Goal: Task Accomplishment & Management: Manage account settings

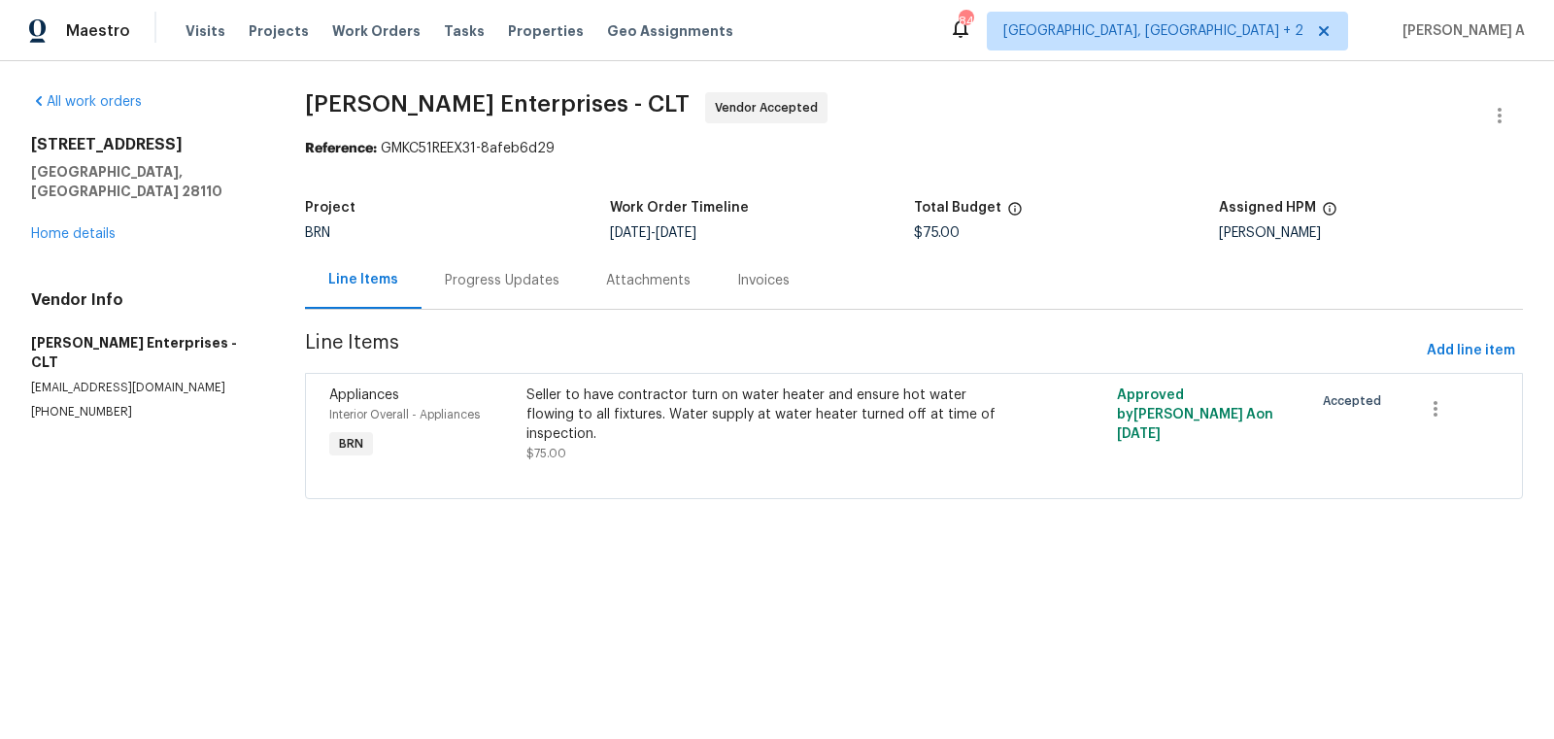
click at [493, 283] on div "Progress Updates" at bounding box center [502, 280] width 115 height 19
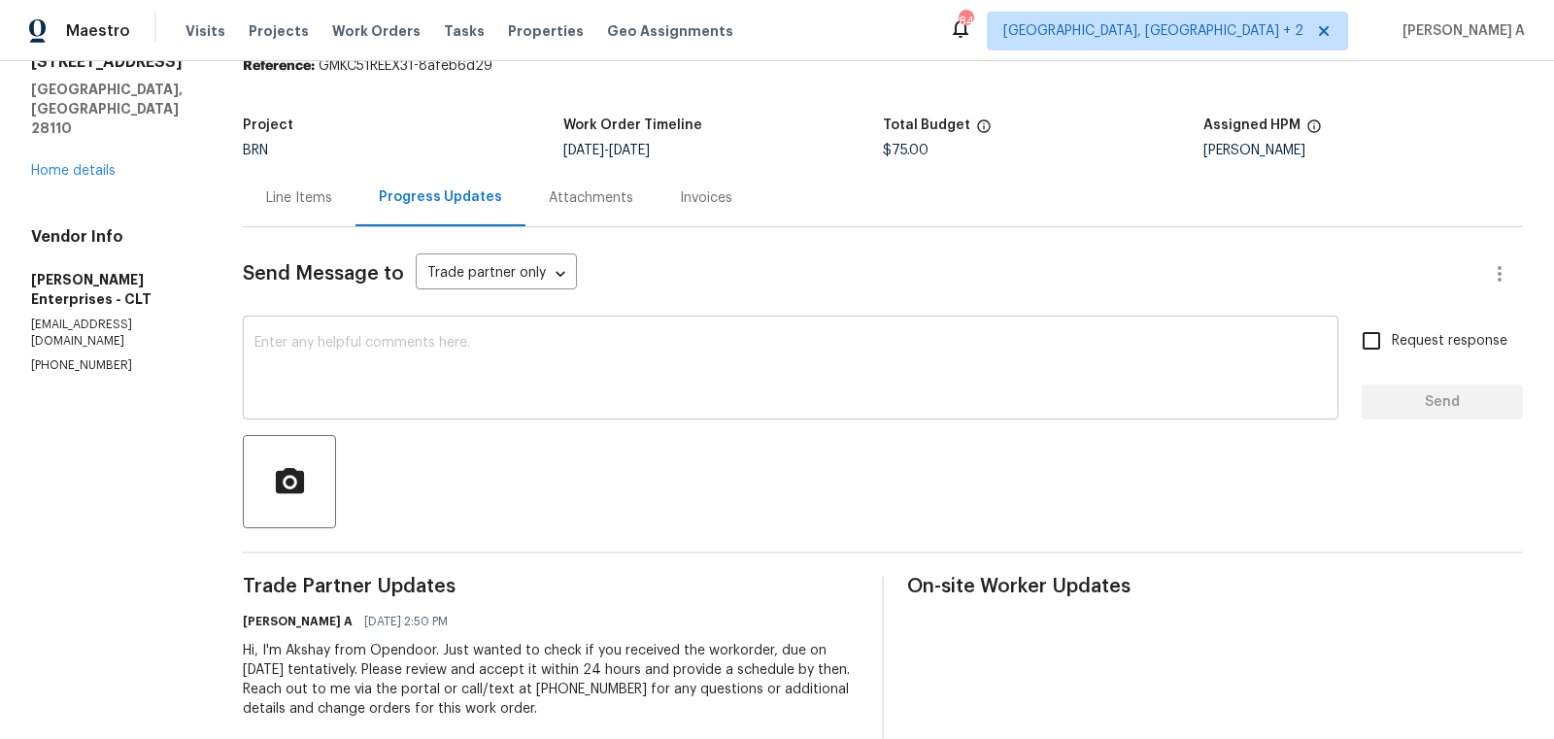
scroll to position [117, 0]
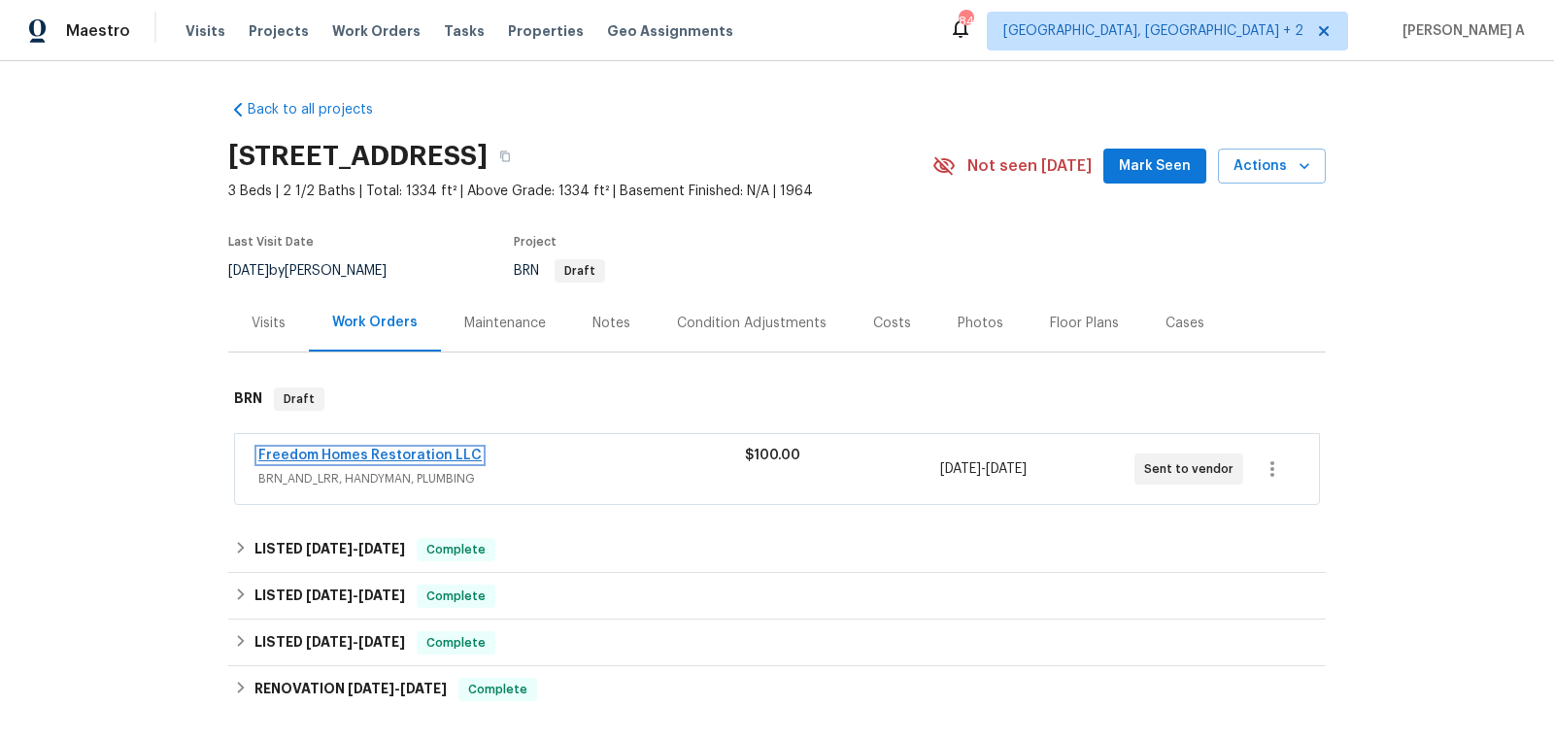
click at [421, 449] on link "Freedom Homes Restoration LLC" at bounding box center [369, 456] width 223 height 14
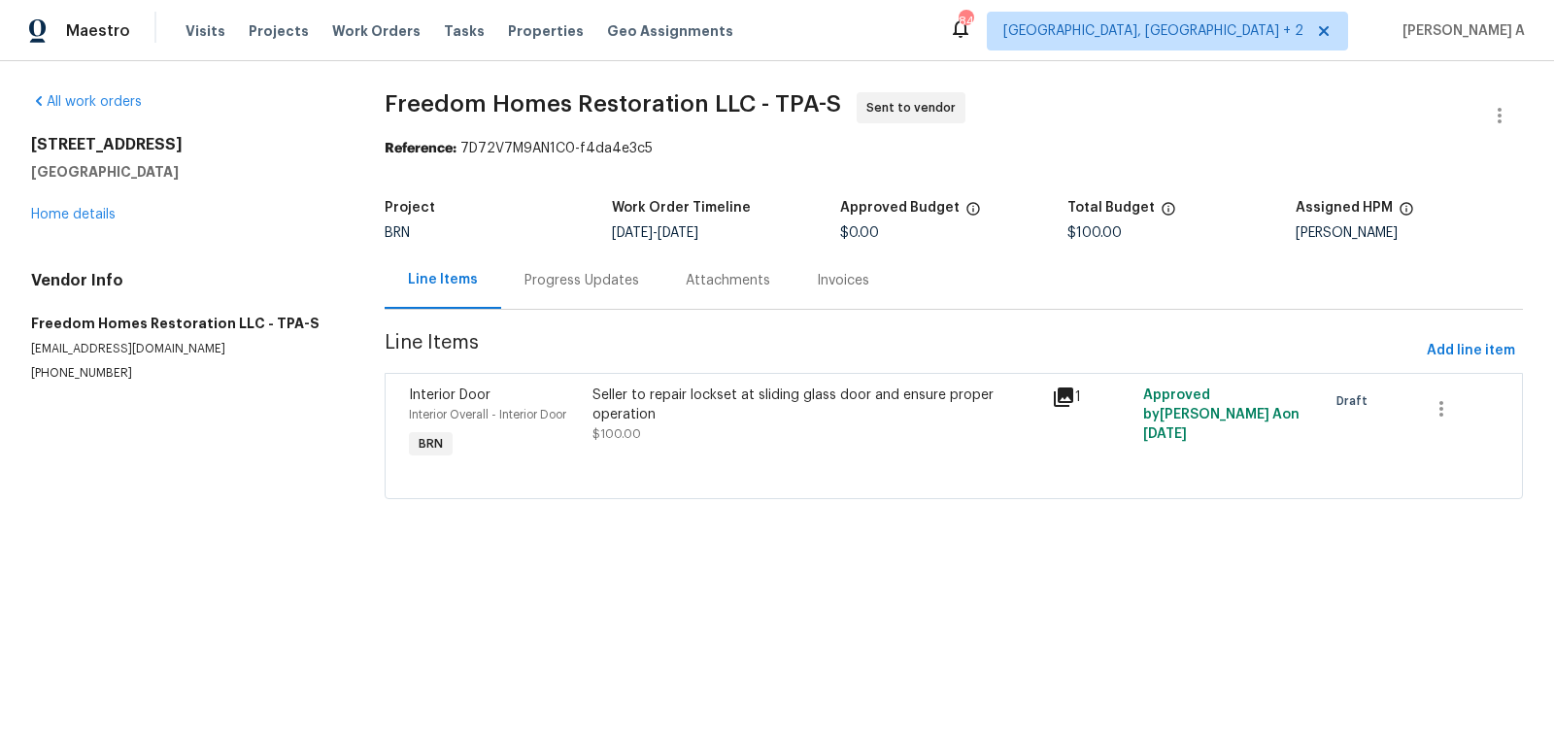
click at [539, 288] on div "Progress Updates" at bounding box center [581, 280] width 115 height 19
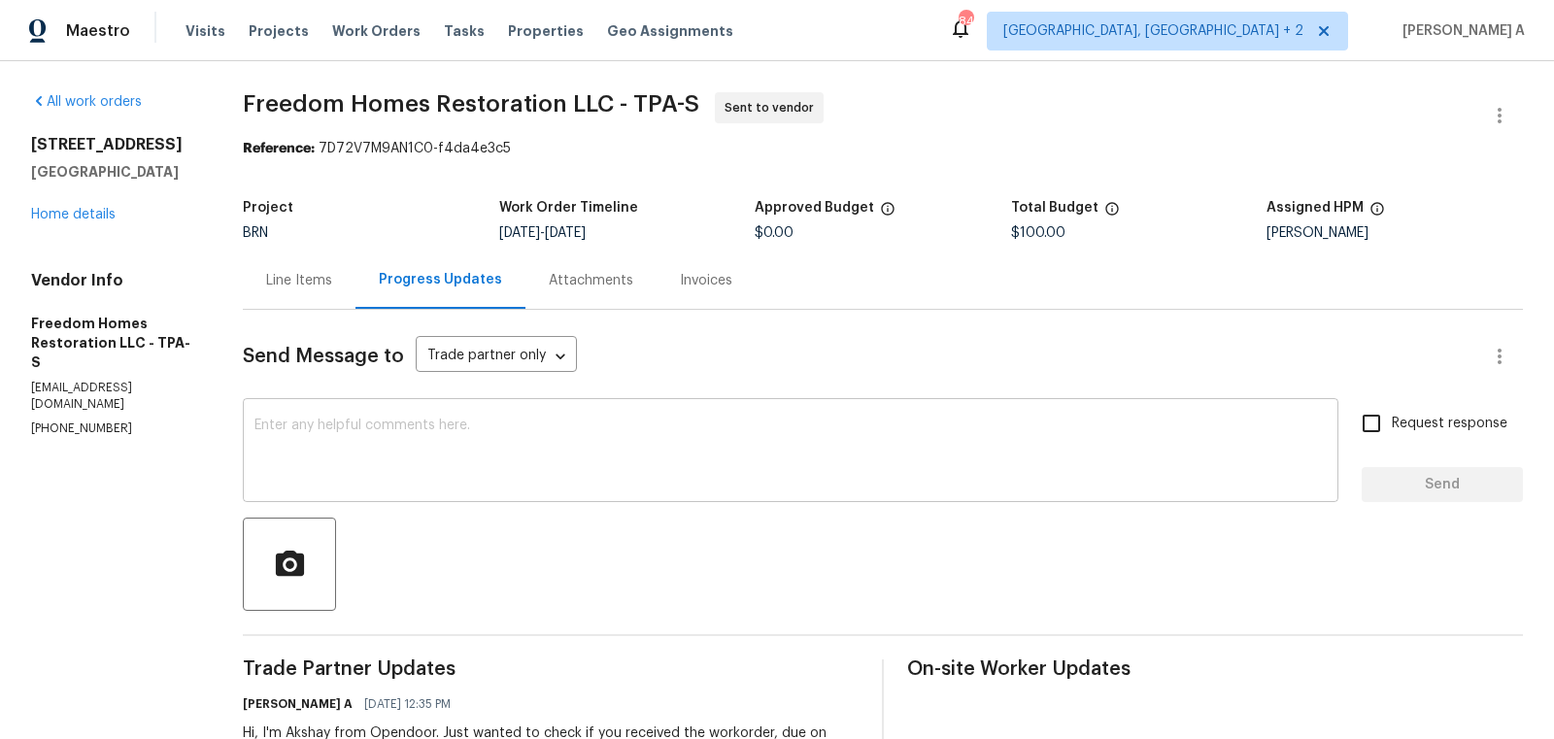
scroll to position [117, 0]
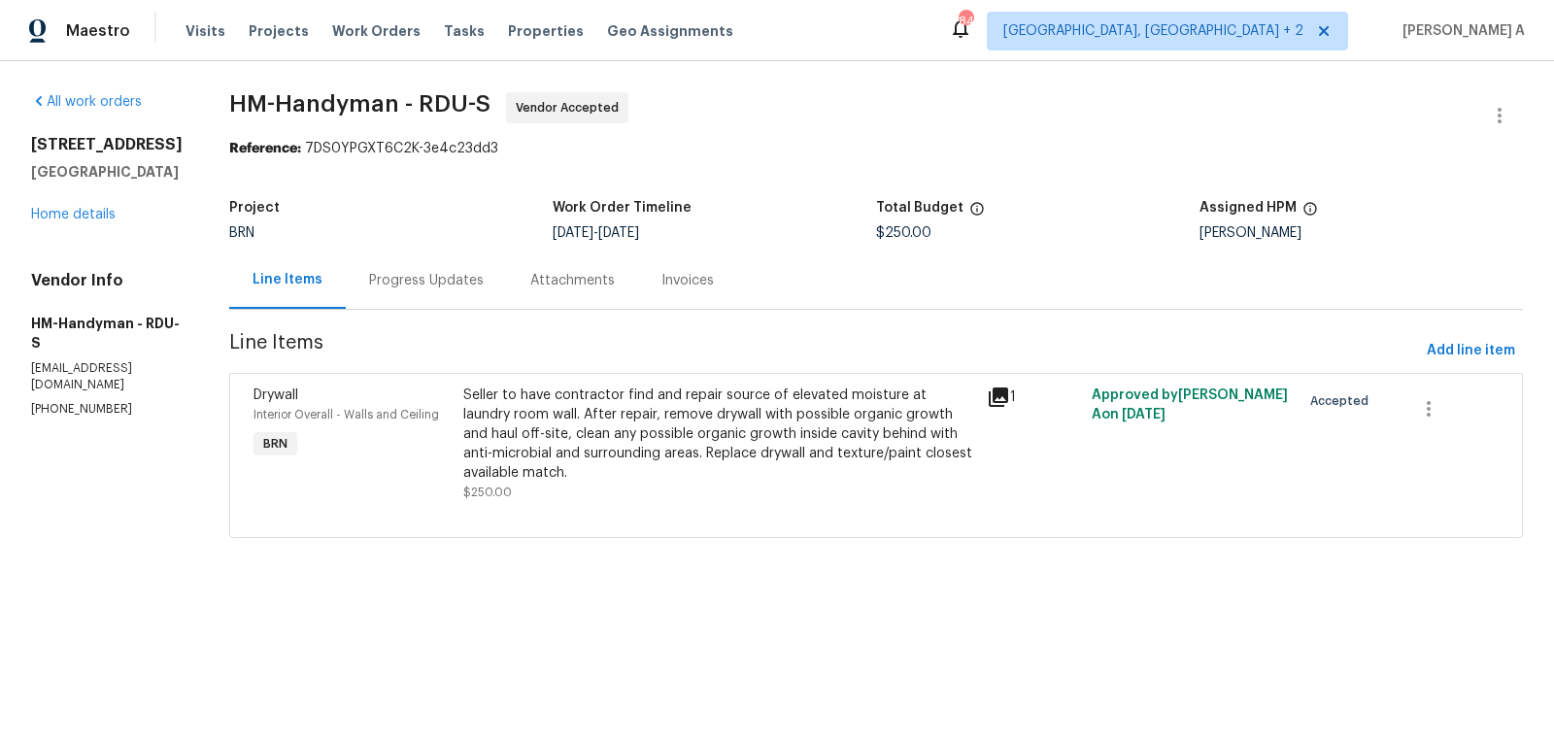
click at [442, 271] on div "Progress Updates" at bounding box center [426, 280] width 115 height 19
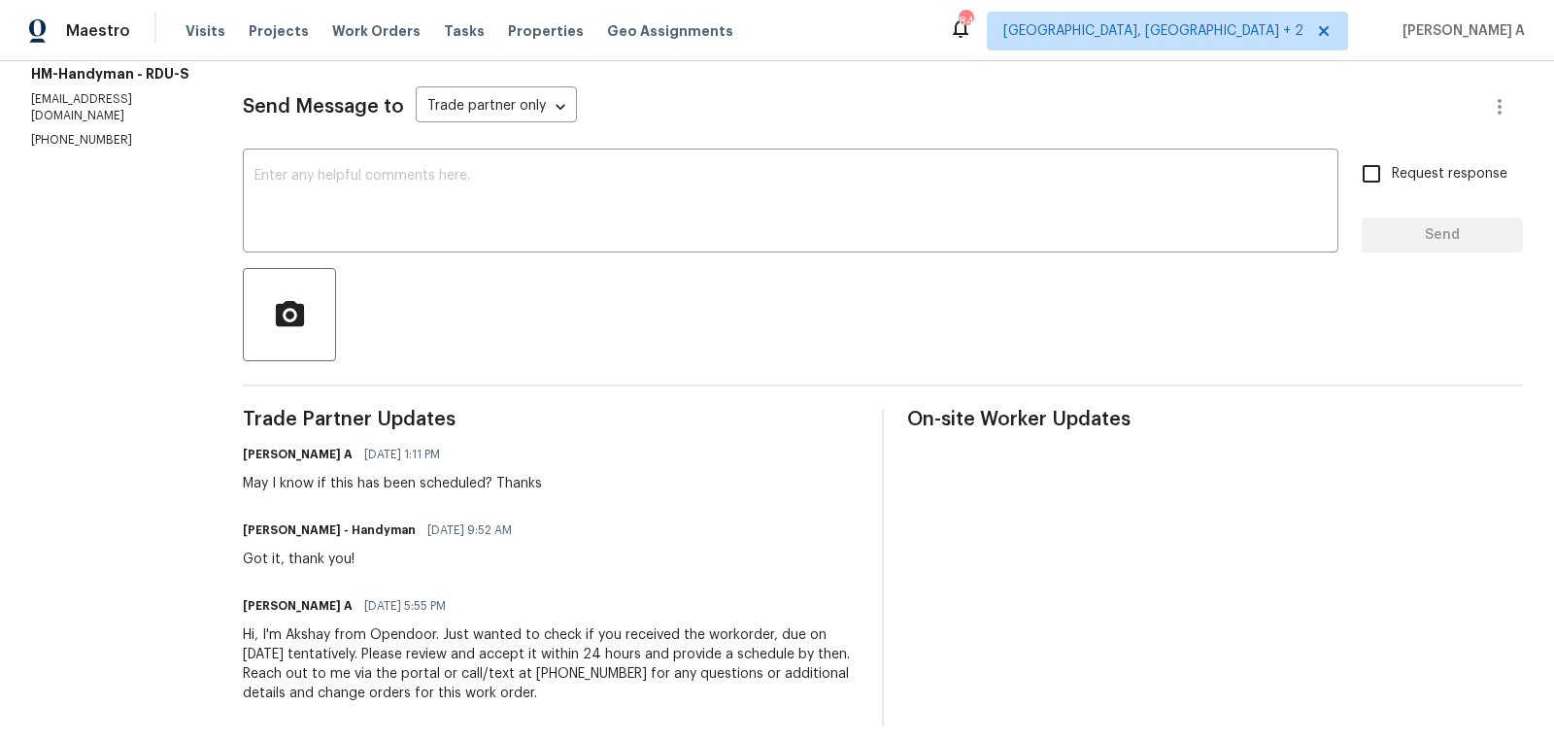
scroll to position [260, 0]
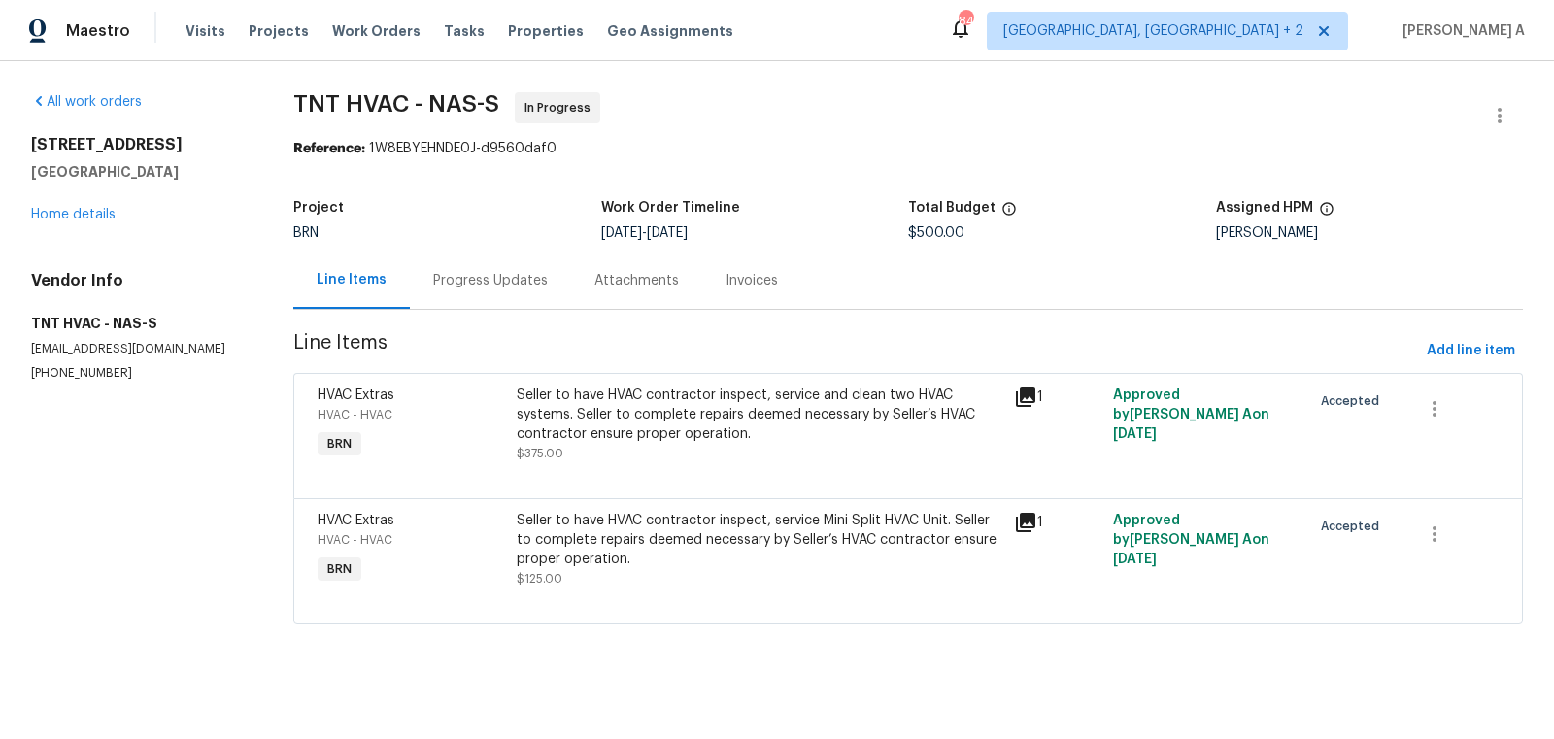
click at [483, 273] on div "Progress Updates" at bounding box center [490, 280] width 115 height 19
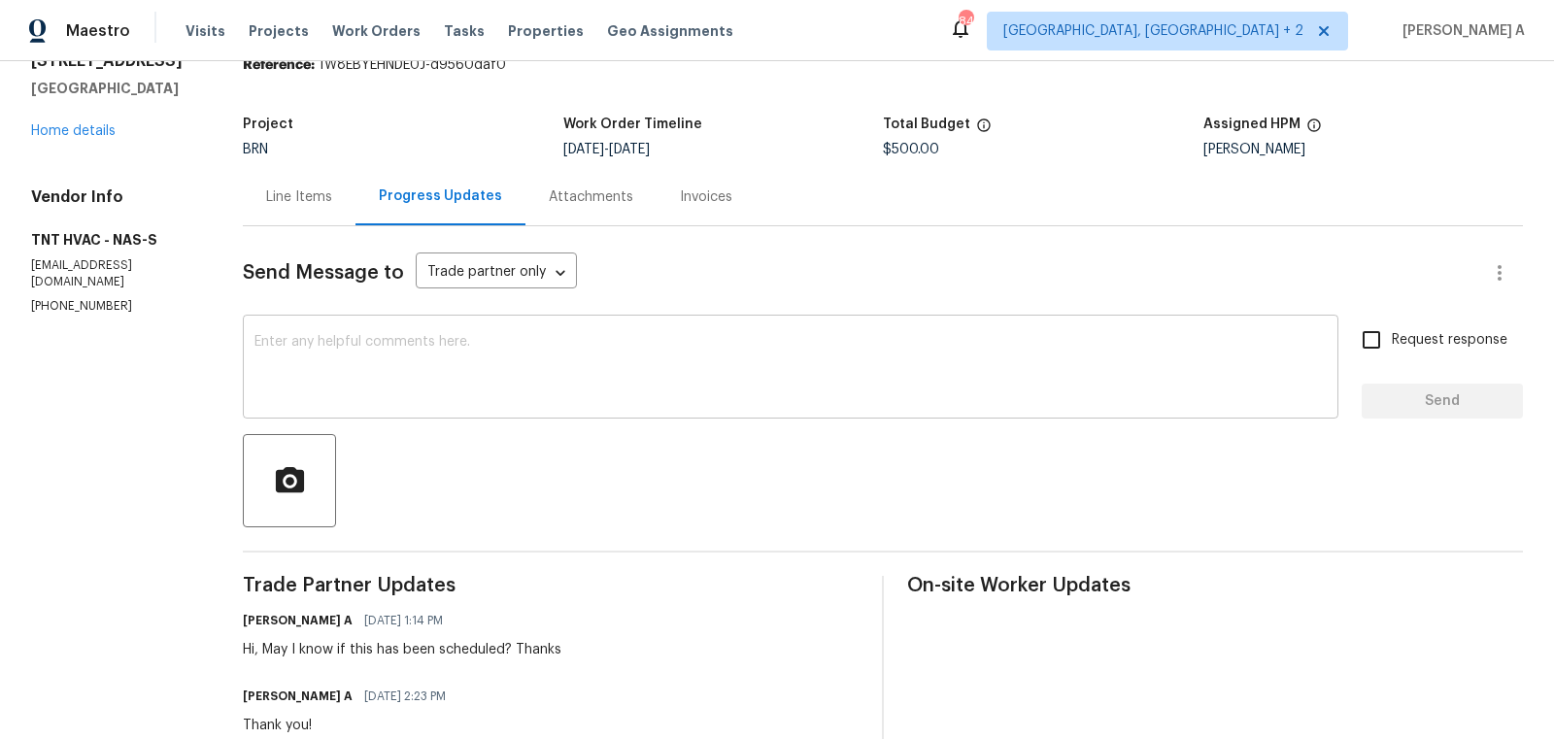
scroll to position [89, 0]
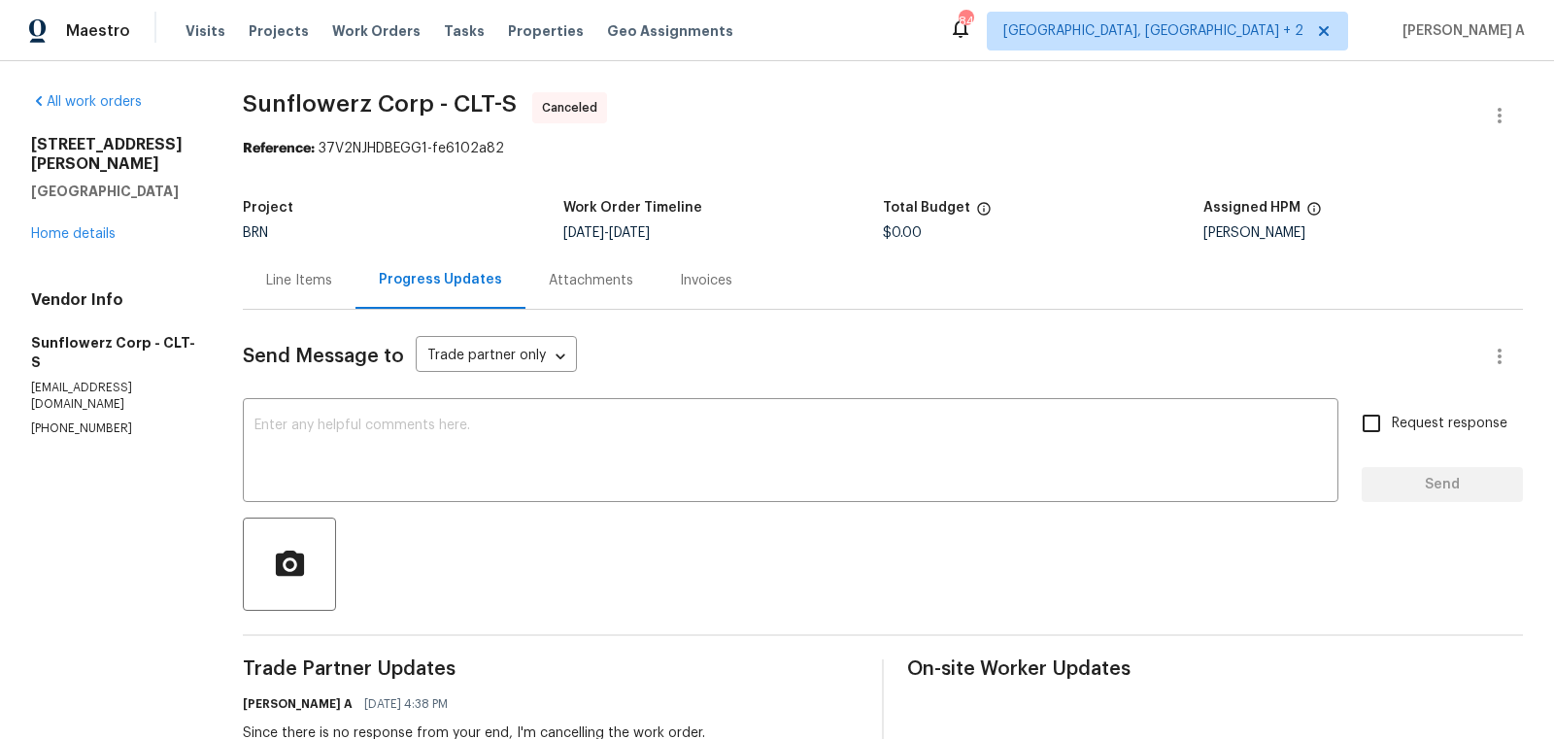
click at [110, 205] on div "[STREET_ADDRESS][PERSON_NAME] Home details" at bounding box center [113, 189] width 165 height 109
click at [101, 227] on link "Home details" at bounding box center [73, 234] width 84 height 14
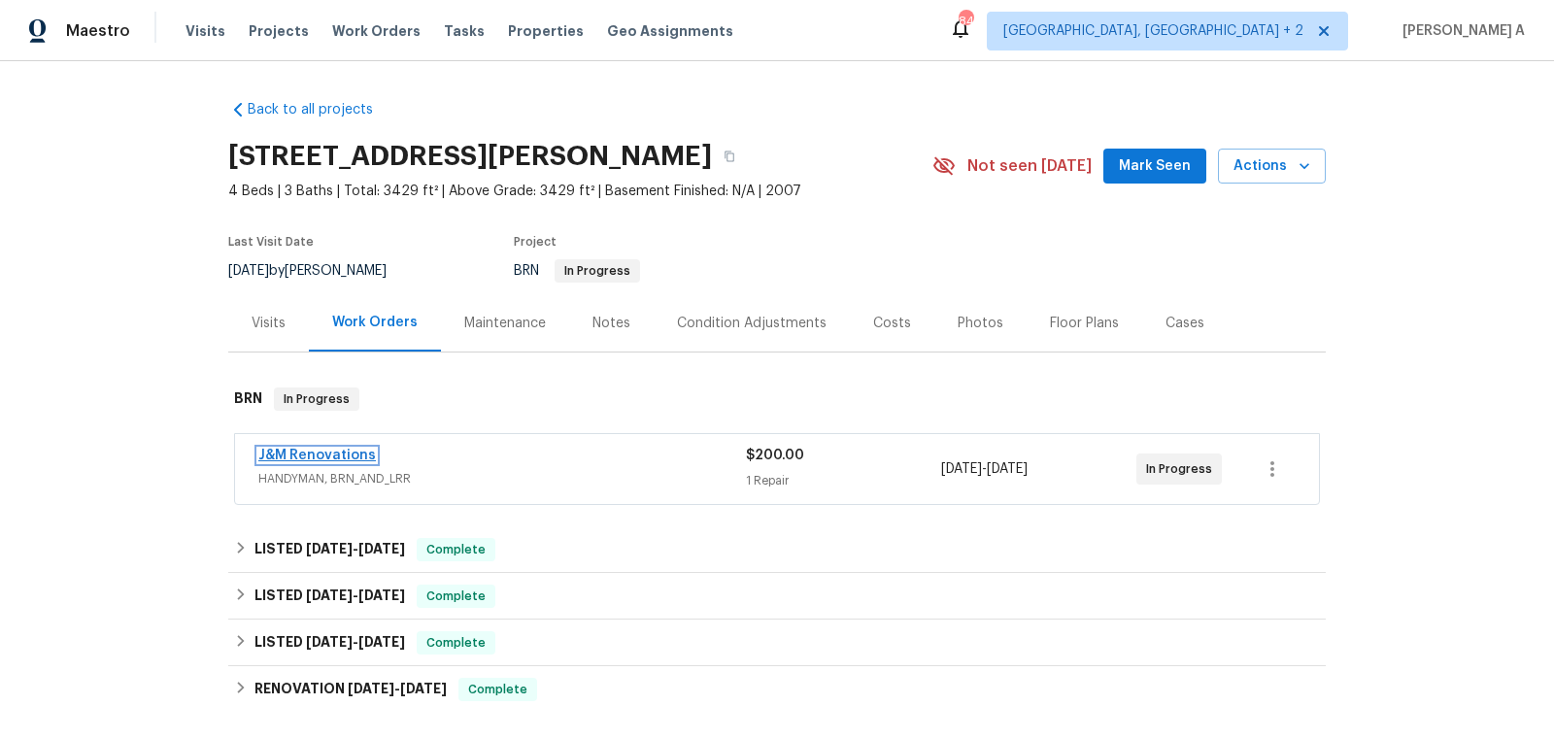
click at [337, 455] on link "J&M Renovations" at bounding box center [316, 456] width 117 height 14
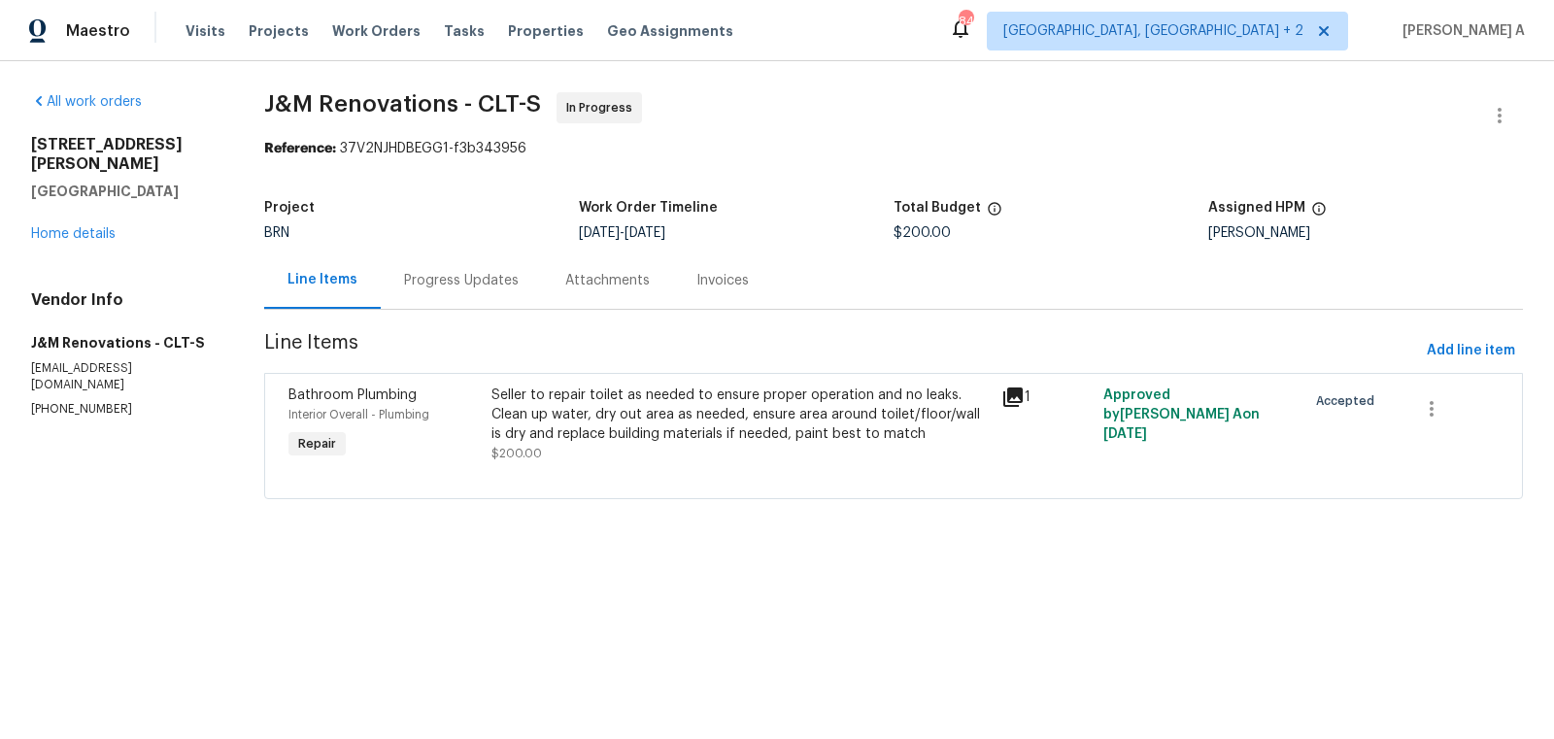
click at [477, 290] on div "Progress Updates" at bounding box center [461, 279] width 161 height 57
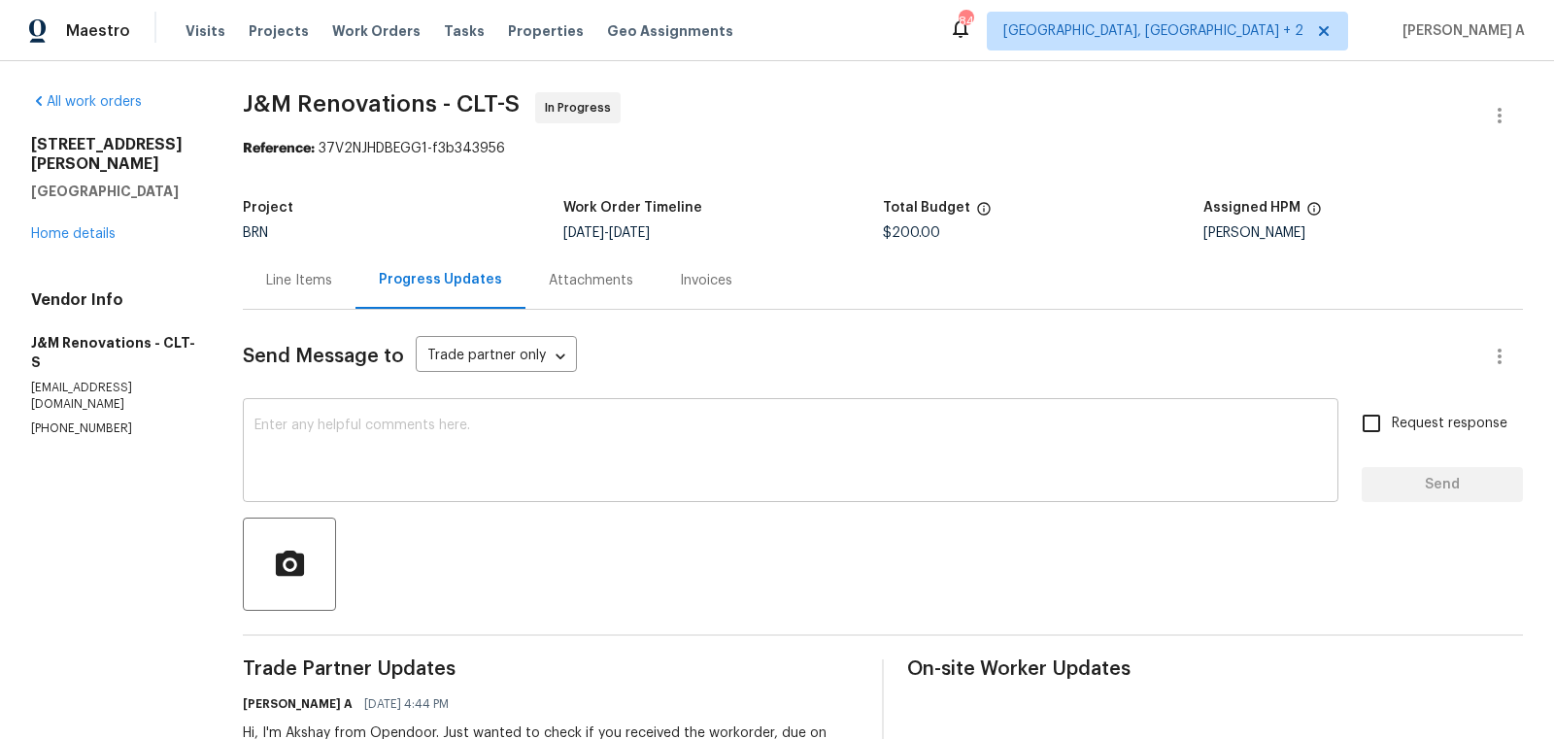
scroll to position [117, 0]
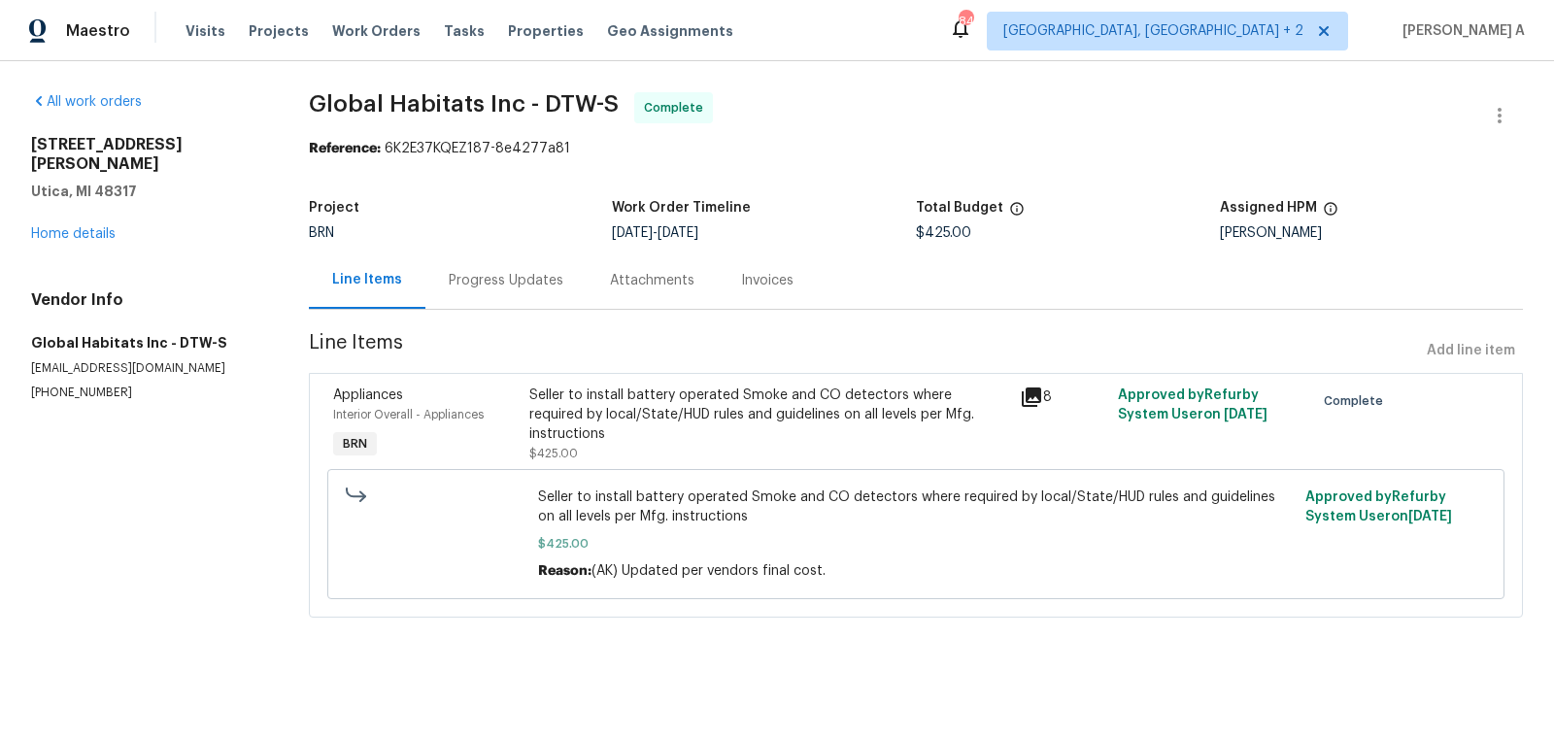
click at [507, 283] on div "Progress Updates" at bounding box center [506, 280] width 115 height 19
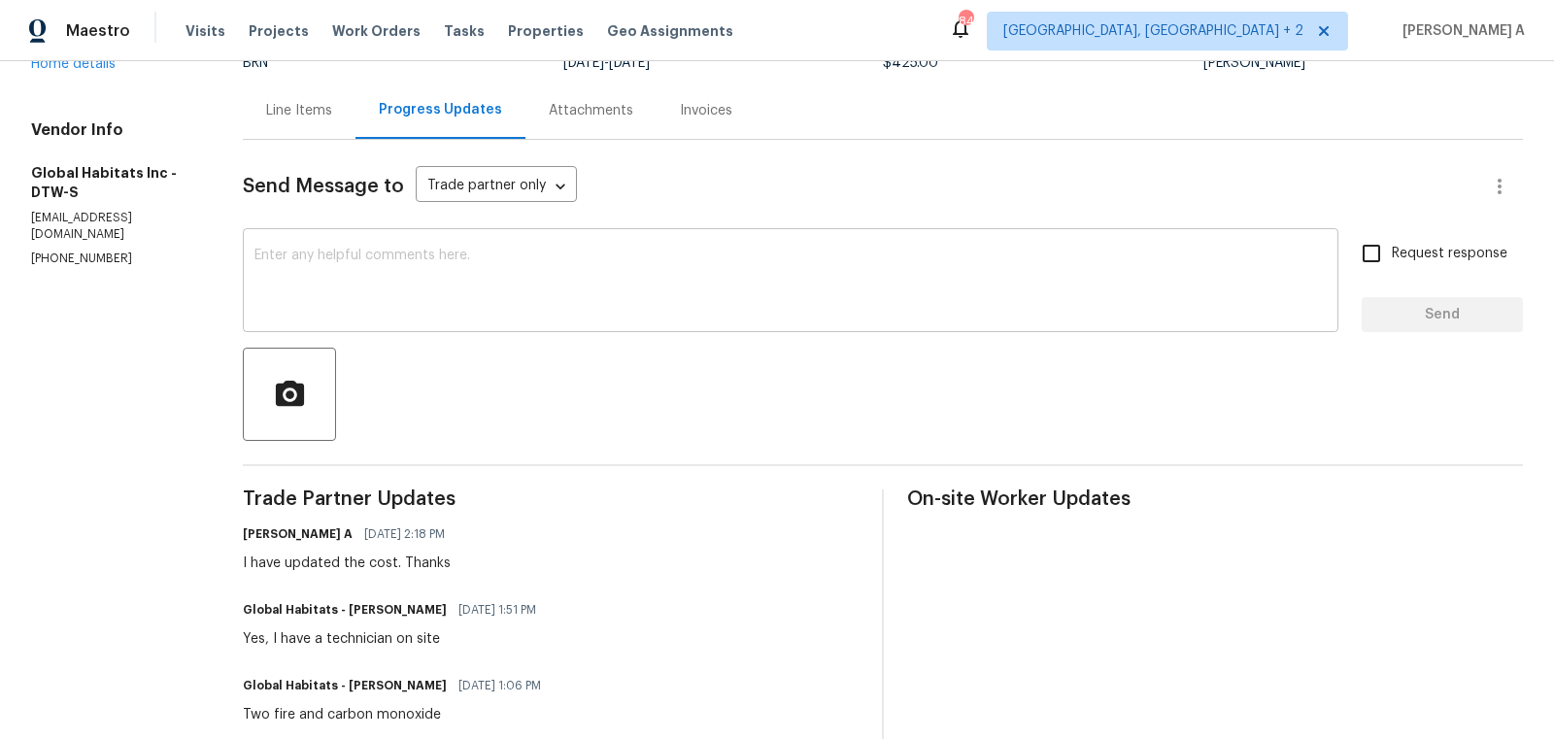
scroll to position [172, 0]
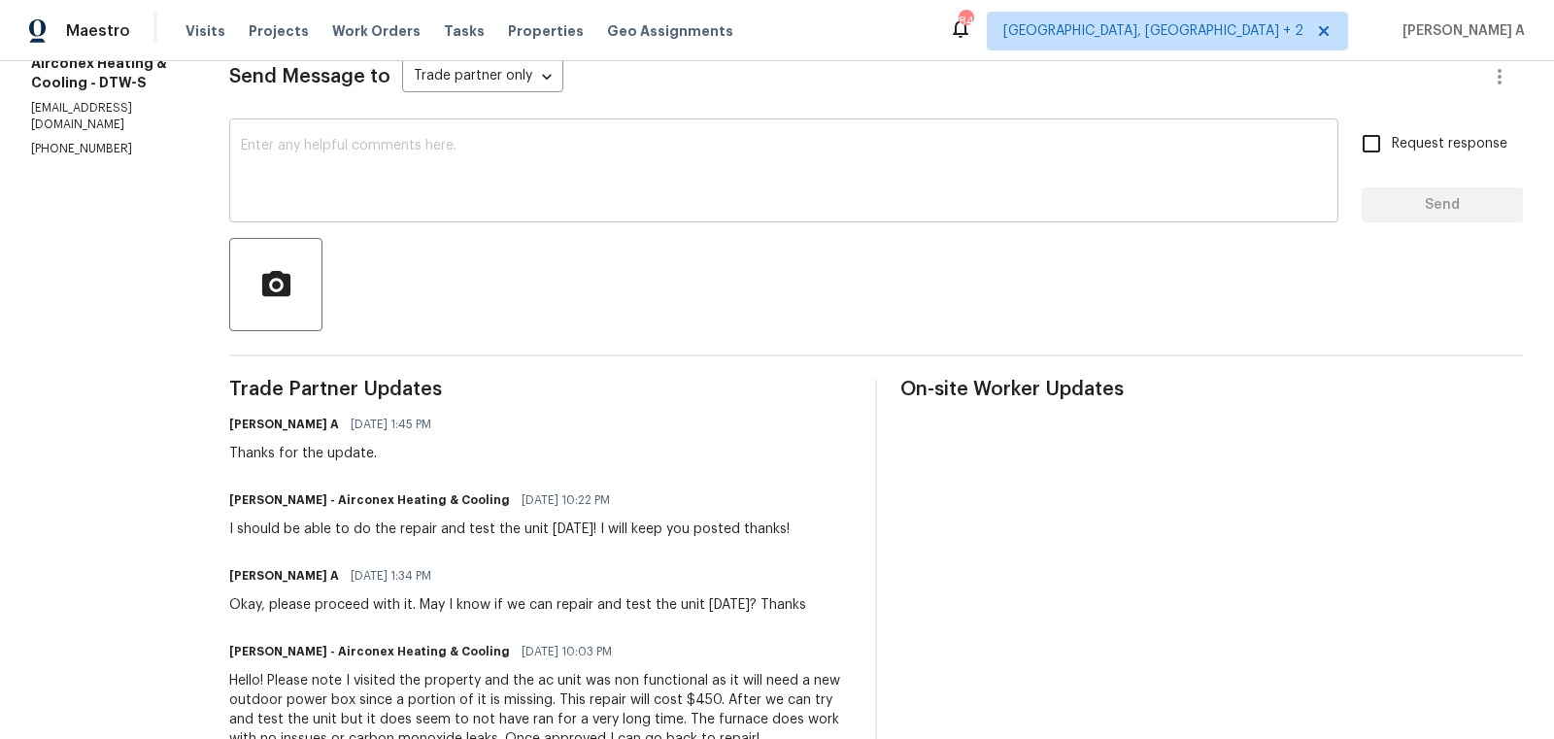
scroll to position [285, 0]
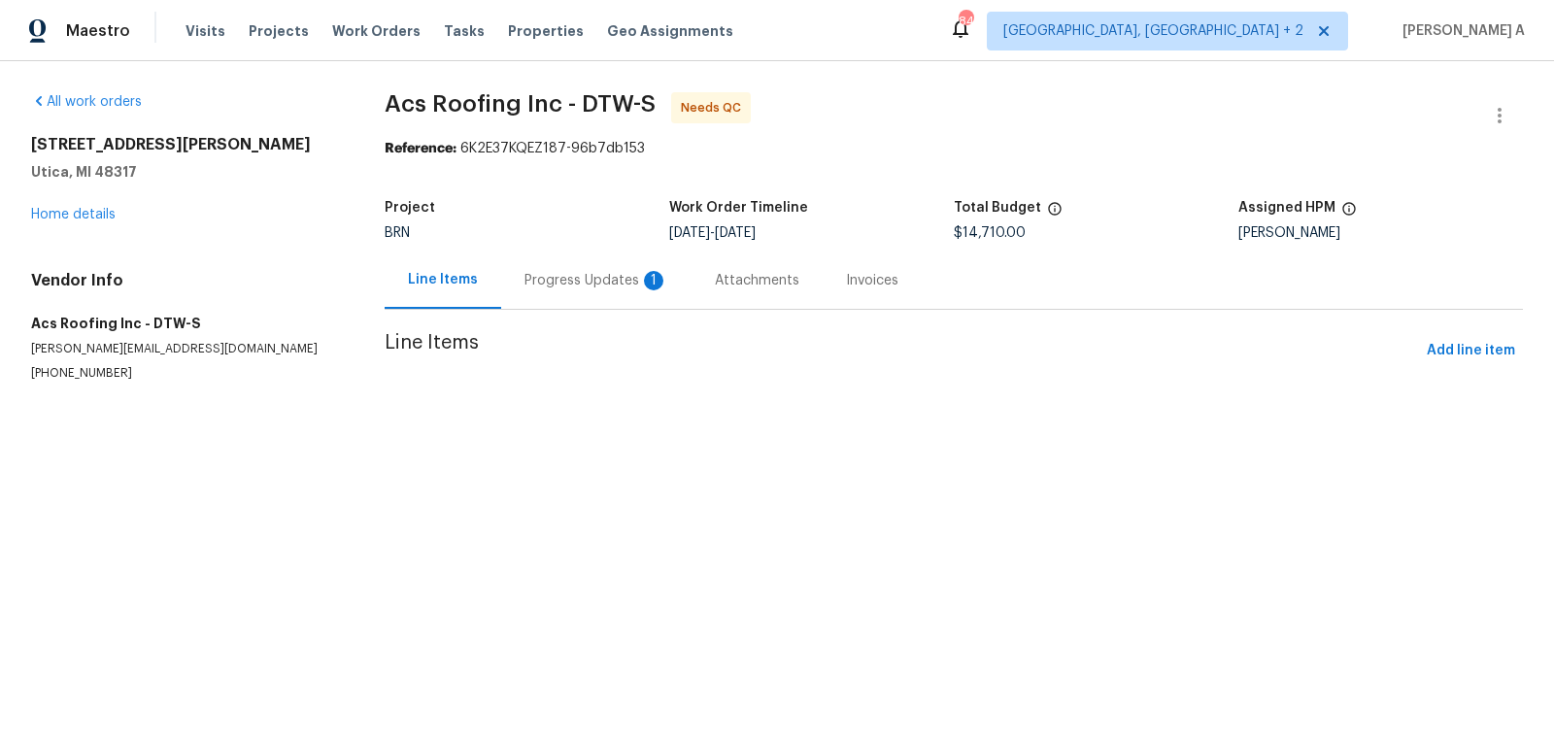
click at [582, 283] on div "Progress Updates 1" at bounding box center [596, 280] width 144 height 19
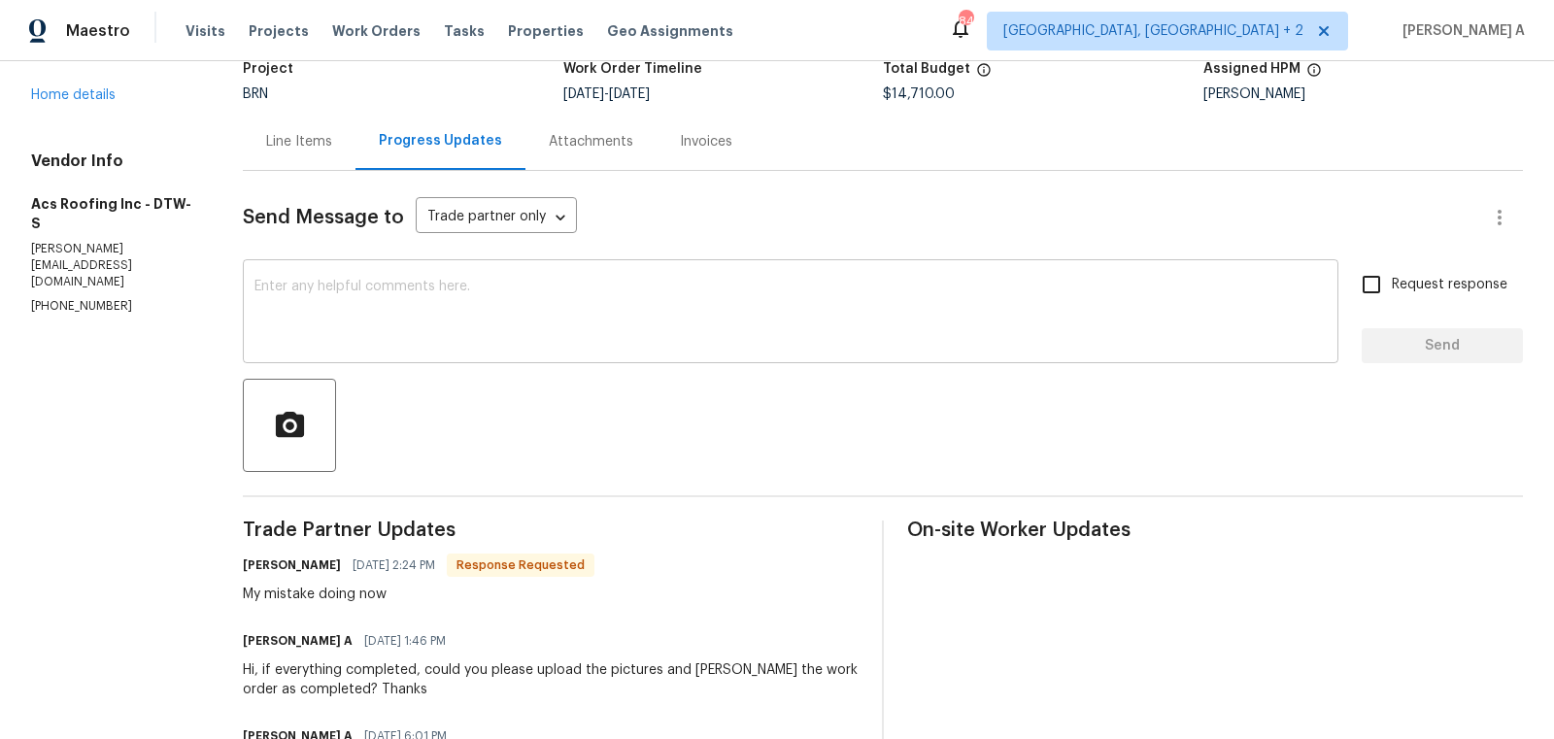
scroll to position [137, 0]
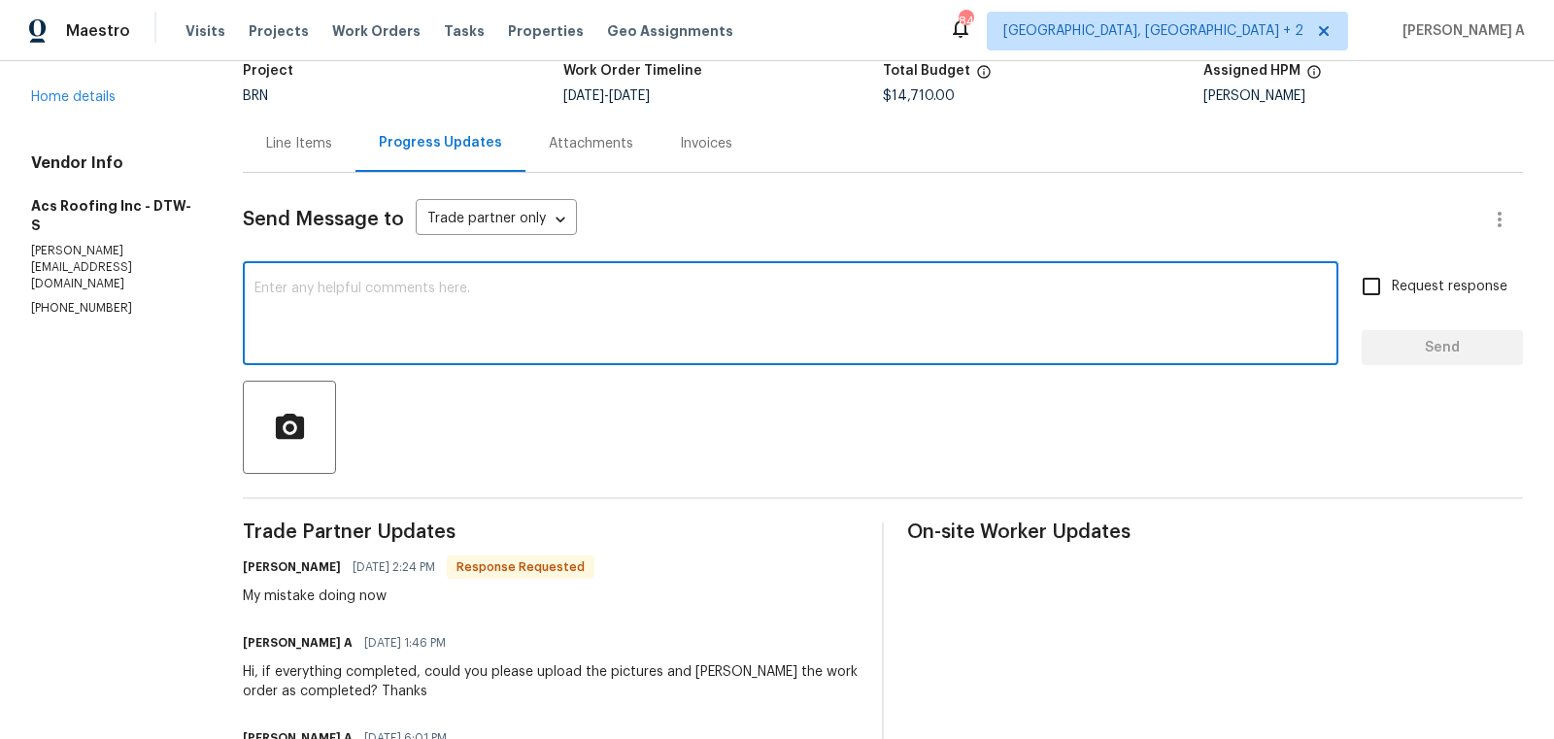
click at [513, 347] on textarea at bounding box center [790, 316] width 1072 height 68
type textarea "No worries, Thanks"
click at [1372, 291] on input "Request response" at bounding box center [1371, 286] width 41 height 41
checkbox input "true"
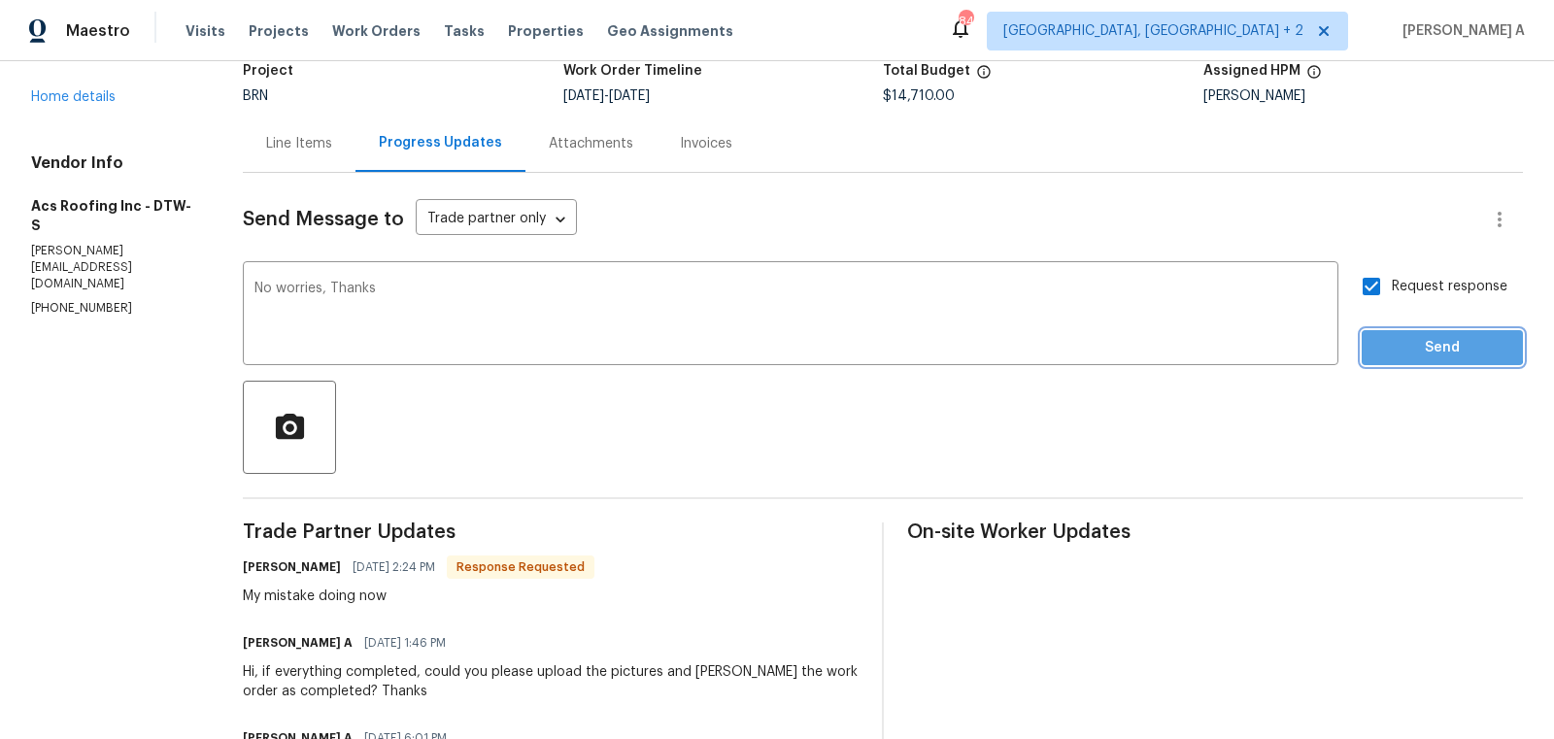
click at [1428, 341] on span "Send" at bounding box center [1442, 348] width 130 height 24
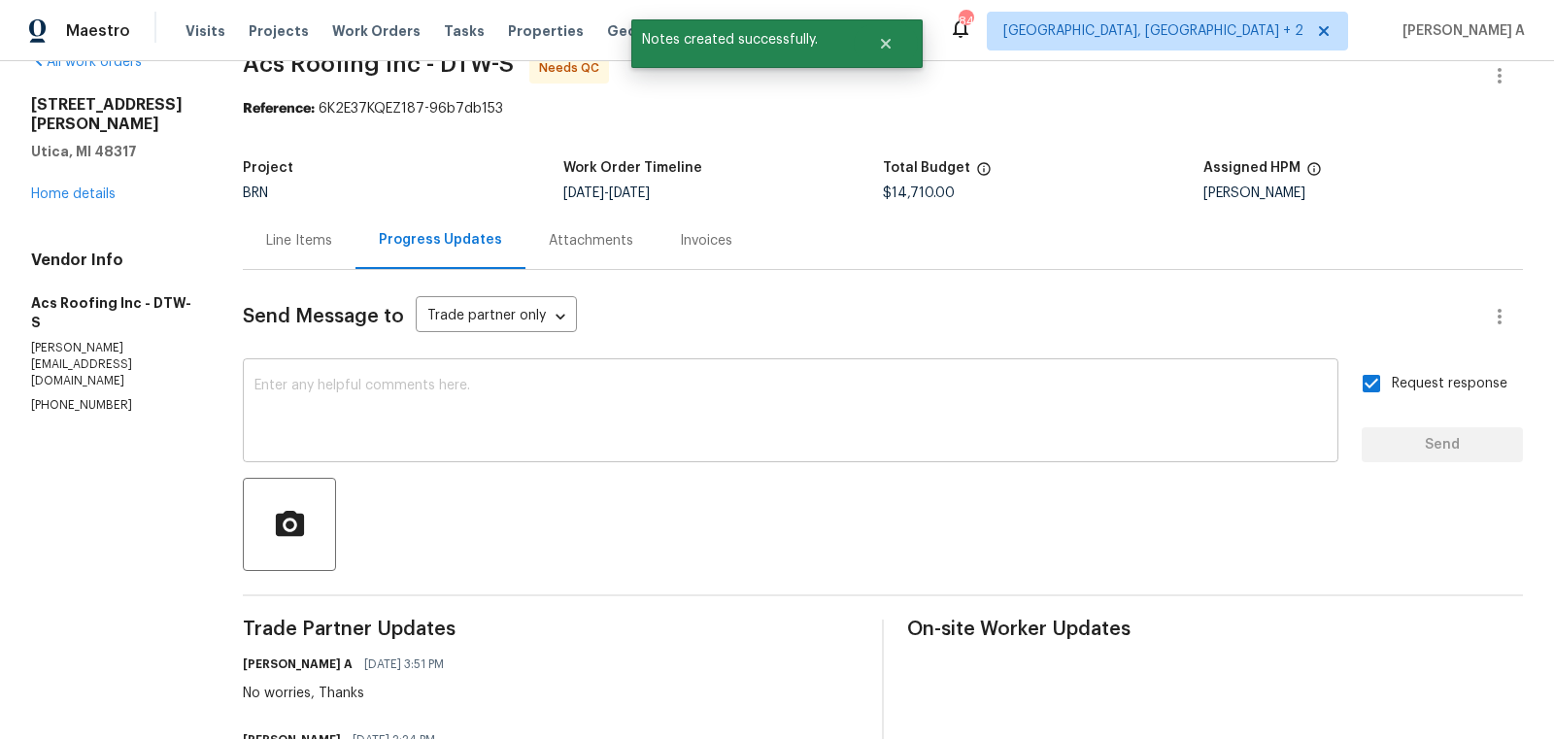
scroll to position [0, 0]
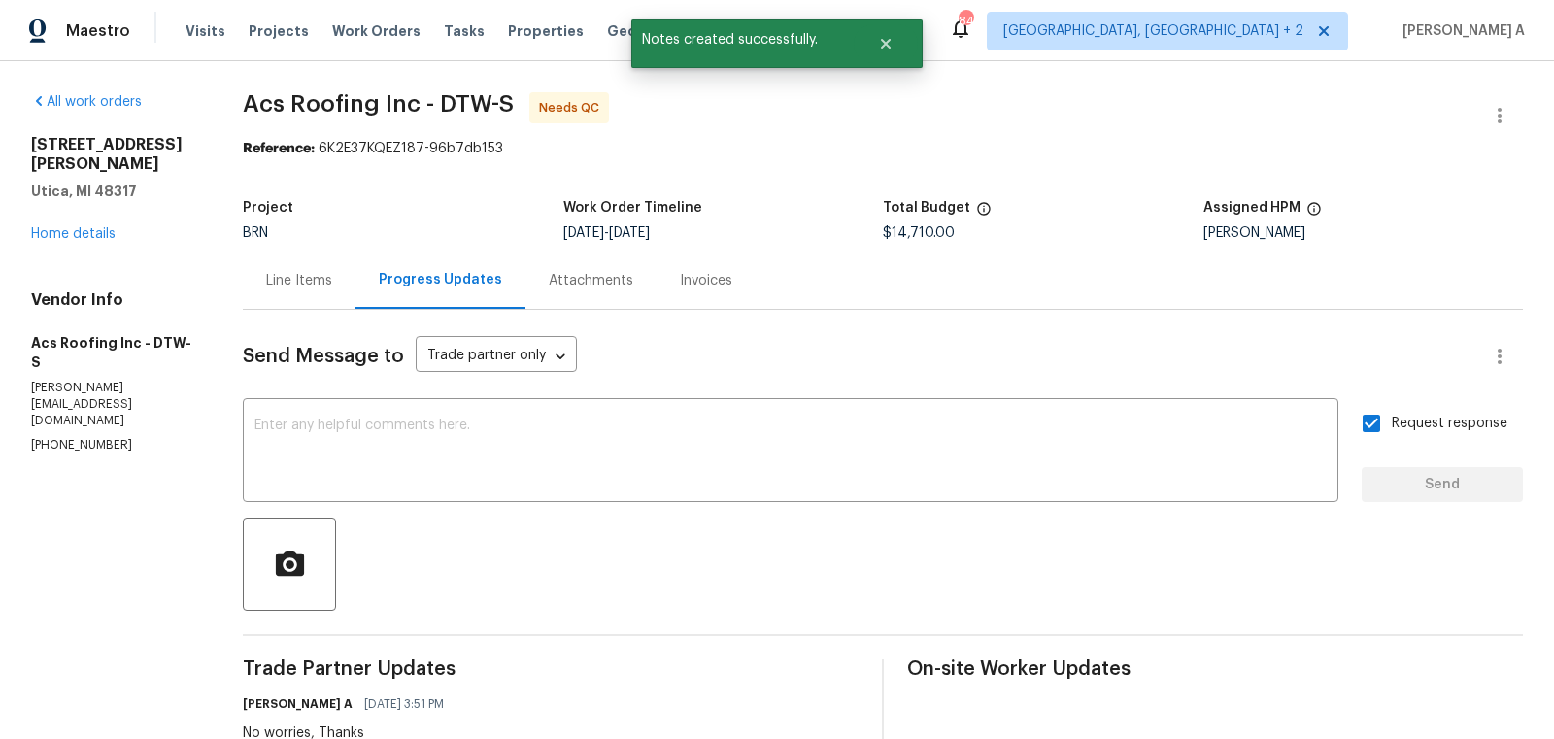
click at [282, 268] on div "Line Items" at bounding box center [299, 279] width 113 height 57
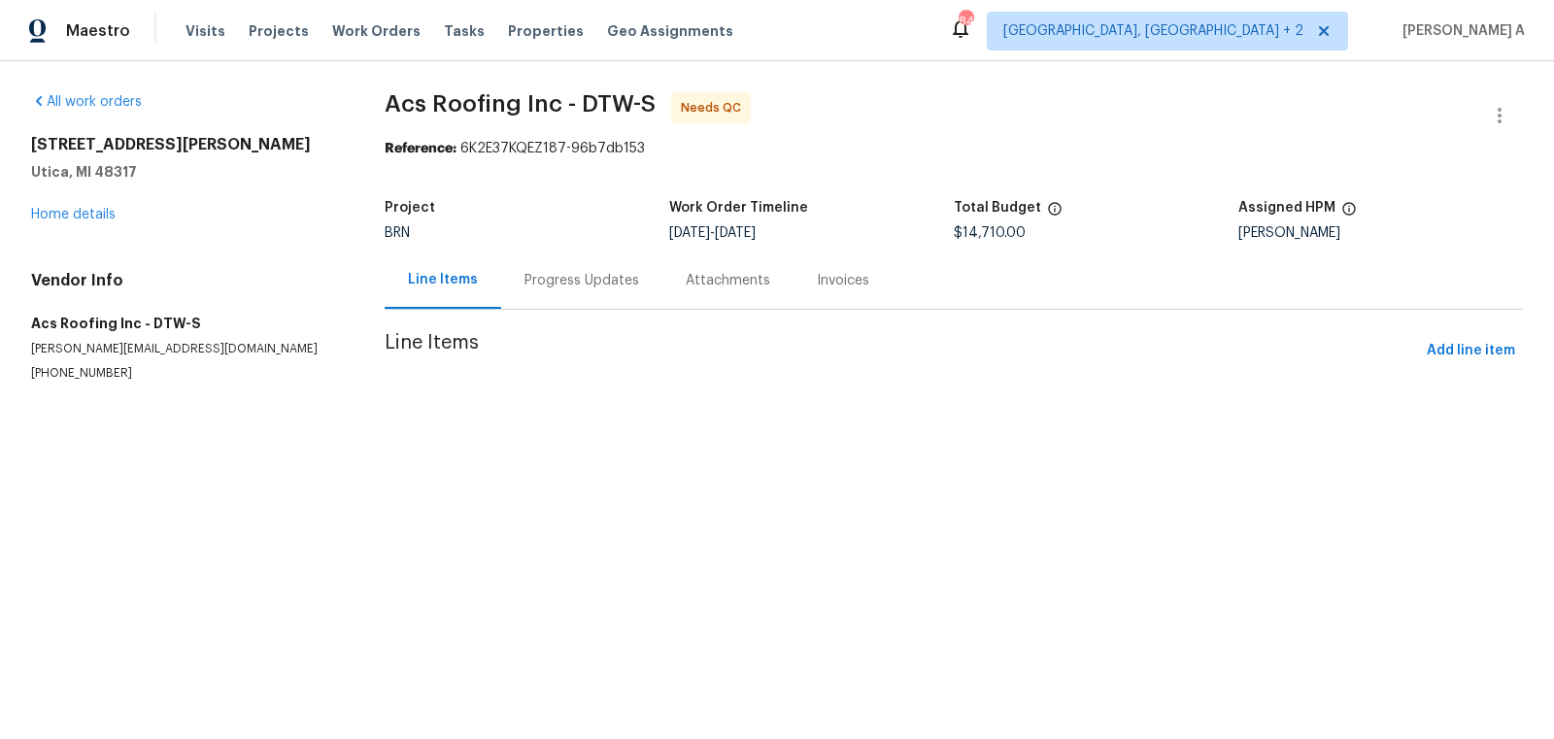
click at [537, 257] on div "Progress Updates" at bounding box center [581, 279] width 161 height 57
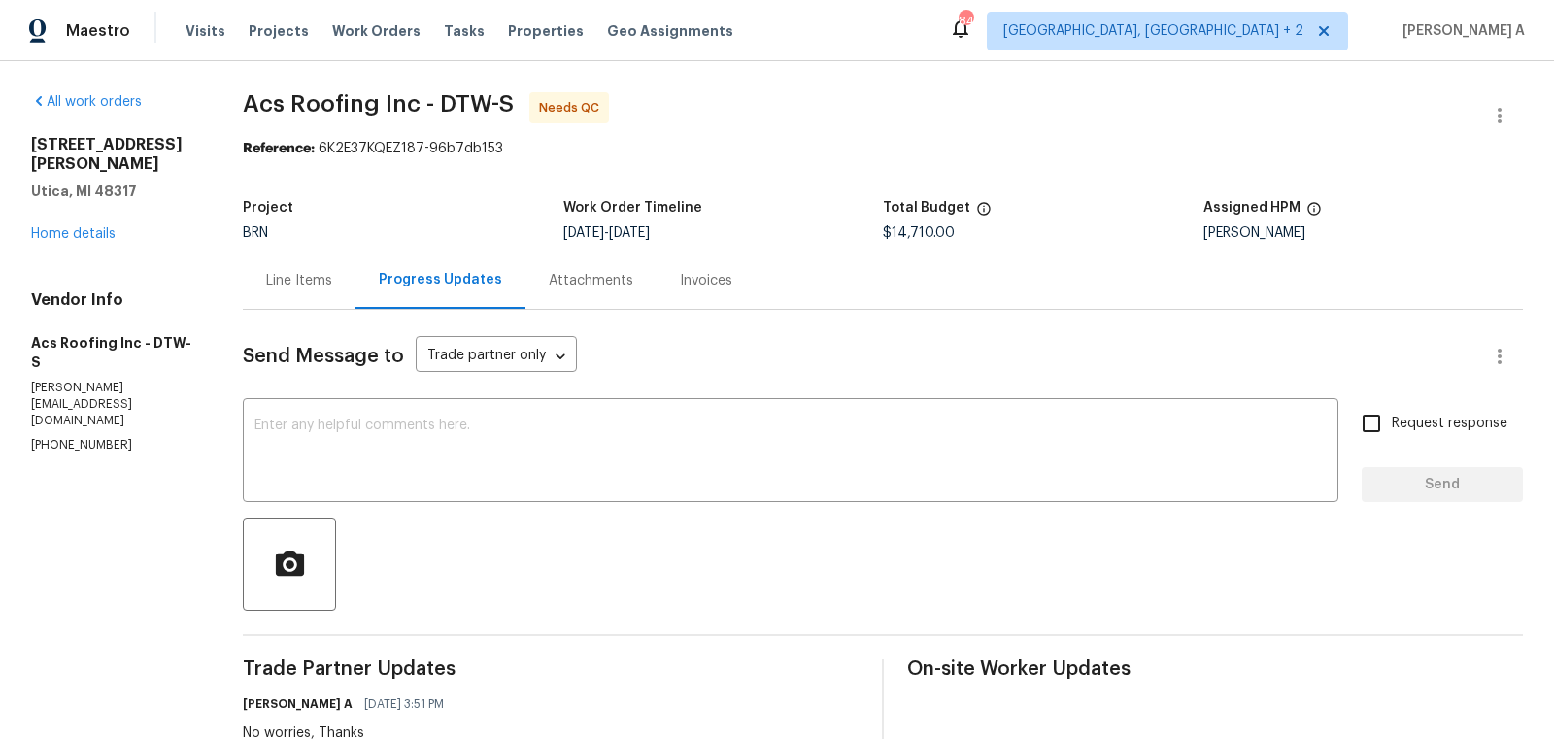
click at [321, 269] on div "Line Items" at bounding box center [299, 279] width 113 height 57
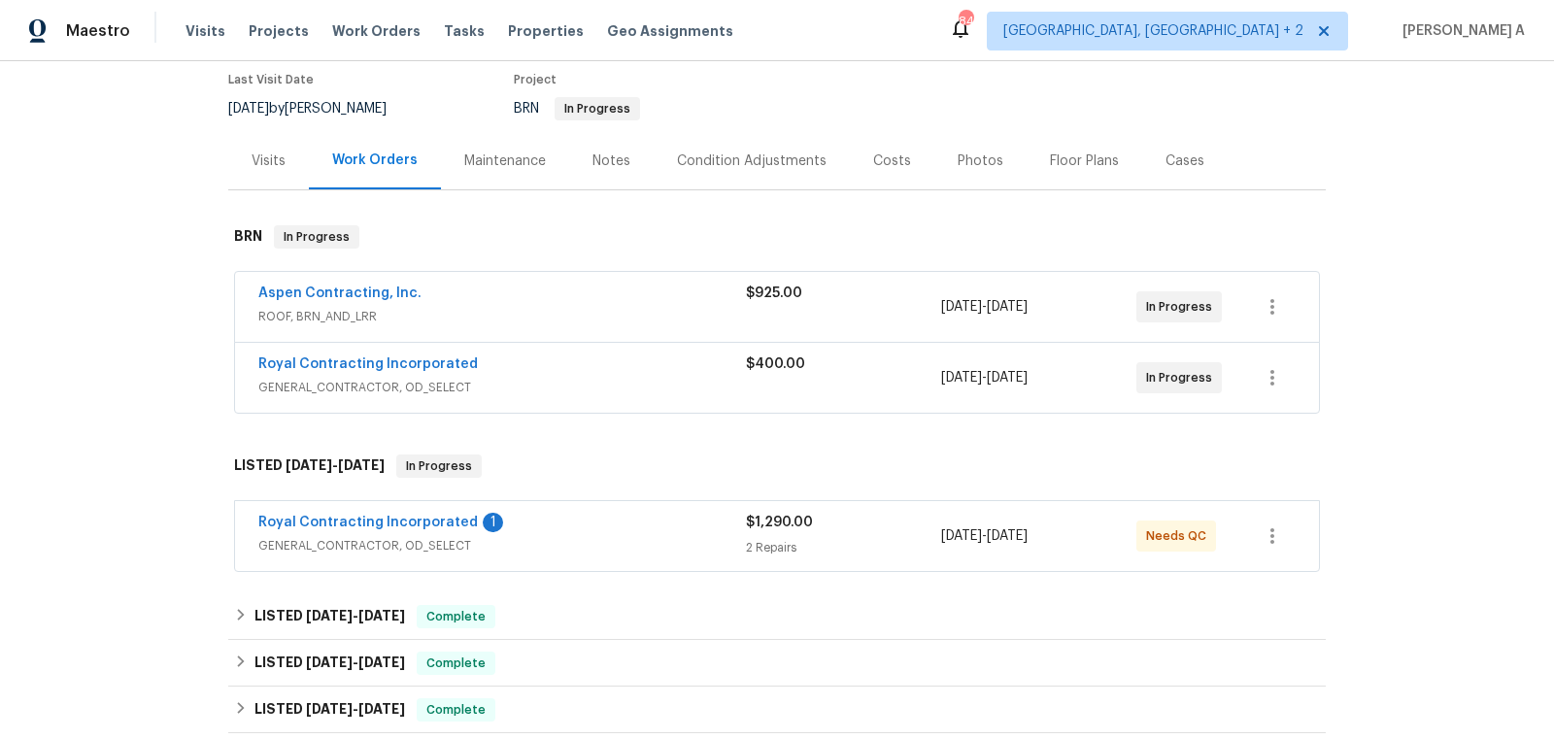
scroll to position [177, 0]
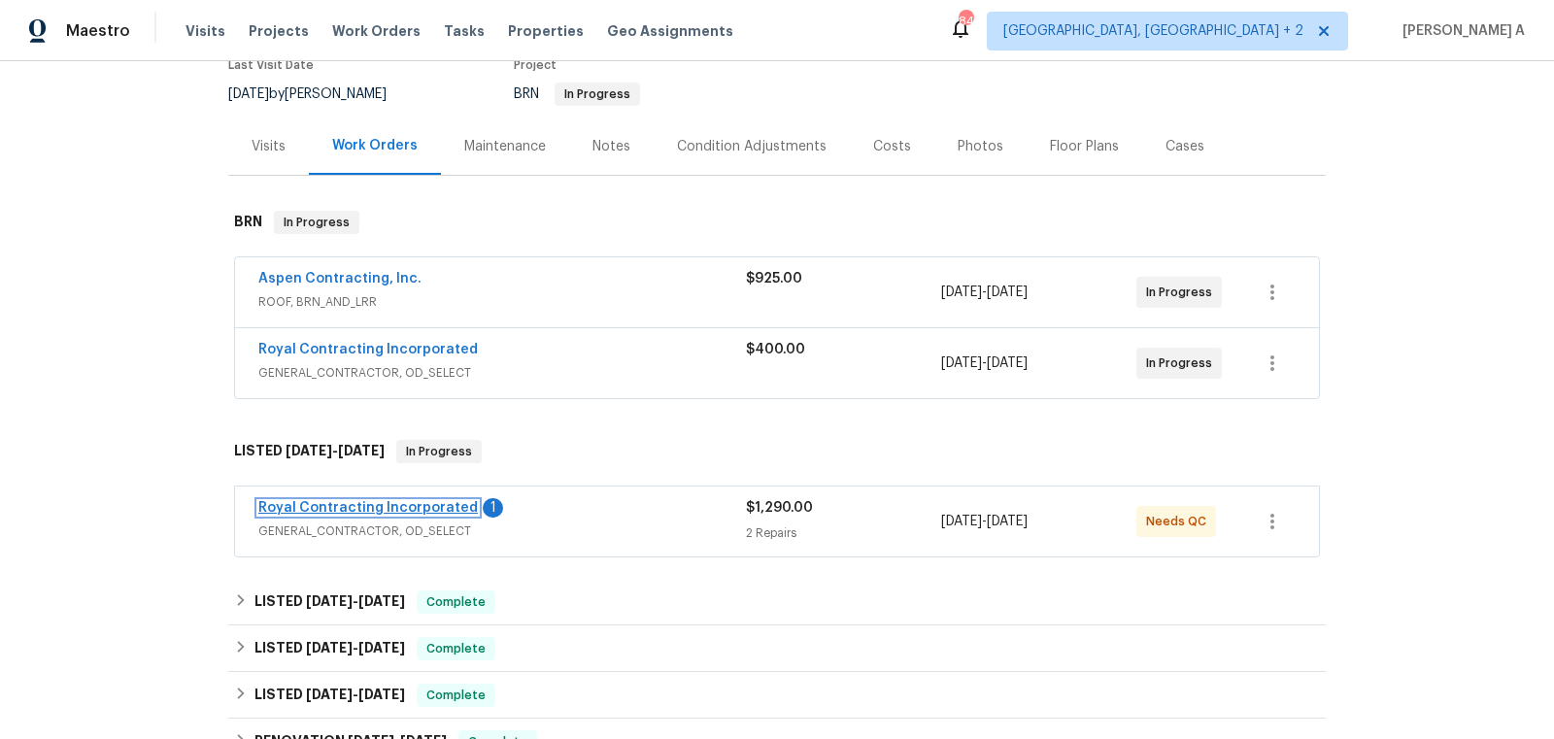
click at [396, 503] on link "Royal Contracting Incorporated" at bounding box center [367, 508] width 219 height 14
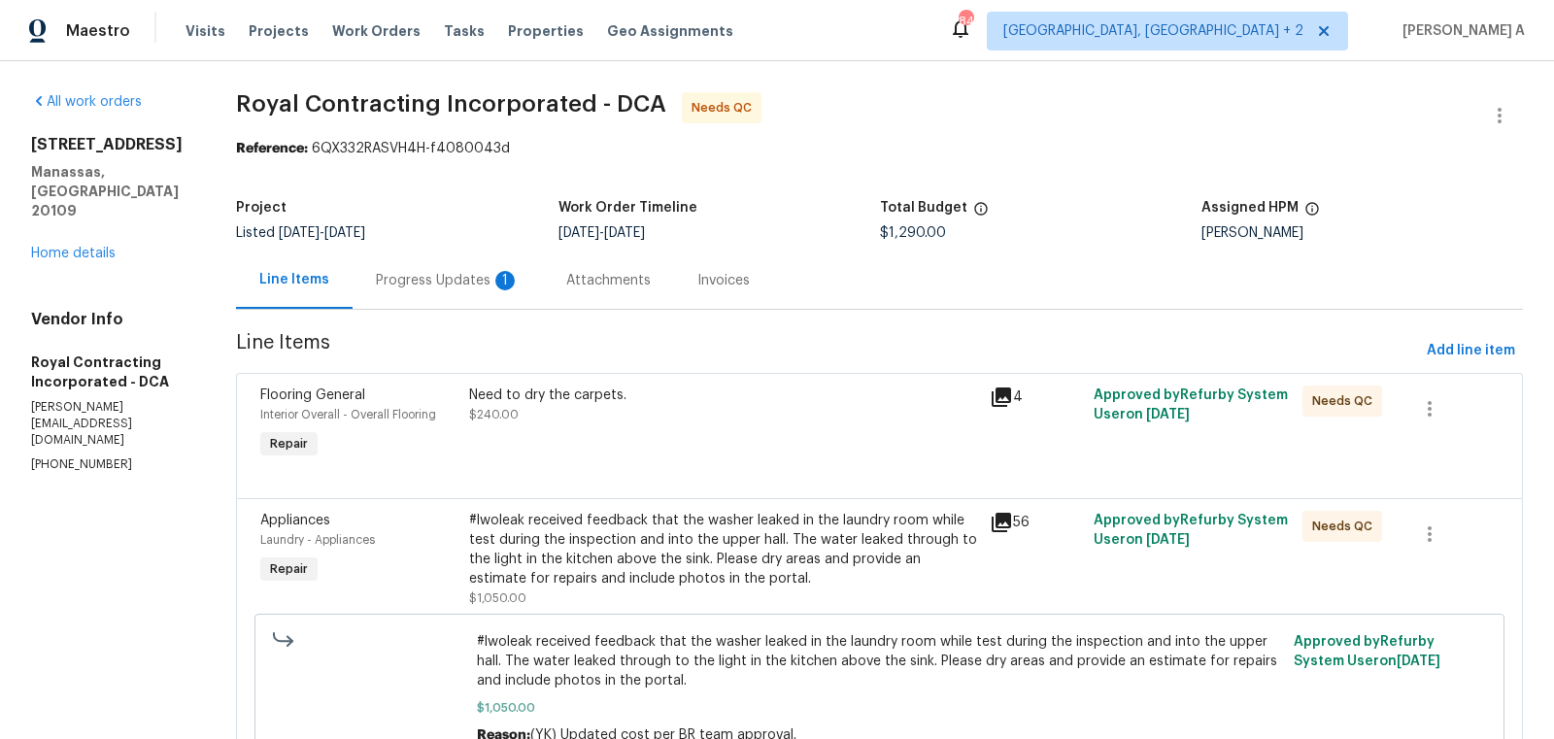
click at [513, 293] on div "Progress Updates 1" at bounding box center [447, 279] width 190 height 57
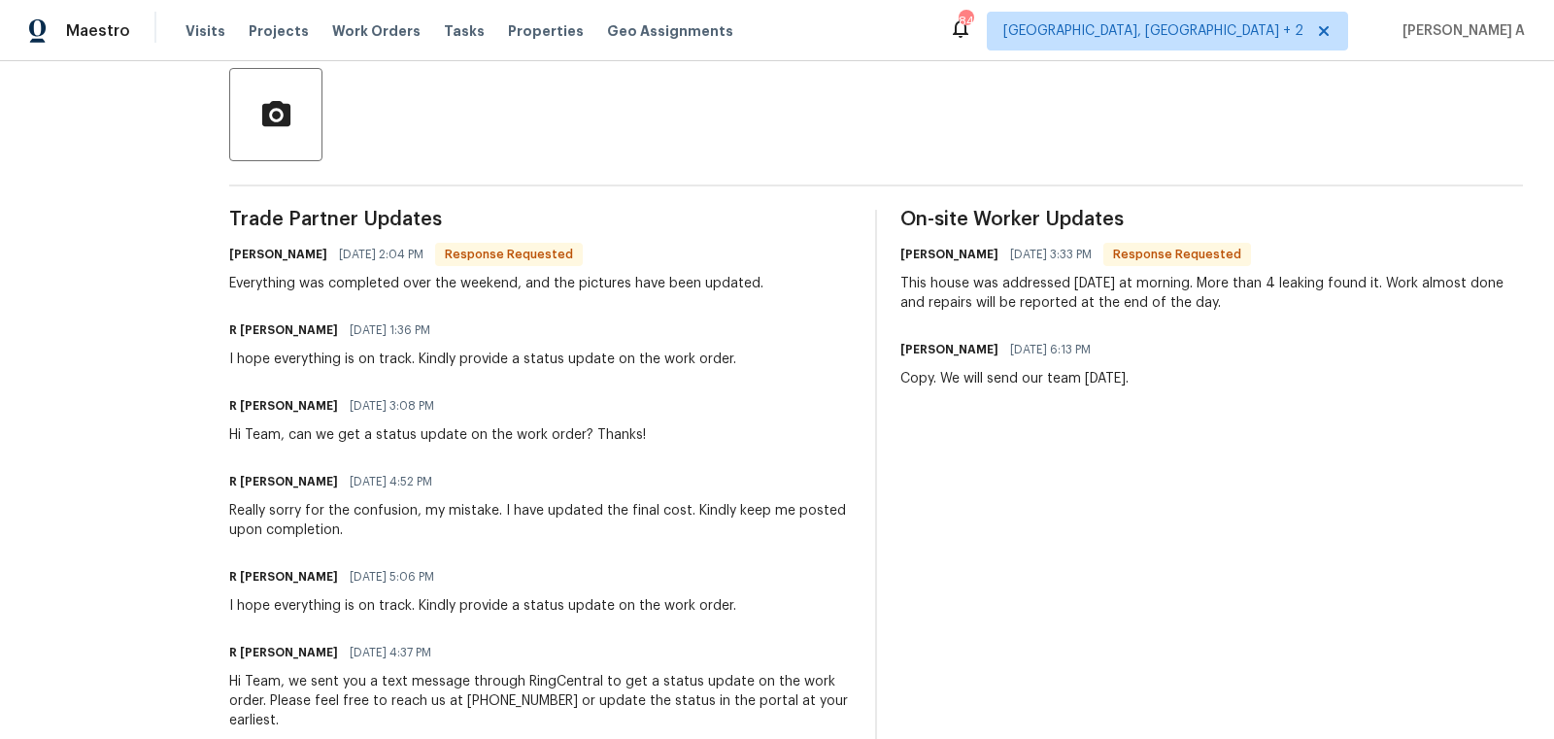
scroll to position [452, 0]
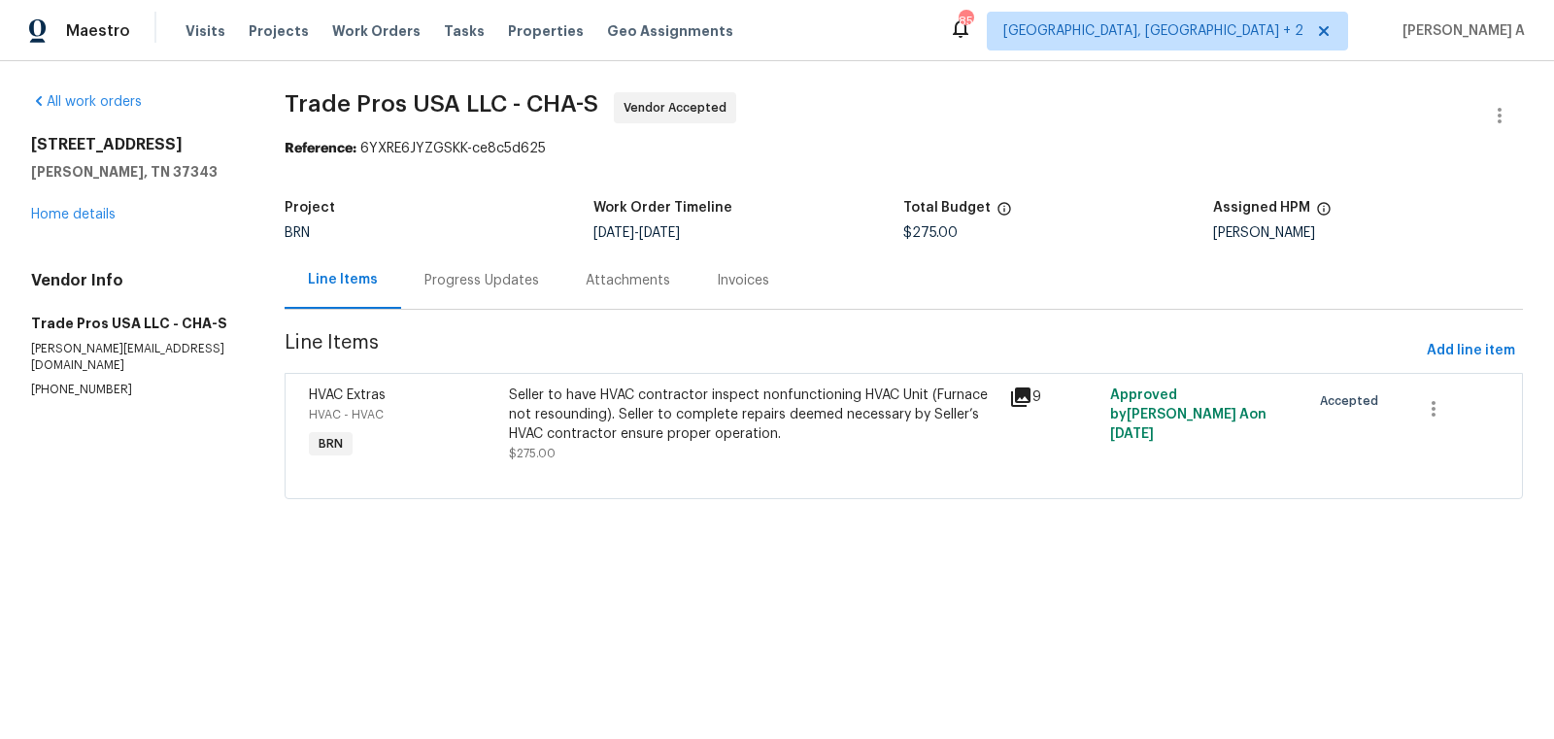
click at [486, 286] on div "Progress Updates" at bounding box center [481, 280] width 115 height 19
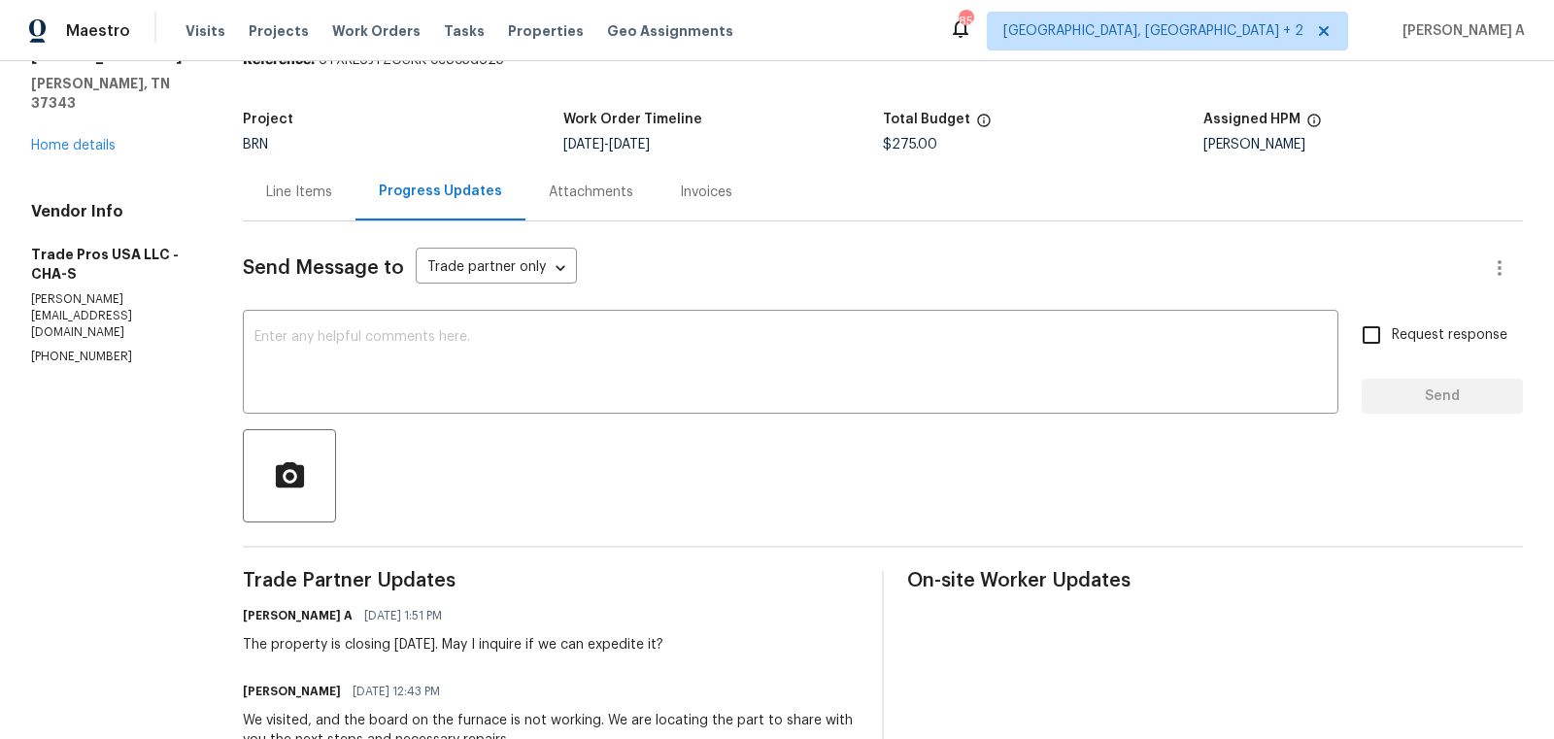
scroll to position [97, 0]
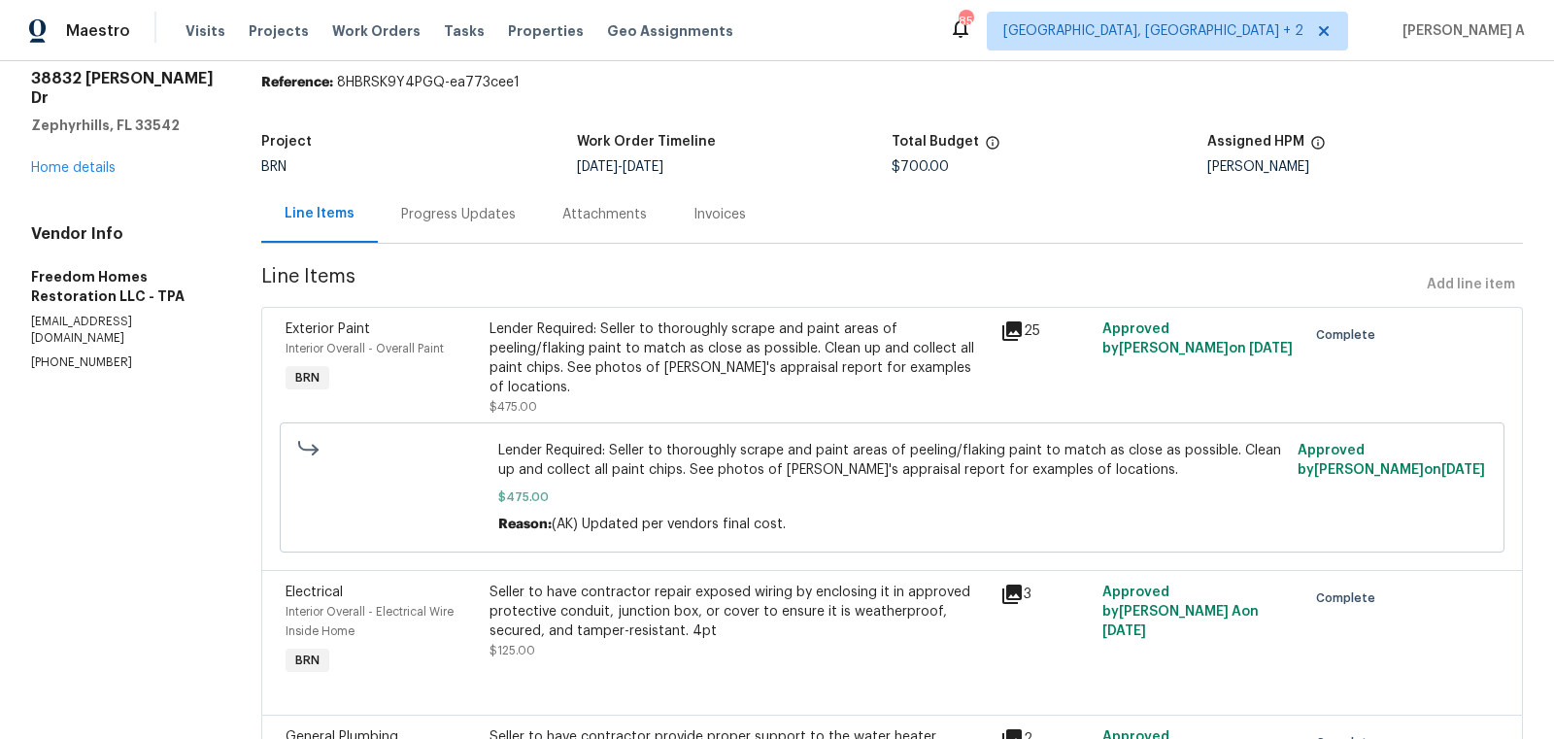
scroll to position [71, 0]
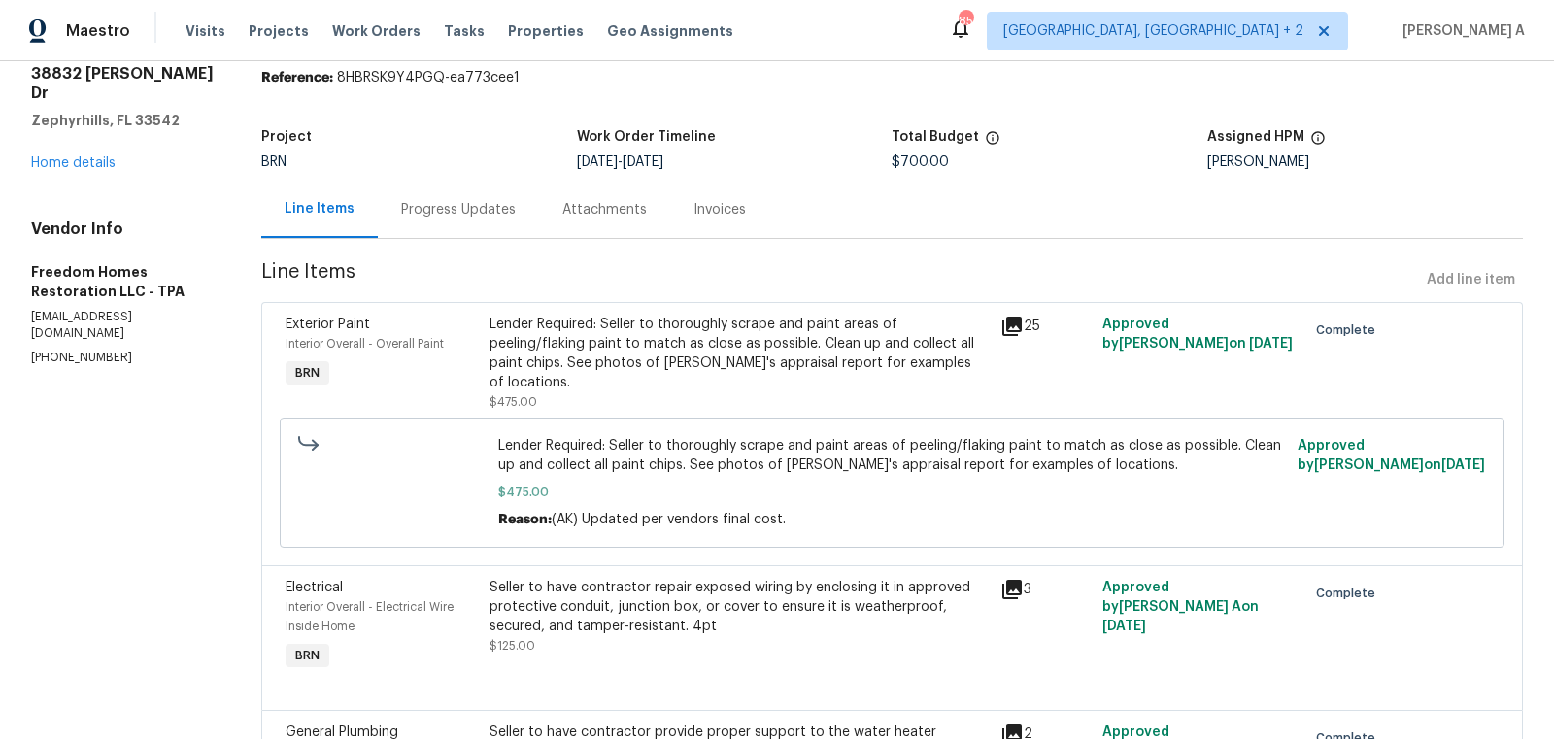
click at [452, 213] on div "Progress Updates" at bounding box center [458, 209] width 115 height 19
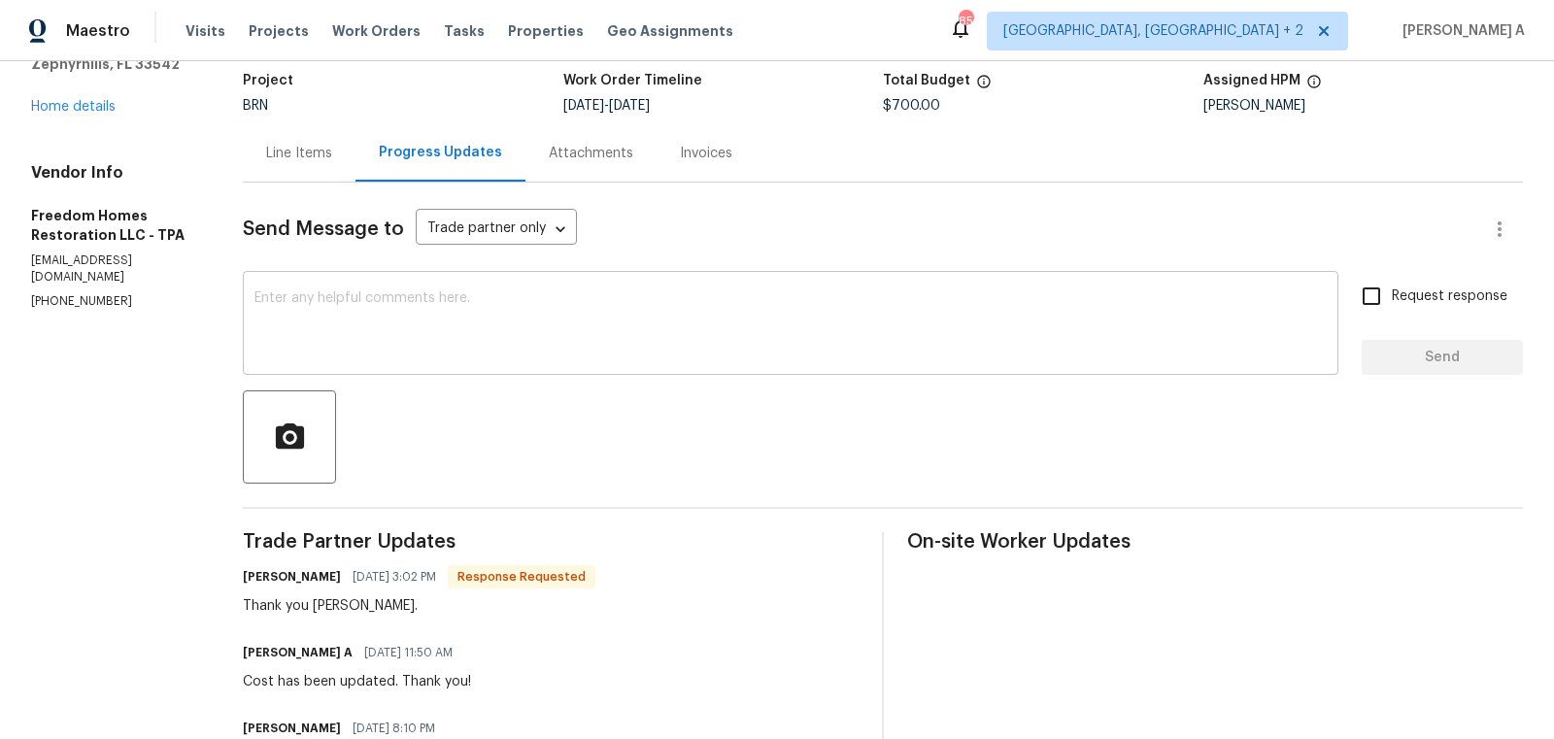
scroll to position [131, 0]
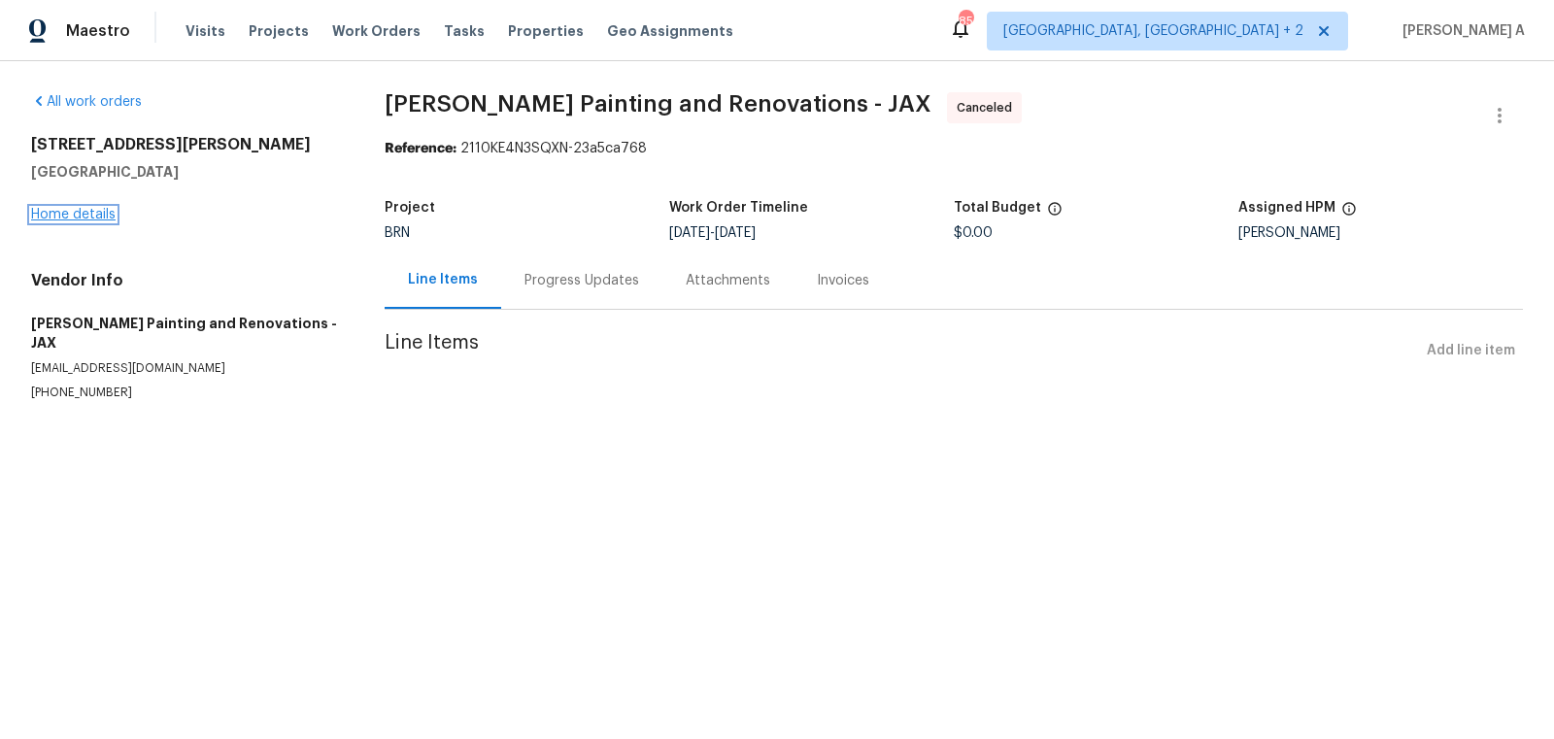
click at [105, 213] on link "Home details" at bounding box center [73, 215] width 84 height 14
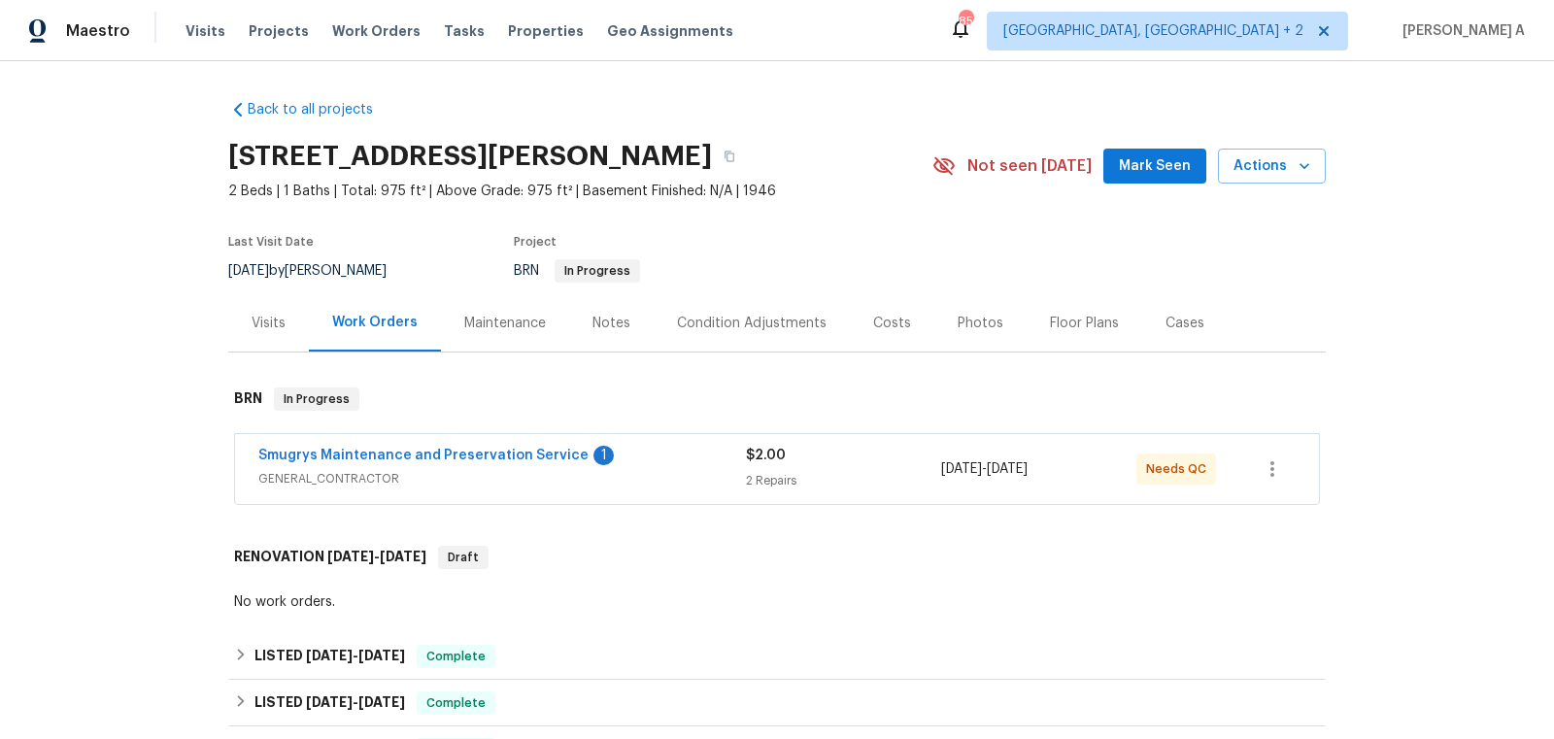
click at [472, 446] on span "Smugrys Maintenance and Preservation Service" at bounding box center [423, 455] width 330 height 19
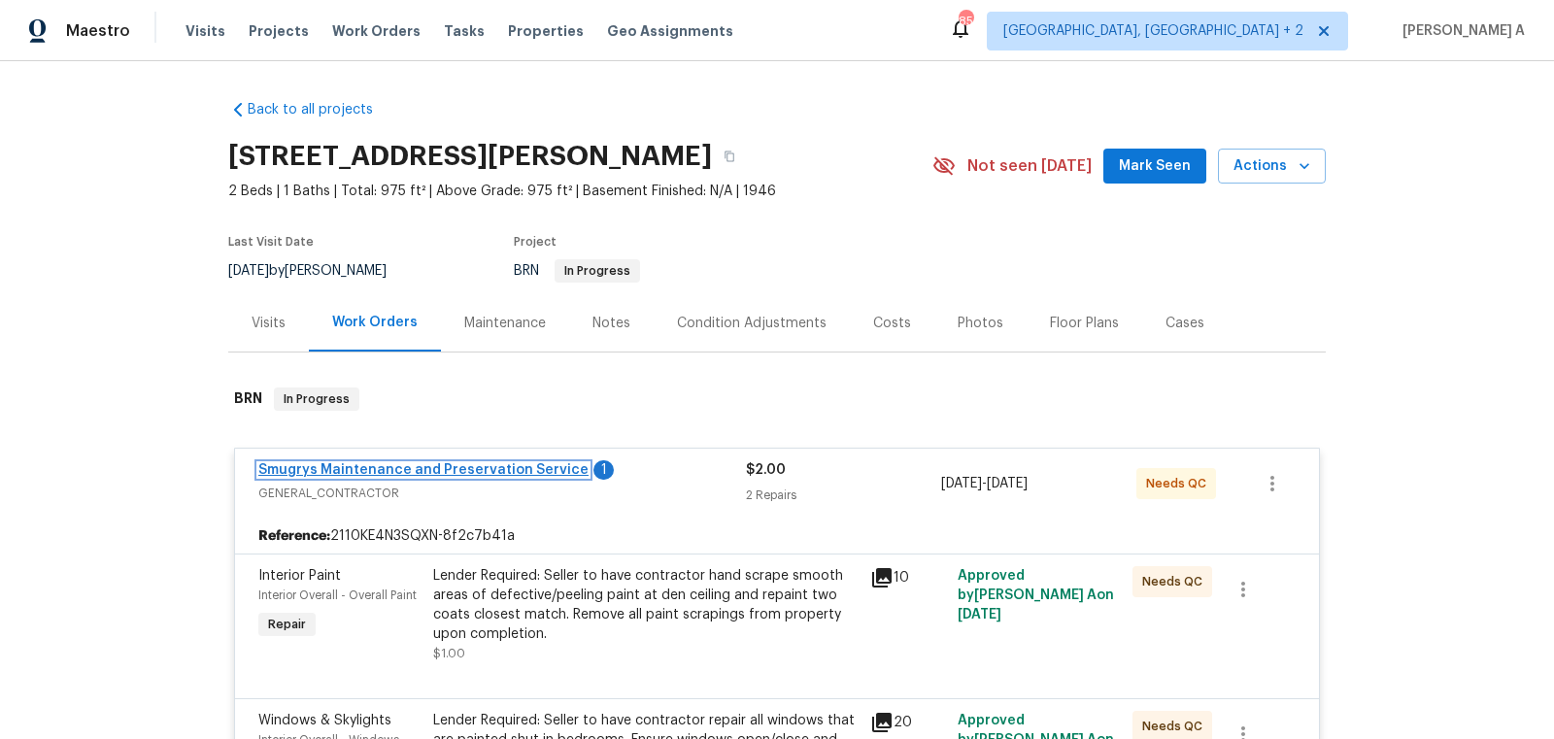
click at [462, 468] on link "Smugrys Maintenance and Preservation Service" at bounding box center [423, 470] width 330 height 14
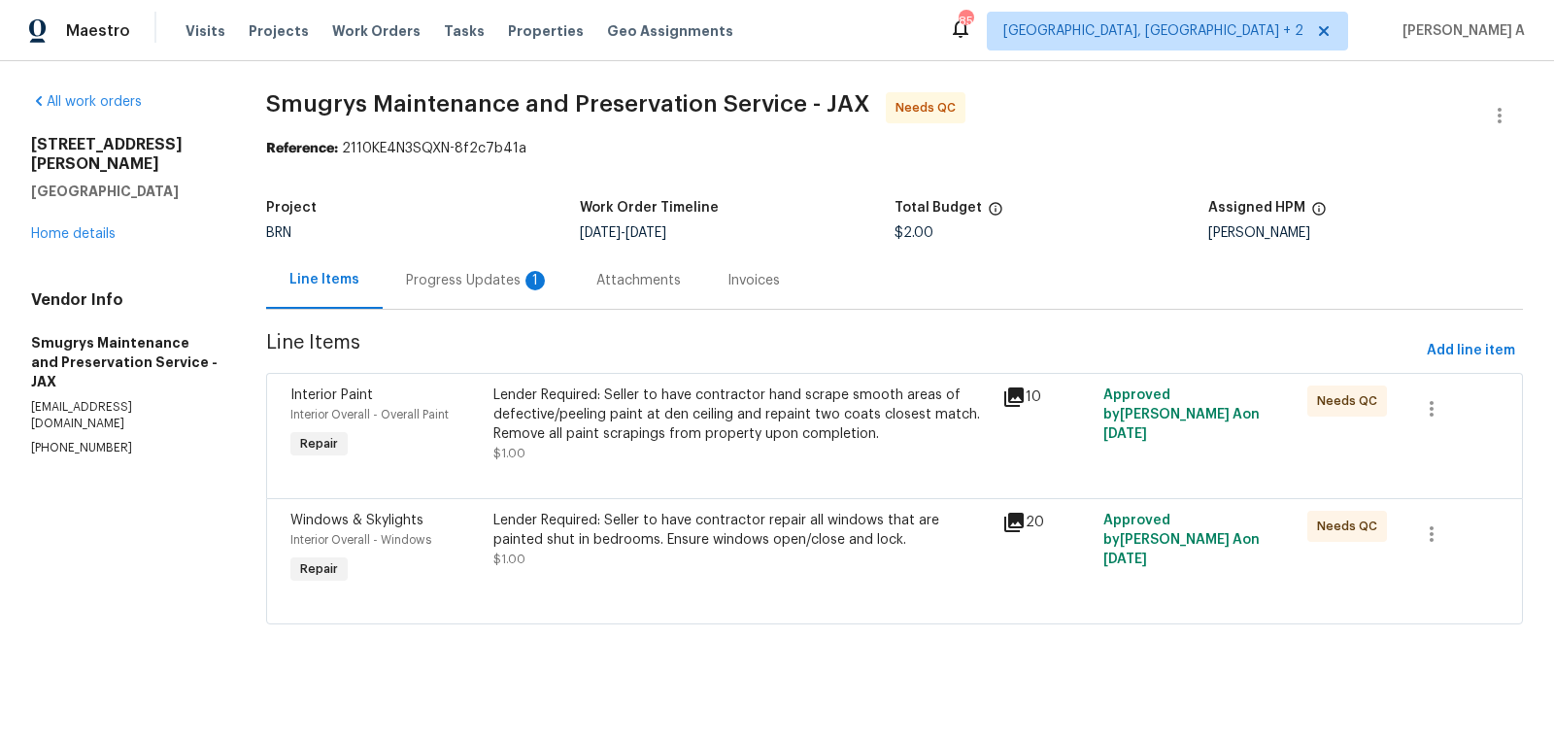
click at [437, 280] on div "Progress Updates 1" at bounding box center [478, 280] width 144 height 19
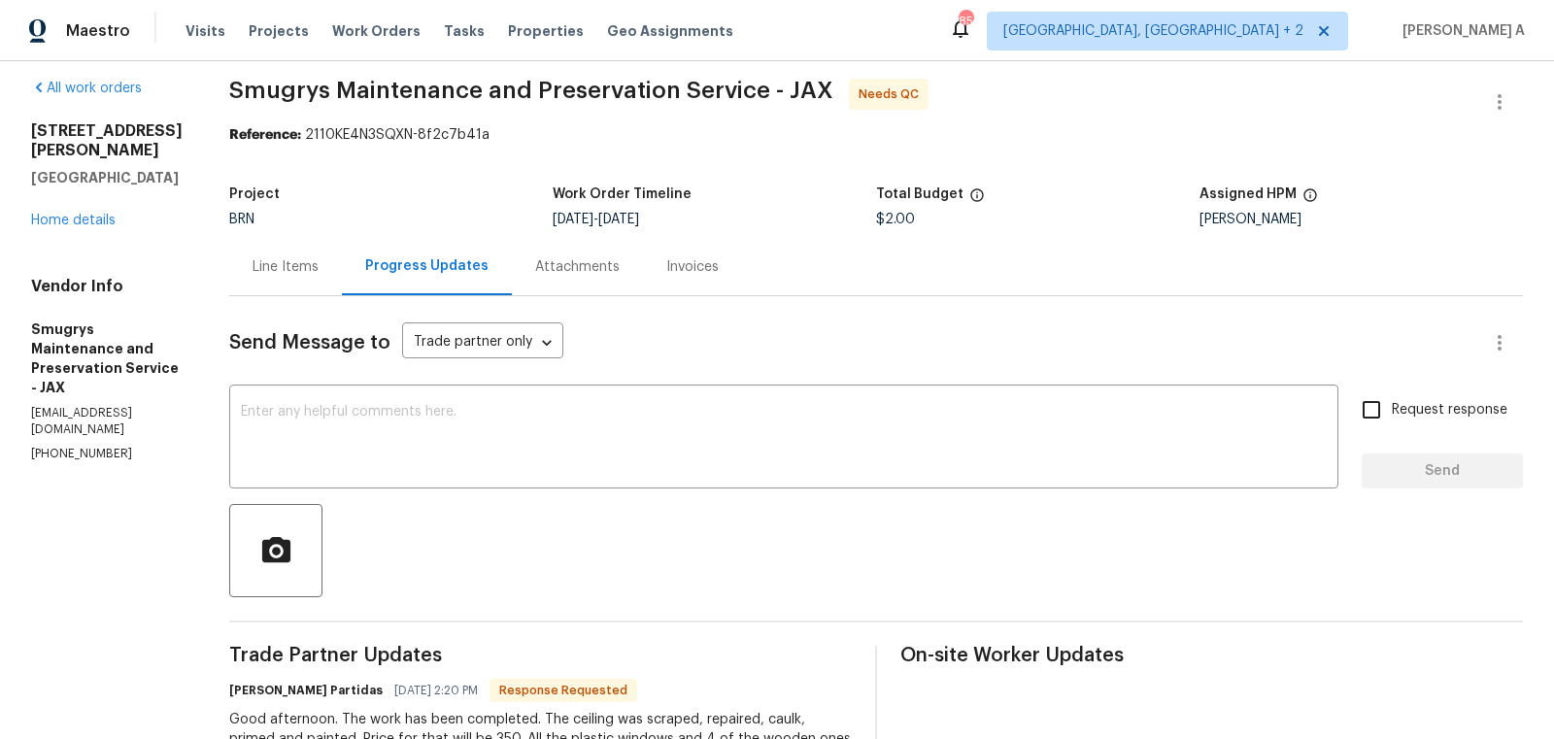
scroll to position [15, 0]
click at [229, 274] on div "Line Items" at bounding box center [285, 265] width 113 height 57
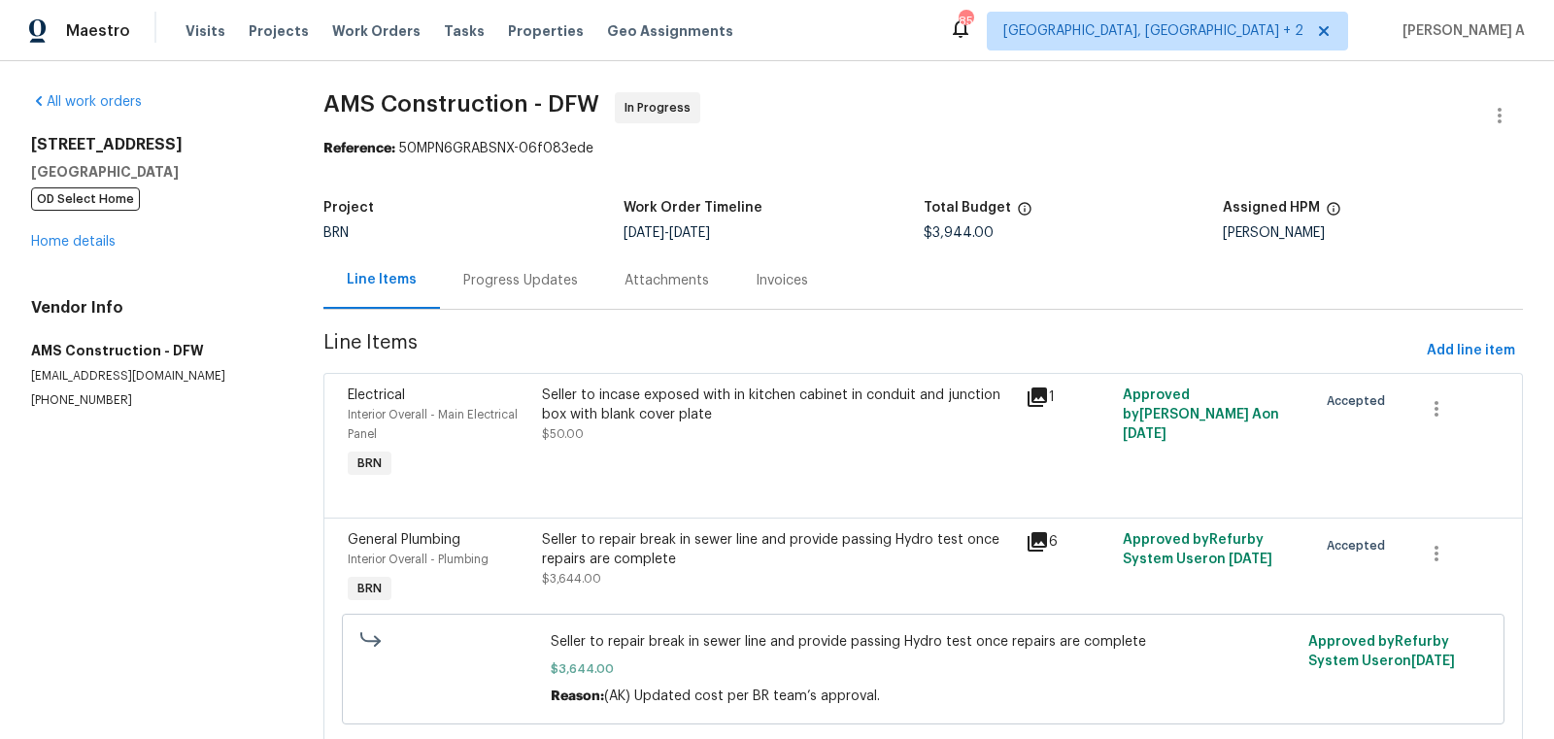
click at [500, 285] on div "Progress Updates" at bounding box center [520, 280] width 115 height 19
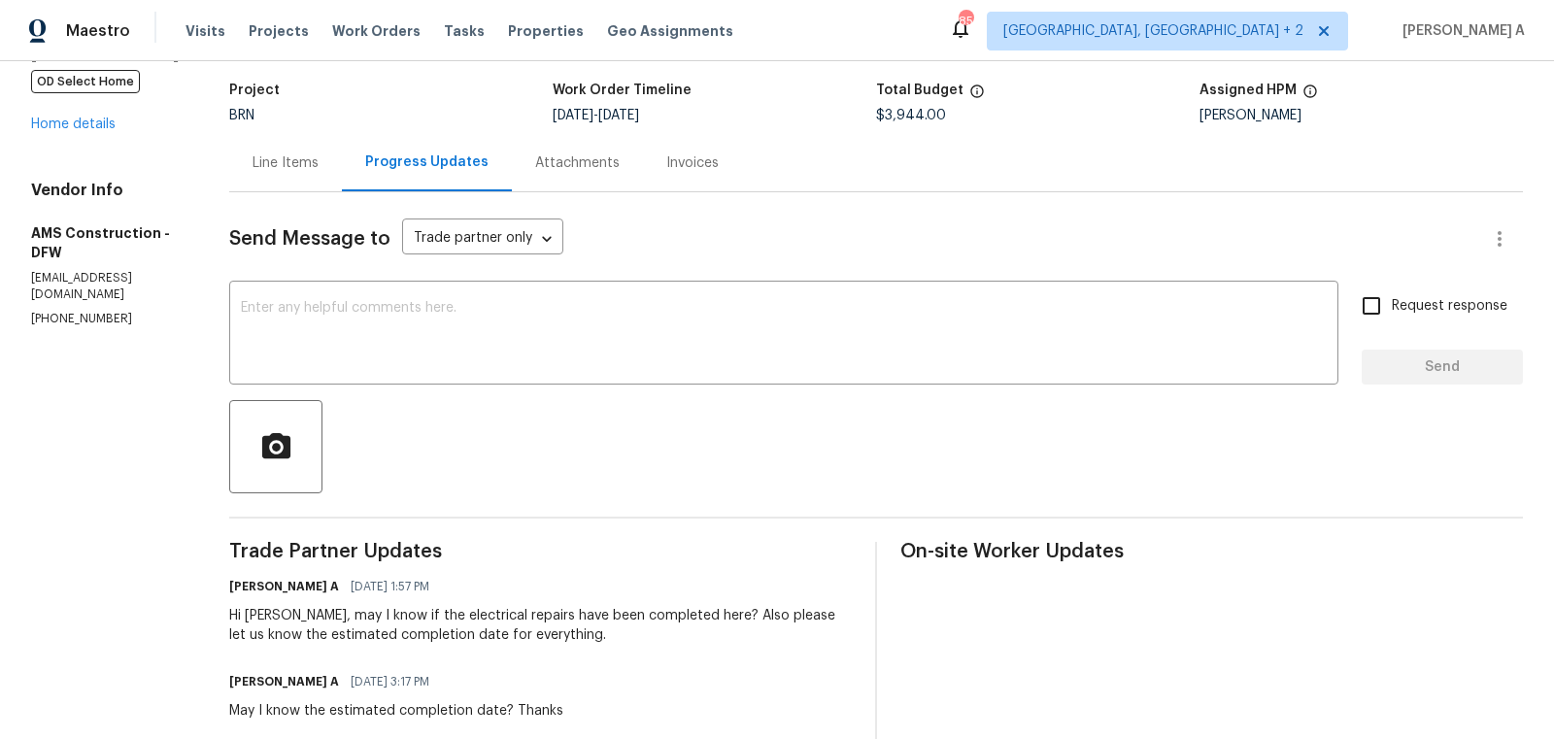
scroll to position [119, 0]
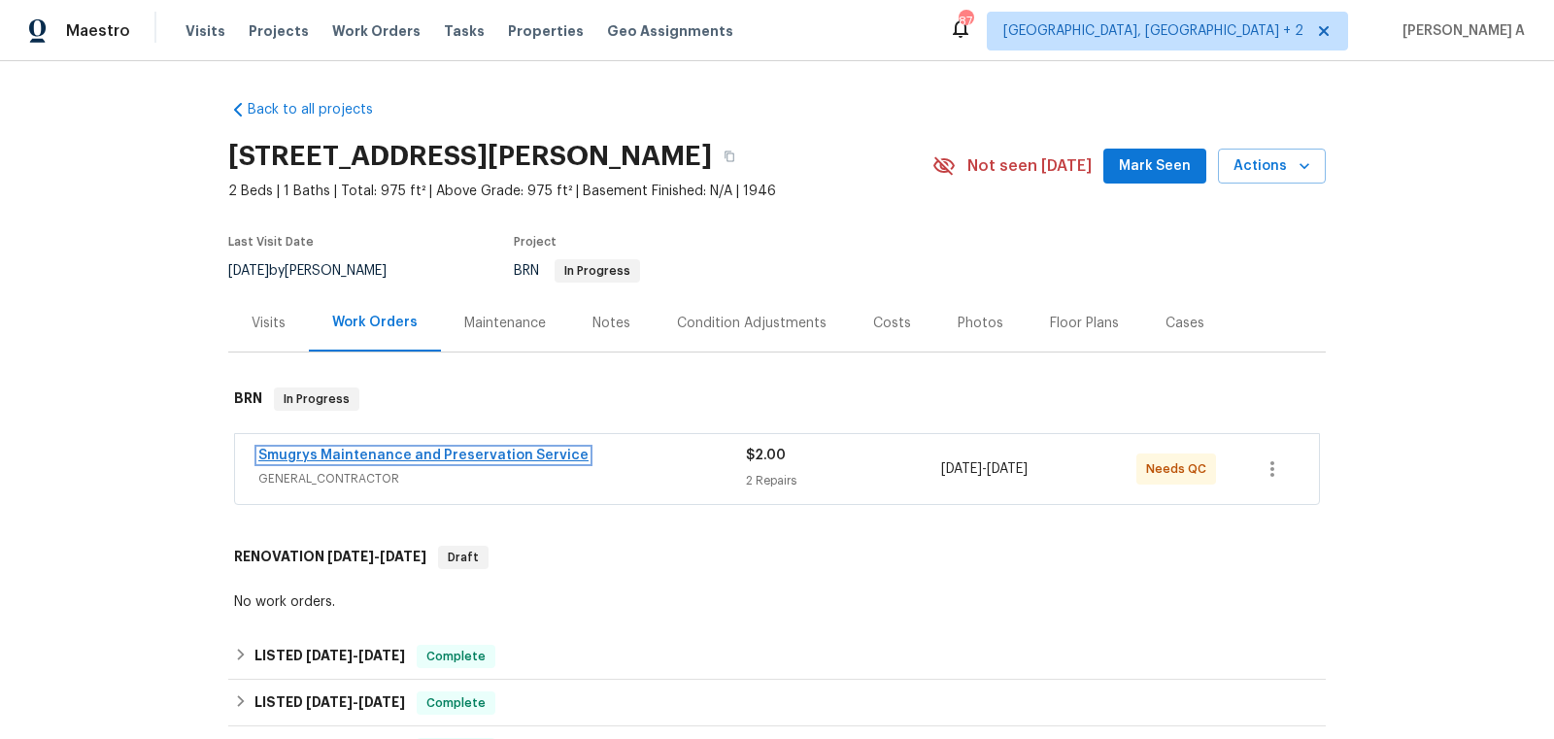
click at [388, 459] on link "Smugrys Maintenance and Preservation Service" at bounding box center [423, 456] width 330 height 14
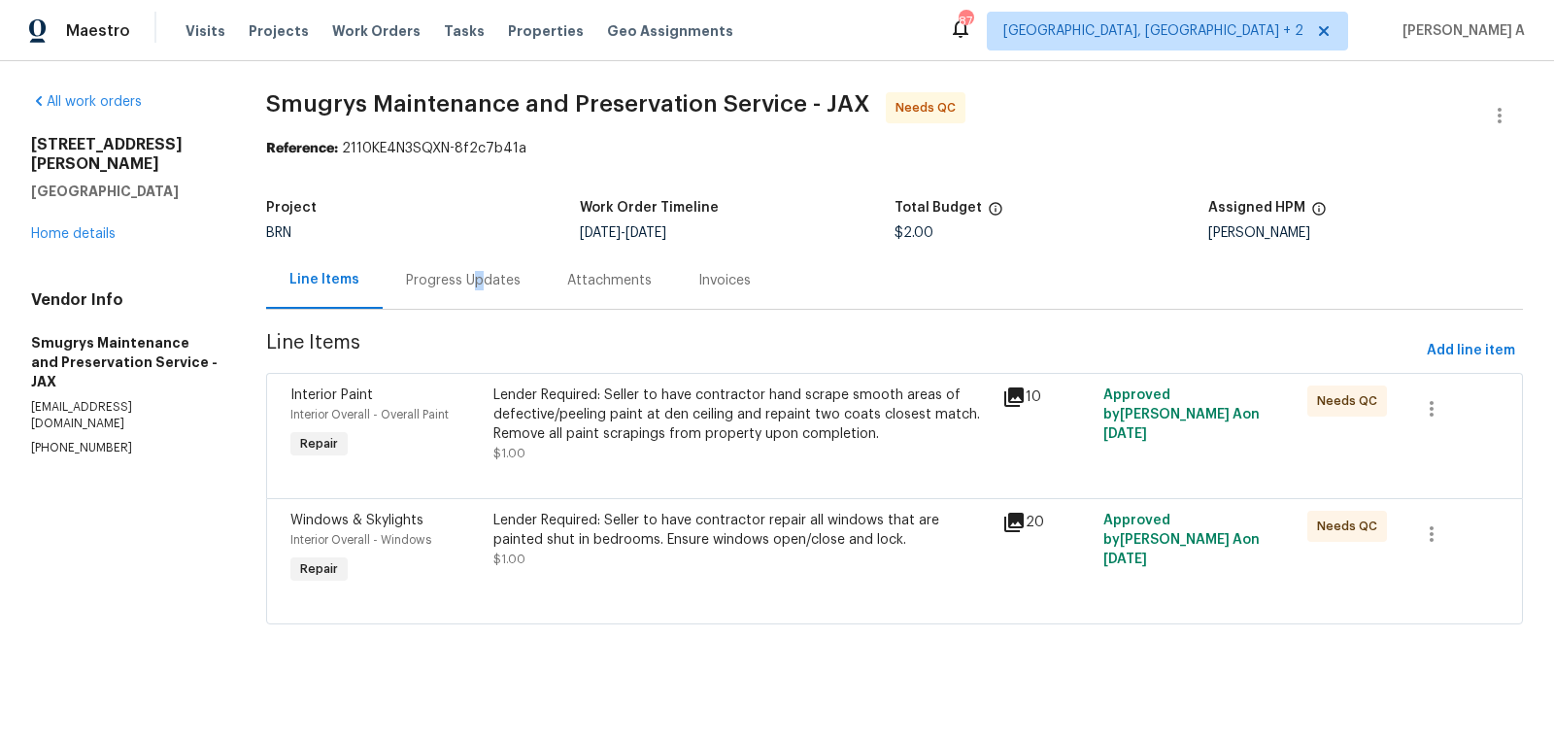
click at [473, 286] on div "Progress Updates" at bounding box center [463, 280] width 115 height 19
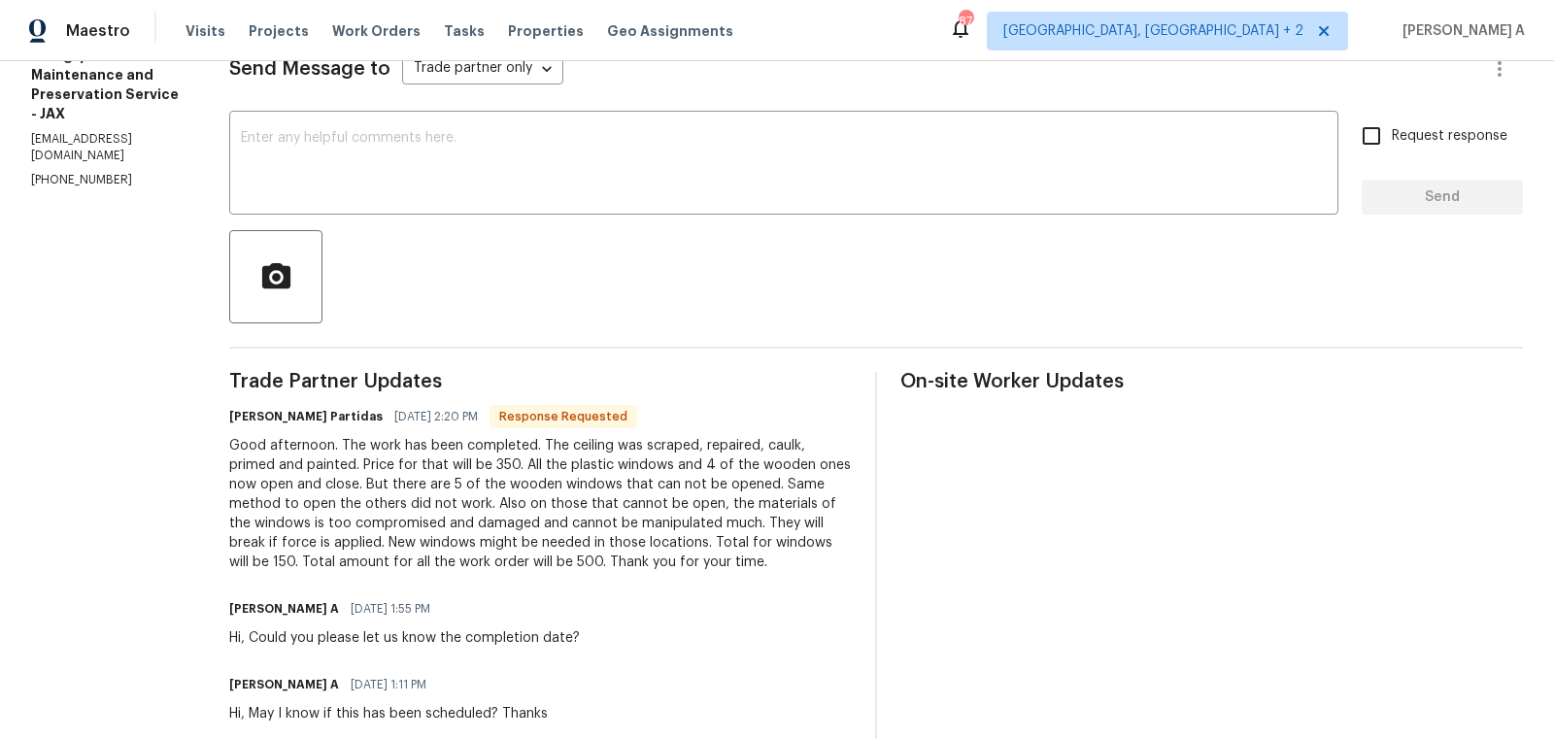
scroll to position [254, 0]
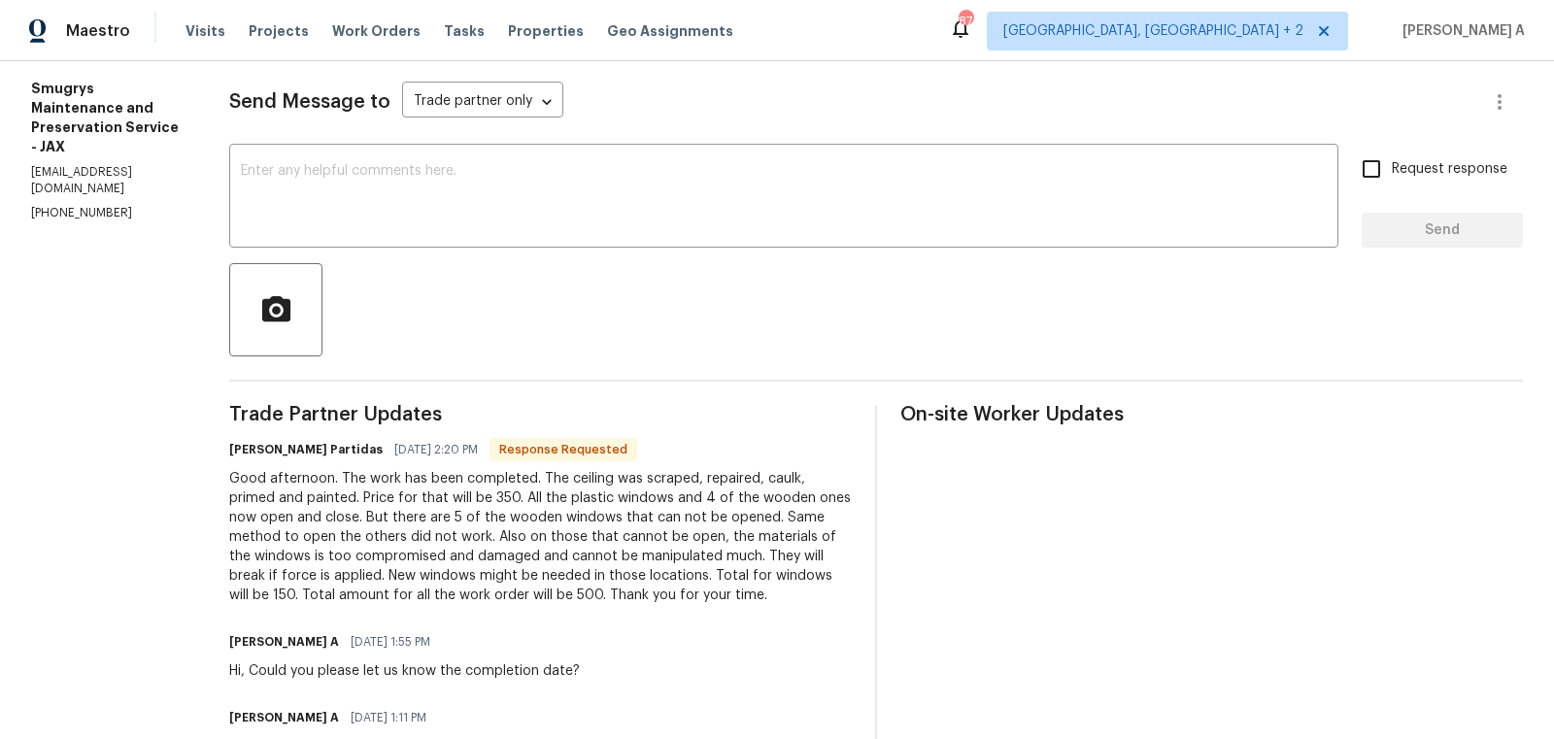
click at [425, 497] on div "Good afternoon. The work has been completed. The ceiling was scraped, repaired,…" at bounding box center [540, 537] width 622 height 136
copy div "350"
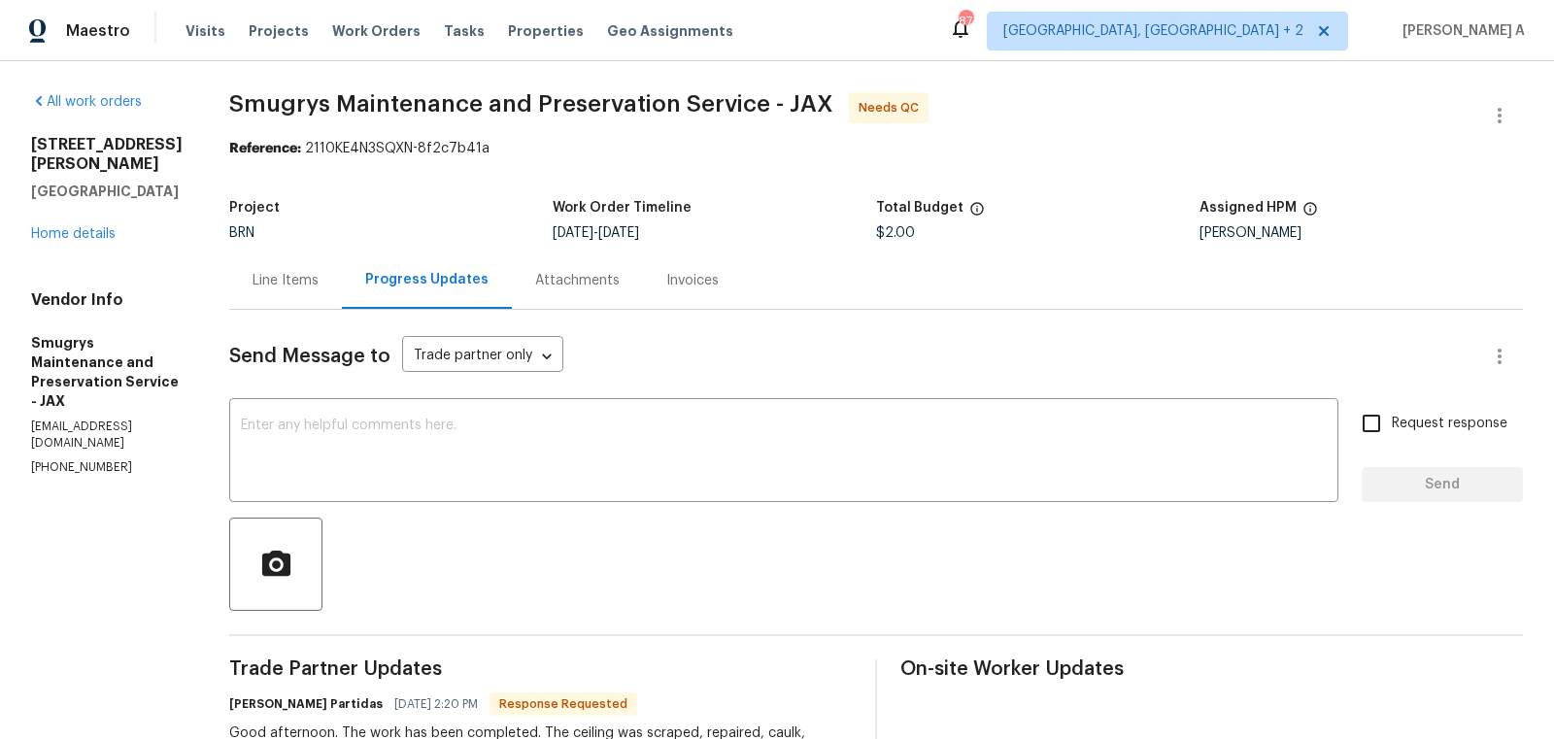
click at [257, 281] on div "Line Items" at bounding box center [285, 280] width 66 height 19
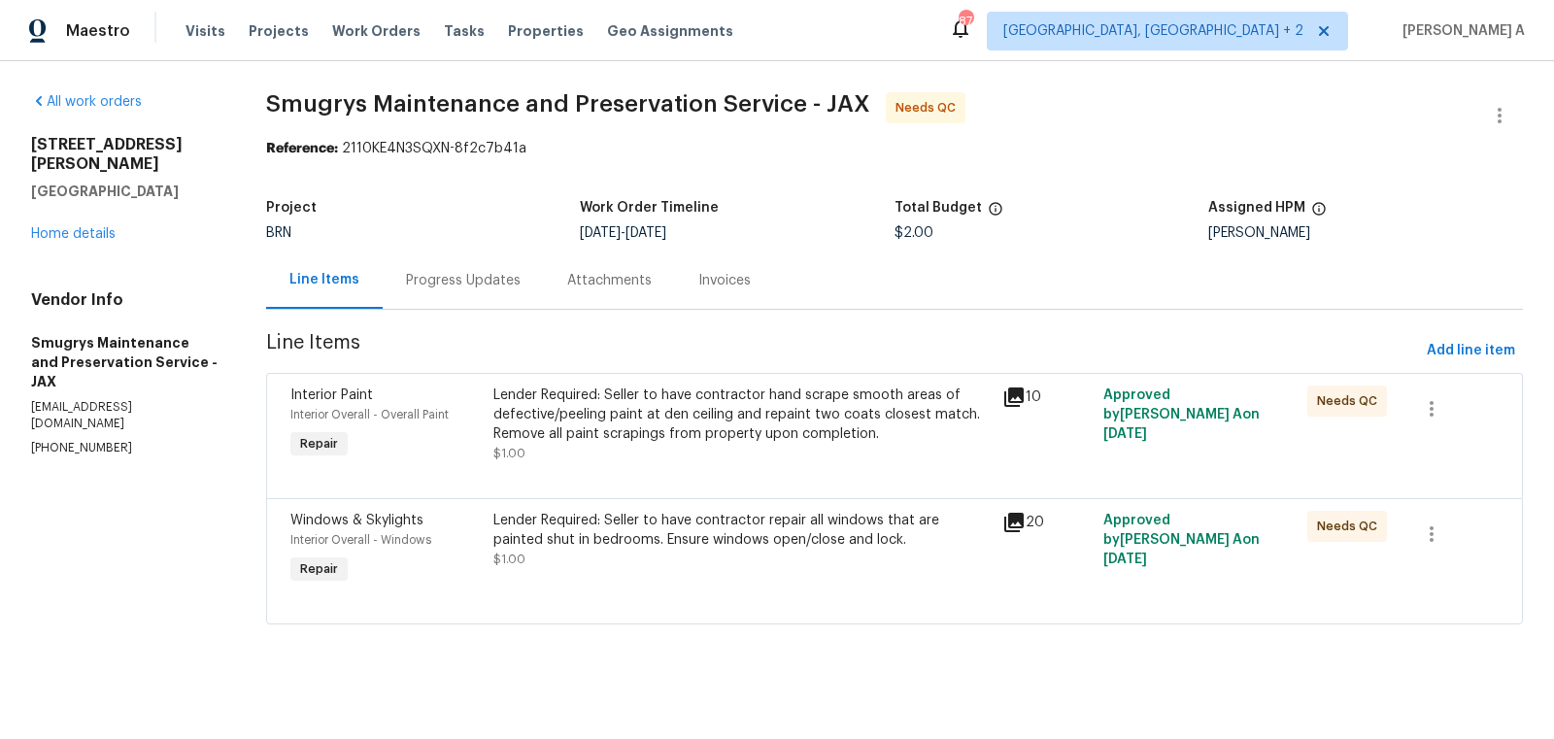
click at [649, 424] on div "Lender Required: Seller to have contractor hand scrape smooth areas of defectiv…" at bounding box center [741, 414] width 496 height 58
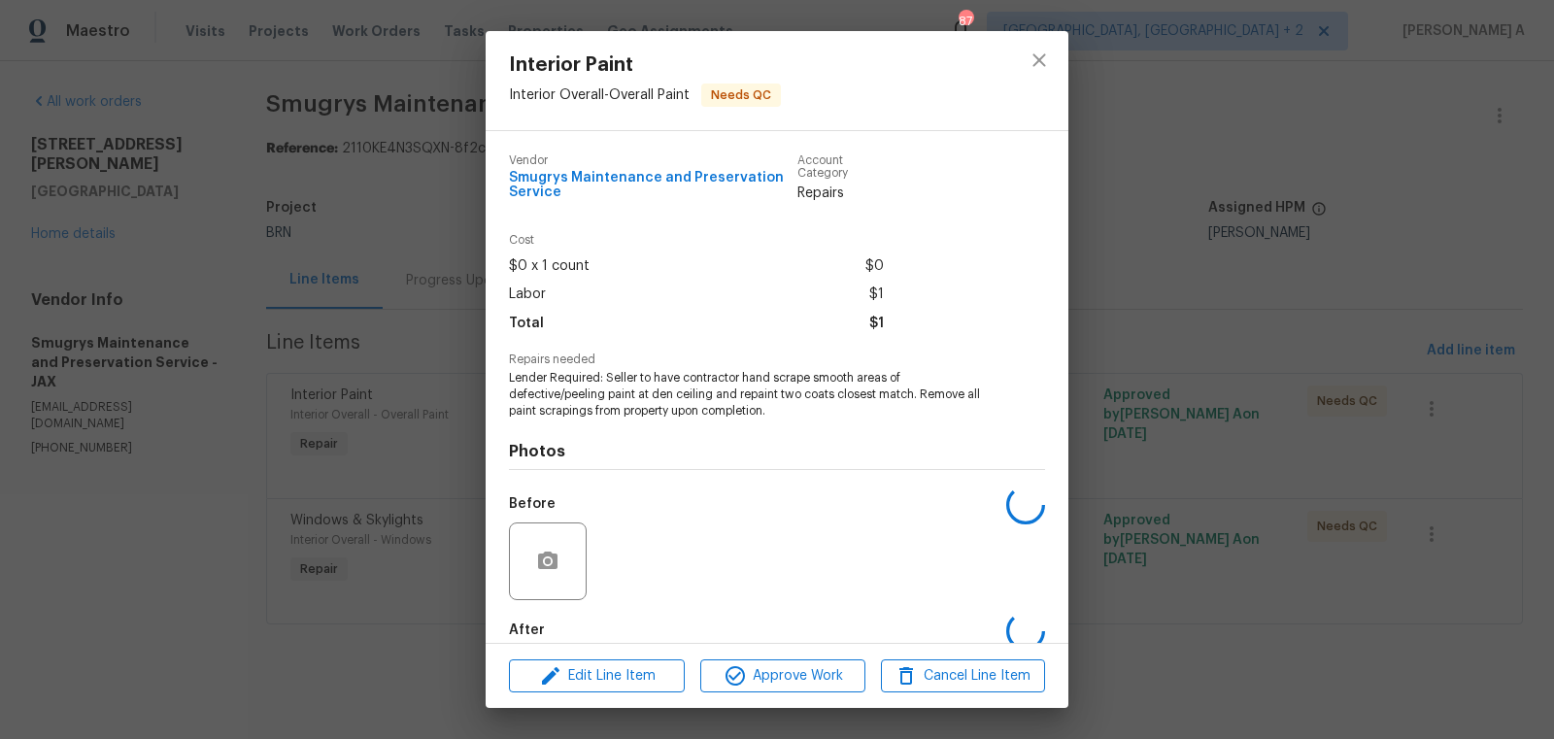
scroll to position [104, 0]
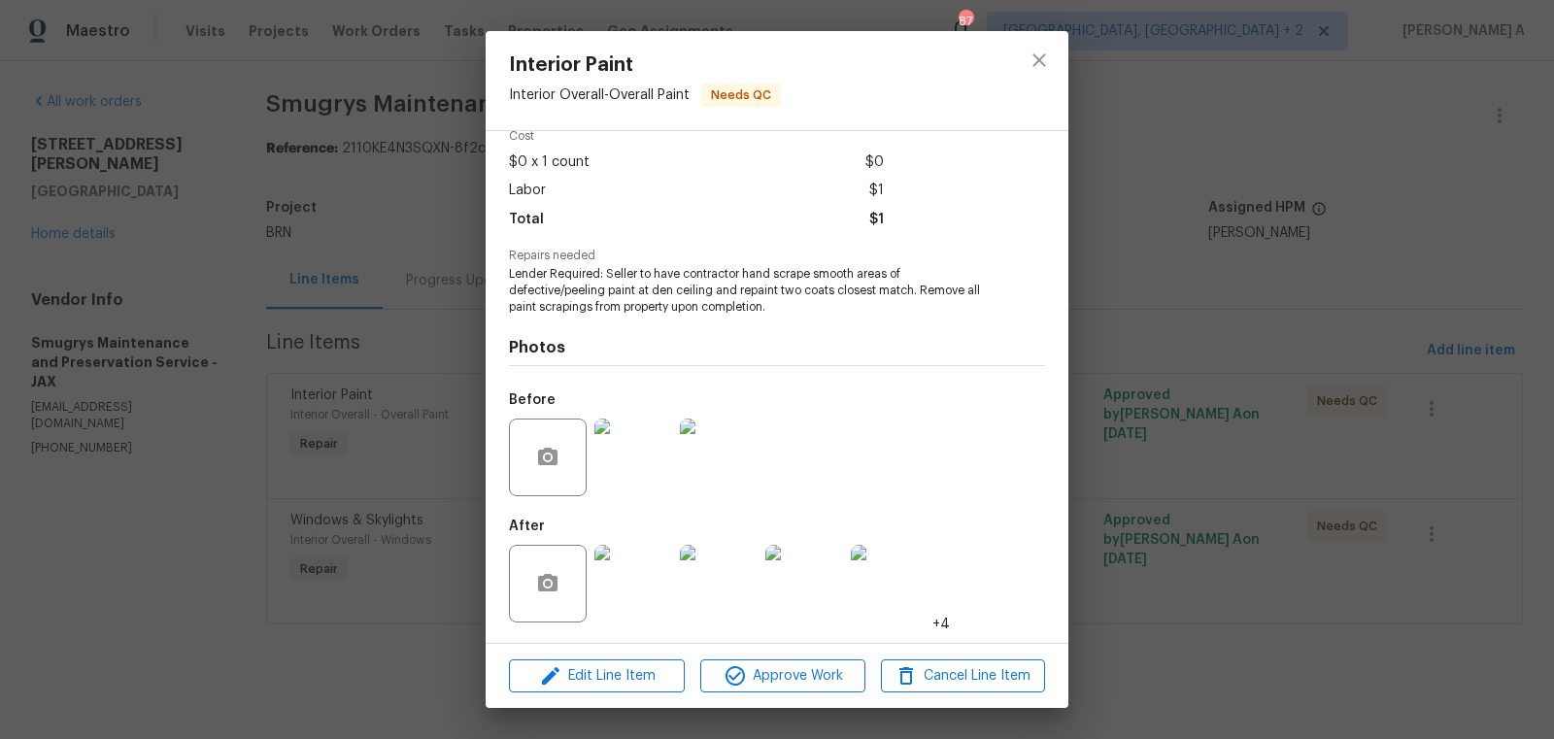
click at [629, 471] on img at bounding box center [633, 458] width 78 height 78
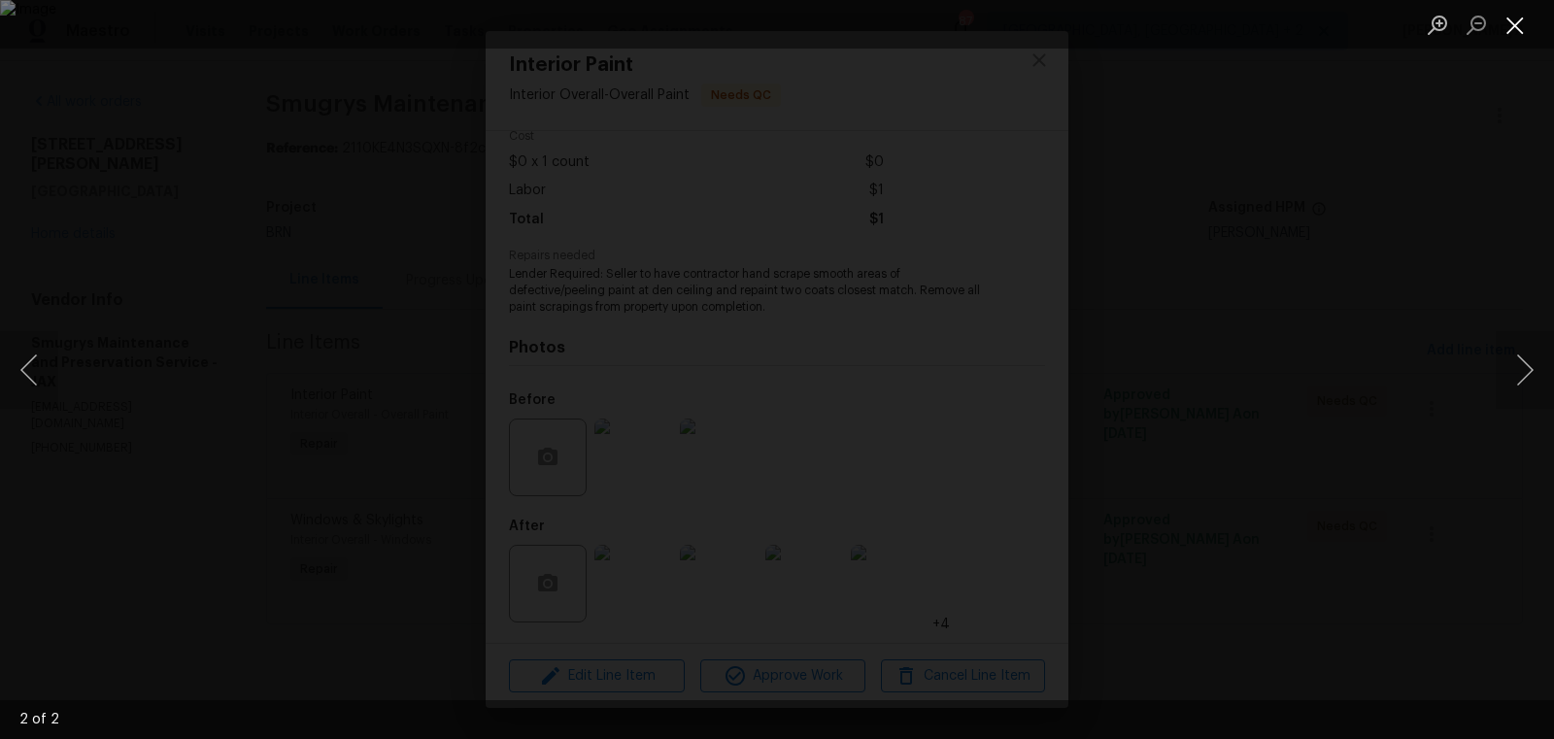
click at [1497, 23] on button "Close lightbox" at bounding box center [1514, 25] width 39 height 34
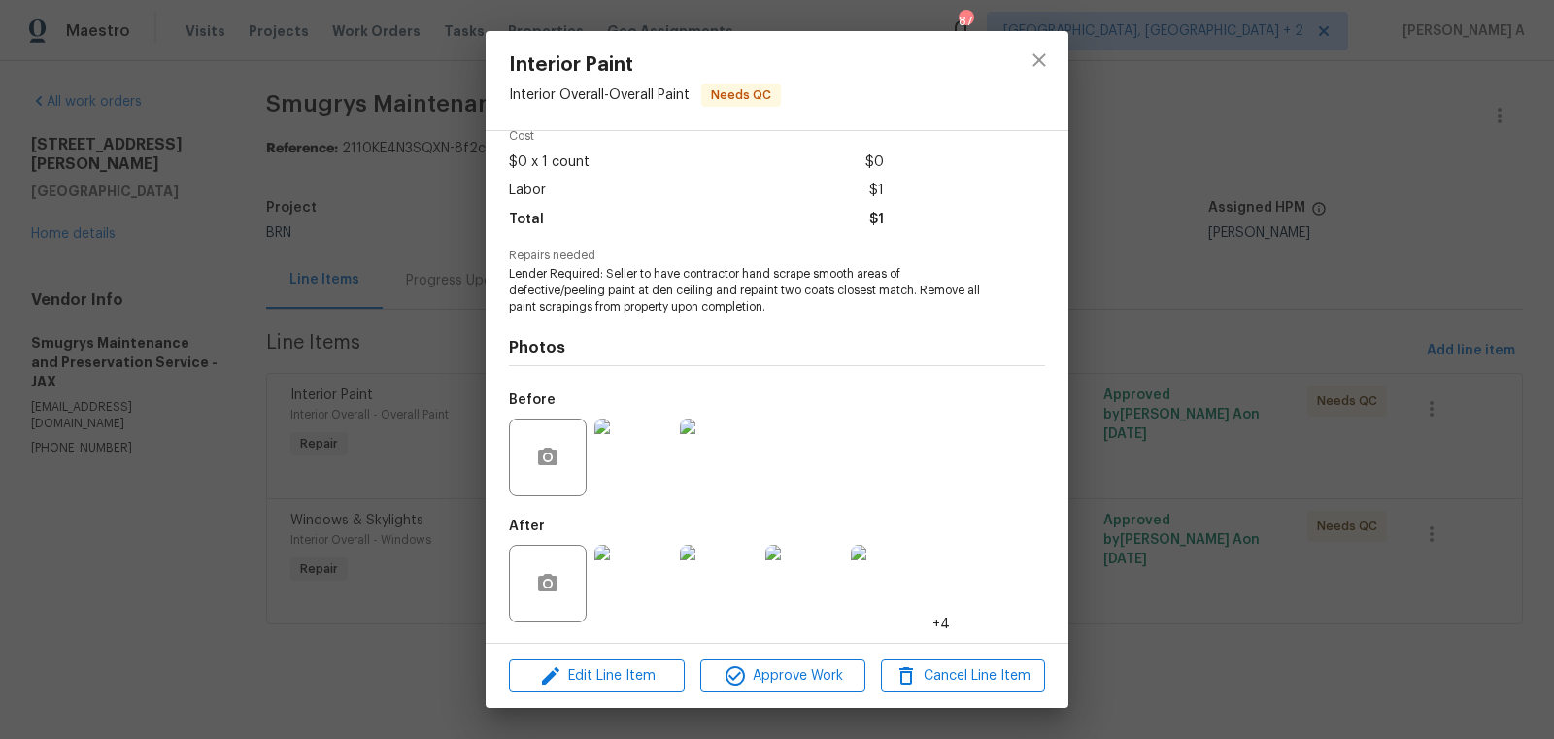
click at [632, 573] on img at bounding box center [633, 584] width 78 height 78
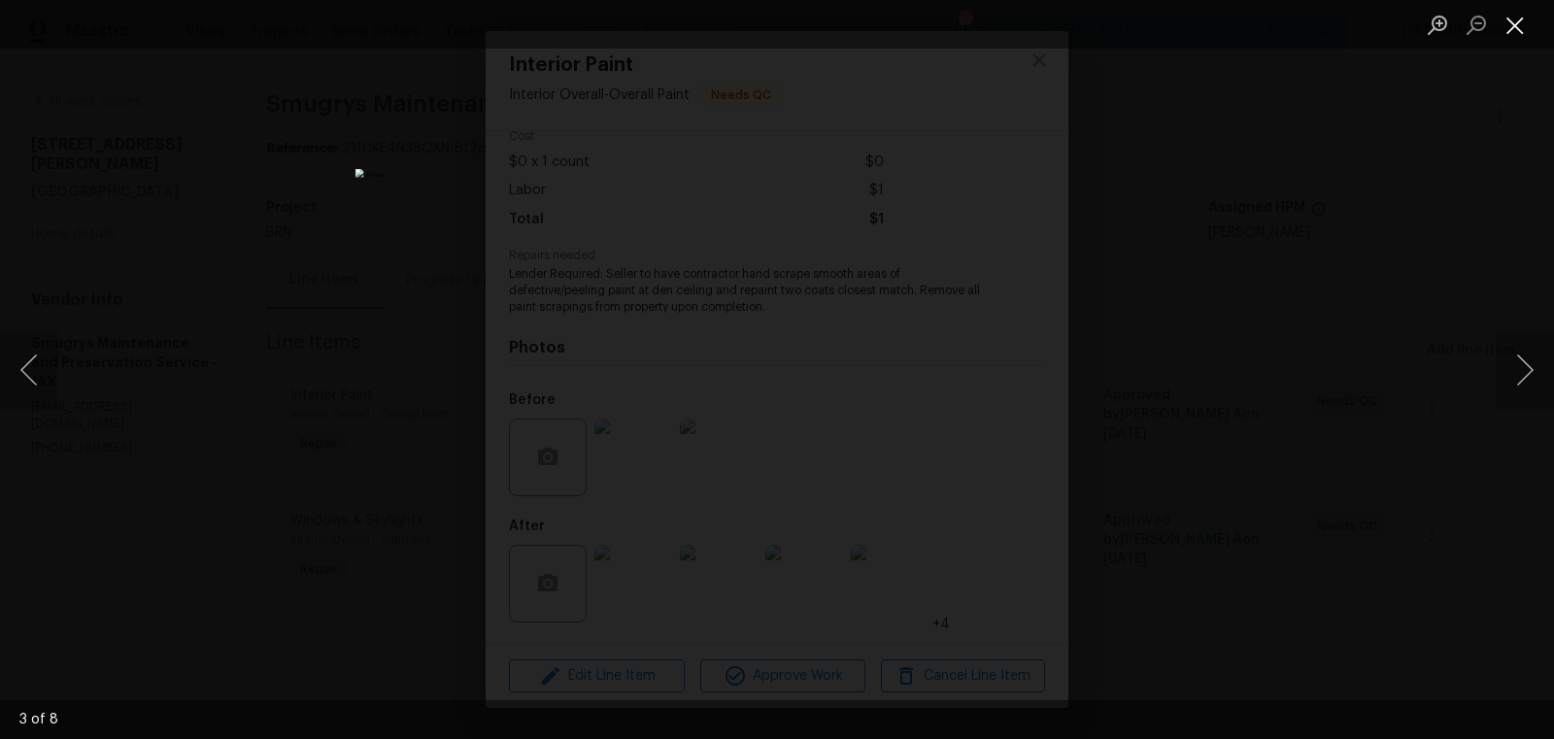
click at [1528, 27] on button "Close lightbox" at bounding box center [1514, 25] width 39 height 34
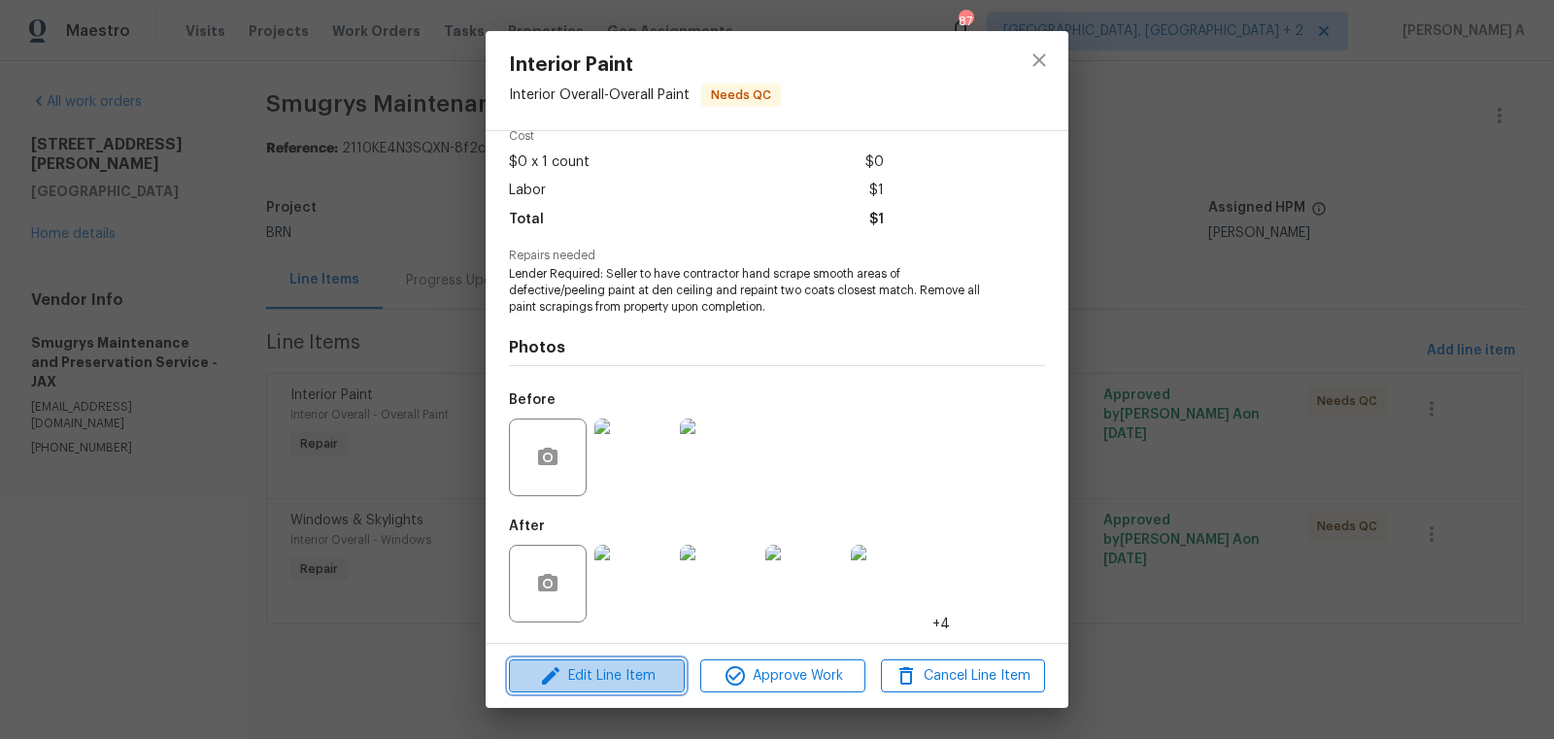
click at [634, 662] on button "Edit Line Item" at bounding box center [597, 676] width 176 height 34
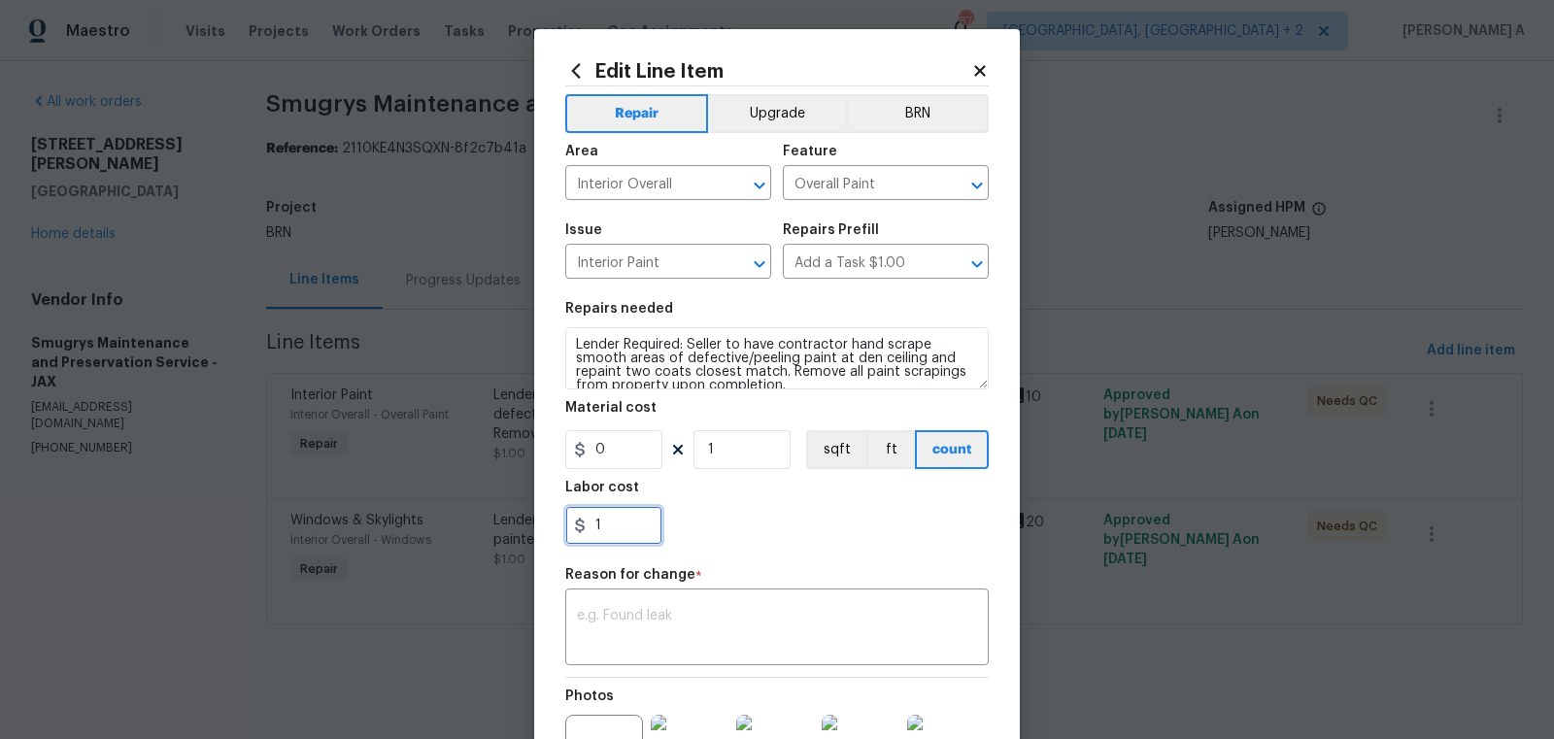
drag, startPoint x: 616, startPoint y: 521, endPoint x: 529, endPoint y: 521, distance: 86.4
click at [529, 521] on div "Edit Line Item Repair Upgrade BRN Area Interior Overall ​ Feature Overall Paint…" at bounding box center [777, 369] width 1554 height 739
type input "350"
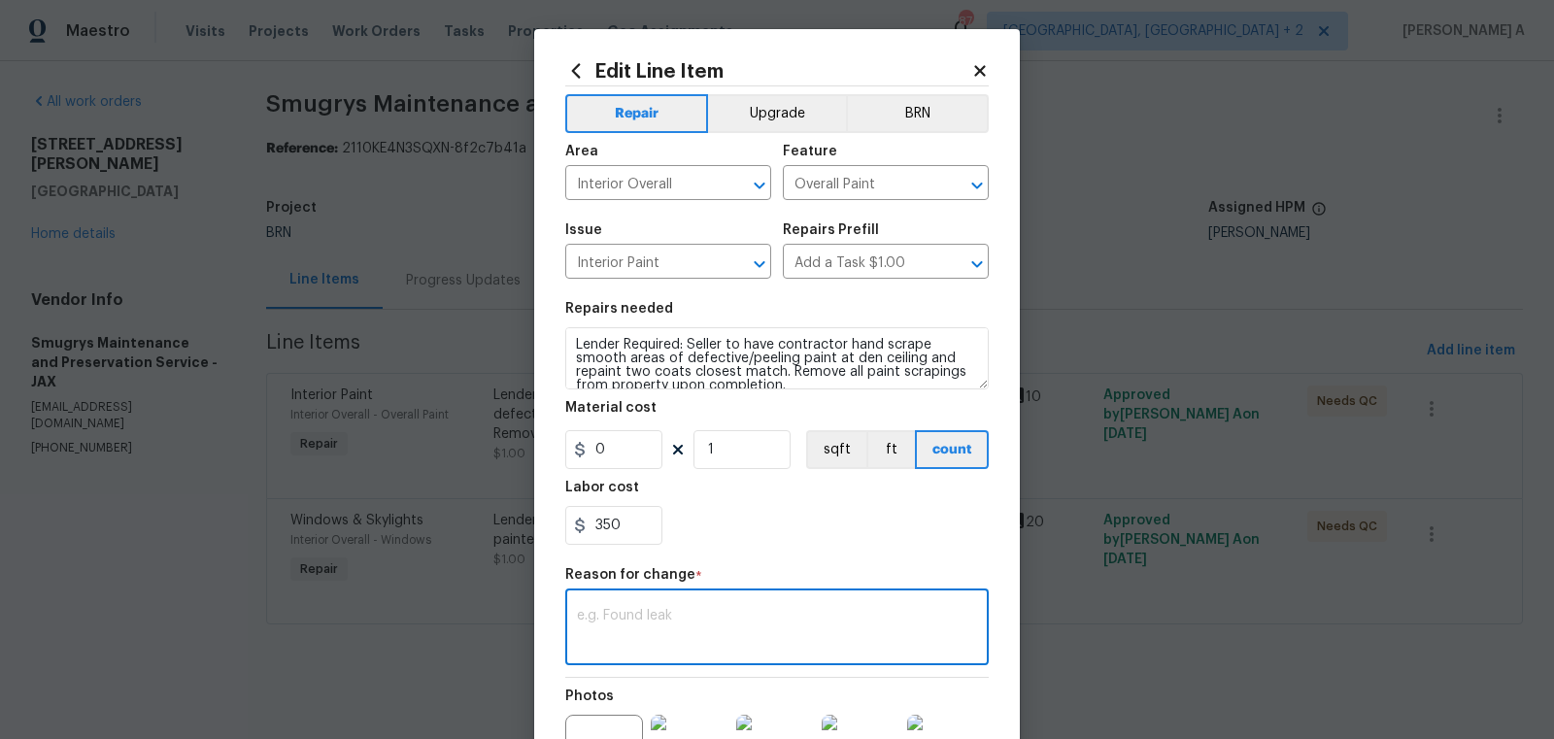
click at [634, 645] on textarea at bounding box center [777, 629] width 400 height 41
click at [643, 634] on textarea at bounding box center [777, 629] width 400 height 41
paste textarea "(AK) Updated per vendors final cost."
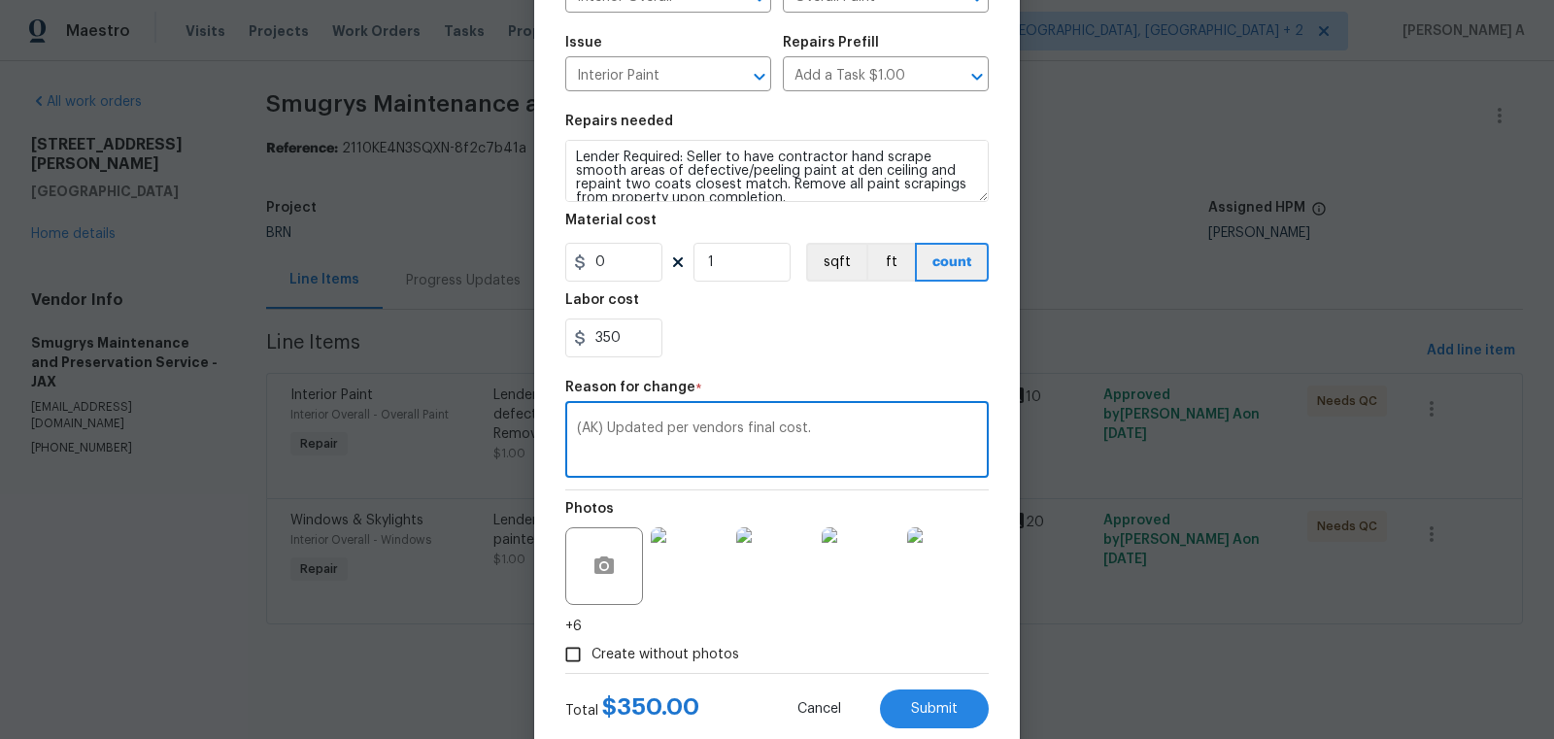
scroll to position [236, 0]
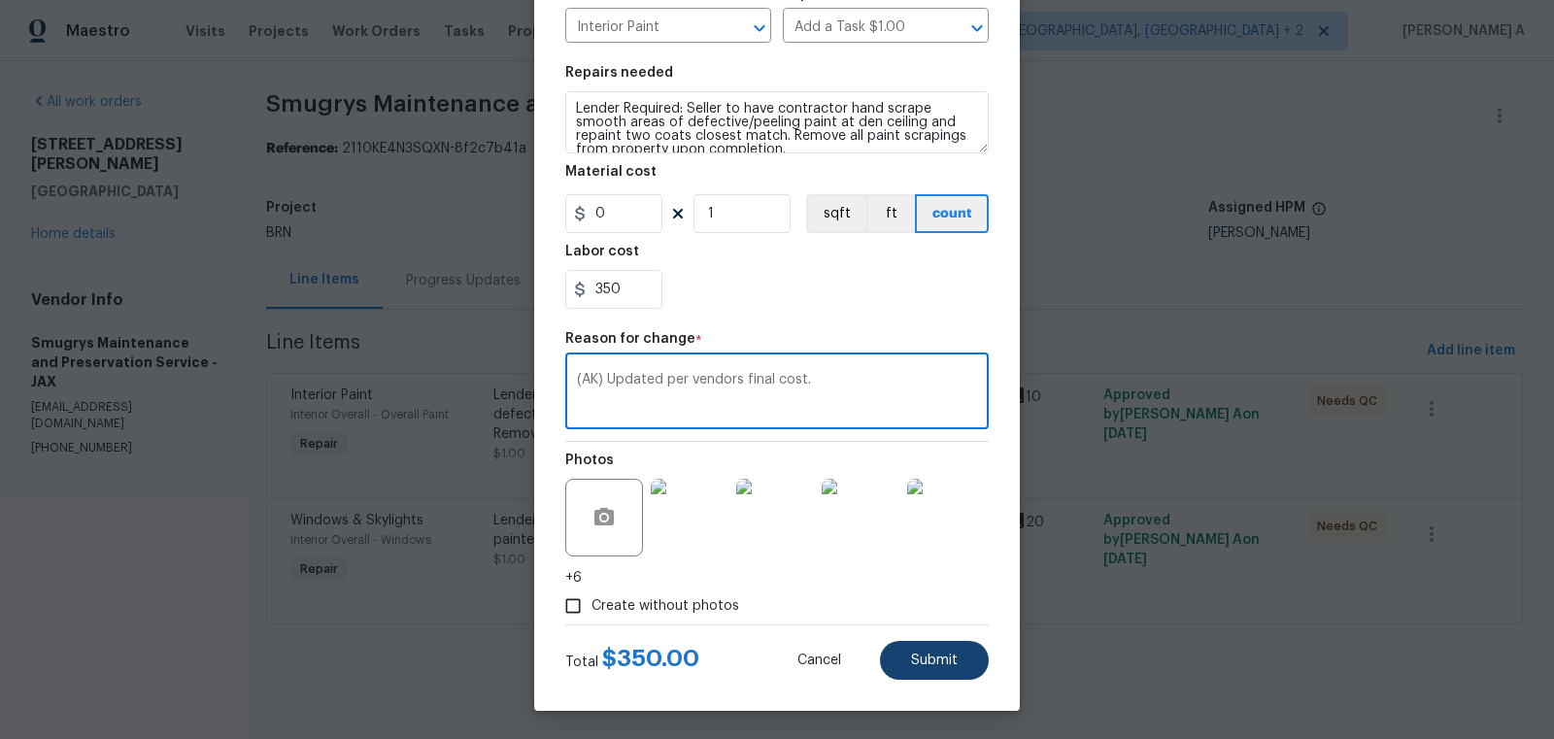
type textarea "(AK) Updated per vendors final cost."
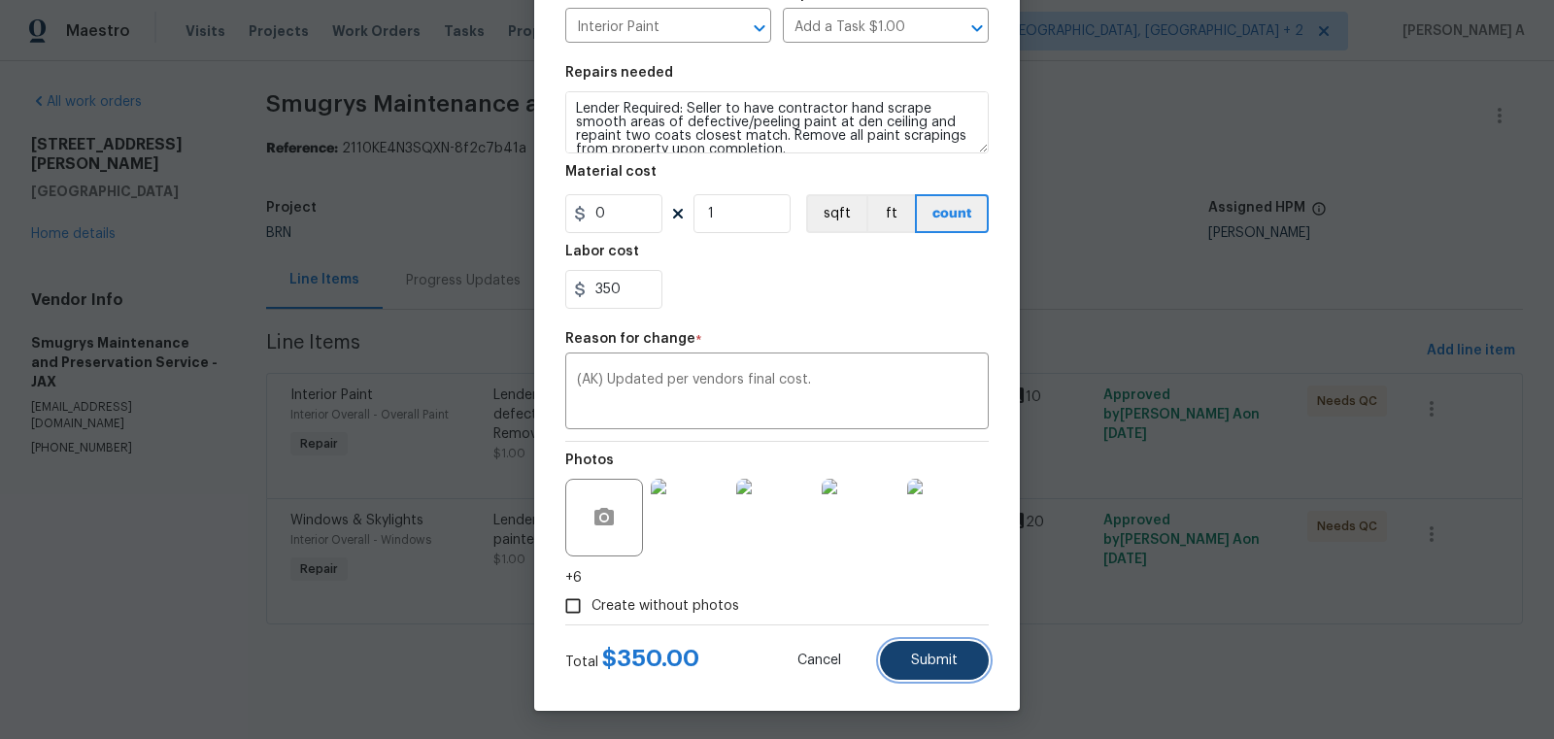
click at [937, 657] on span "Submit" at bounding box center [934, 660] width 47 height 15
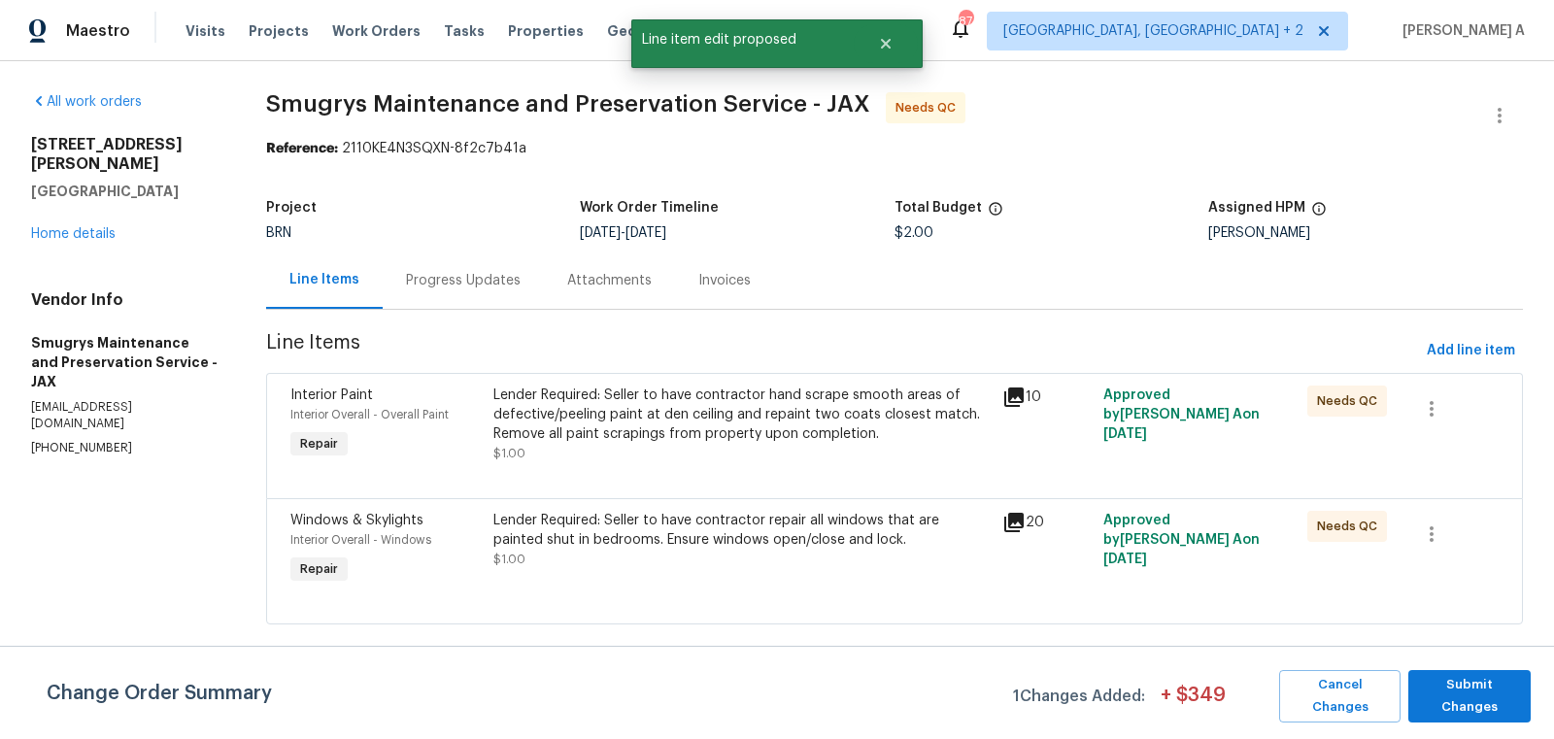
scroll to position [0, 0]
click at [1480, 695] on span "Submit Changes" at bounding box center [1469, 696] width 103 height 45
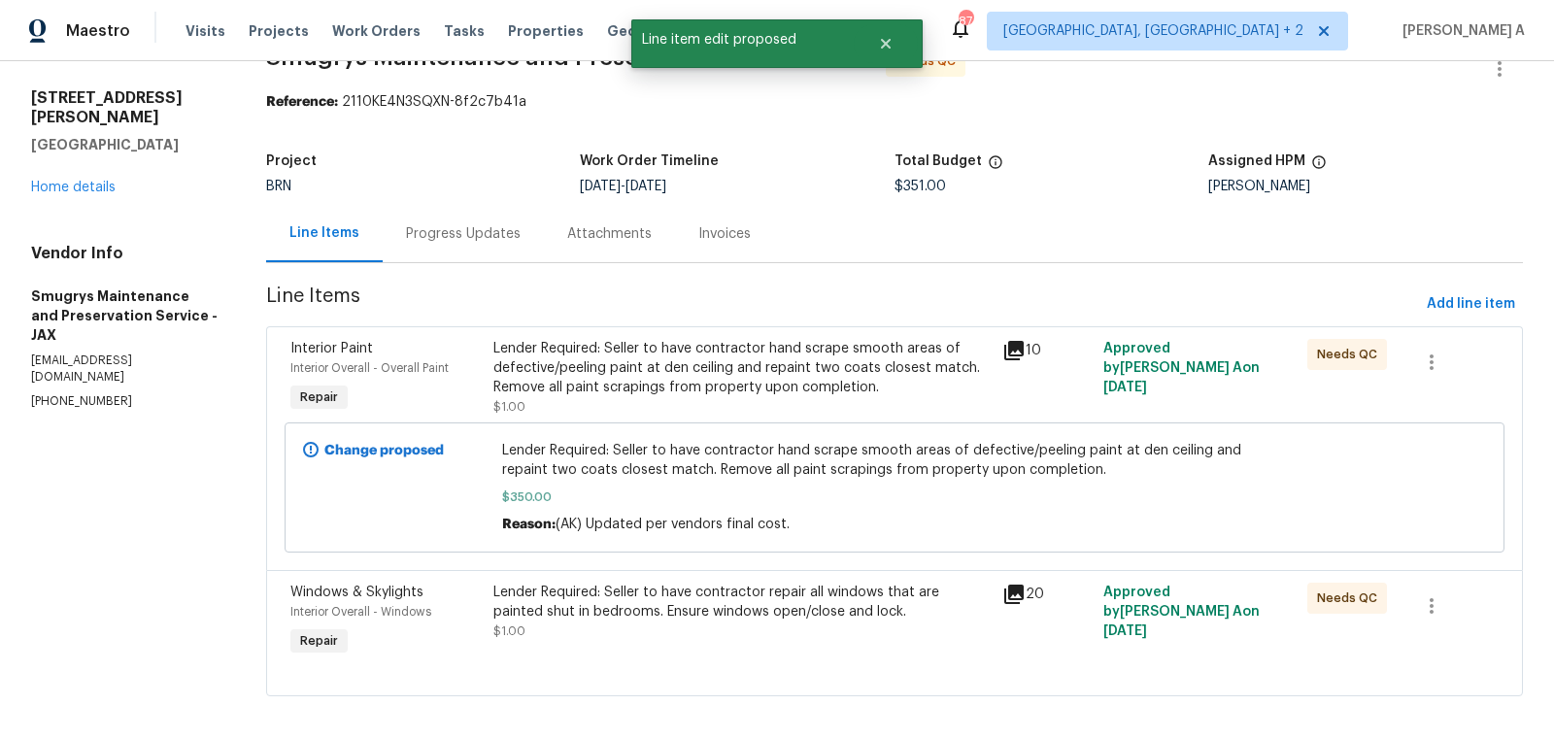
scroll to position [56, 0]
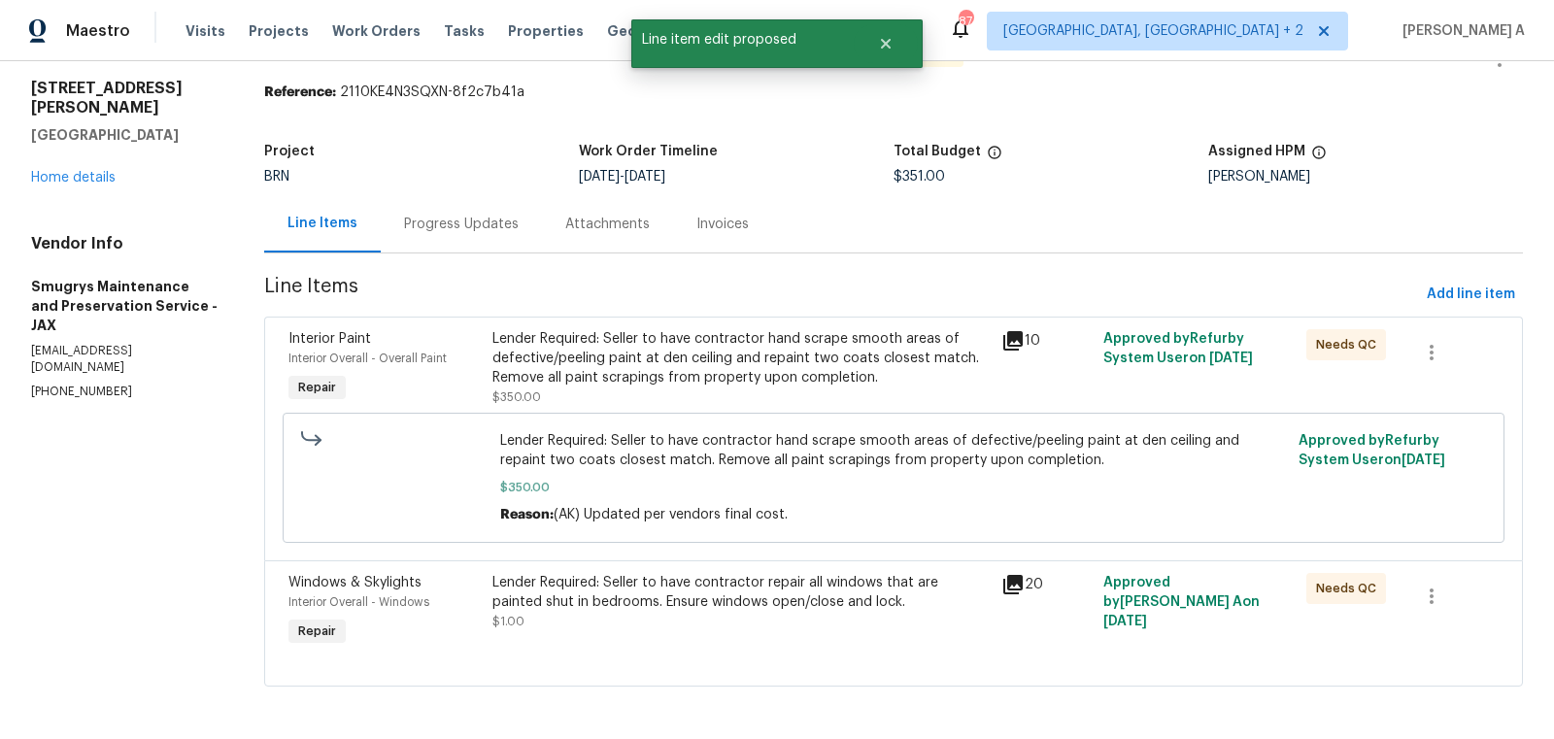
click at [690, 579] on div "Lender Required: Seller to have contractor repair all windows that are painted …" at bounding box center [740, 592] width 497 height 39
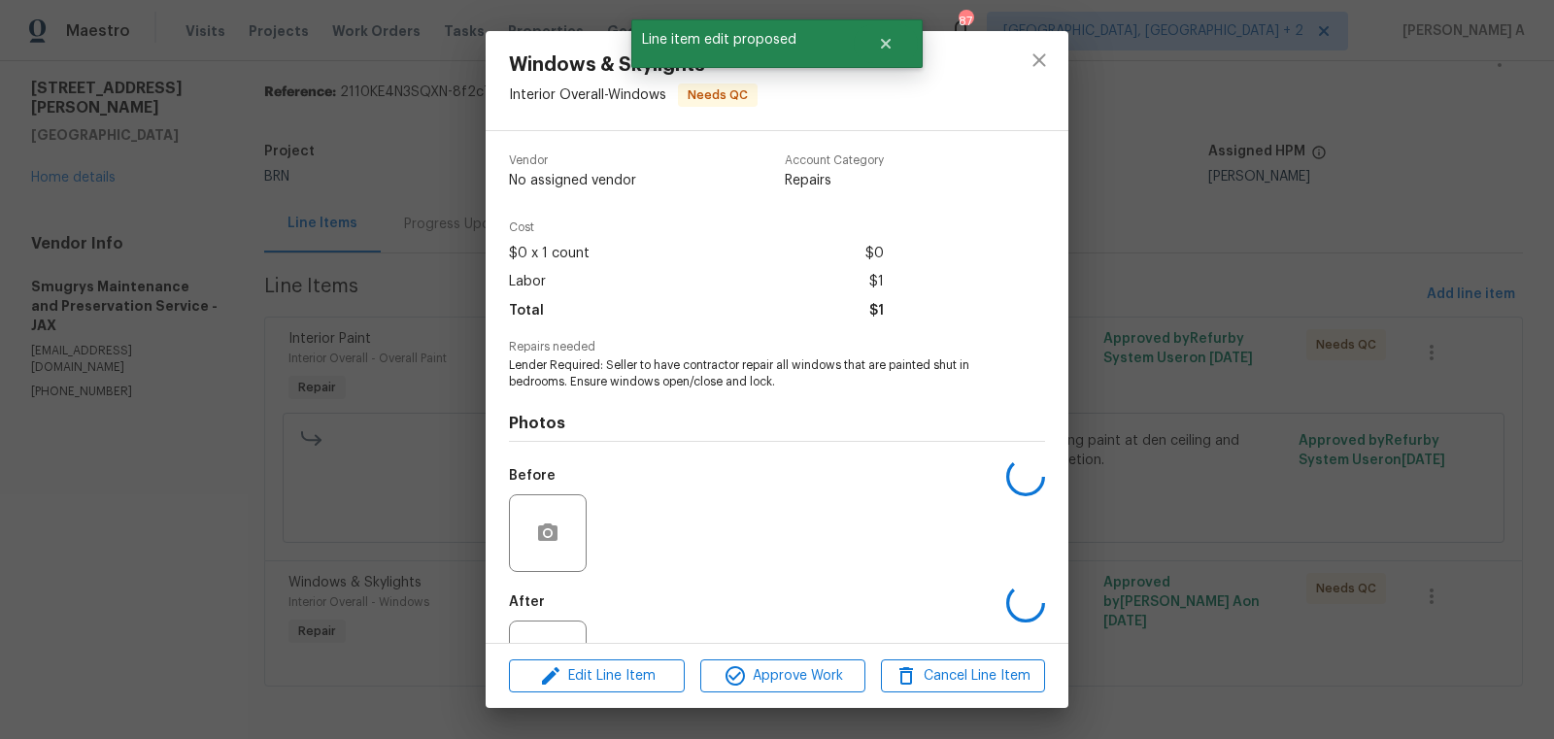
scroll to position [87, 0]
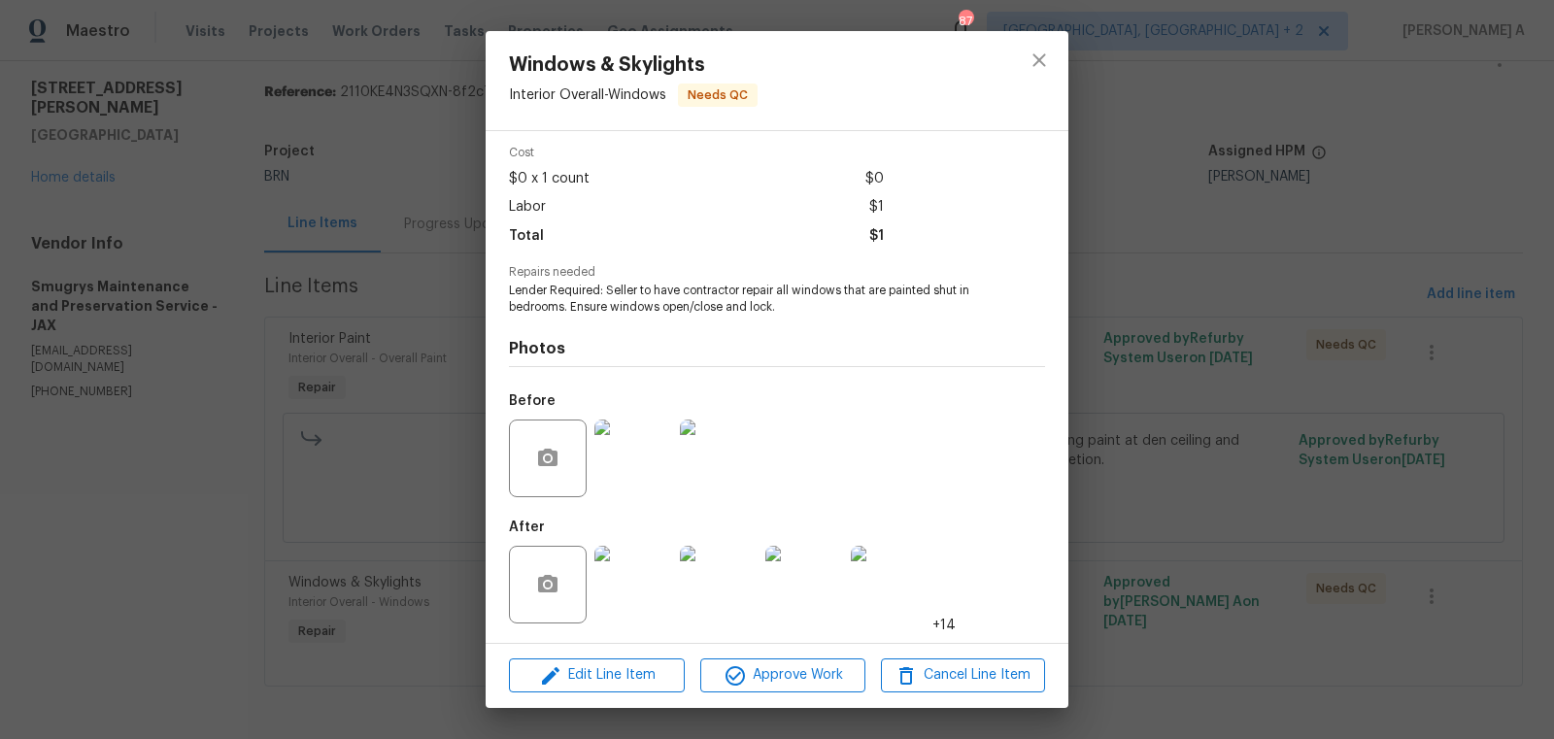
click at [640, 476] on img at bounding box center [633, 458] width 78 height 78
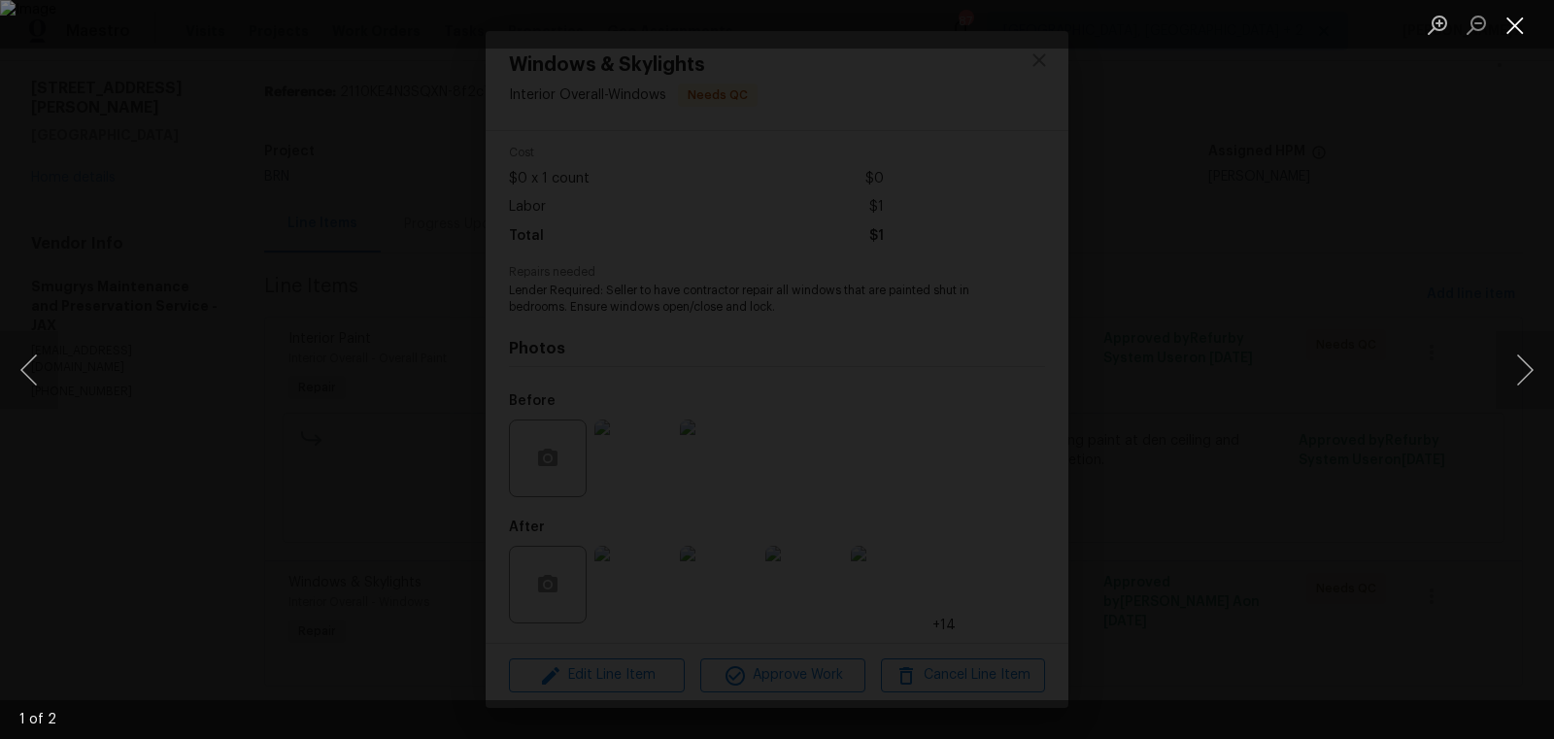
click at [1525, 18] on button "Close lightbox" at bounding box center [1514, 25] width 39 height 34
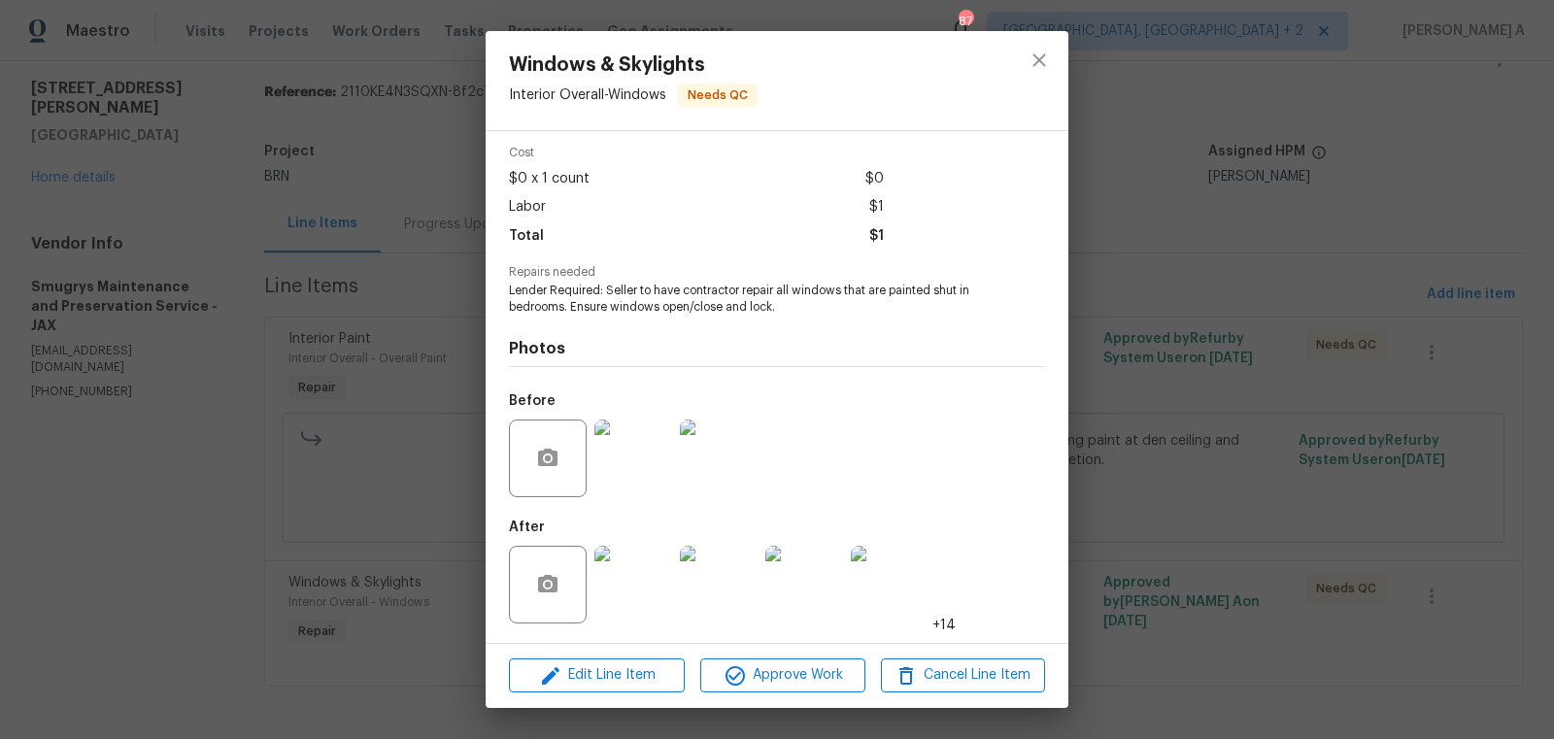
click at [636, 612] on img at bounding box center [633, 585] width 78 height 78
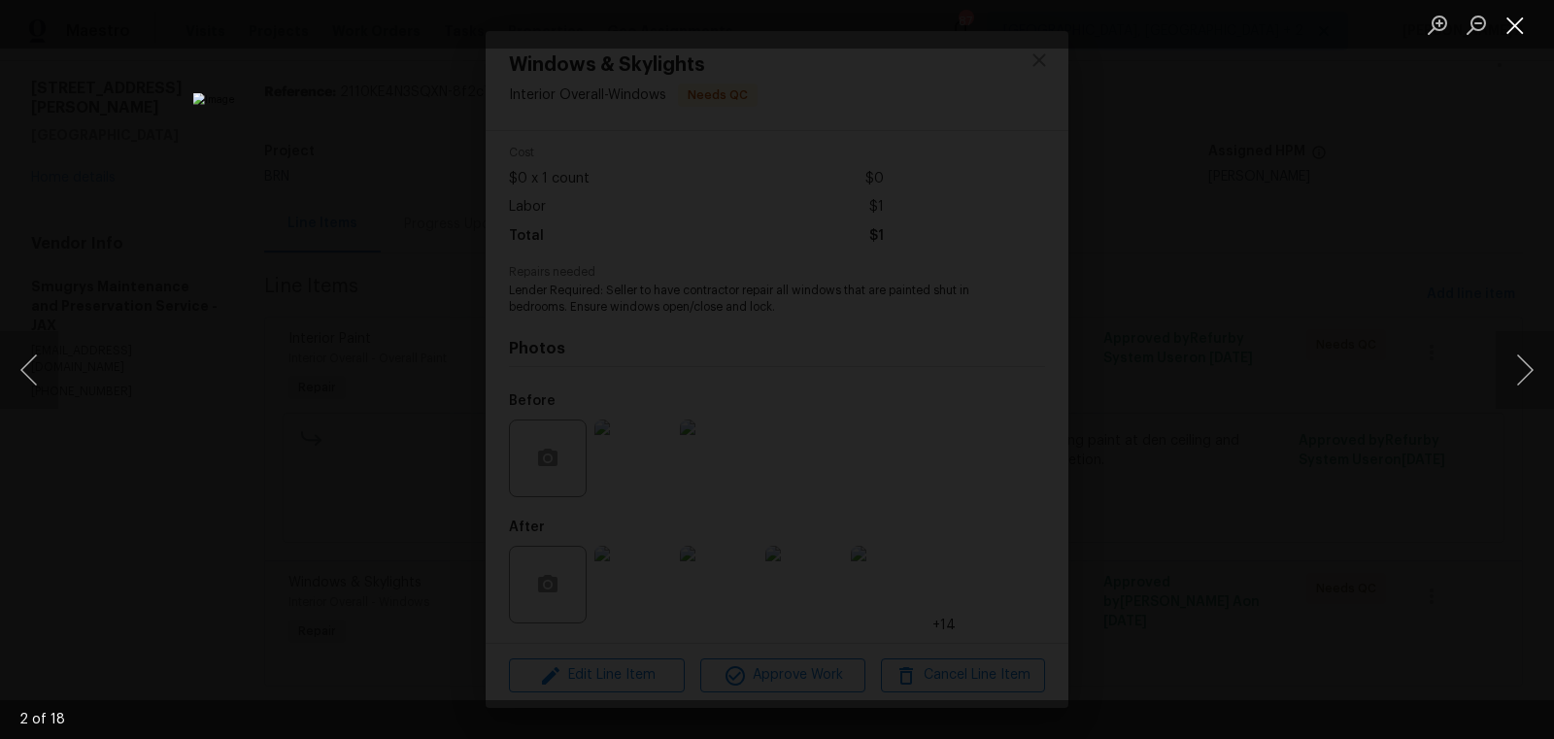
click at [1515, 19] on button "Close lightbox" at bounding box center [1514, 25] width 39 height 34
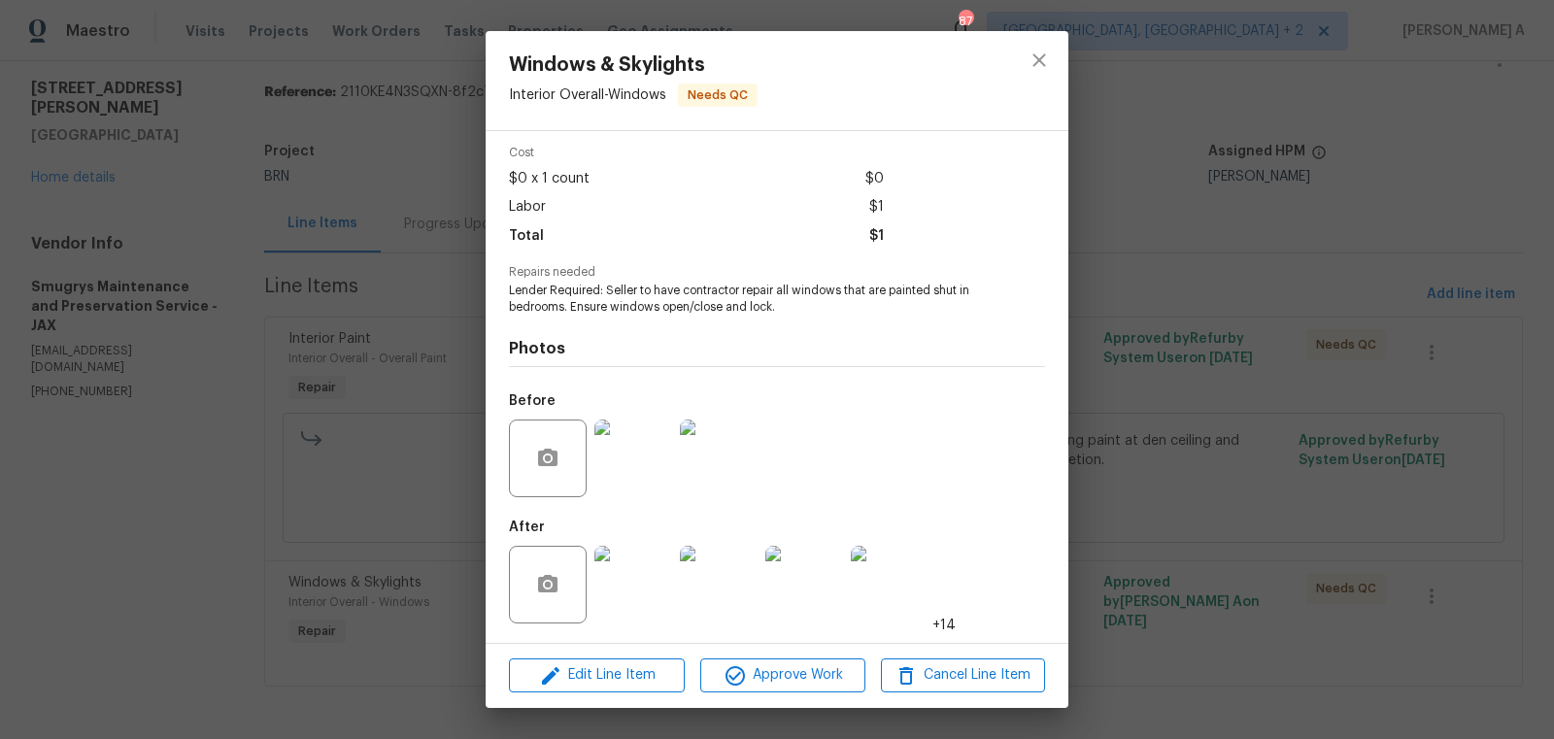
click at [710, 452] on img at bounding box center [719, 458] width 78 height 78
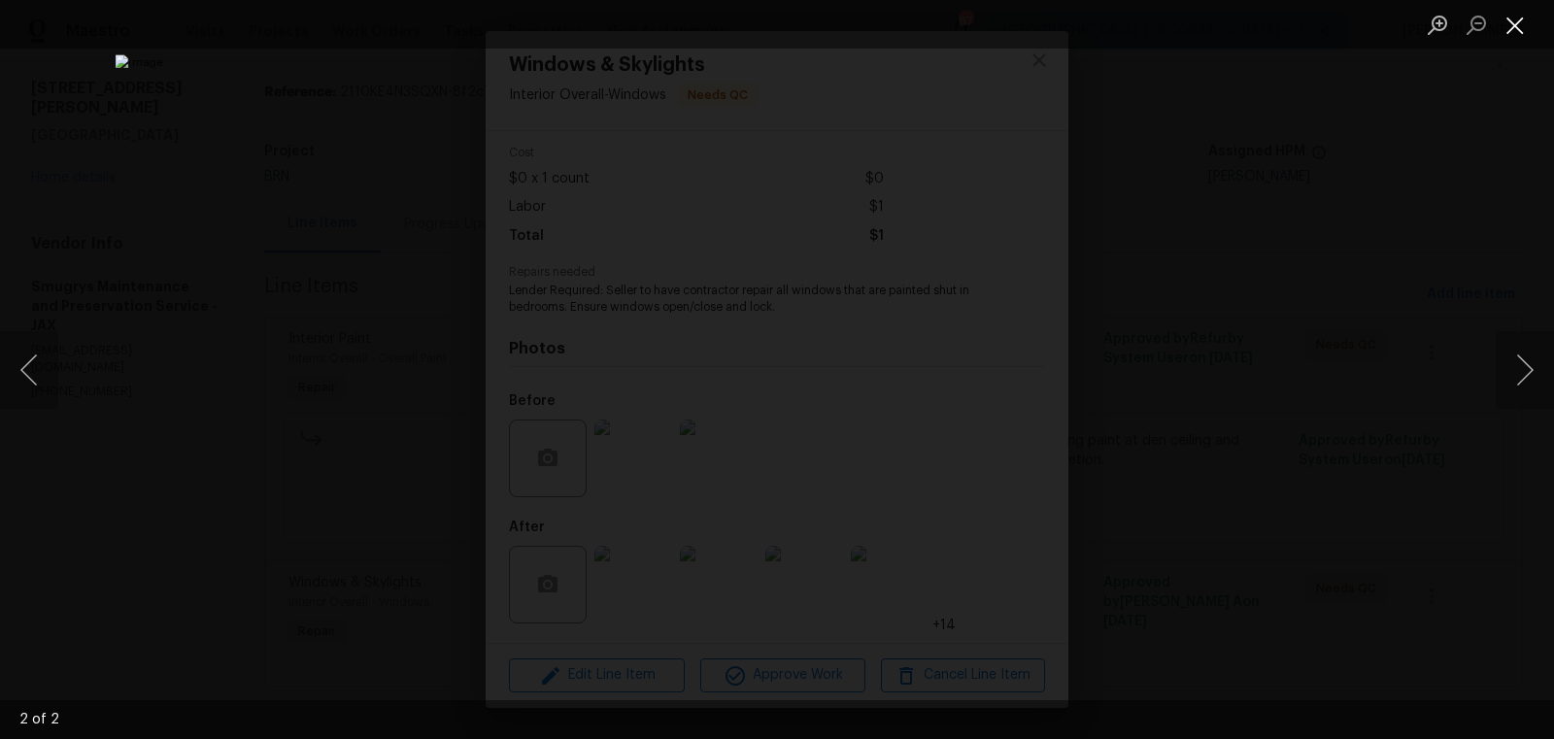
click at [1525, 30] on button "Close lightbox" at bounding box center [1514, 25] width 39 height 34
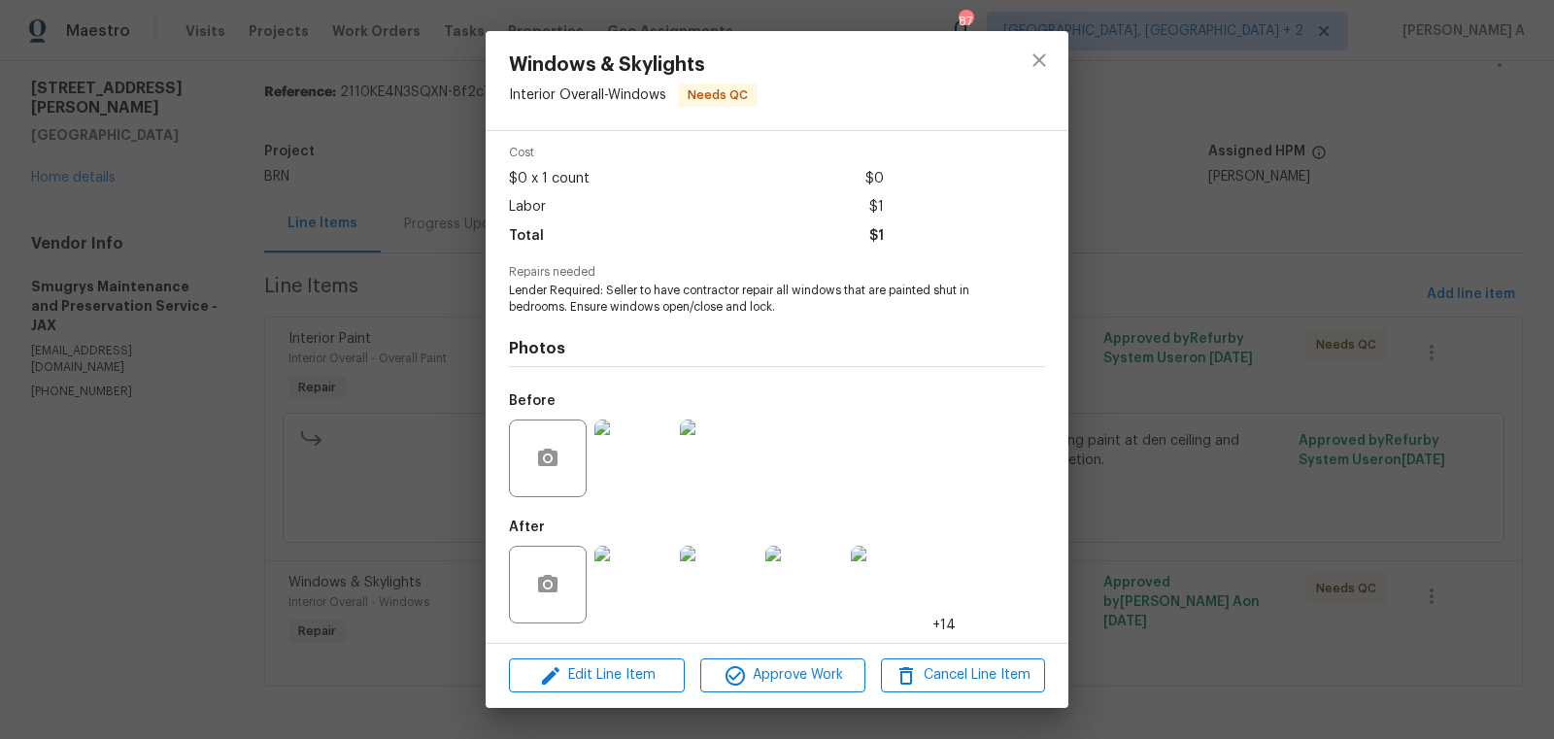
click at [621, 461] on img at bounding box center [633, 458] width 78 height 78
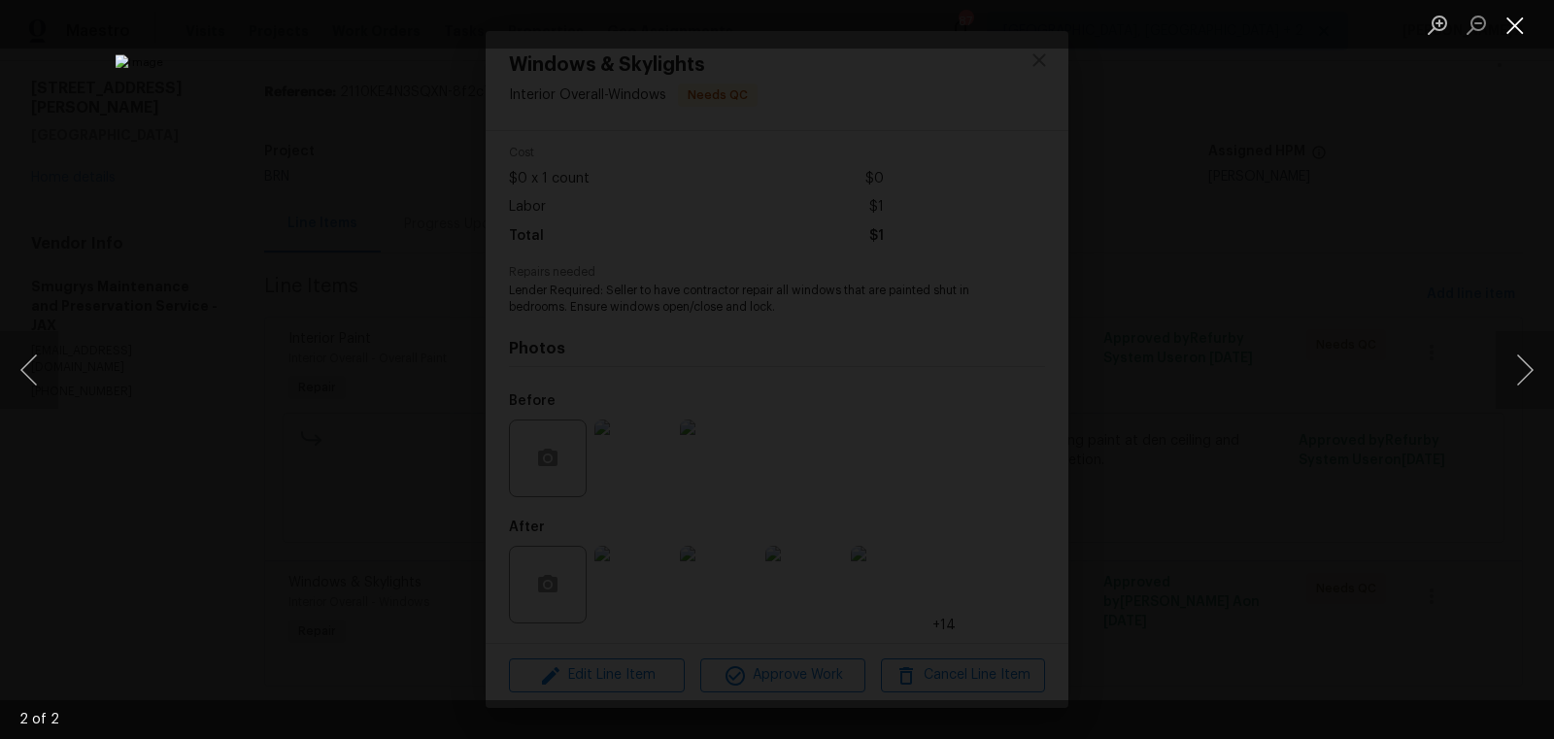
click at [1505, 13] on button "Close lightbox" at bounding box center [1514, 25] width 39 height 34
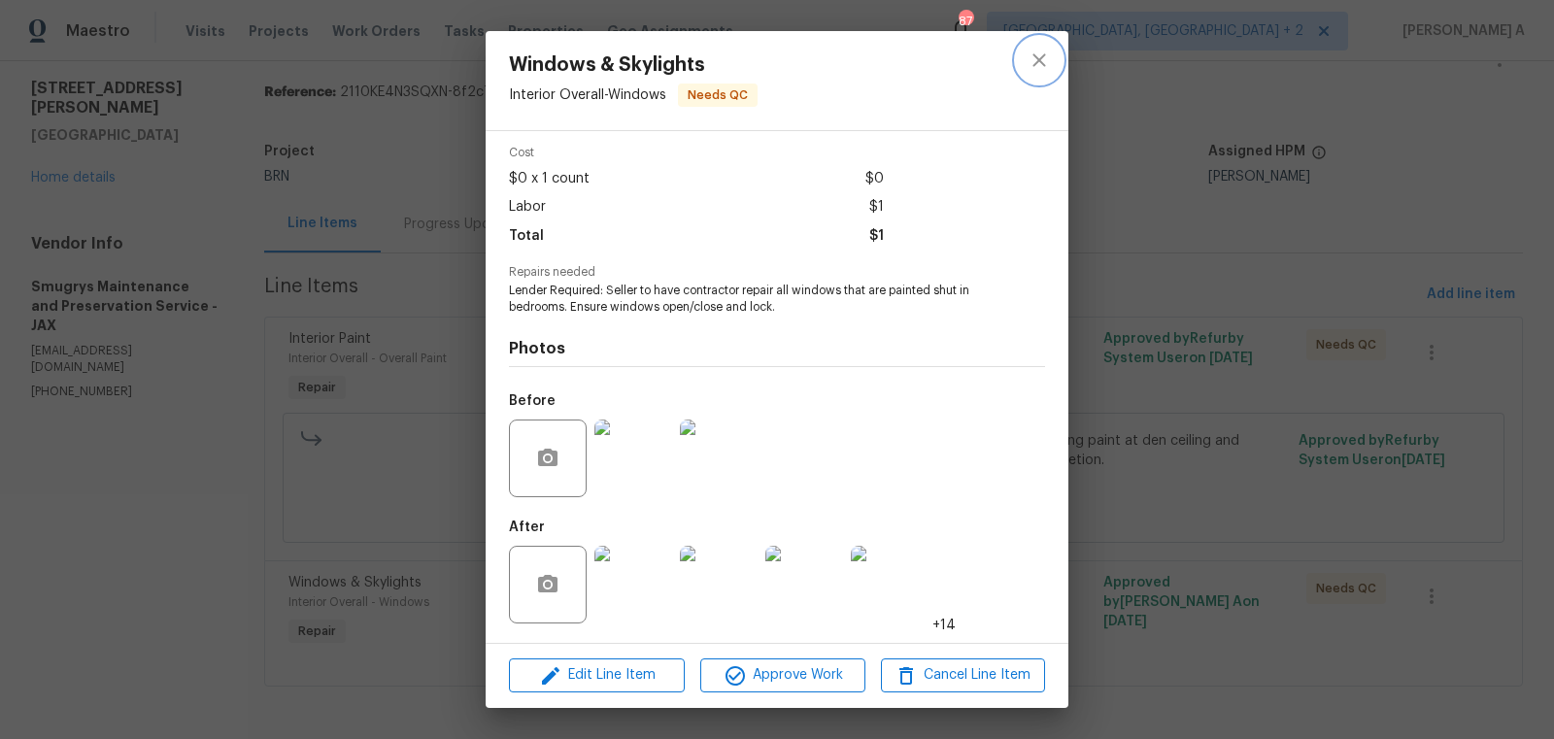
click at [1039, 75] on button "close" at bounding box center [1039, 60] width 47 height 47
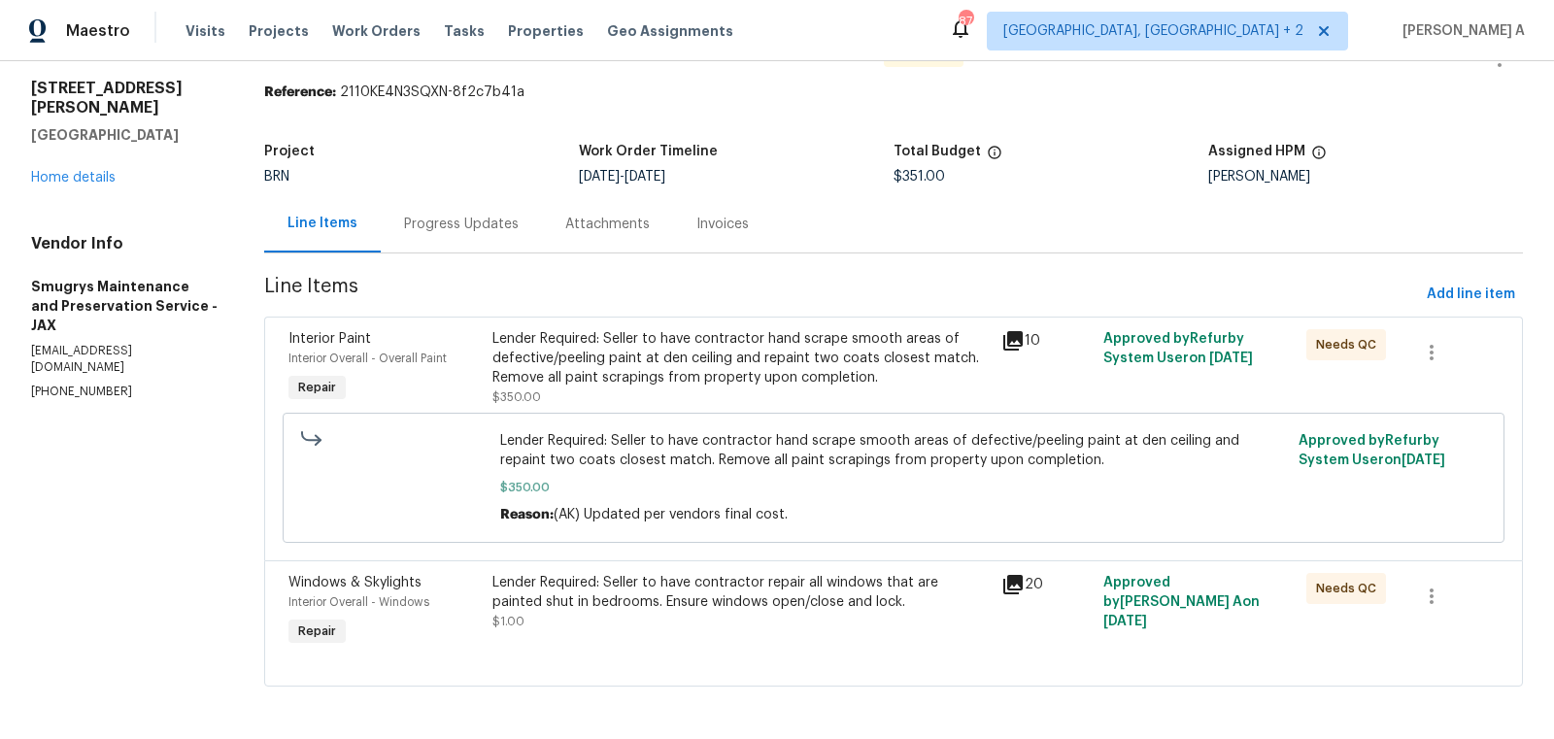
click at [442, 223] on div "Progress Updates" at bounding box center [461, 224] width 115 height 19
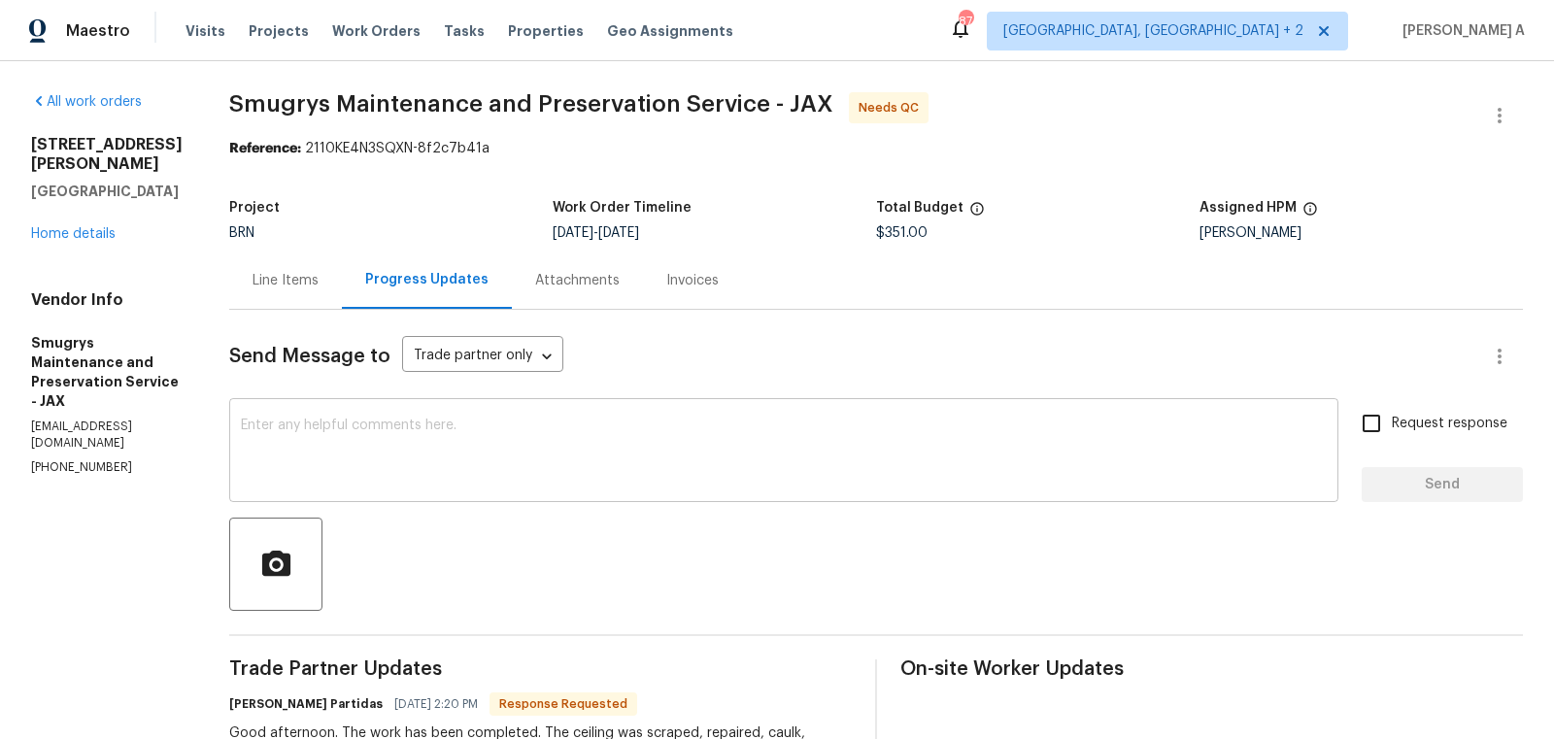
click at [453, 432] on textarea at bounding box center [784, 453] width 1086 height 68
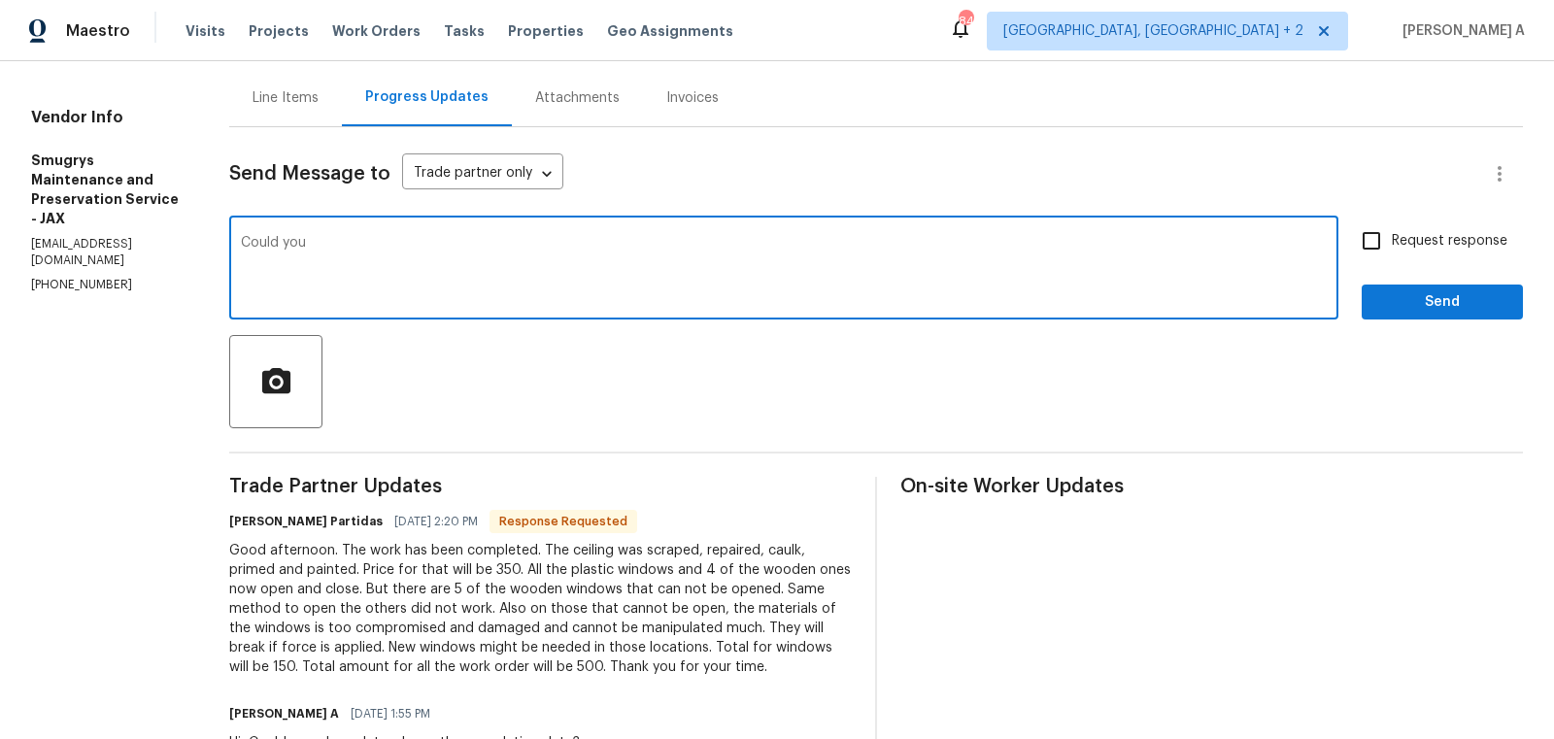
scroll to position [224, 0]
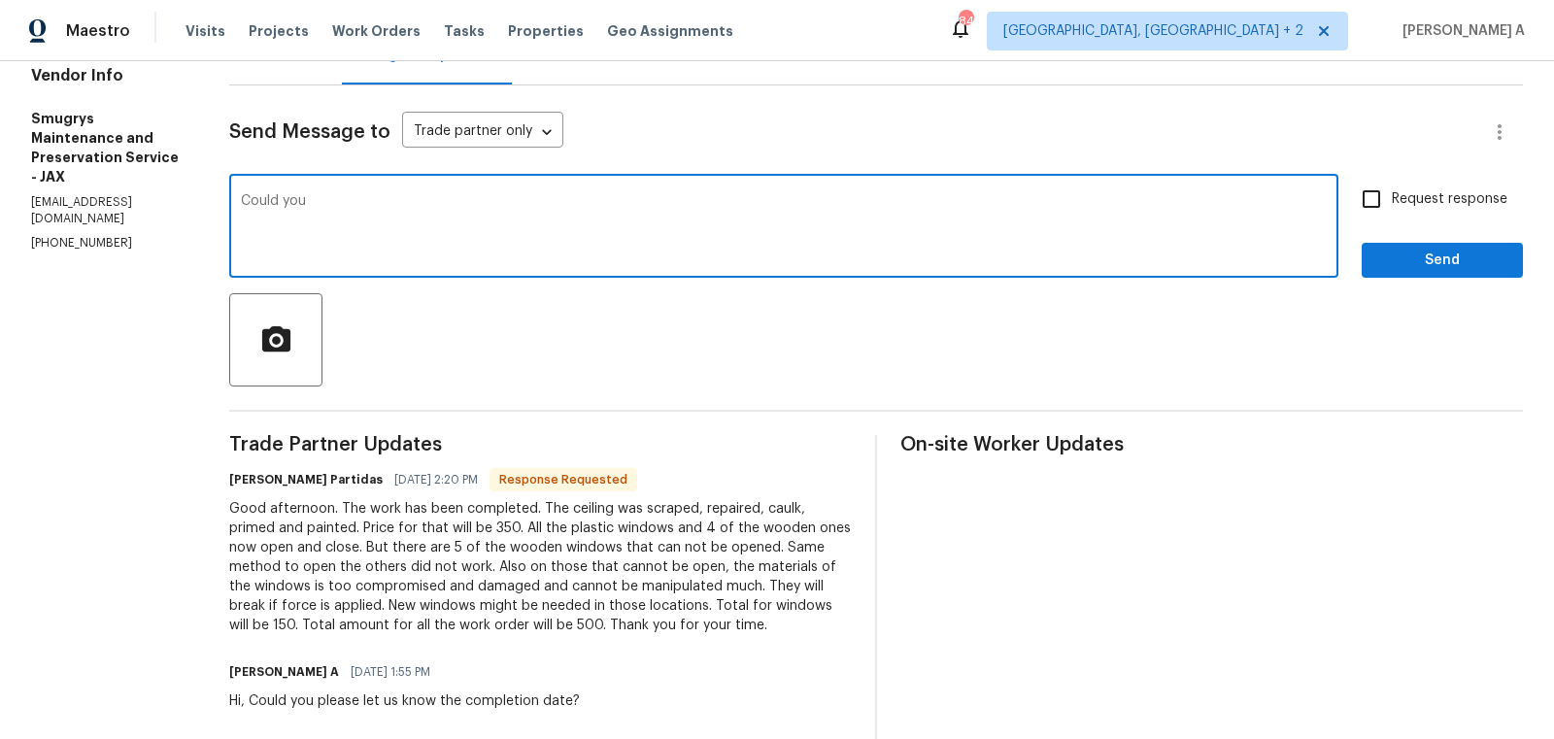
drag, startPoint x: 329, startPoint y: 202, endPoint x: 1, endPoint y: 200, distance: 328.2
click at [0, 200] on div "All work orders 4360 Palmer Ave Jacksonville, FL 32210 Home details Vendor Info…" at bounding box center [777, 406] width 1554 height 1138
click at [0, 0] on div "a new" at bounding box center [0, 0] width 0 height 0
click at [0, 0] on div "window" at bounding box center [0, 0] width 0 height 0
click at [0, 0] on qb-div "Correct the spelling error those" at bounding box center [0, 0] width 0 height 0
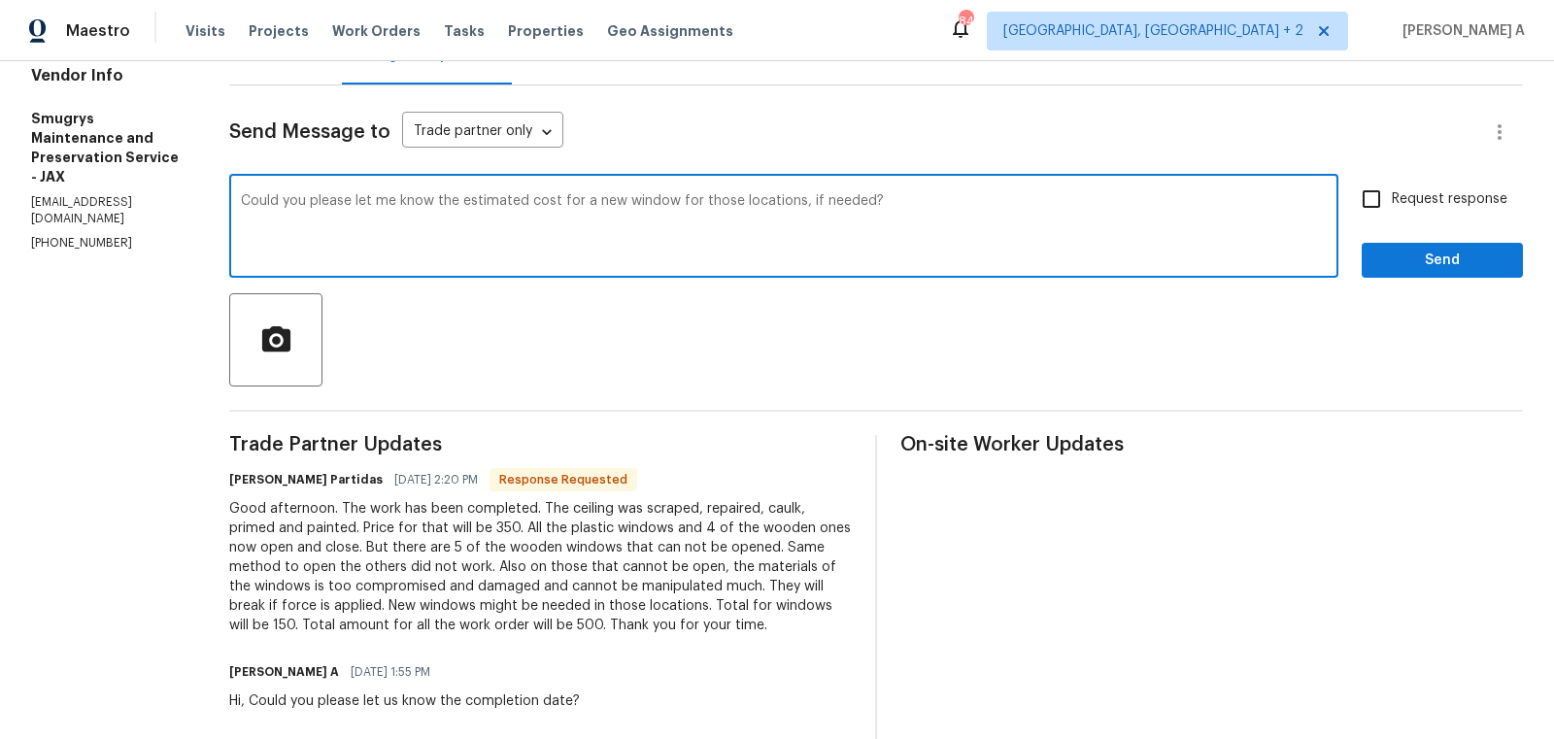
type textarea "Could you please let me know the estimated cost for a new window for those loca…"
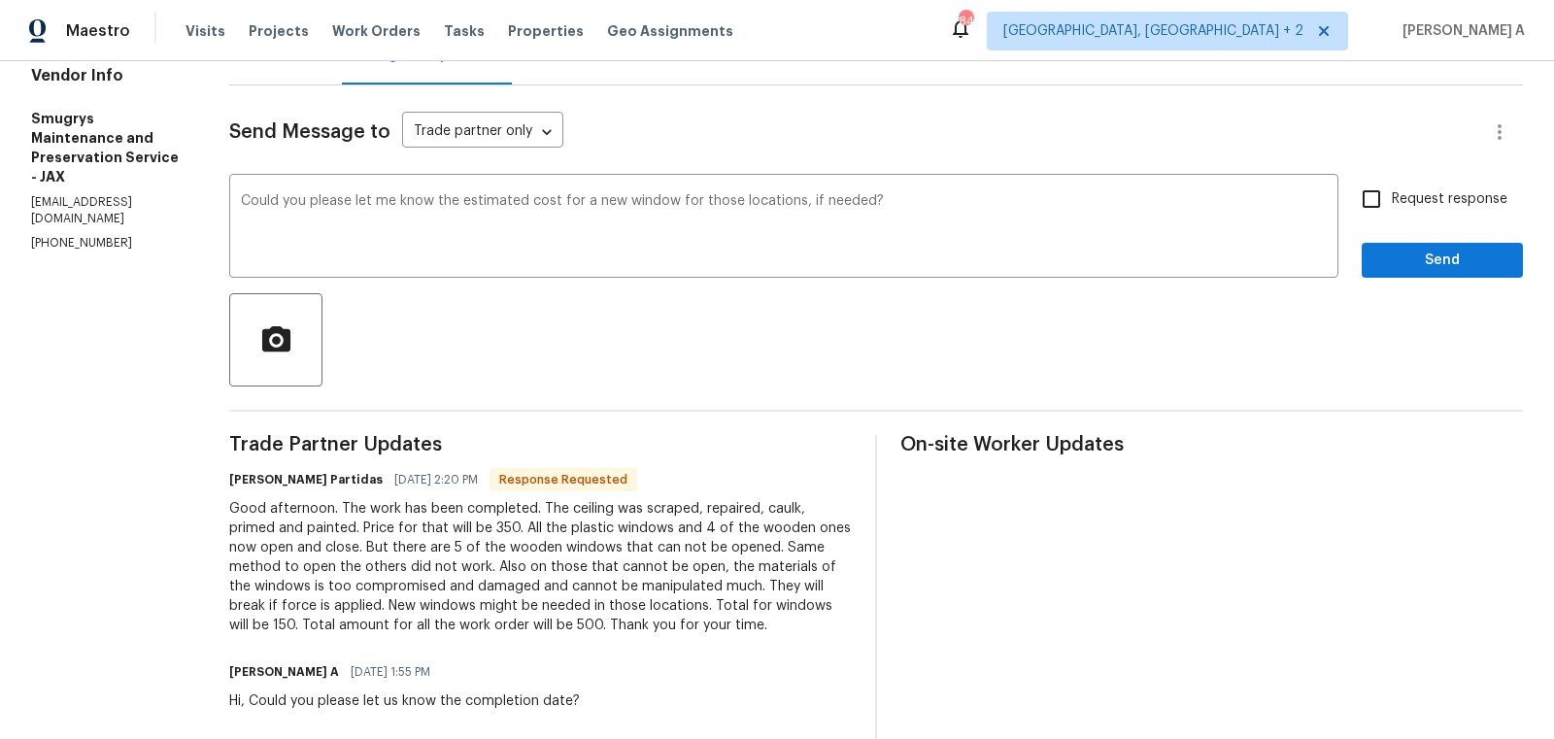
click at [1403, 202] on span "Request response" at bounding box center [1449, 199] width 116 height 20
click at [1391, 202] on input "Request response" at bounding box center [1371, 199] width 41 height 41
checkbox input "true"
click at [1446, 267] on span "Send" at bounding box center [1442, 261] width 130 height 24
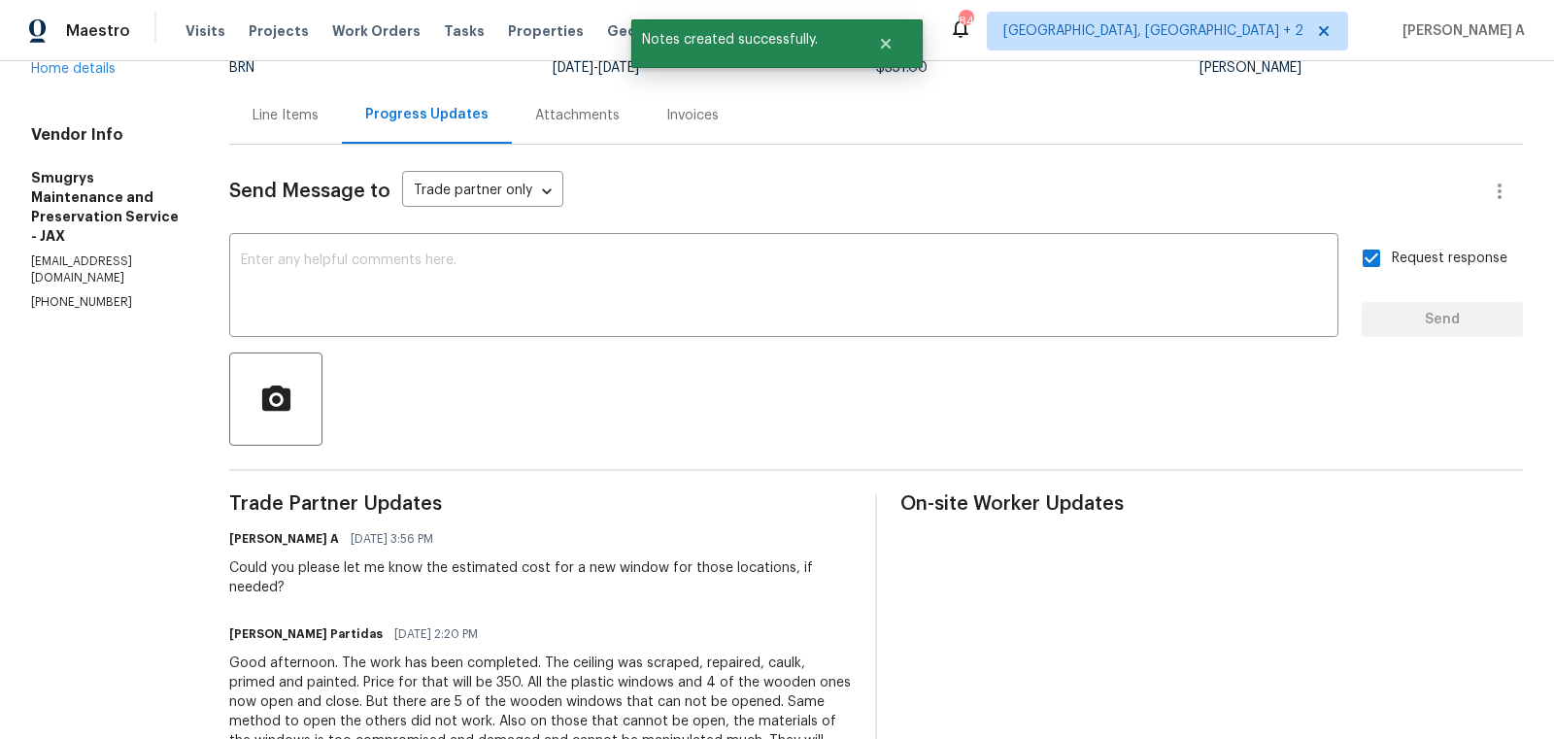
scroll to position [0, 0]
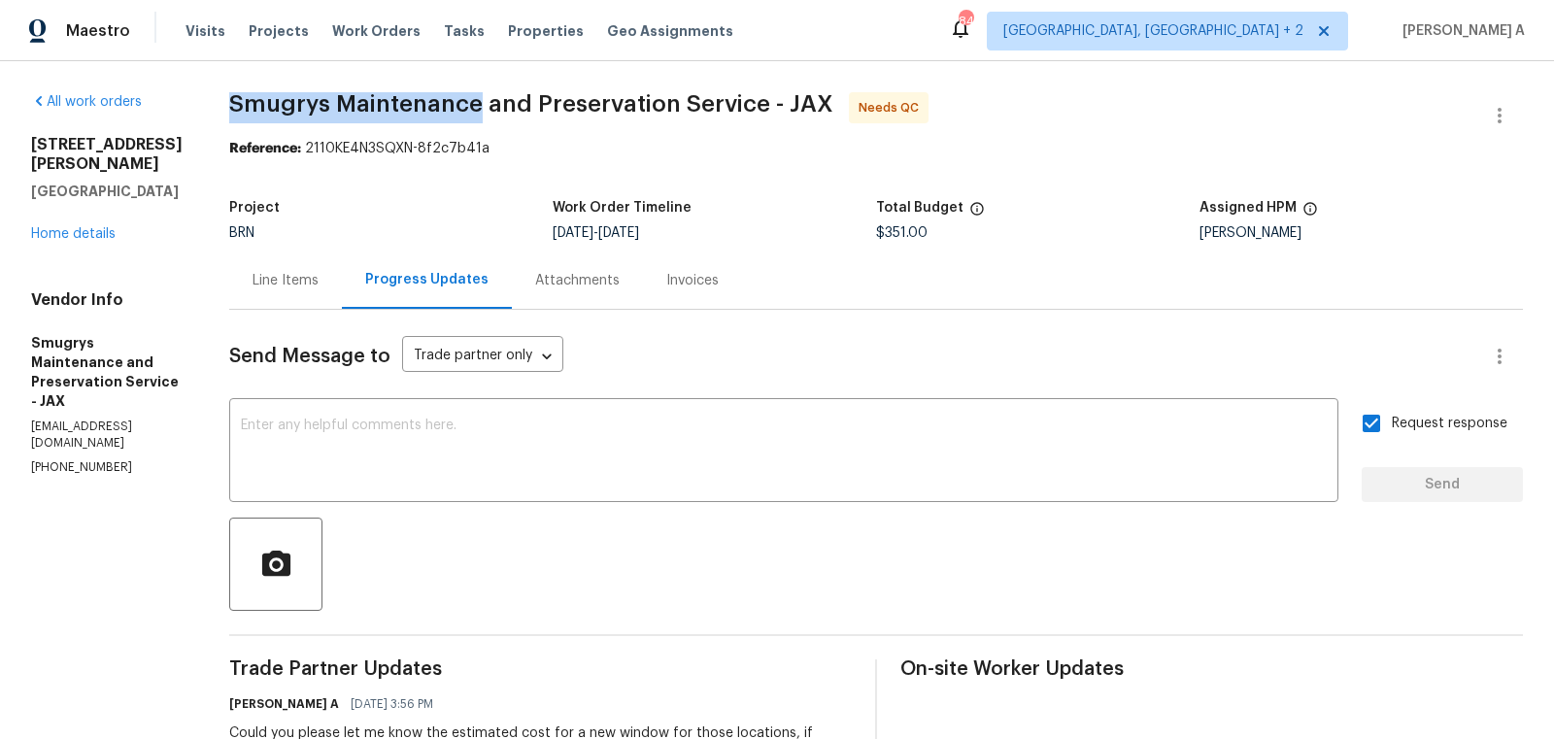
drag, startPoint x: 191, startPoint y: 104, endPoint x: 451, endPoint y: 106, distance: 259.3
click at [451, 106] on div "All work orders 4360 Palmer Ave Jacksonville, FL 32210 Home details Vendor Info…" at bounding box center [777, 677] width 1554 height 1233
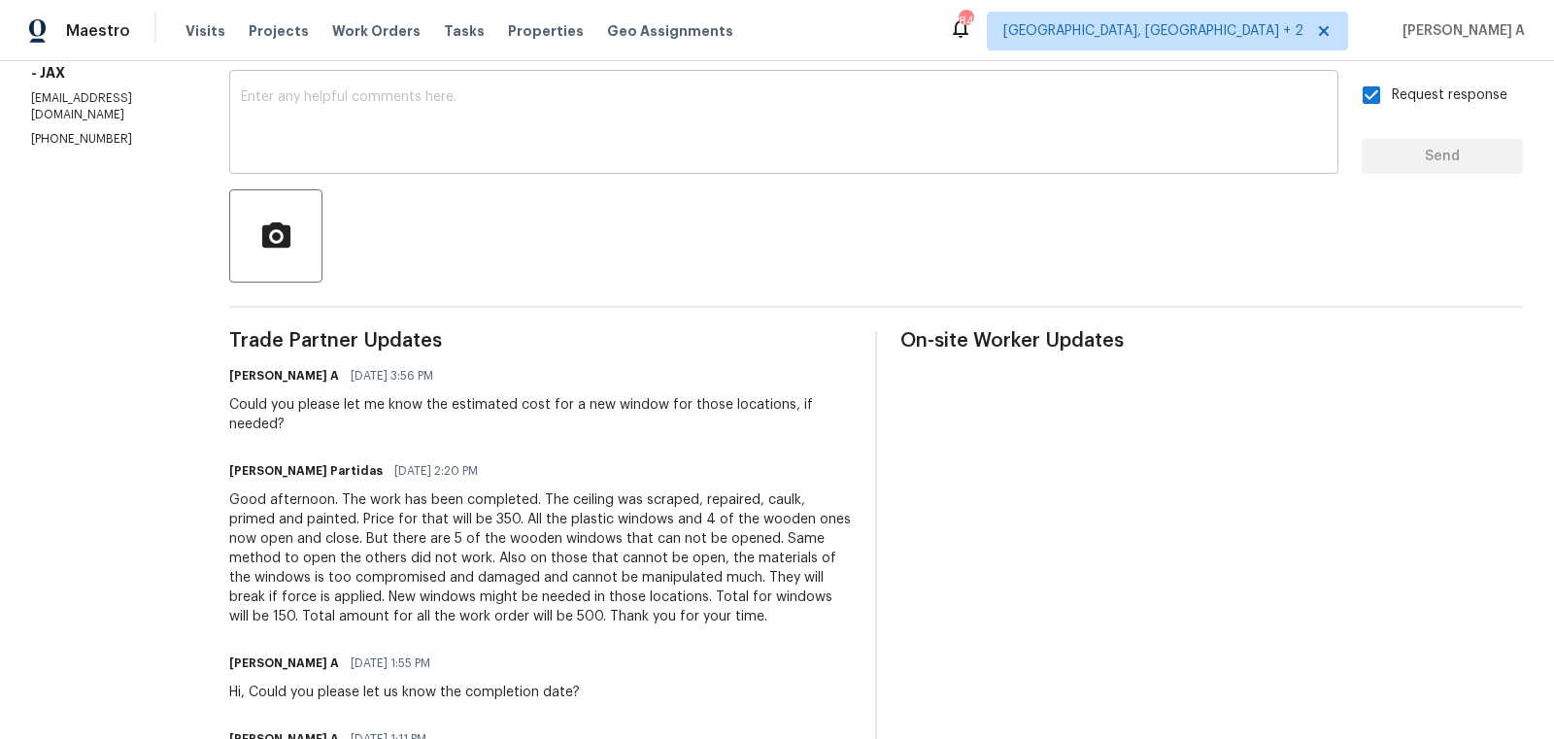
scroll to position [390, 0]
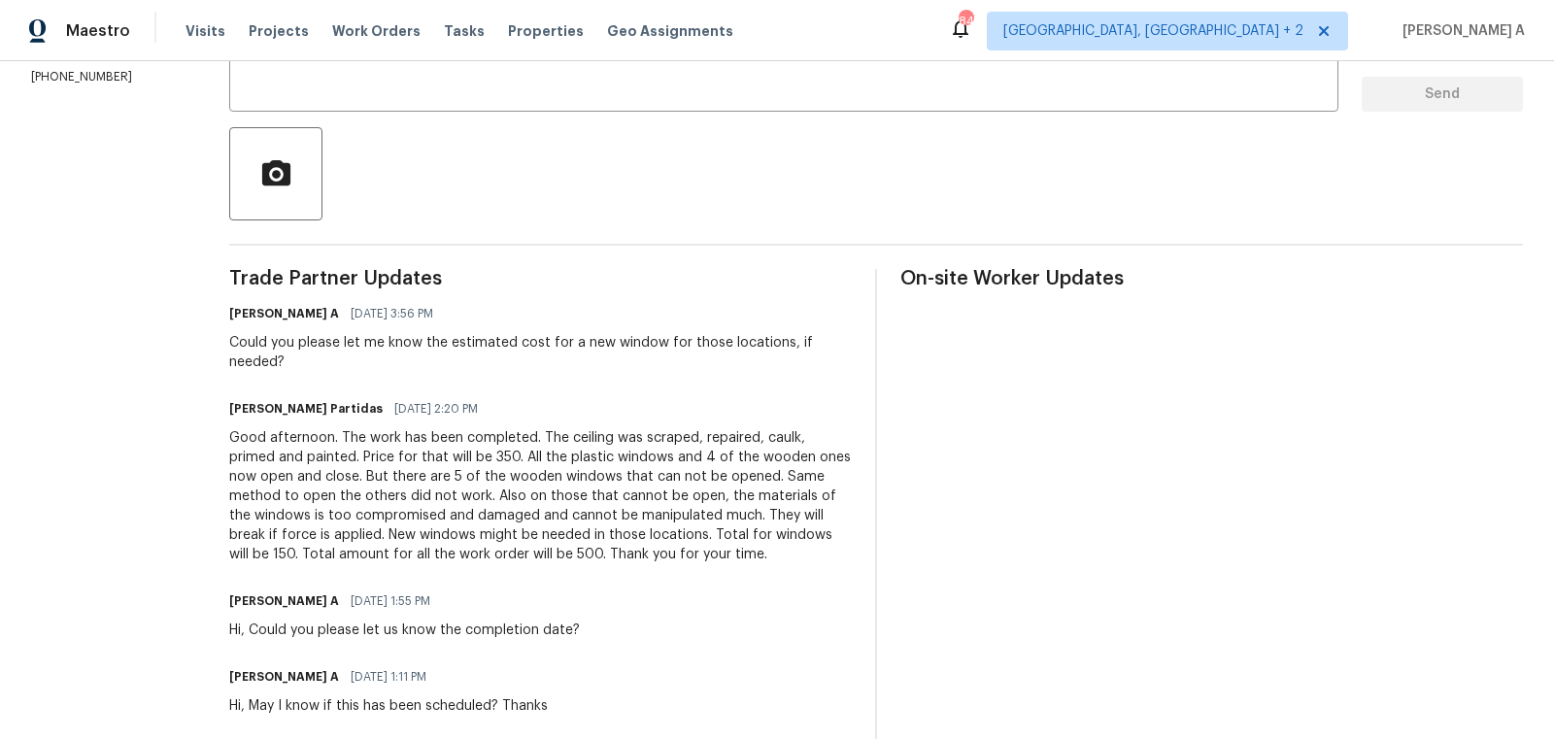
click at [497, 522] on div "Good afternoon. The work has been completed. The ceiling was scraped, repaired,…" at bounding box center [540, 496] width 622 height 136
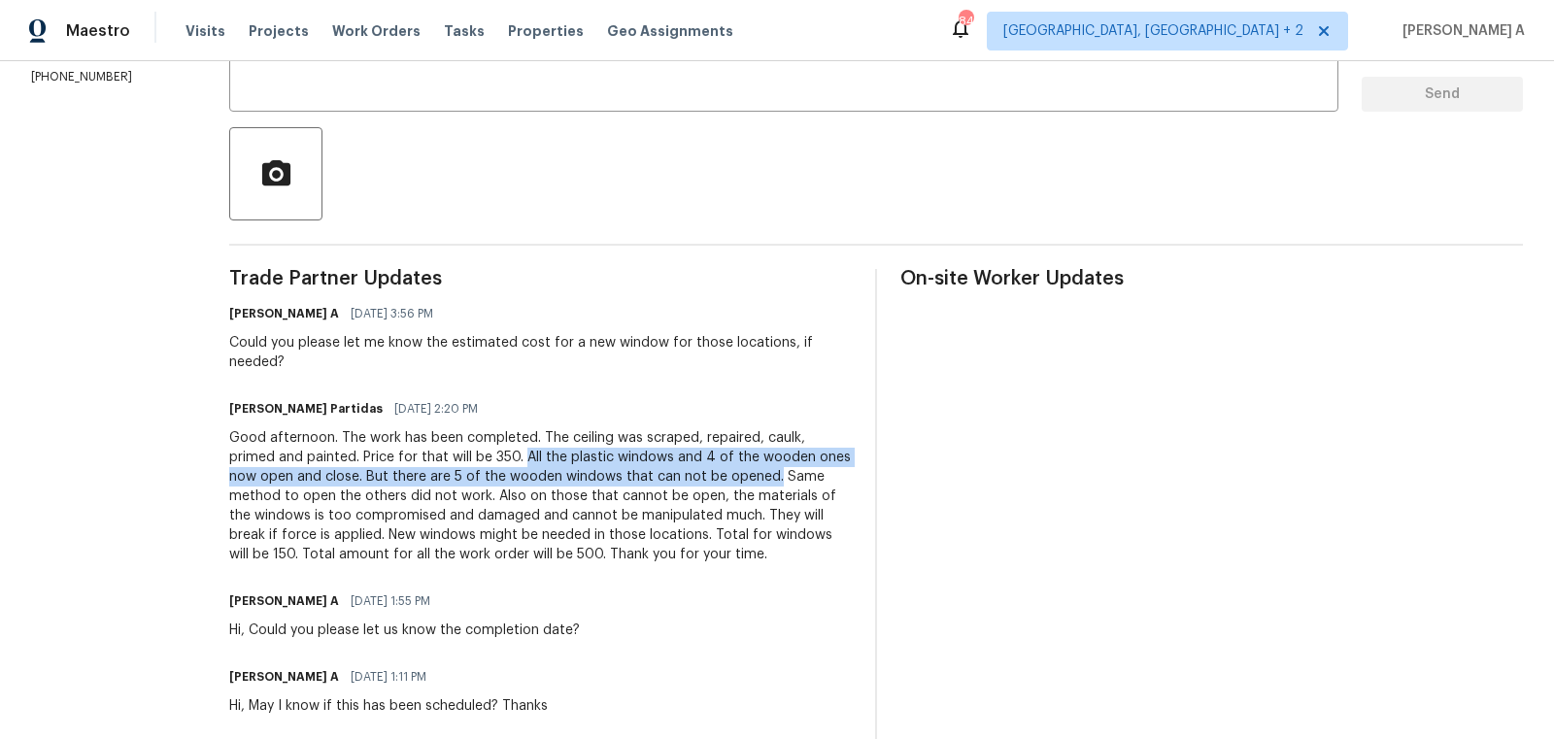
copy div "All the plastic windows and 4 of the wooden ones now open and close. But there …"
drag, startPoint x: 447, startPoint y: 435, endPoint x: 675, endPoint y: 460, distance: 229.6
click at [674, 460] on div "Good afternoon. The work has been completed. The ceiling was scraped, repaired,…" at bounding box center [540, 496] width 622 height 136
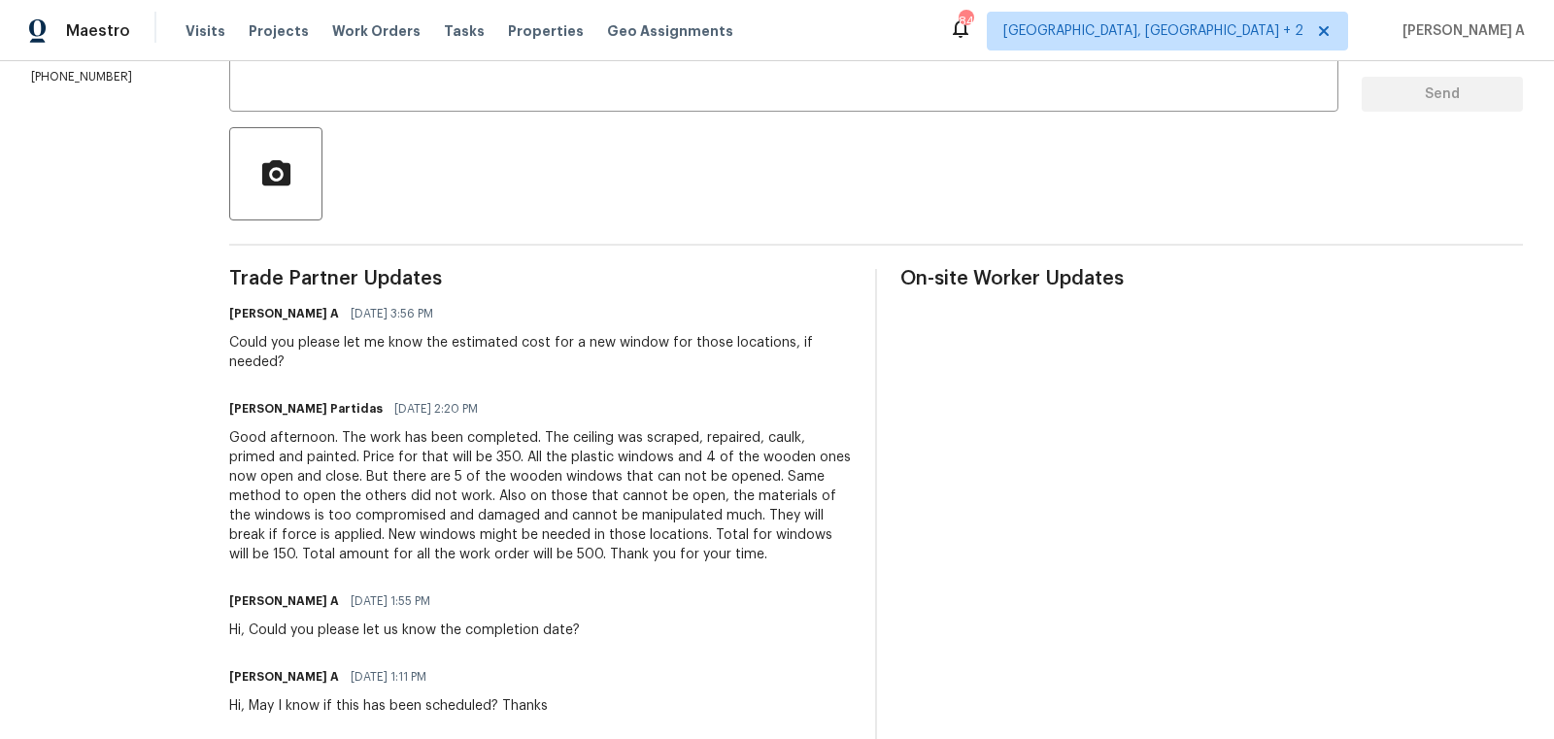
click at [611, 492] on div "Good afternoon. The work has been completed. The ceiling was scraped, repaired,…" at bounding box center [540, 496] width 622 height 136
drag, startPoint x: 357, startPoint y: 475, endPoint x: 578, endPoint y: 479, distance: 220.5
click at [578, 479] on div "Good afternoon. The work has been completed. The ceiling was scraped, repaired,…" at bounding box center [540, 496] width 622 height 136
click at [594, 479] on div "Good afternoon. The work has been completed. The ceiling was scraped, repaired,…" at bounding box center [540, 496] width 622 height 136
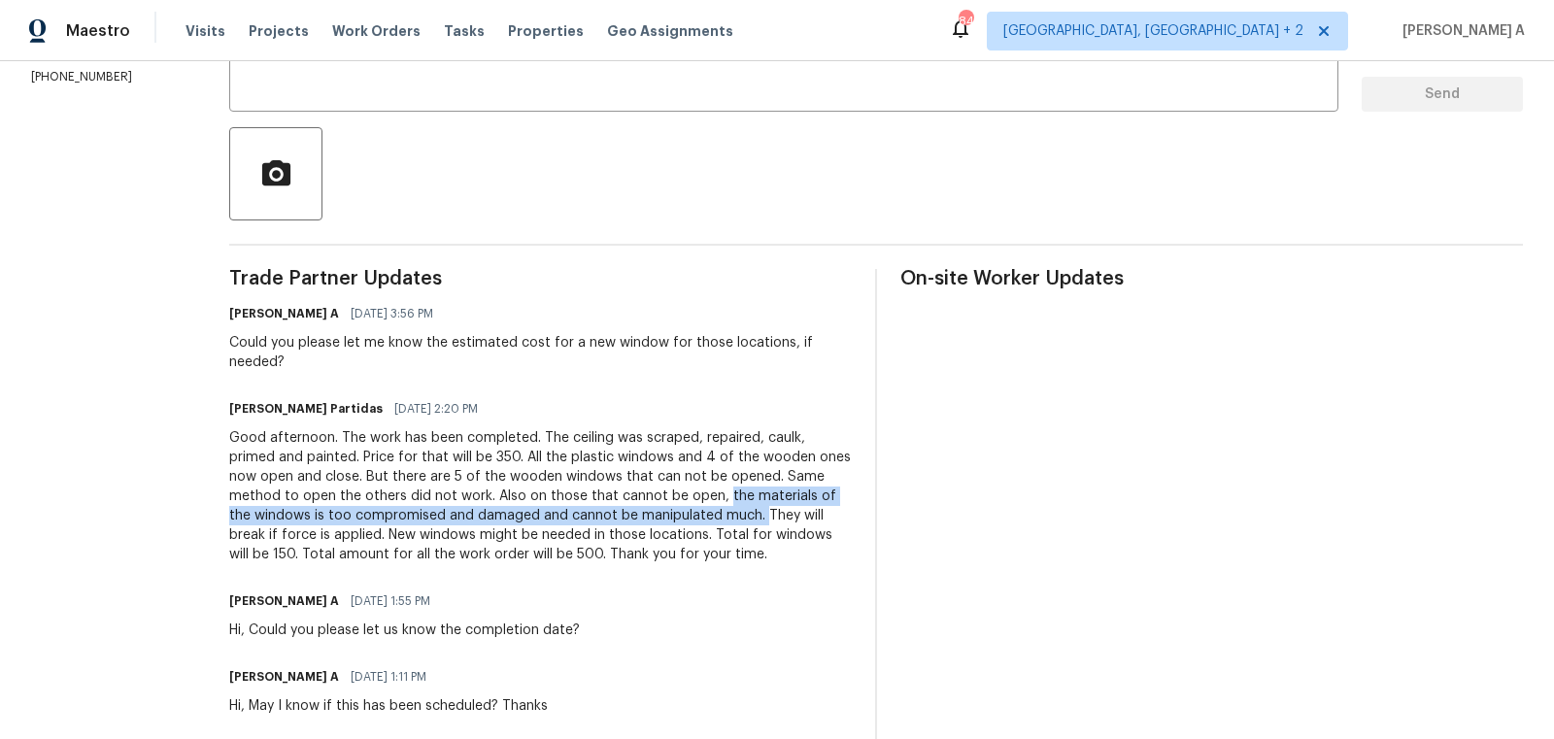
drag, startPoint x: 581, startPoint y: 476, endPoint x: 606, endPoint y: 498, distance: 33.7
click at [606, 498] on div "Good afternoon. The work has been completed. The ceiling was scraped, repaired,…" at bounding box center [540, 496] width 622 height 136
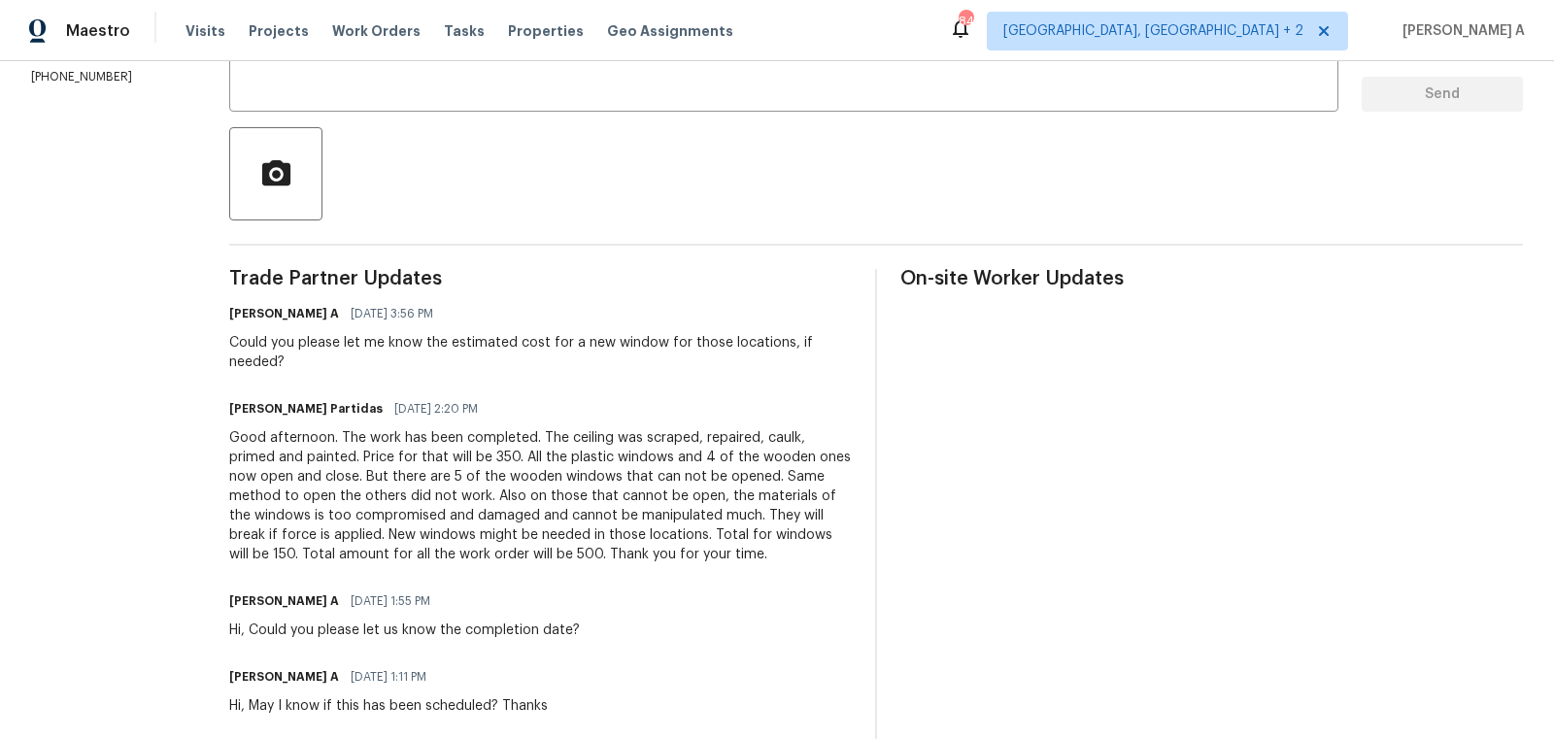
click at [437, 510] on div "Good afternoon. The work has been completed. The ceiling was scraped, repaired,…" at bounding box center [540, 496] width 622 height 136
copy div "New windows might be needed in those locations."
drag, startPoint x: 522, startPoint y: 518, endPoint x: 203, endPoint y: 517, distance: 319.5
click at [229, 516] on div "Good afternoon. The work has been completed. The ceiling was scraped, repaired,…" at bounding box center [540, 496] width 622 height 136
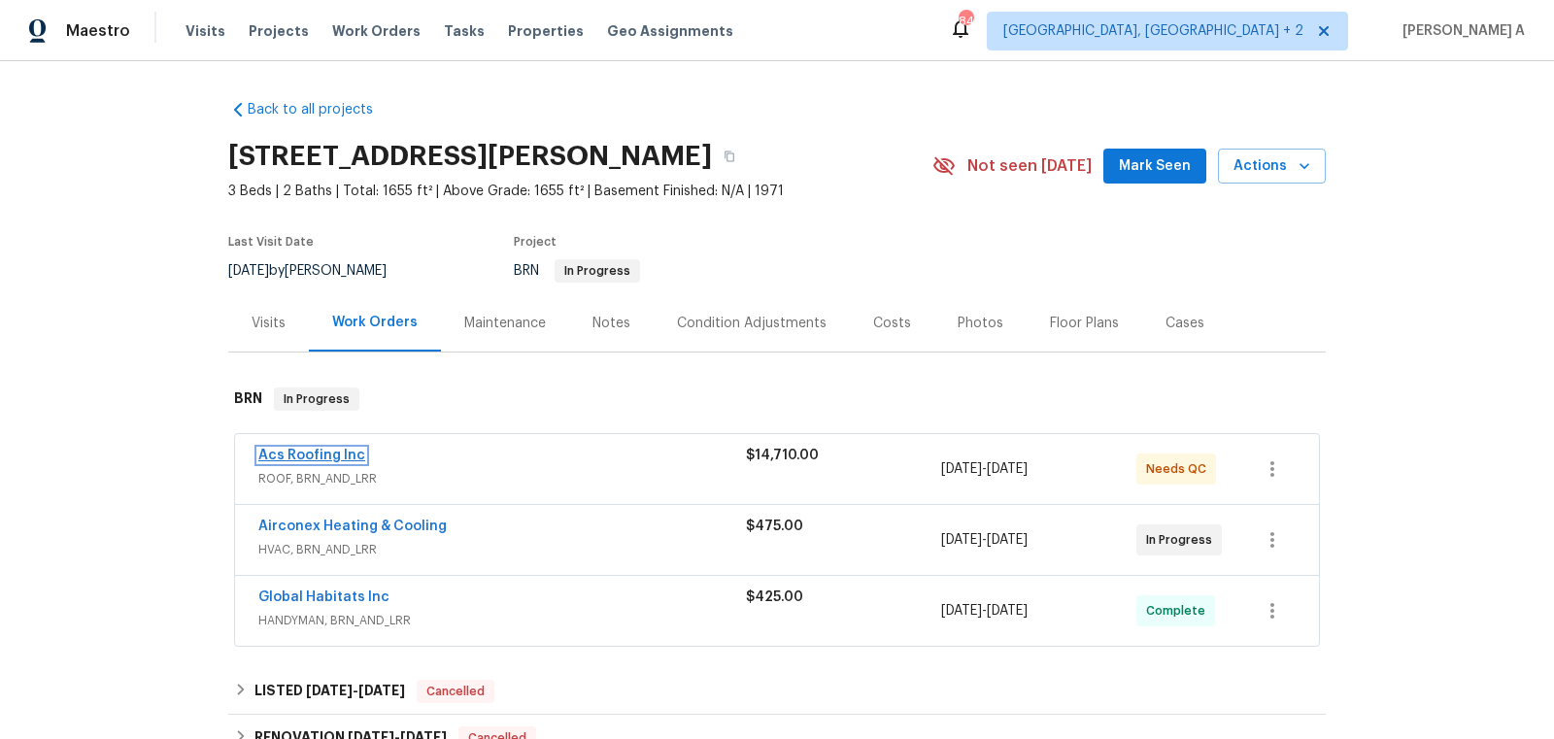
click at [318, 455] on link "Acs Roofing Inc" at bounding box center [311, 456] width 107 height 14
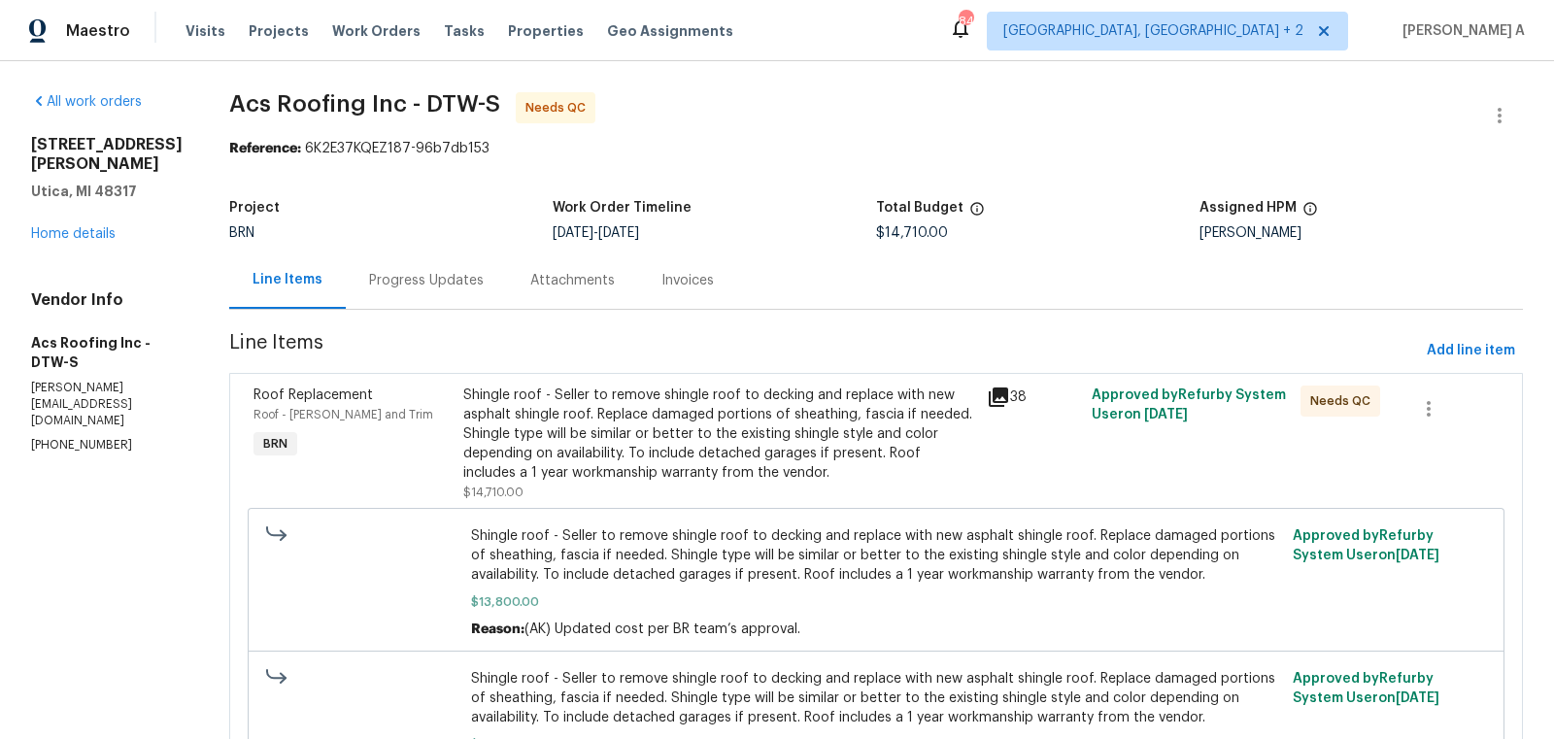
click at [662, 418] on div "Shingle roof - Seller to remove shingle roof to decking and replace with new as…" at bounding box center [719, 433] width 512 height 97
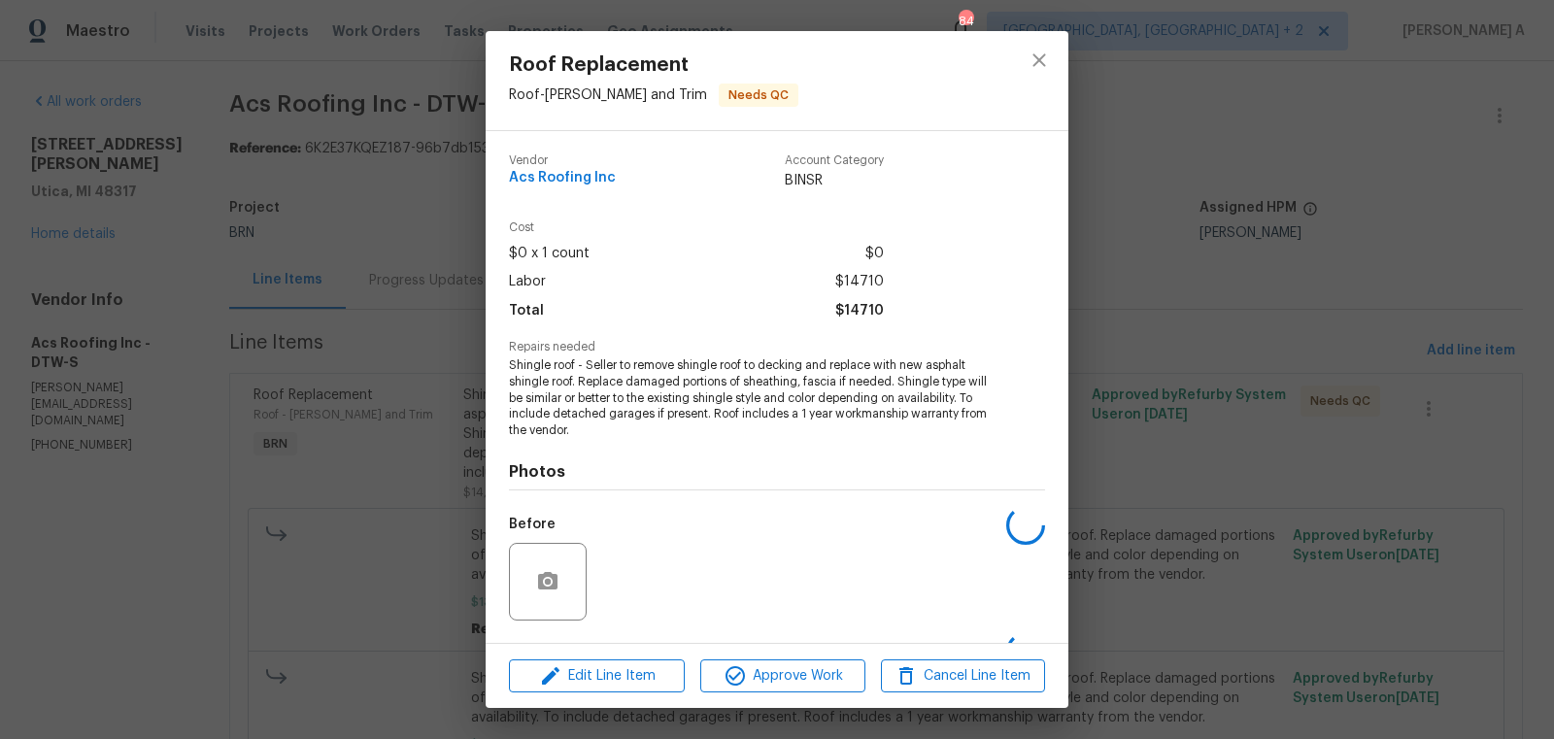
scroll to position [123, 0]
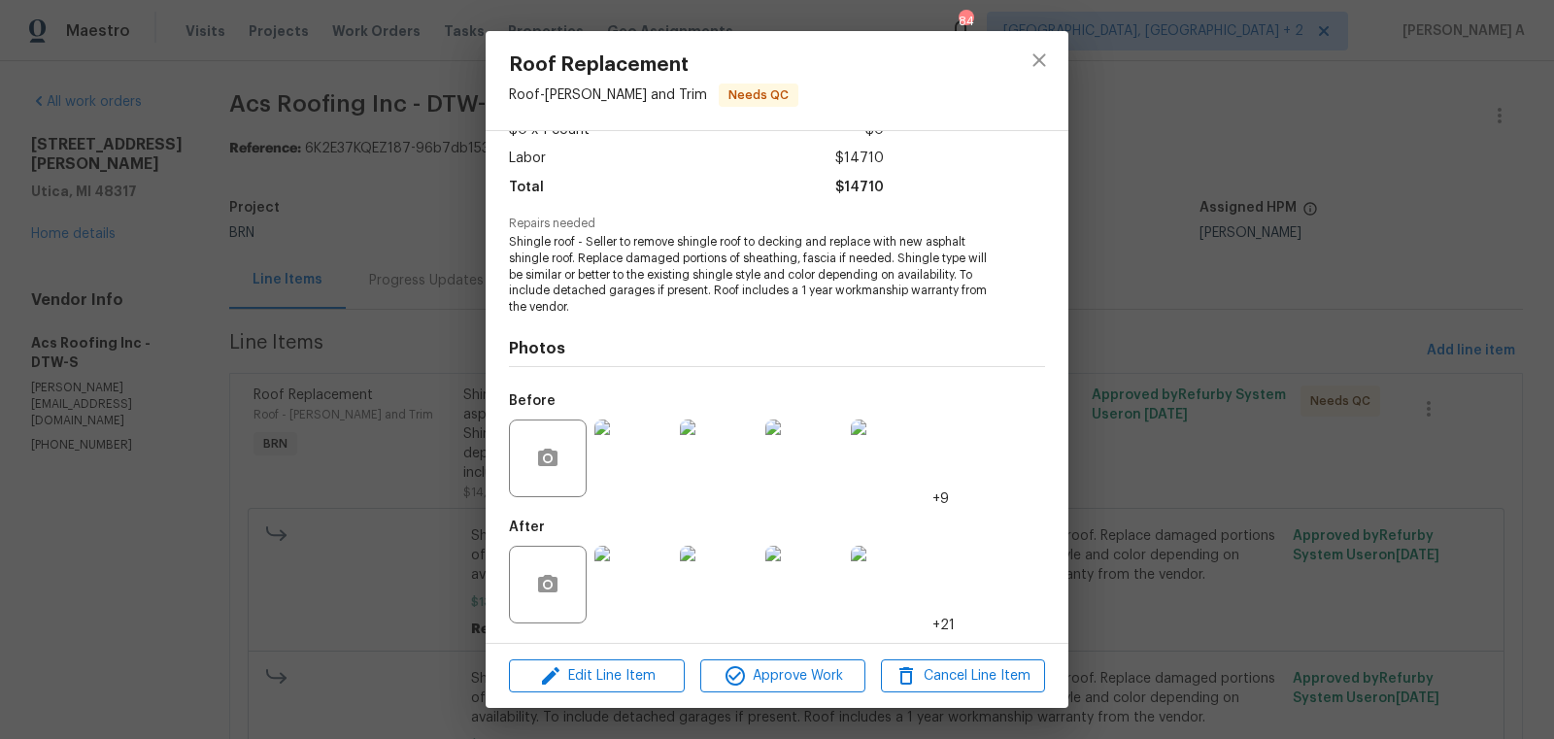
click at [651, 547] on img at bounding box center [633, 585] width 78 height 78
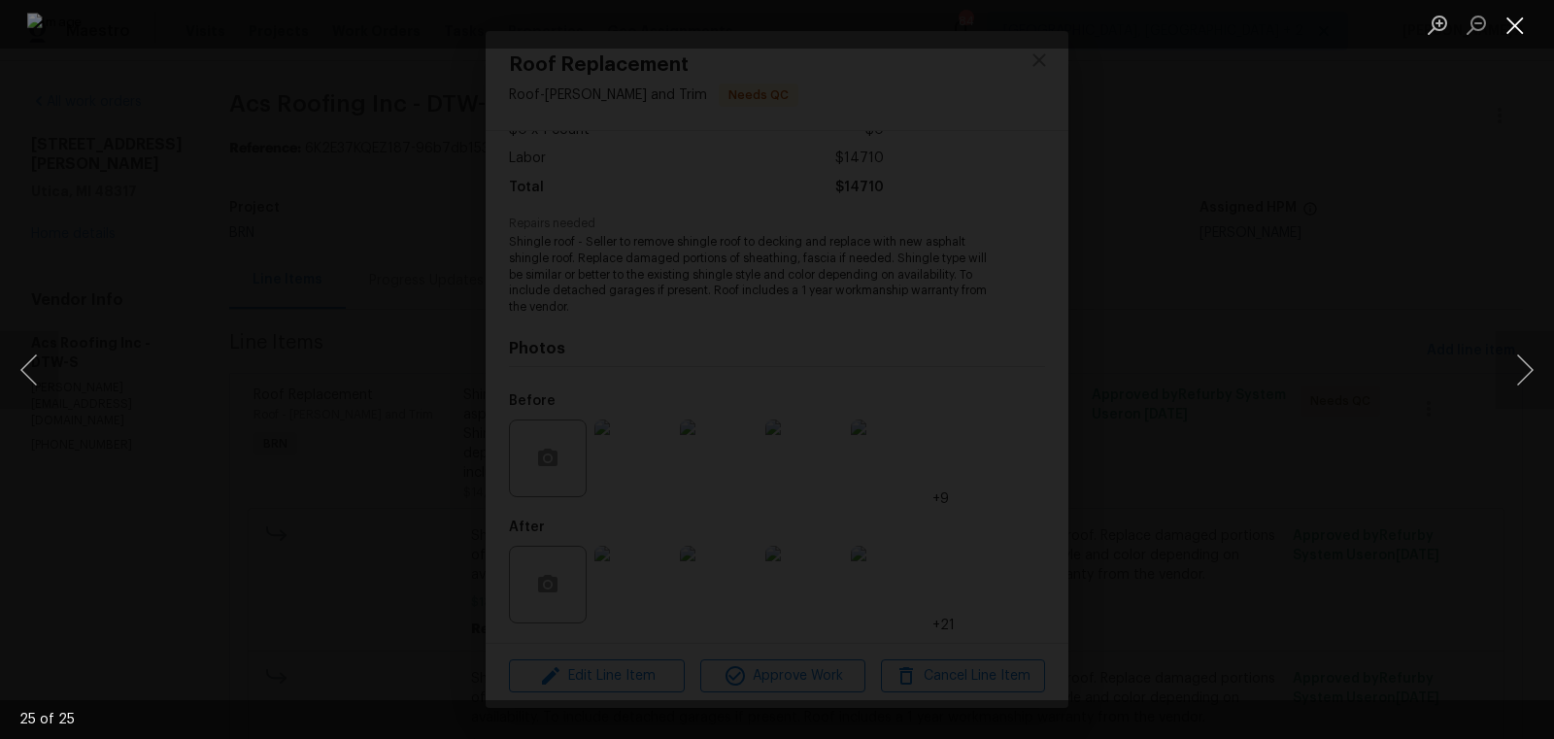
click at [1533, 17] on button "Close lightbox" at bounding box center [1514, 25] width 39 height 34
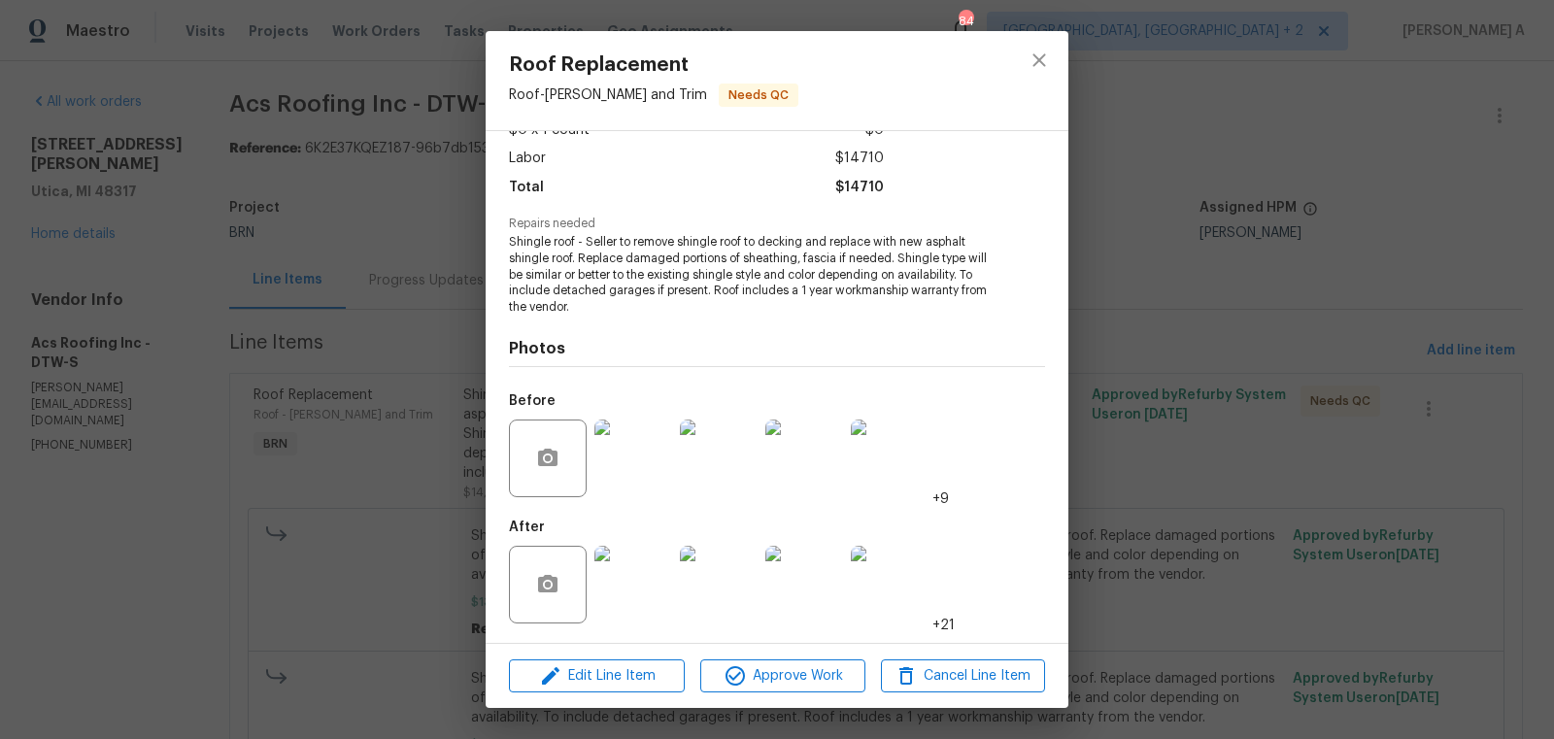
click at [648, 451] on img at bounding box center [633, 458] width 78 height 78
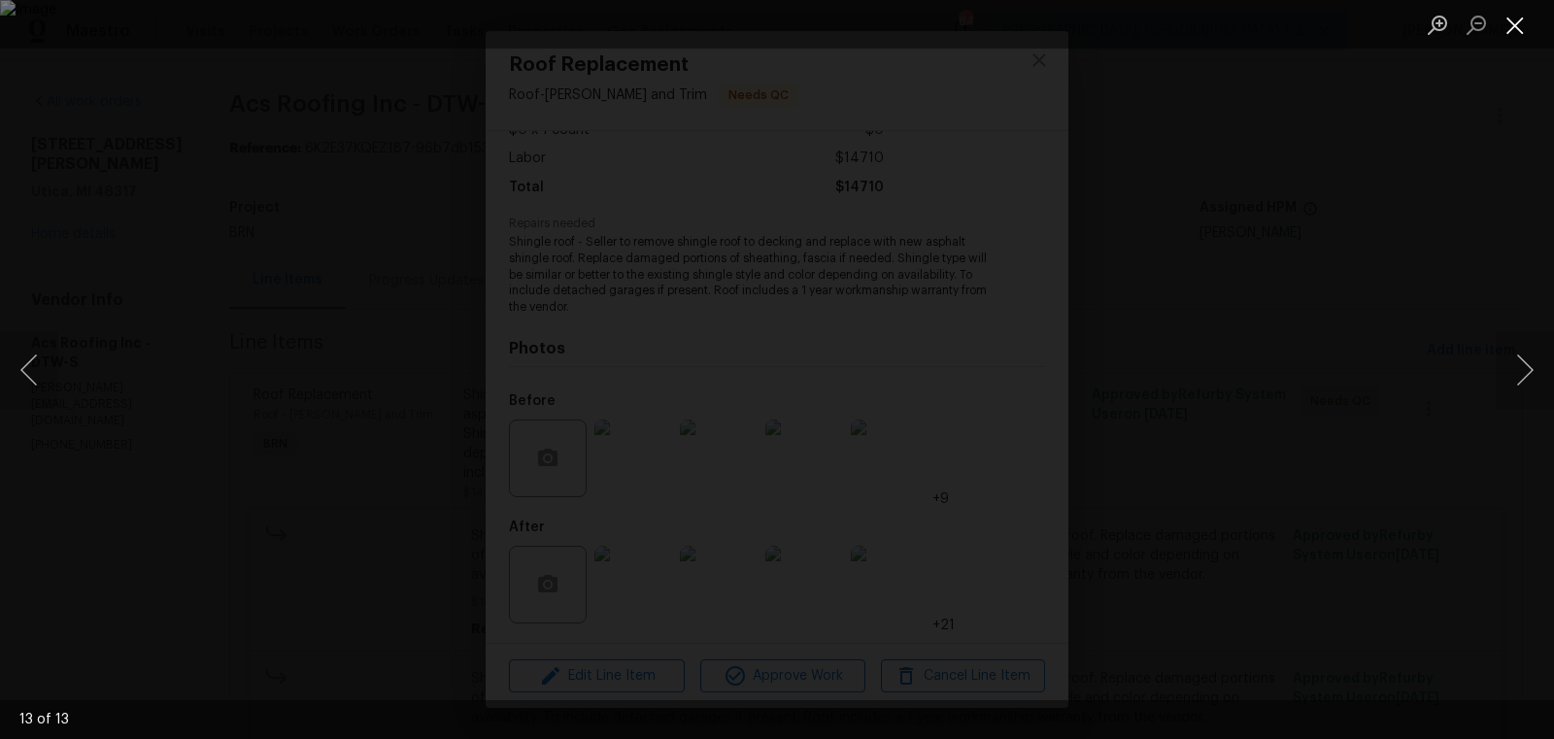
click at [1516, 25] on button "Close lightbox" at bounding box center [1514, 25] width 39 height 34
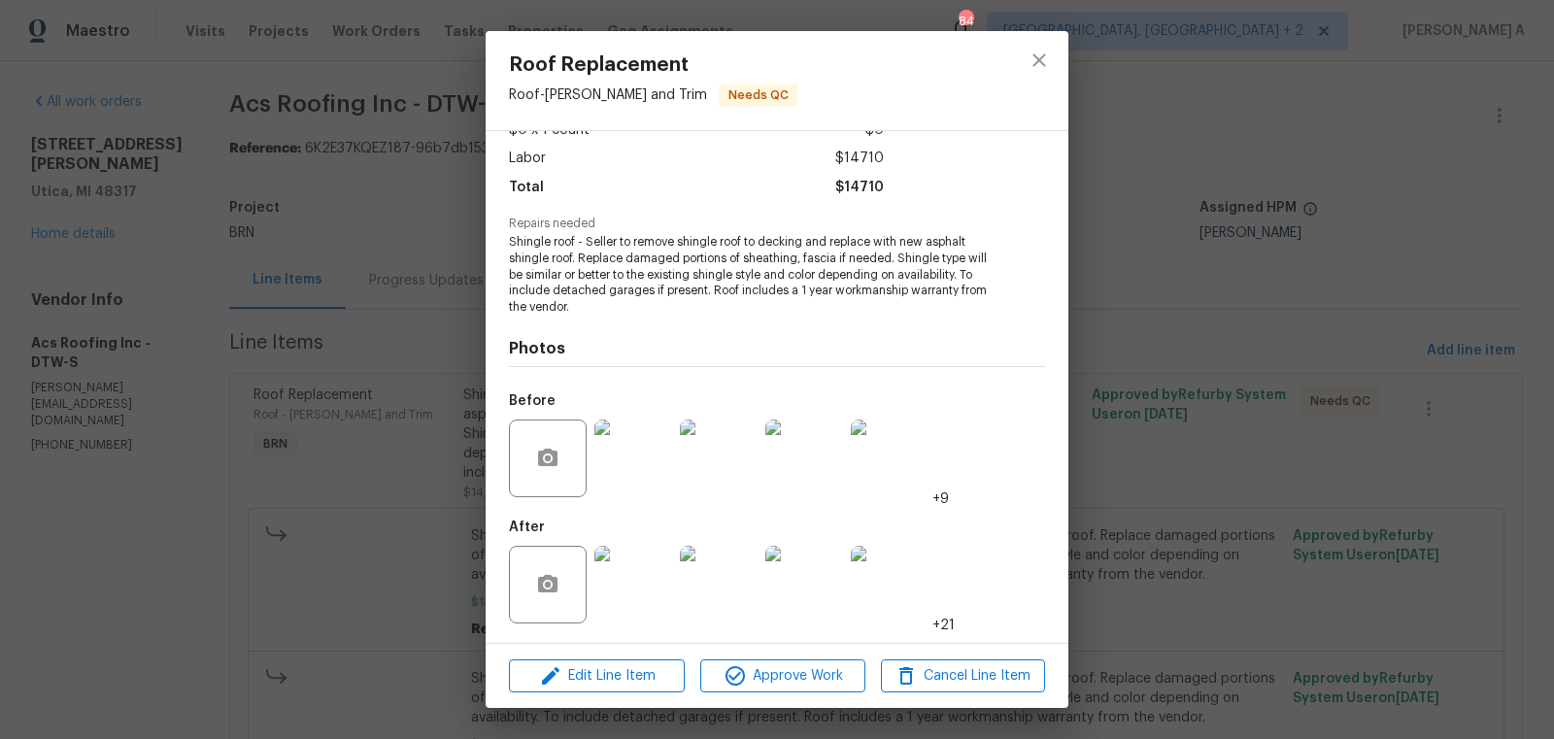
click at [624, 592] on img at bounding box center [633, 585] width 78 height 78
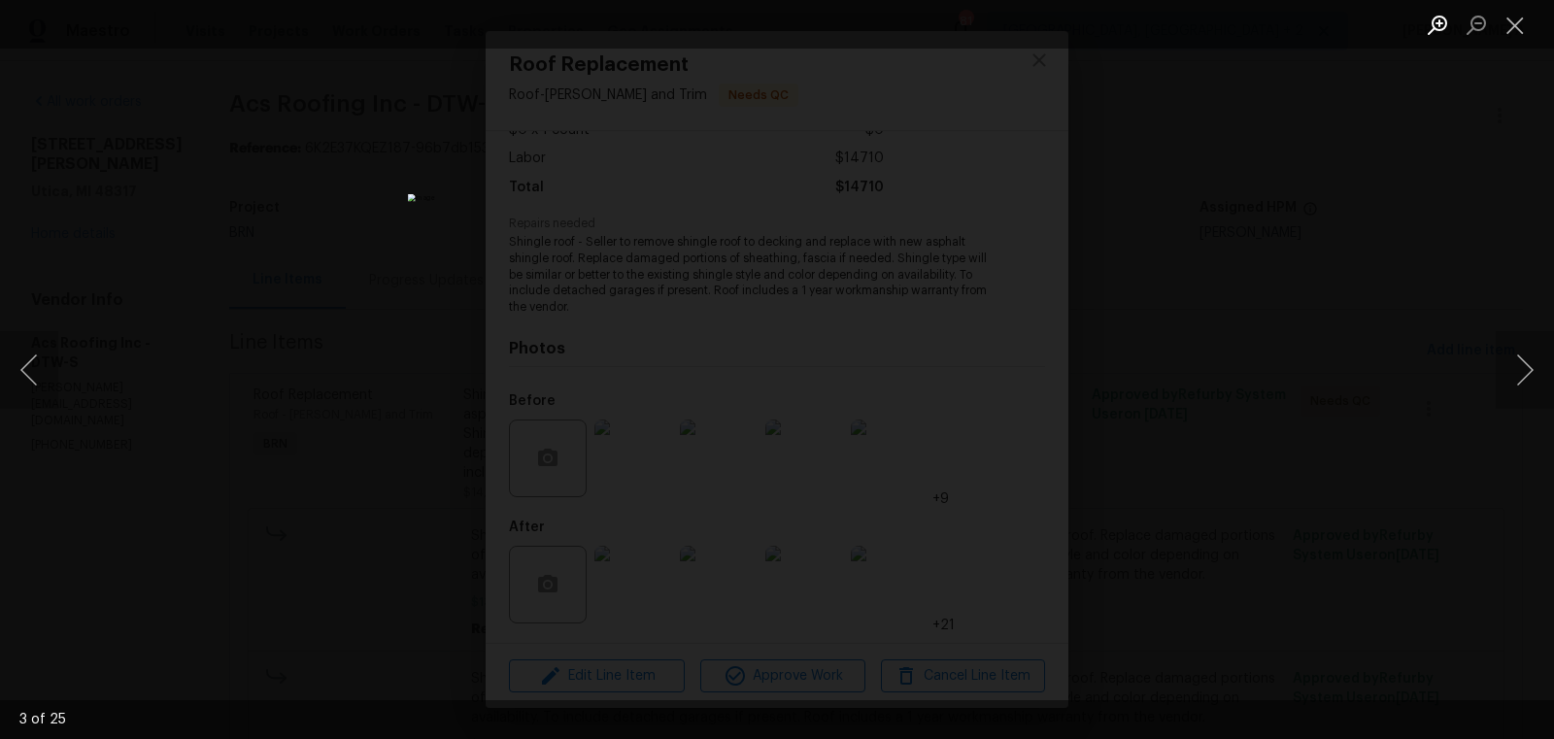
click at [1443, 17] on button "Zoom in" at bounding box center [1437, 25] width 39 height 34
click at [1521, 23] on button "Close lightbox" at bounding box center [1514, 25] width 39 height 34
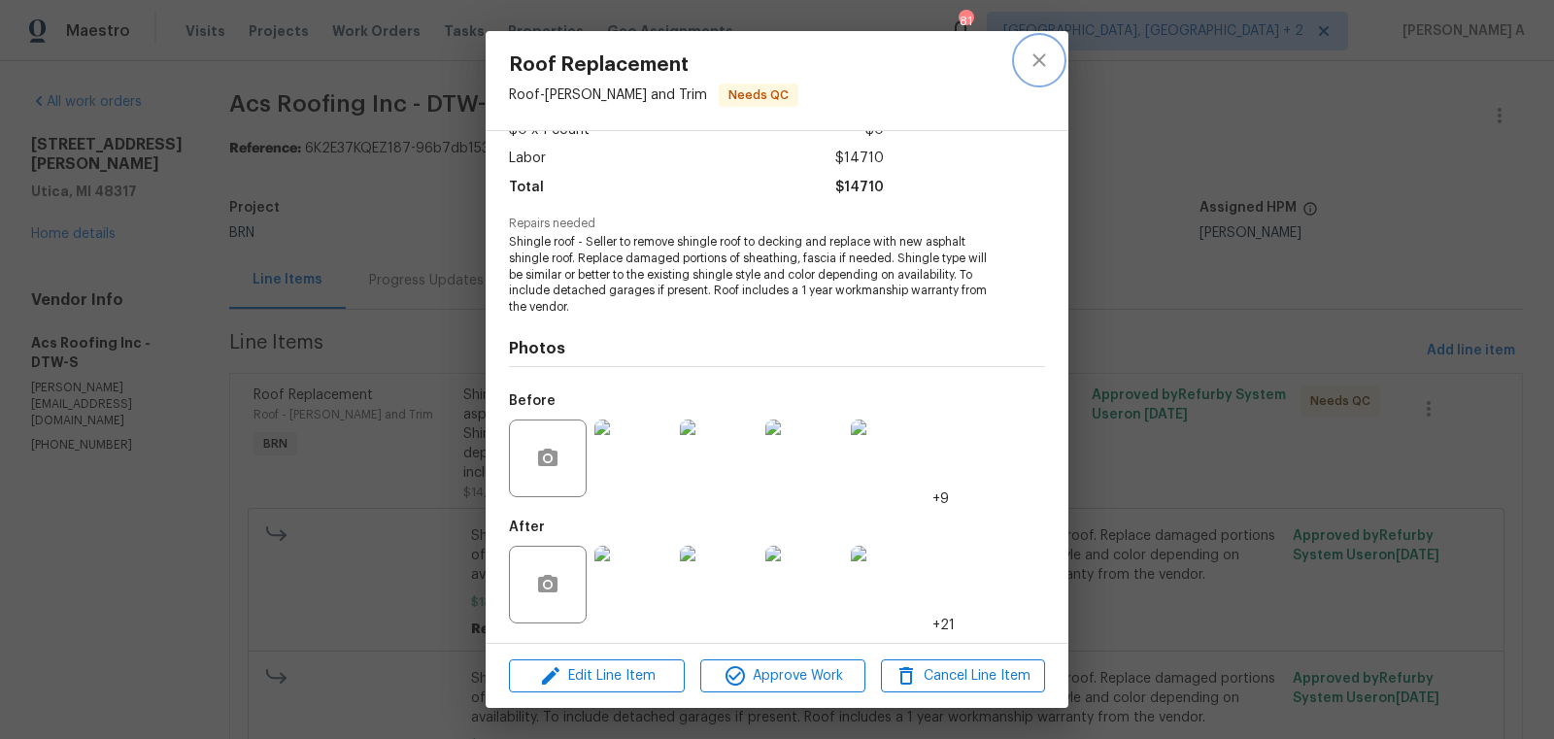
click at [1046, 64] on icon "close" at bounding box center [1038, 60] width 23 height 23
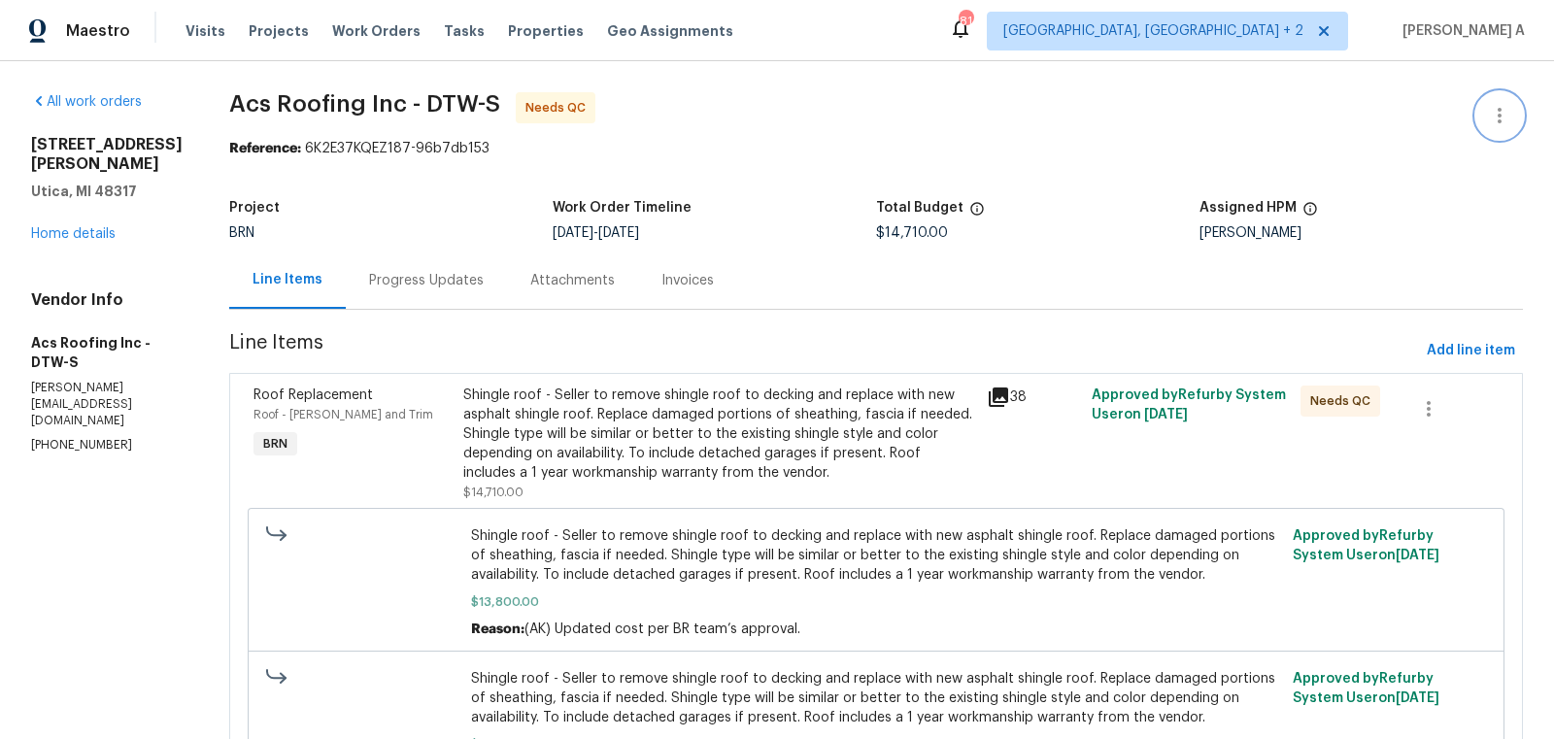
click at [1508, 112] on icon "button" at bounding box center [1499, 115] width 23 height 23
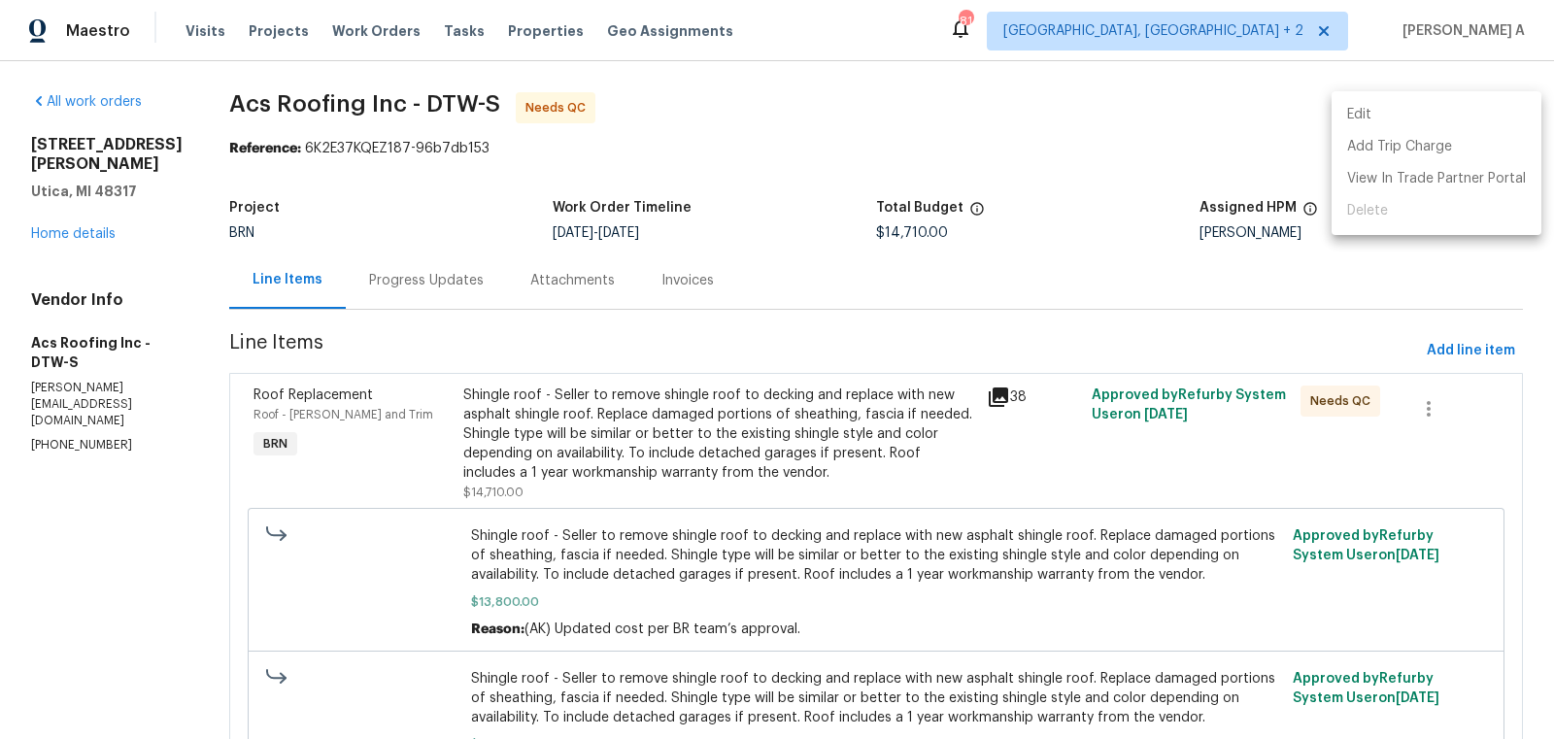
click at [1481, 112] on li "Edit" at bounding box center [1436, 115] width 210 height 32
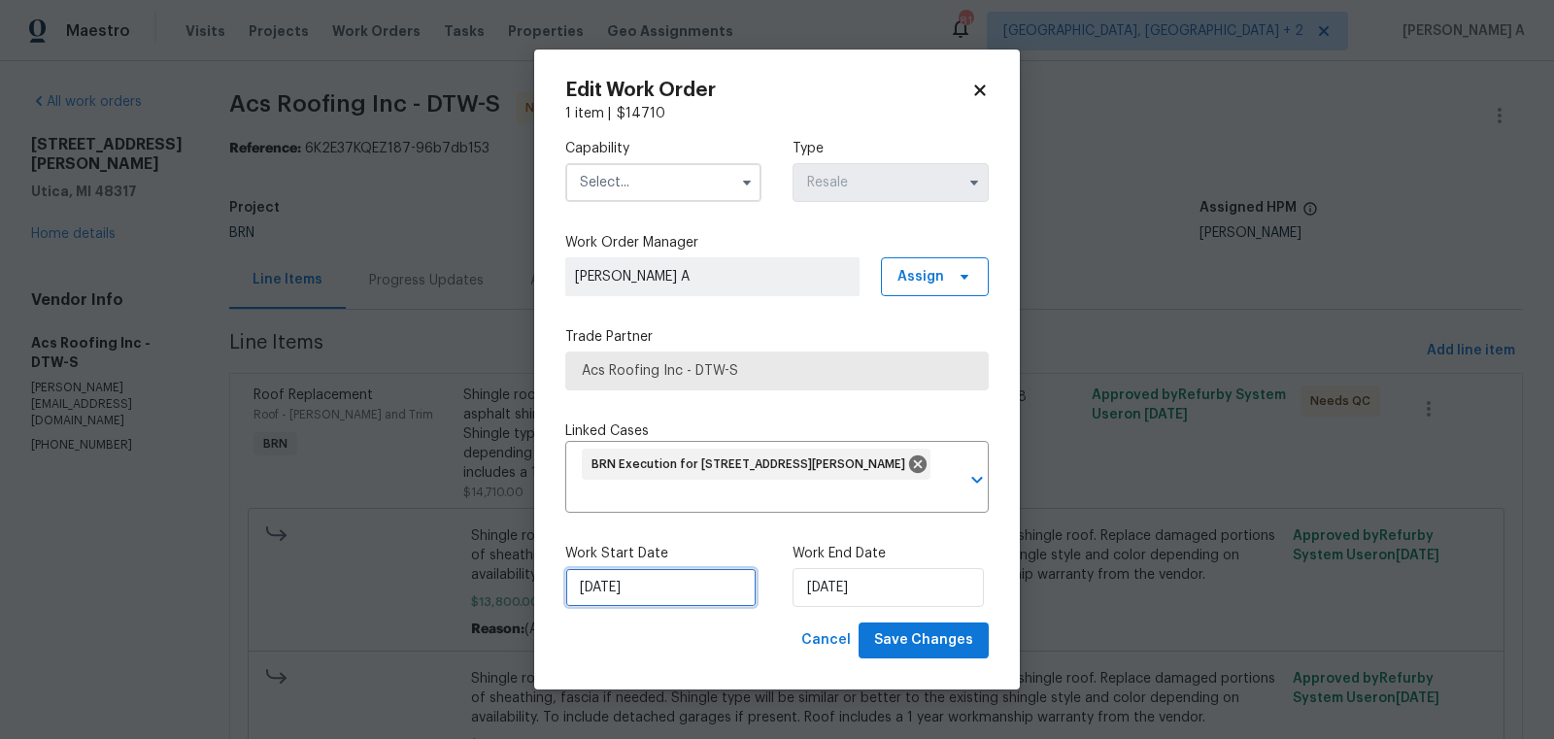
click at [616, 586] on input "9/26/2025" at bounding box center [660, 587] width 191 height 39
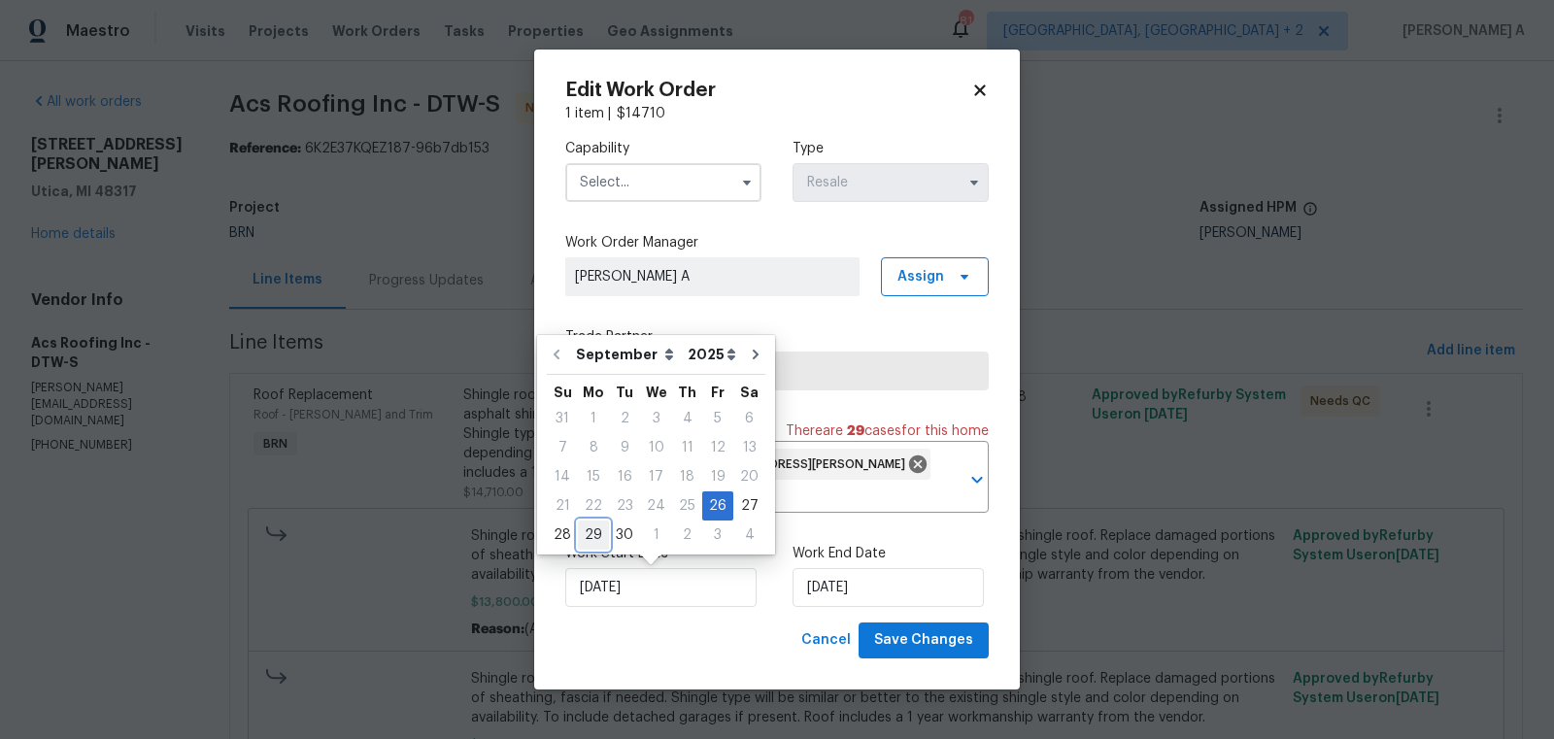
click at [595, 537] on div "29" at bounding box center [593, 534] width 31 height 27
type input "9/29/2025"
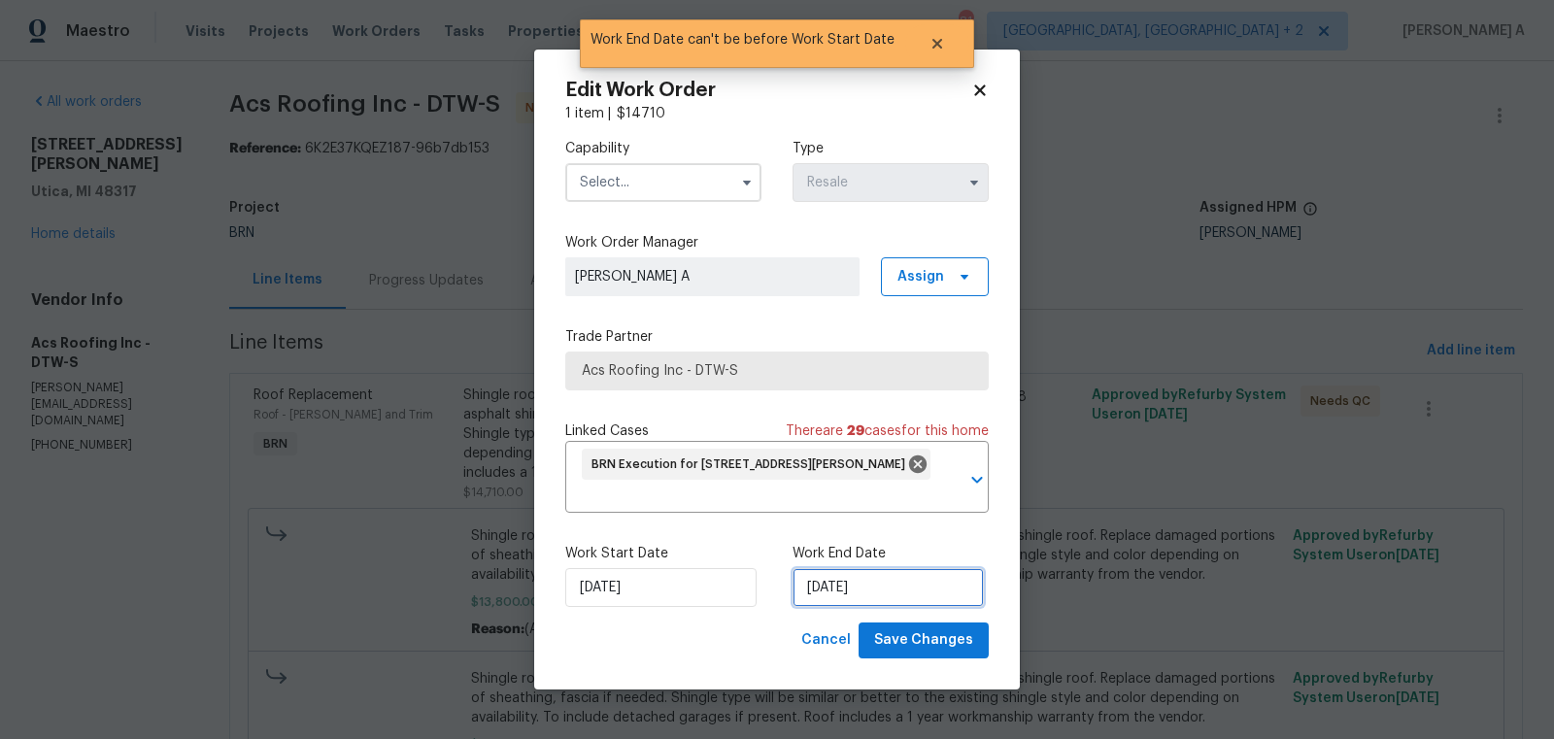
click at [829, 581] on input "9/29/2025" at bounding box center [887, 587] width 191 height 39
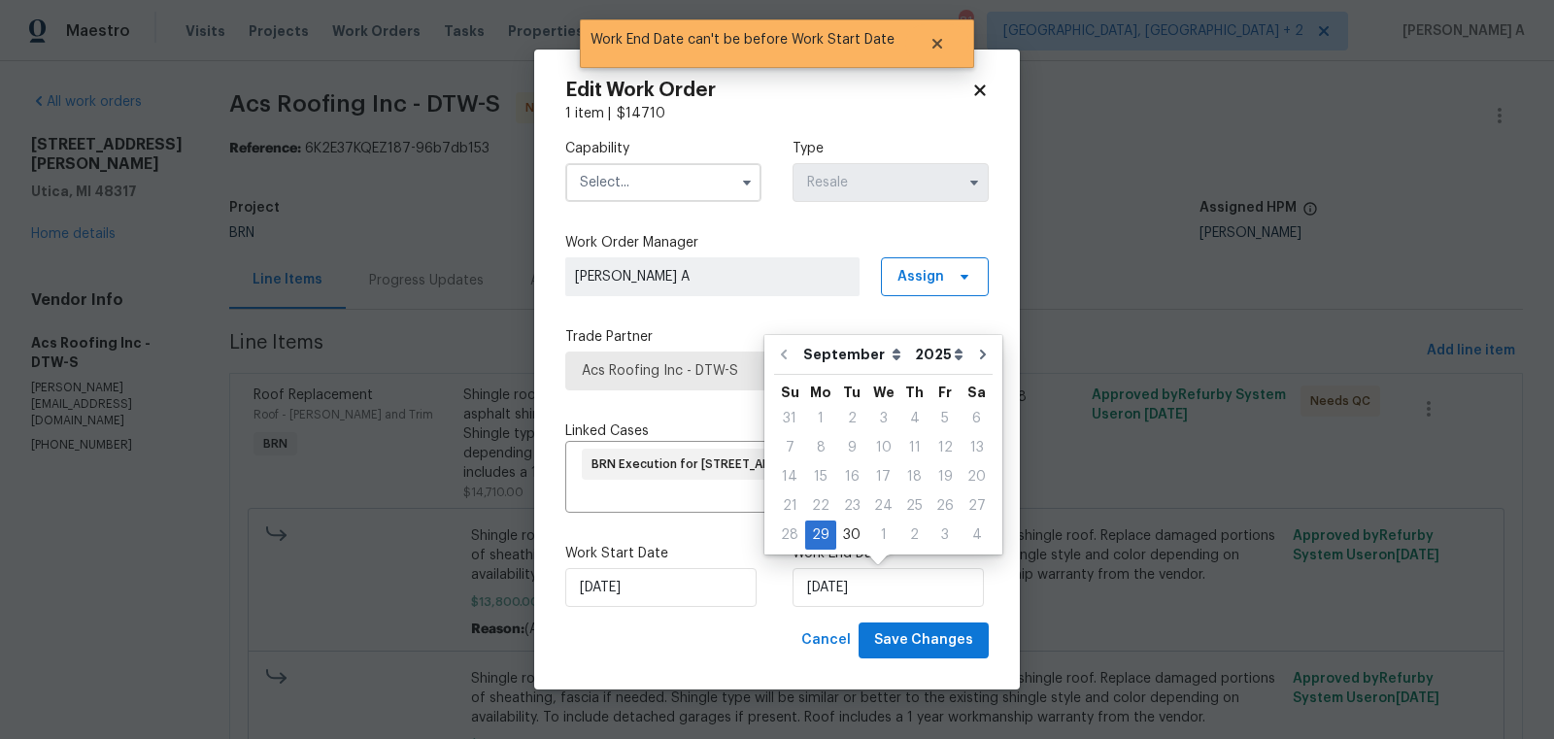
click at [608, 184] on input "text" at bounding box center [663, 182] width 196 height 39
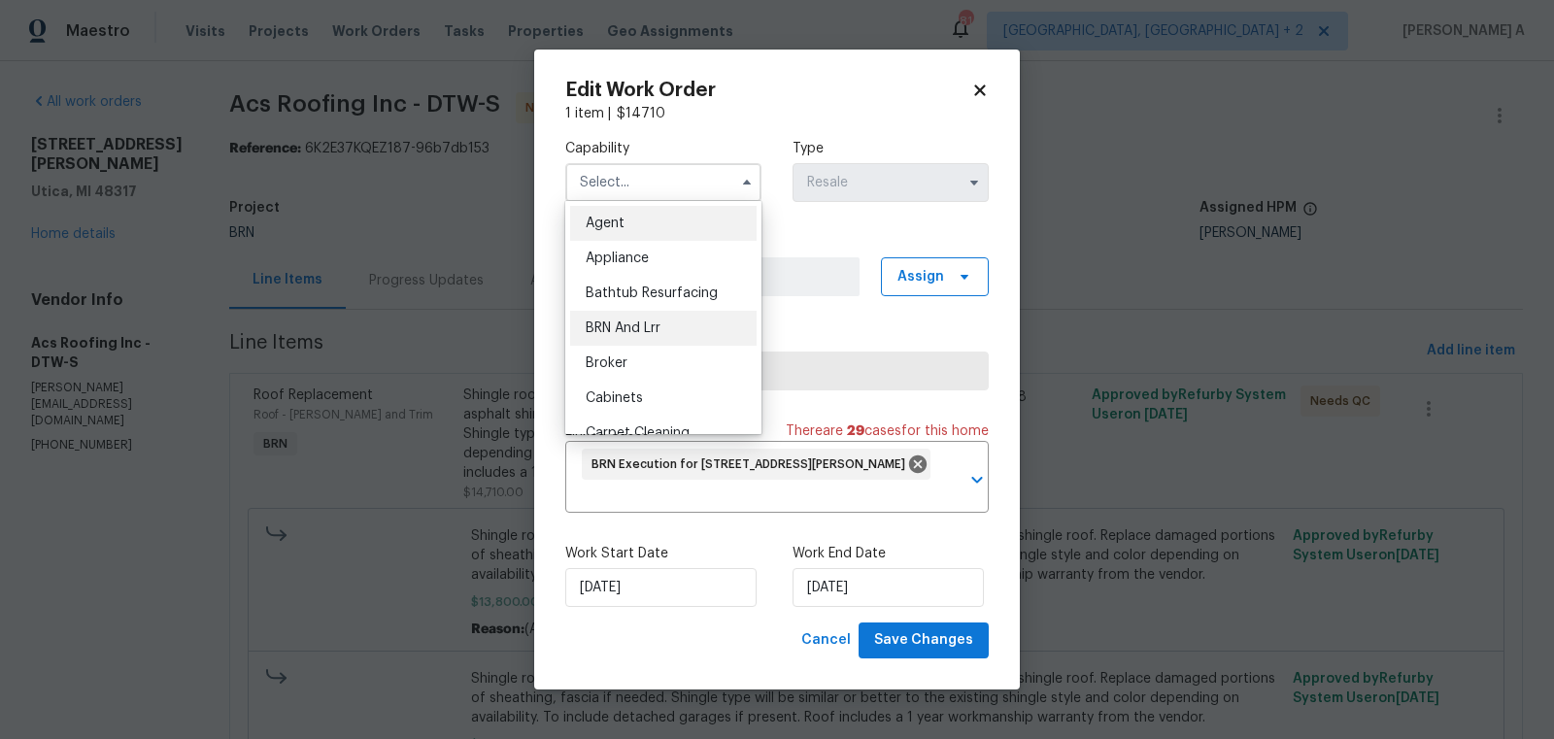
click at [640, 321] on span "BRN And Lrr" at bounding box center [623, 328] width 75 height 14
type input "BRN And Lrr"
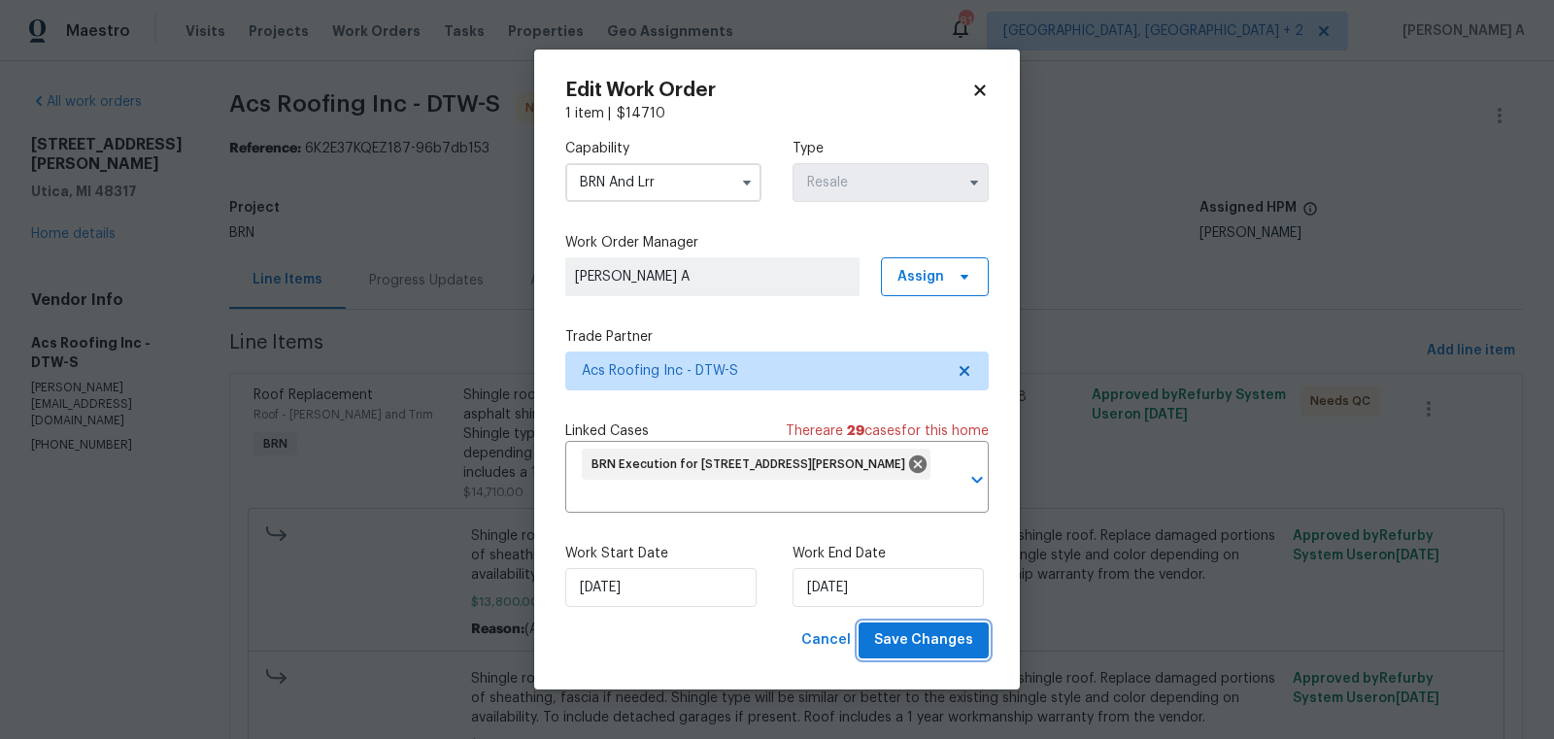
click at [930, 639] on span "Save Changes" at bounding box center [923, 640] width 99 height 24
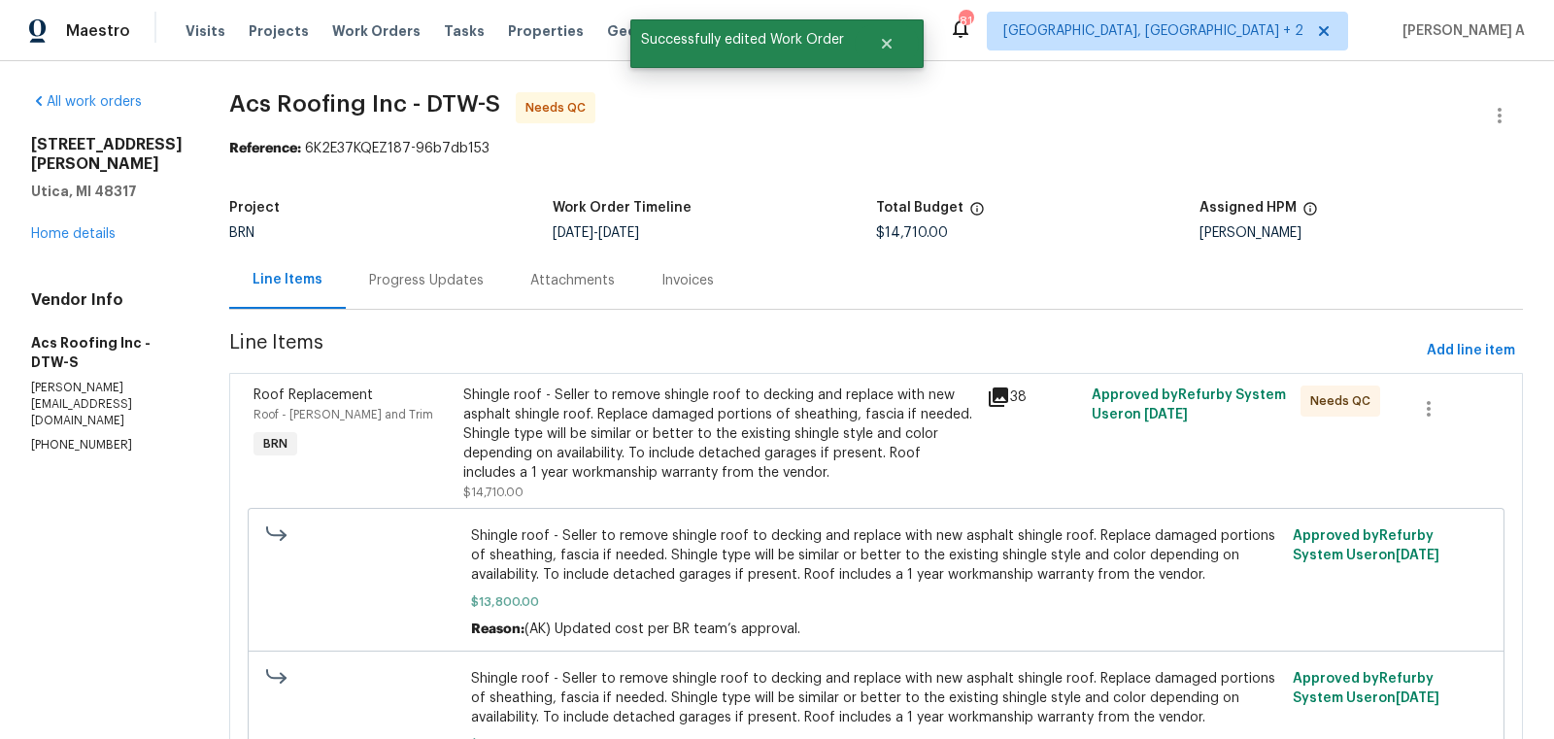
click at [404, 271] on div "Progress Updates" at bounding box center [426, 280] width 115 height 19
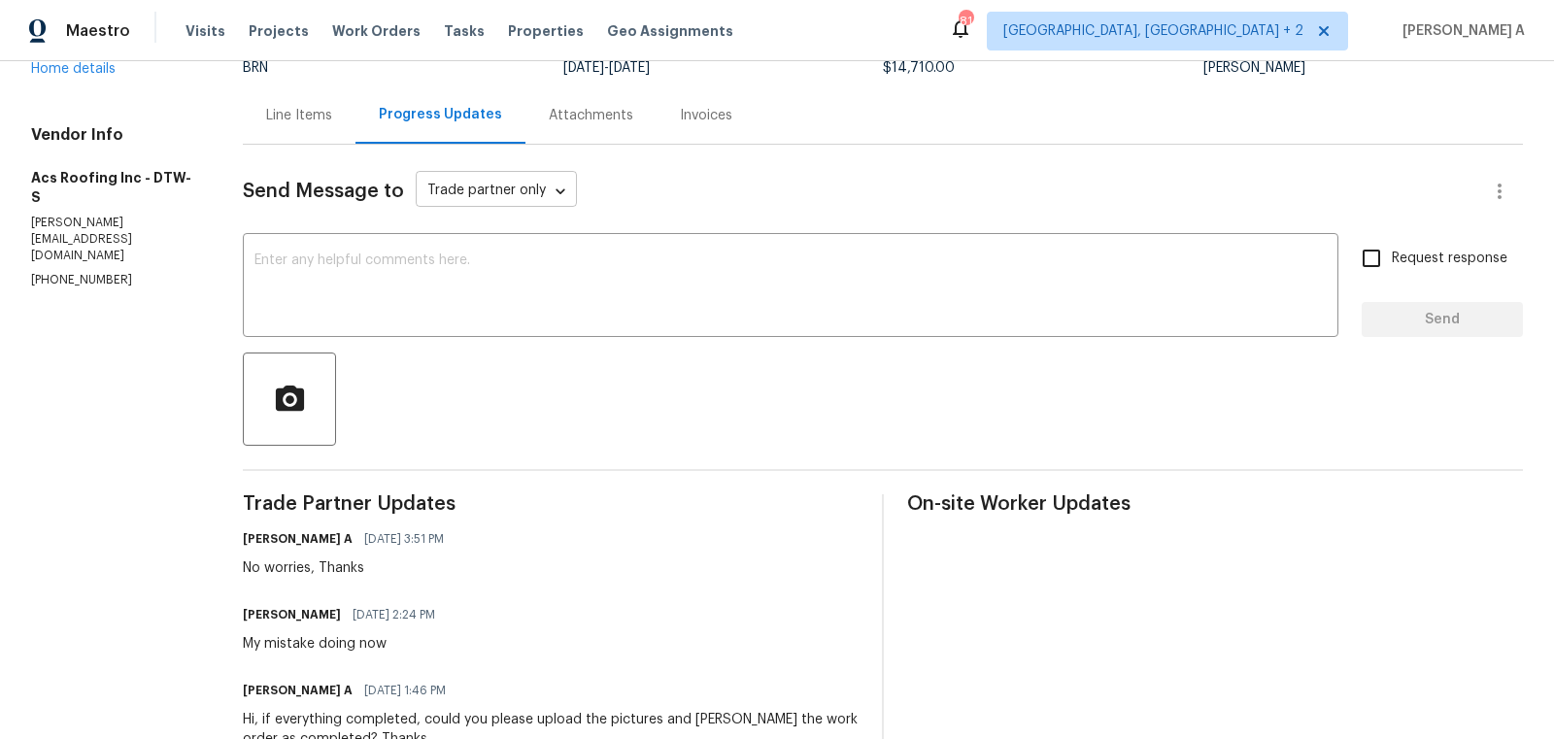
scroll to position [30, 0]
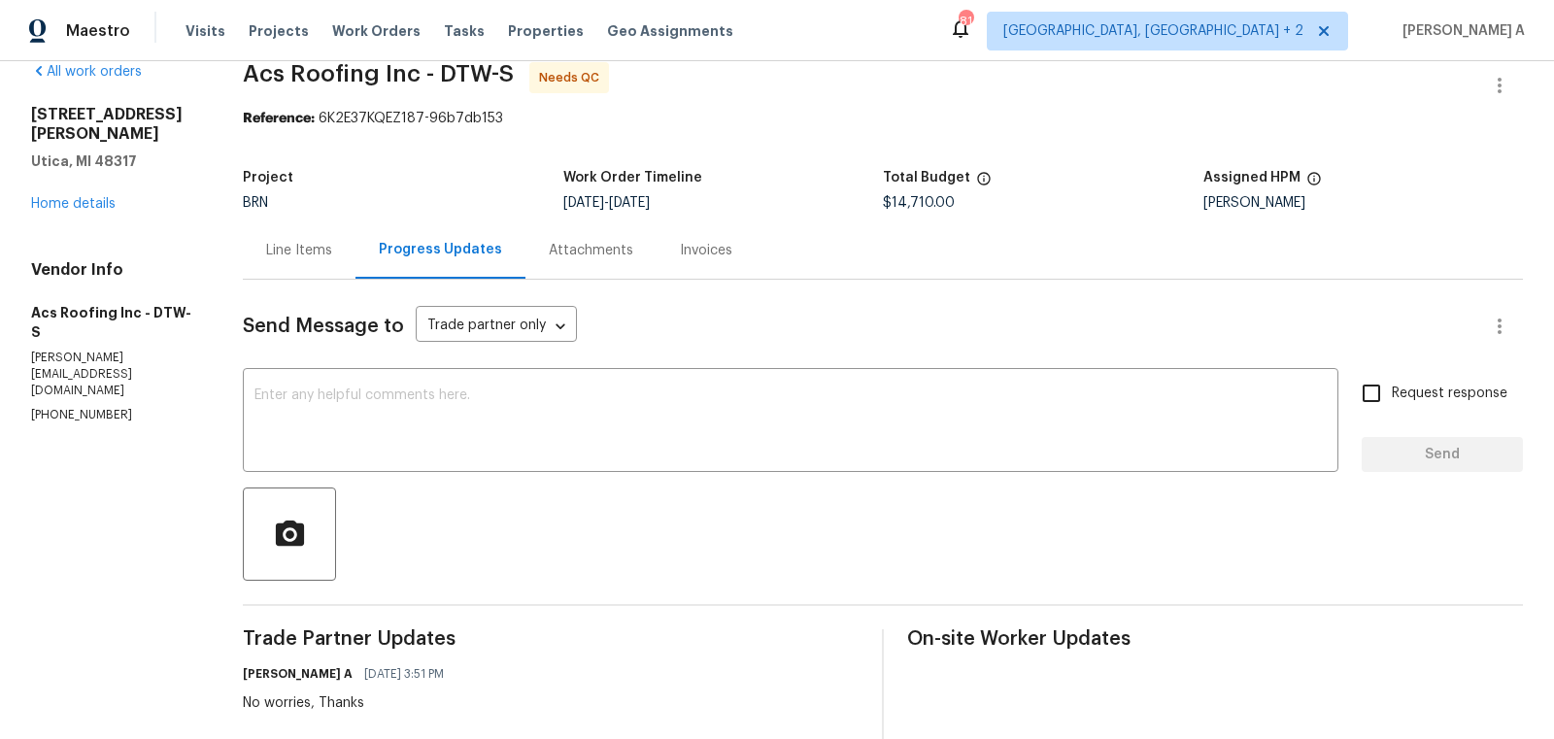
click at [310, 269] on div "Line Items" at bounding box center [299, 249] width 113 height 57
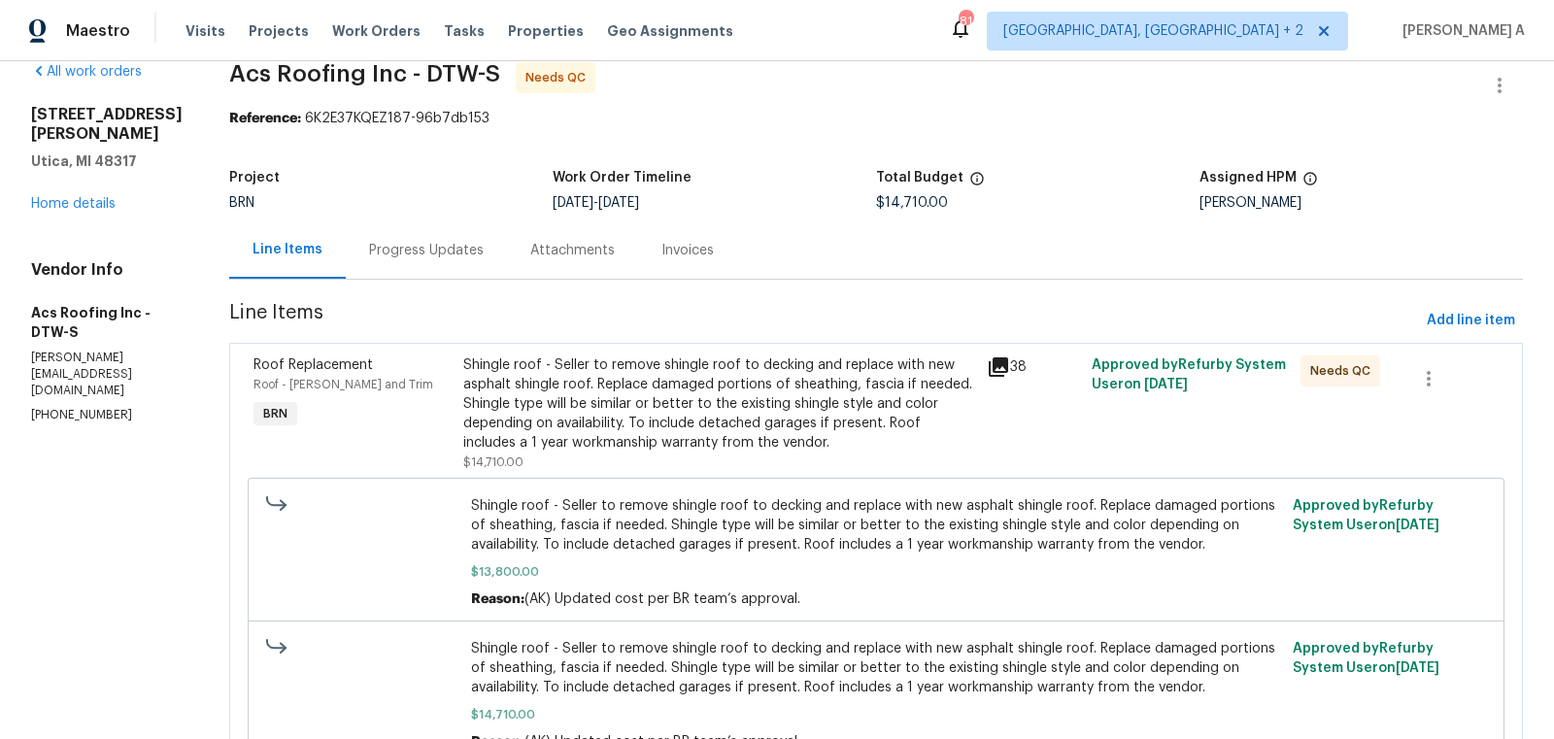
click at [739, 389] on div "Shingle roof - Seller to remove shingle roof to decking and replace with new as…" at bounding box center [719, 403] width 512 height 97
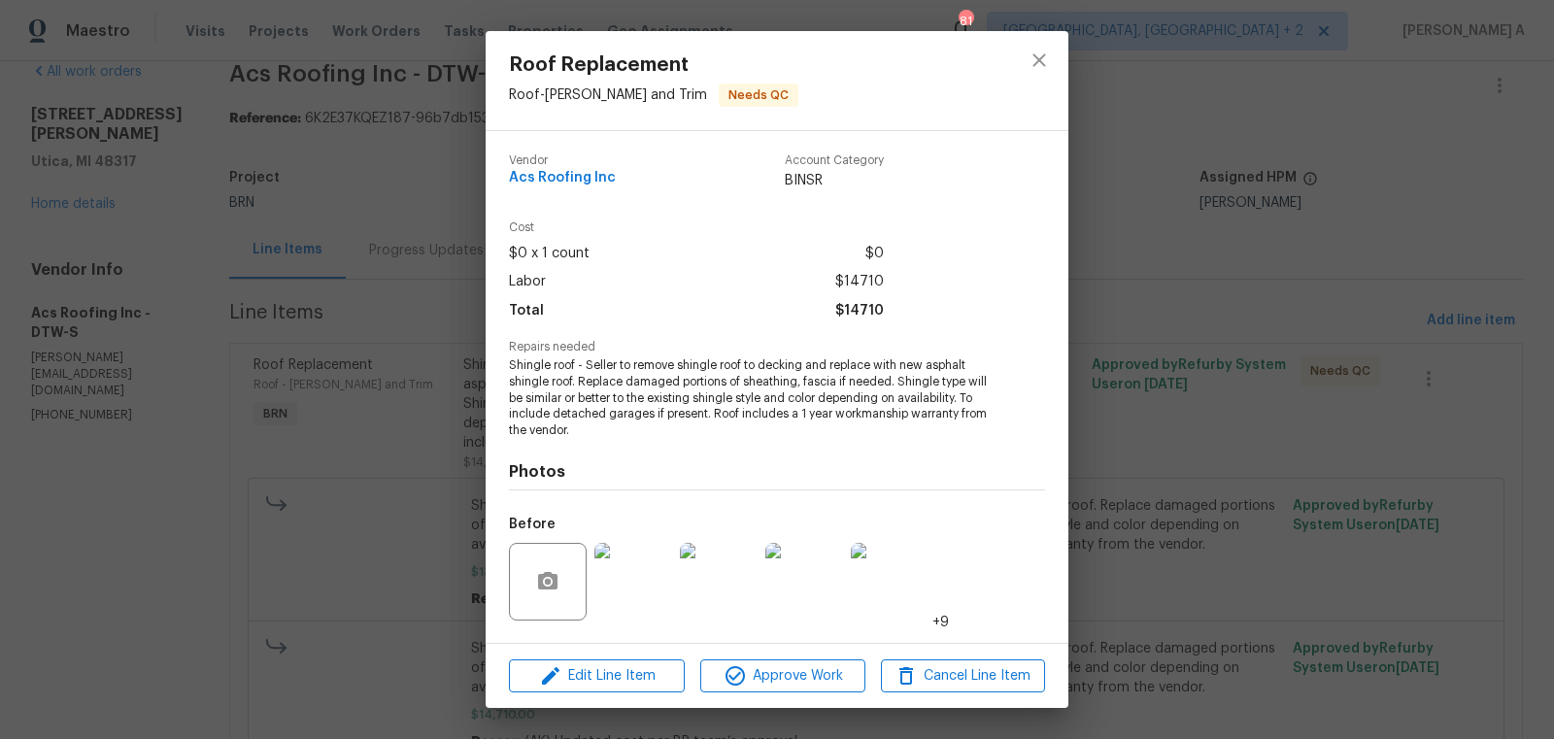
scroll to position [123, 0]
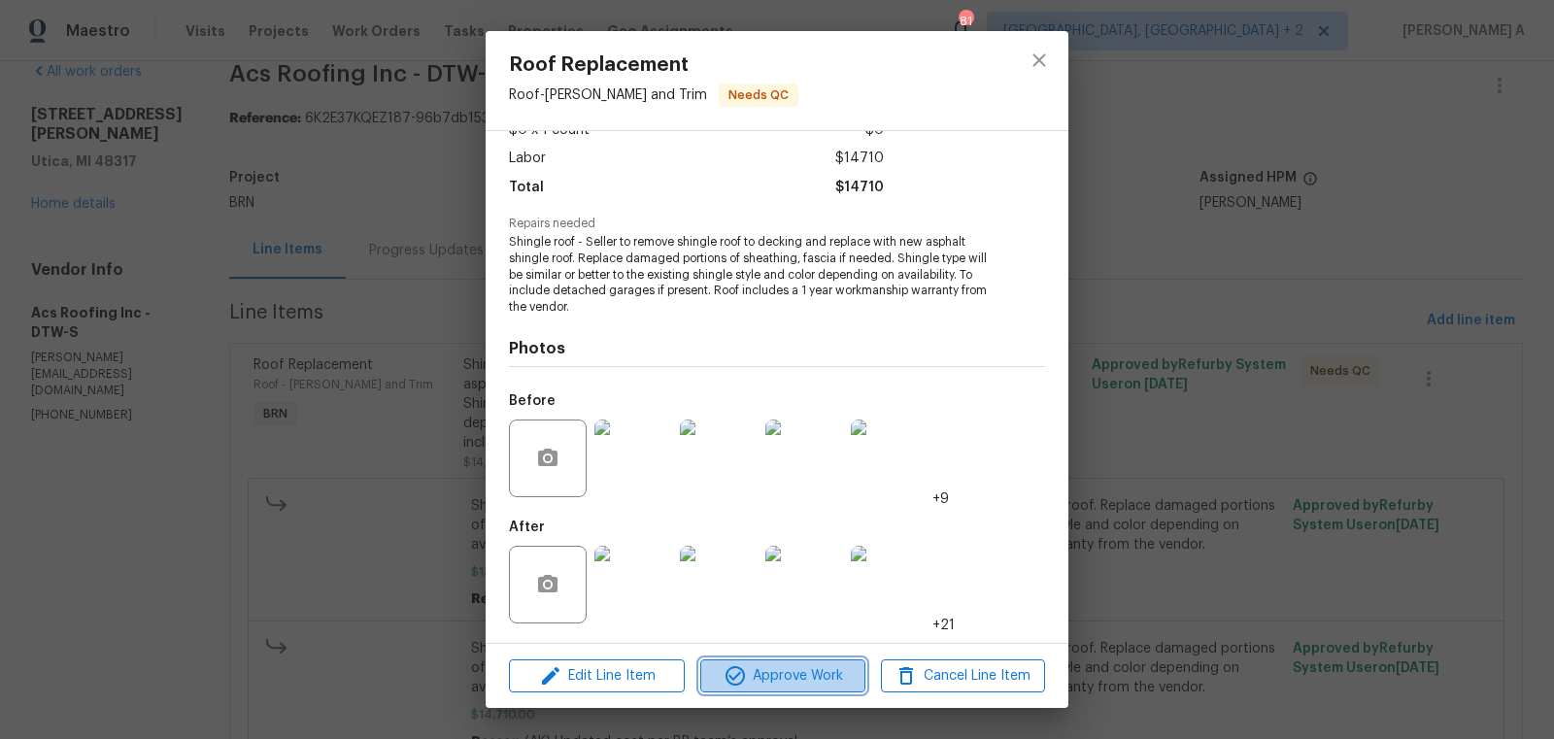
click at [780, 669] on span "Approve Work" at bounding box center [782, 676] width 152 height 24
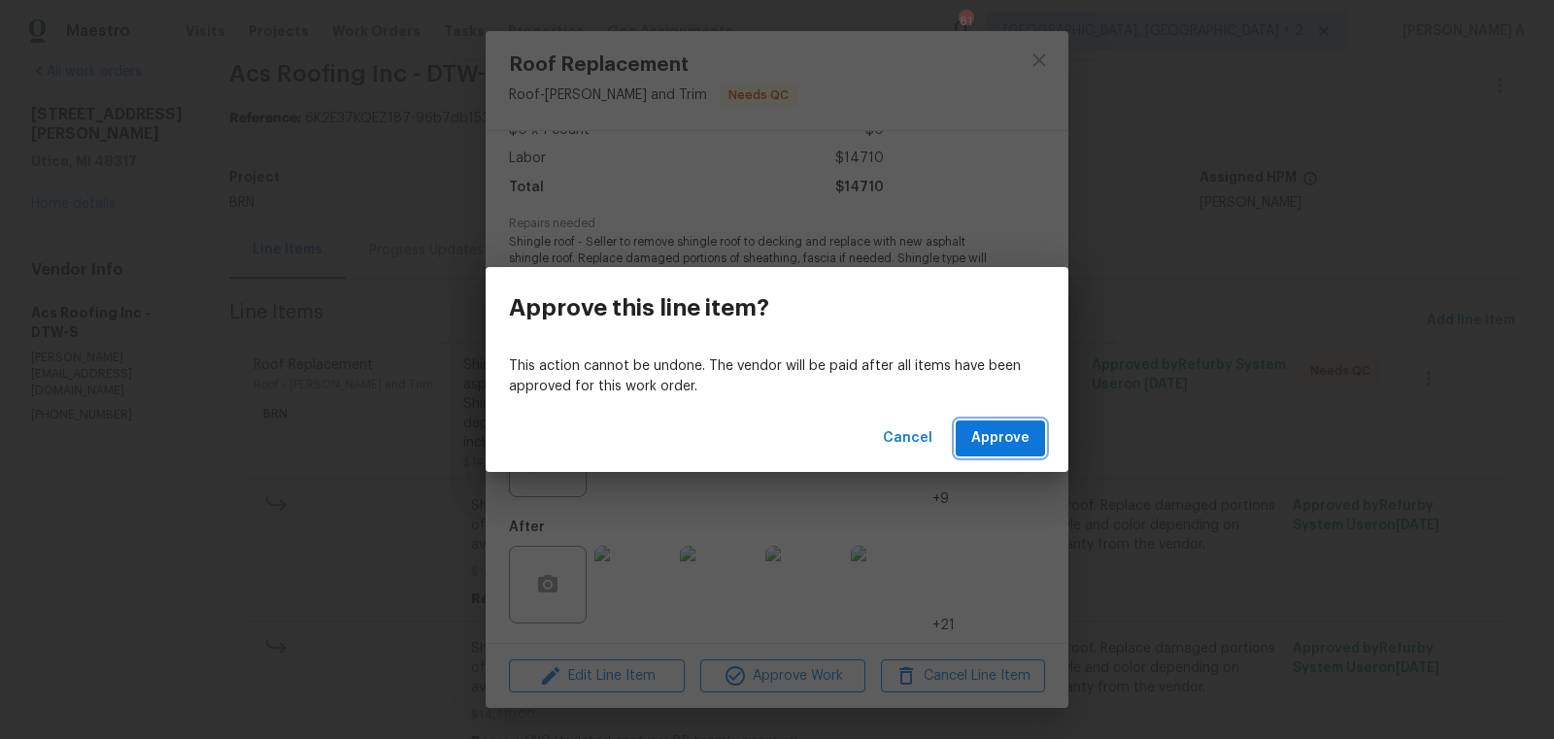
click at [993, 440] on span "Approve" at bounding box center [1000, 438] width 58 height 24
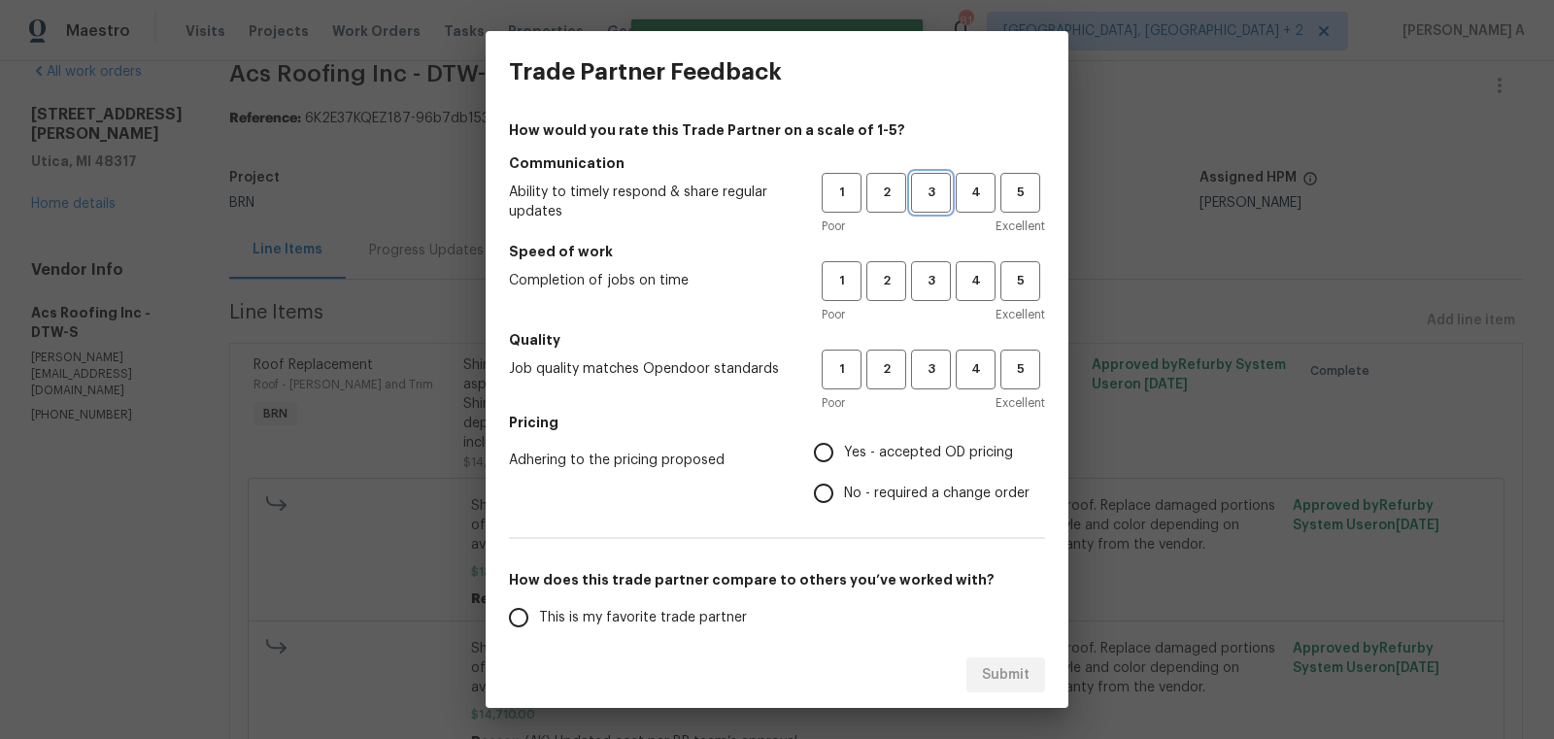
click at [936, 192] on span "3" at bounding box center [931, 193] width 36 height 22
click at [936, 289] on span "3" at bounding box center [931, 281] width 36 height 22
click at [936, 375] on span "3" at bounding box center [931, 369] width 36 height 22
click at [916, 486] on span "No - required a change order" at bounding box center [936, 494] width 185 height 20
click at [844, 486] on input "No - required a change order" at bounding box center [823, 493] width 41 height 41
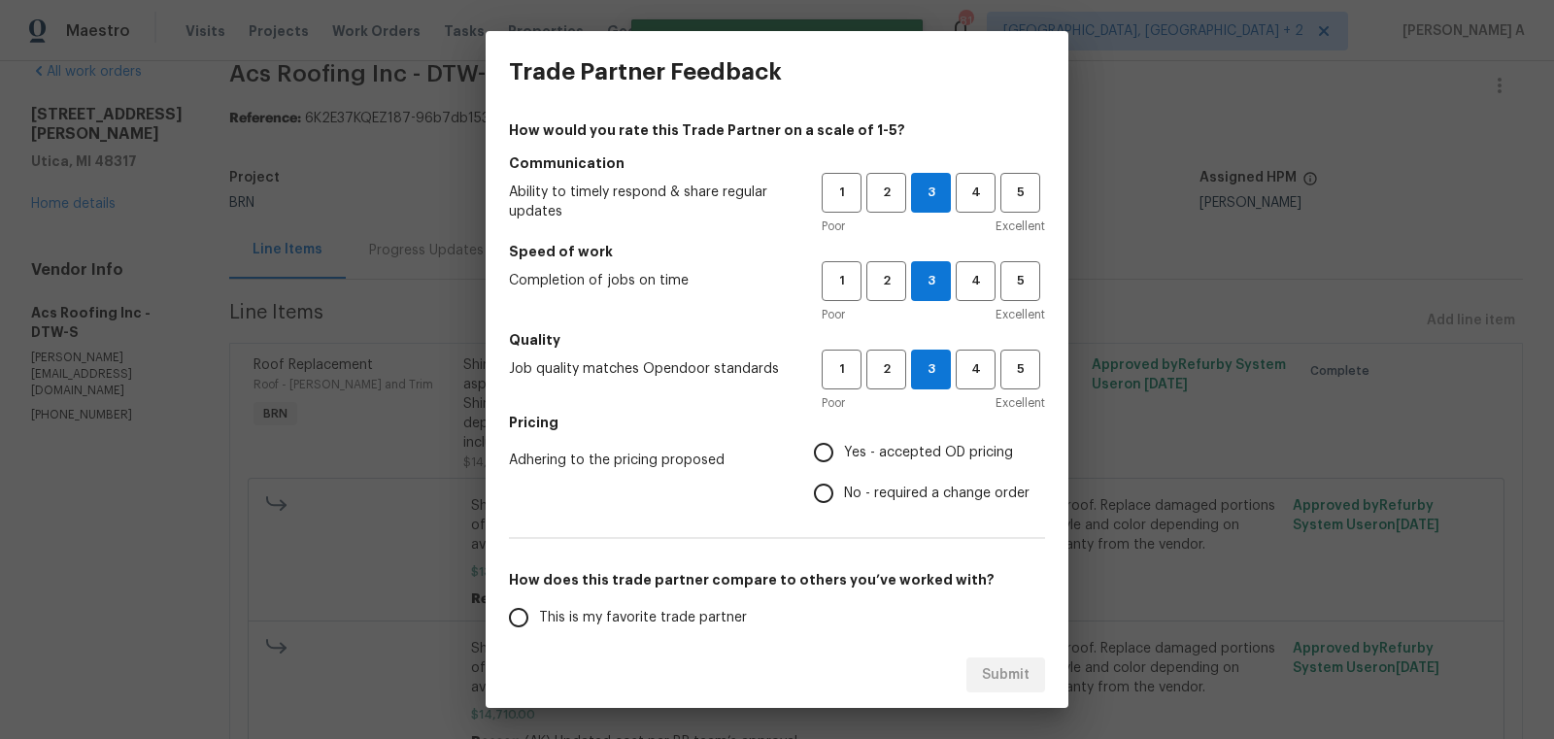
radio input "true"
click at [636, 618] on span "This is my favorite trade partner" at bounding box center [643, 618] width 208 height 20
click at [539, 618] on input "This is my favorite trade partner" at bounding box center [518, 617] width 41 height 41
click at [1032, 670] on button "Submit" at bounding box center [1005, 675] width 79 height 36
radio input "true"
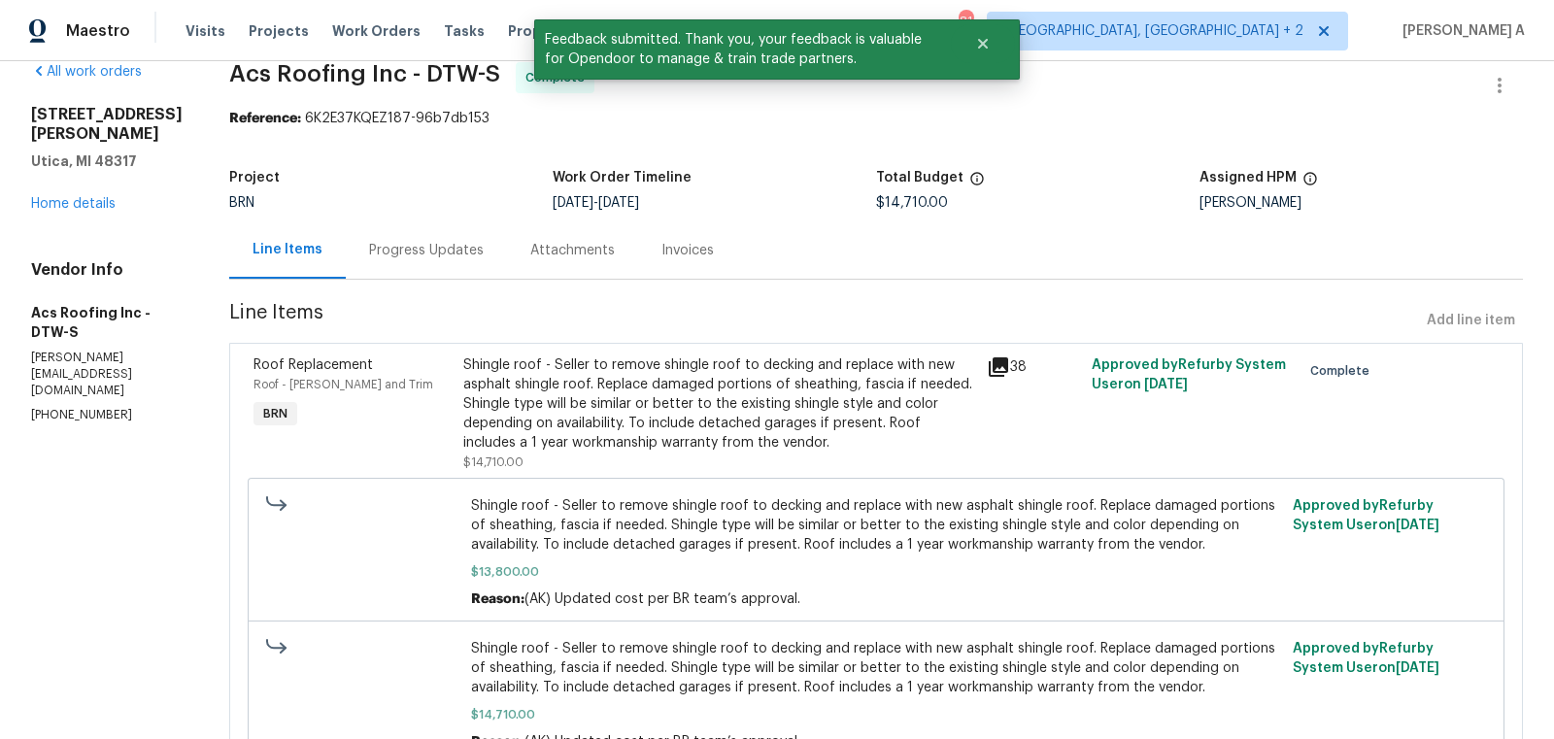
click at [413, 250] on div "Progress Updates" at bounding box center [426, 250] width 115 height 19
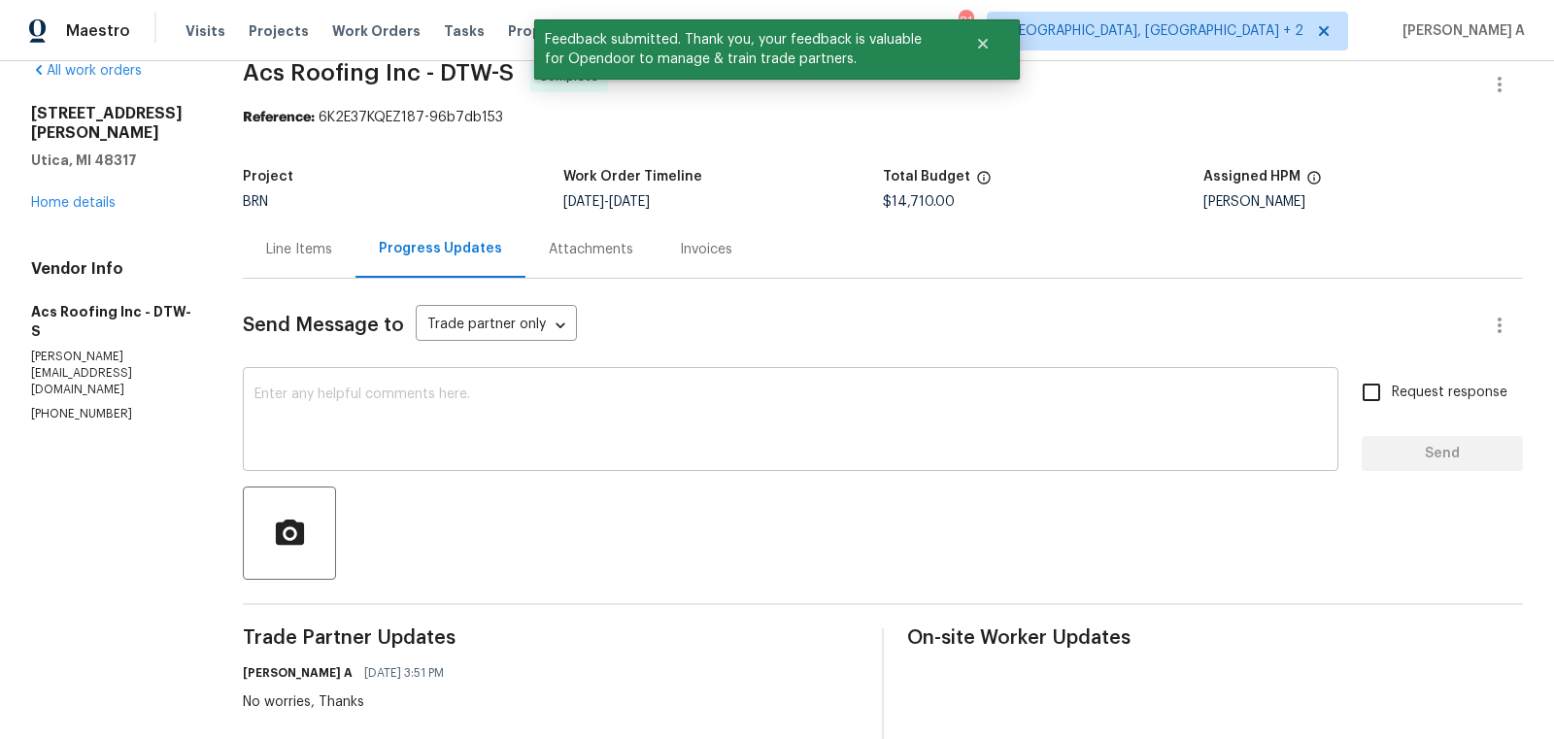
scroll to position [44, 0]
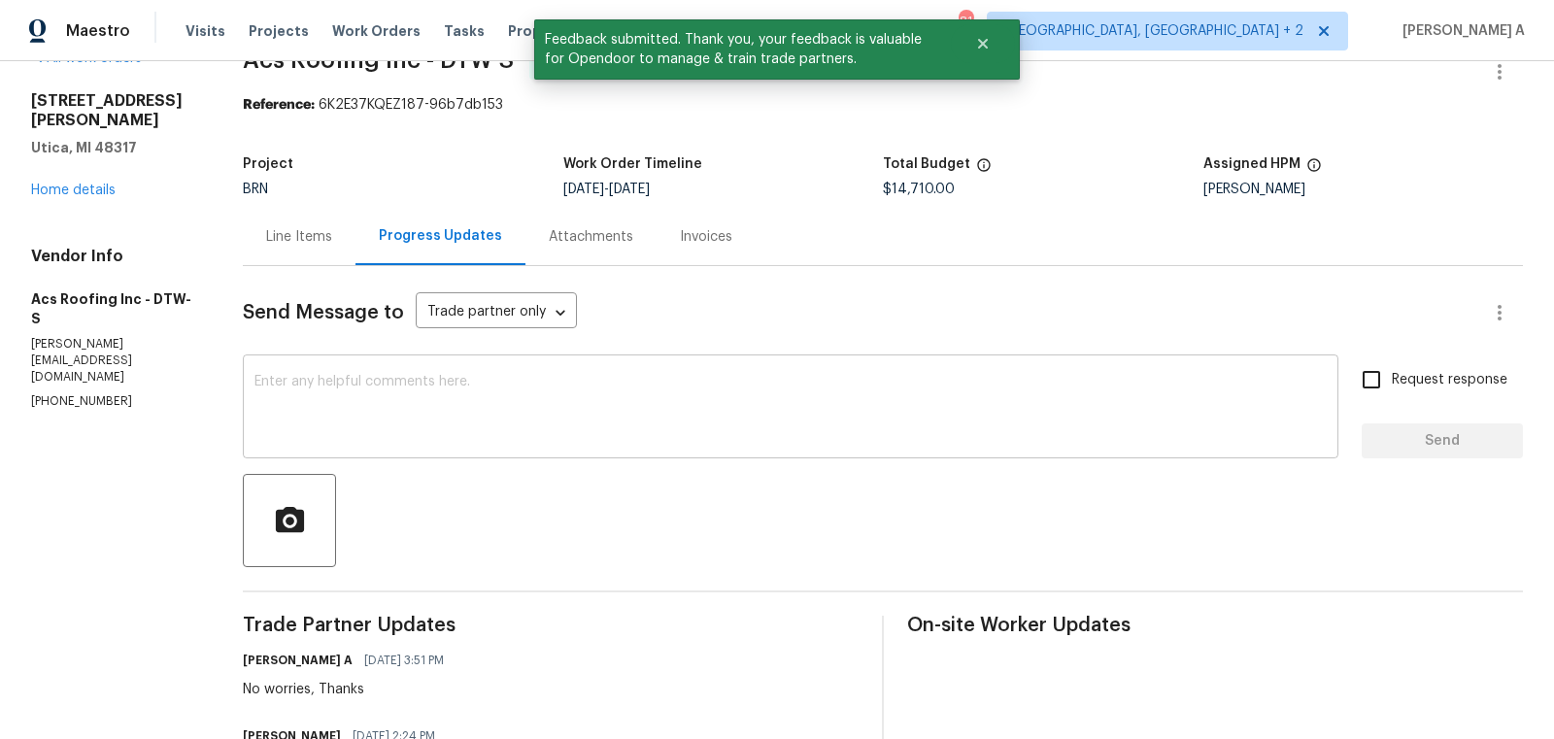
click at [573, 420] on textarea at bounding box center [790, 409] width 1072 height 68
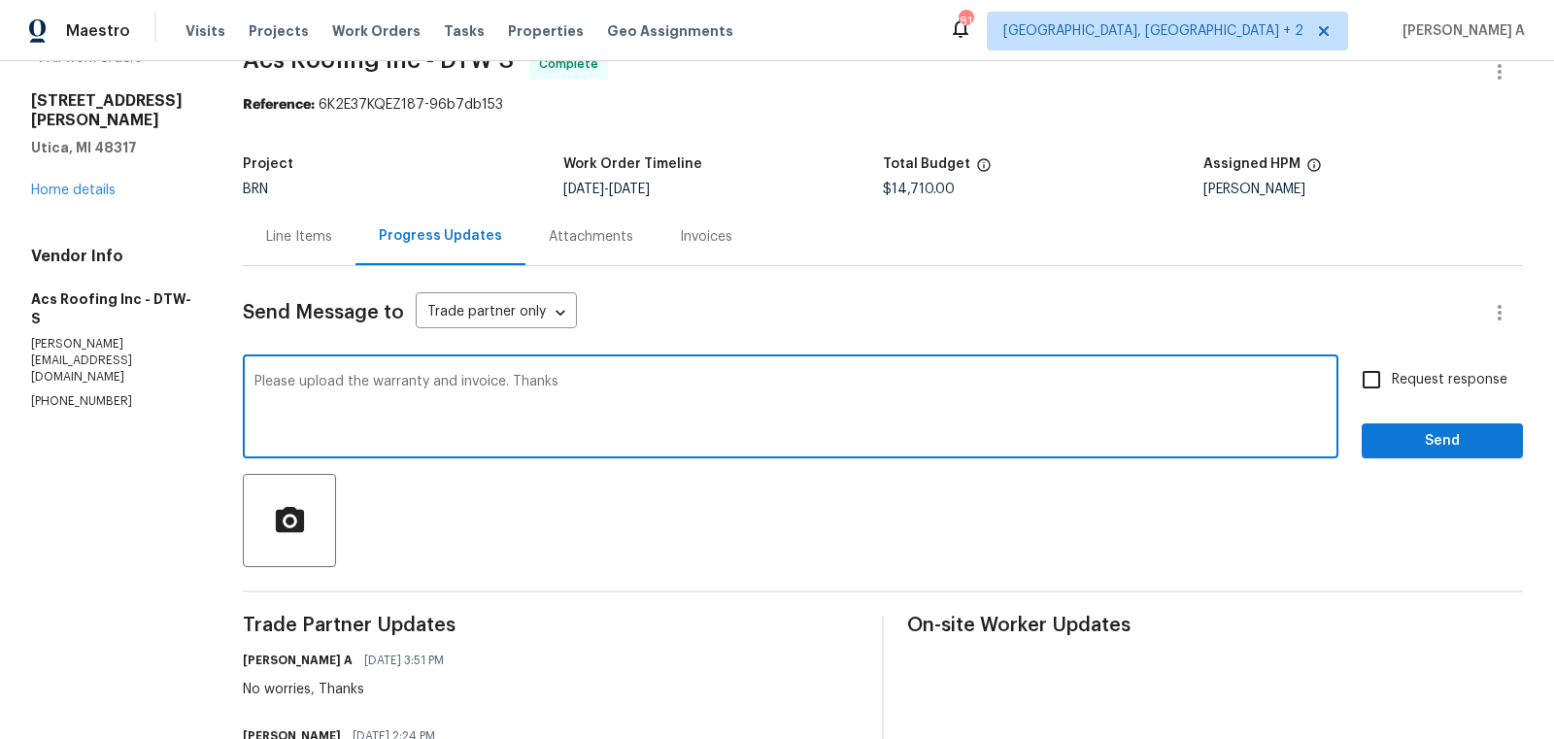
type textarea "Please upload the warranty and invoice. Thanks"
click at [1370, 384] on input "Request response" at bounding box center [1371, 379] width 41 height 41
checkbox input "true"
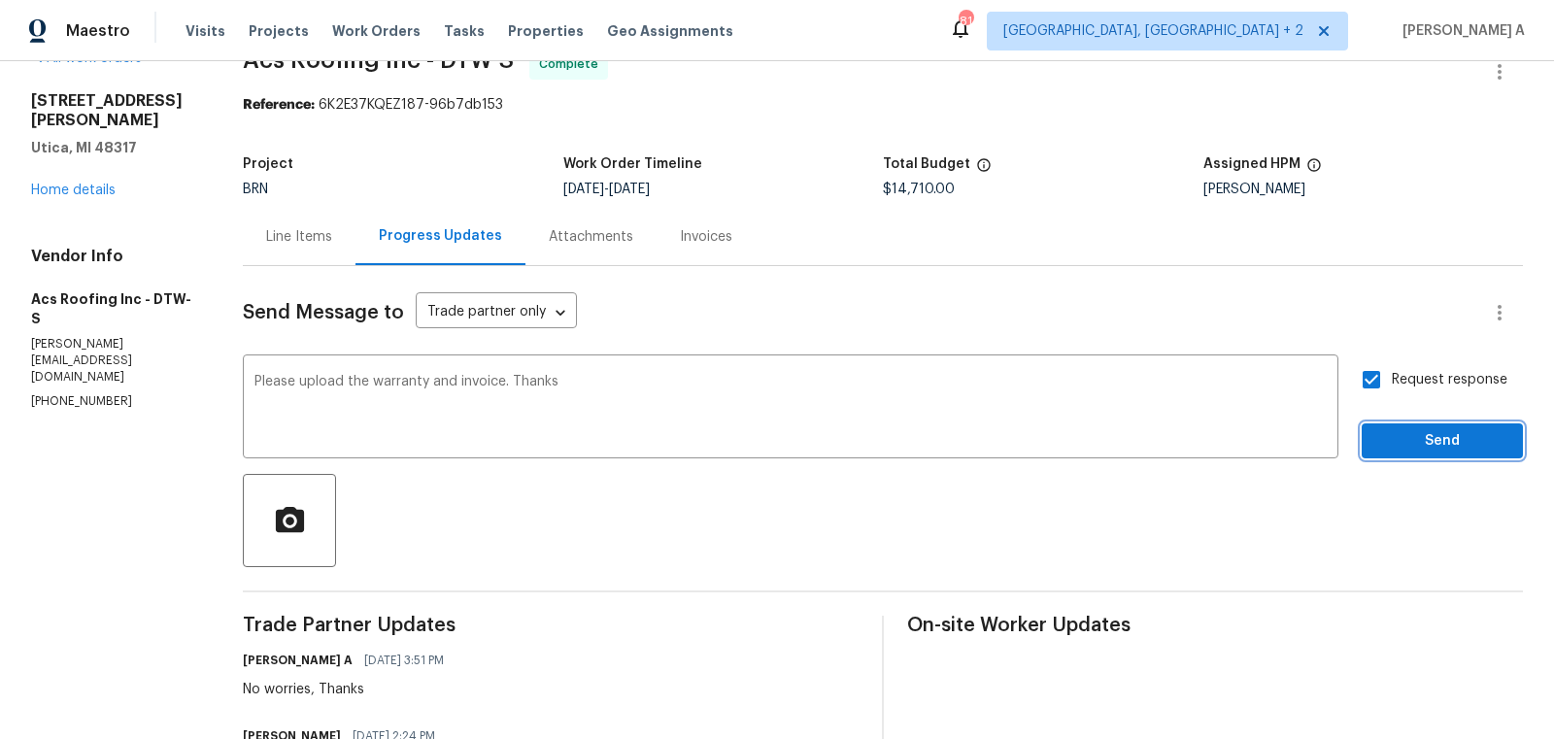
click at [1435, 440] on span "Send" at bounding box center [1442, 441] width 130 height 24
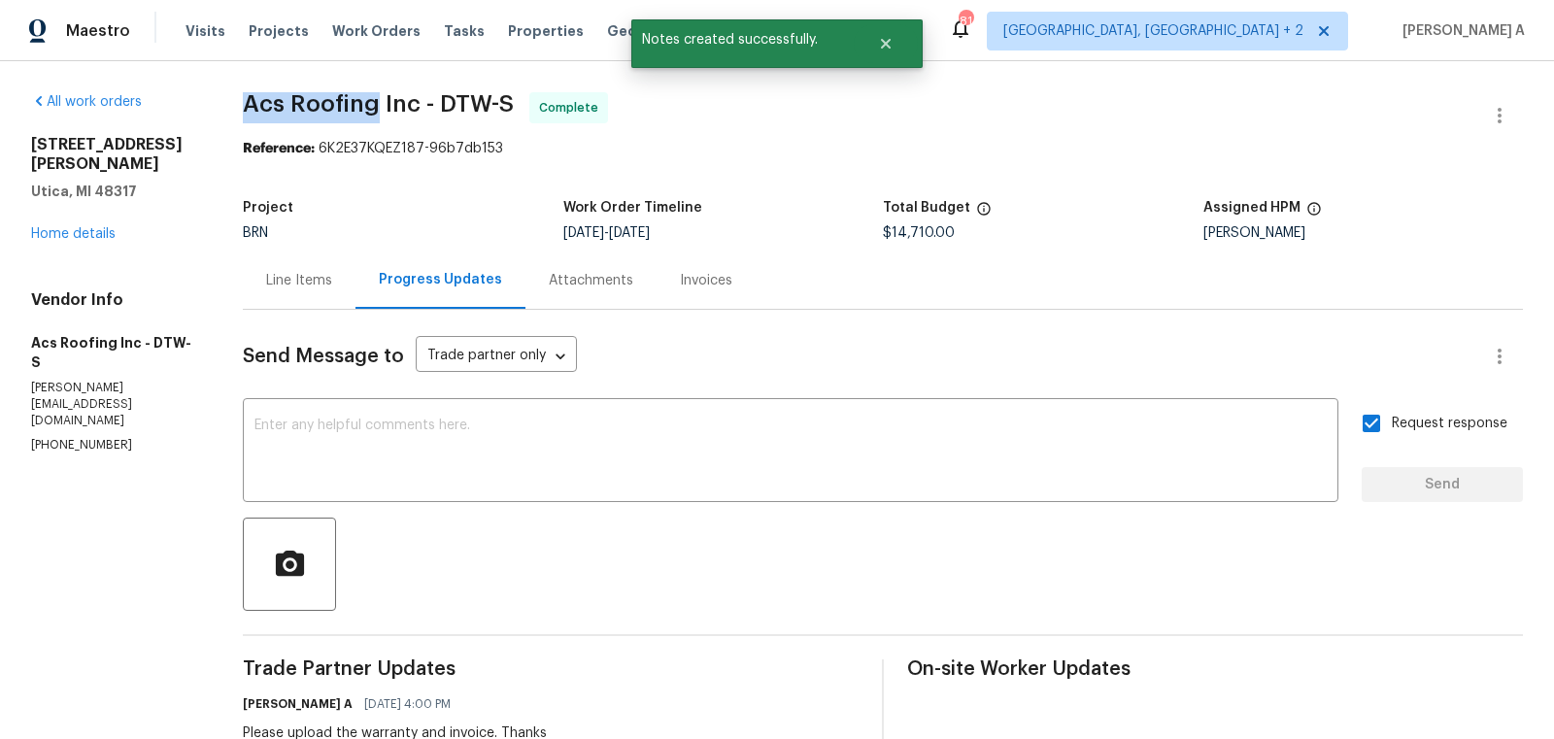
copy span "Acs Roofing"
drag, startPoint x: 238, startPoint y: 109, endPoint x: 380, endPoint y: 109, distance: 141.8
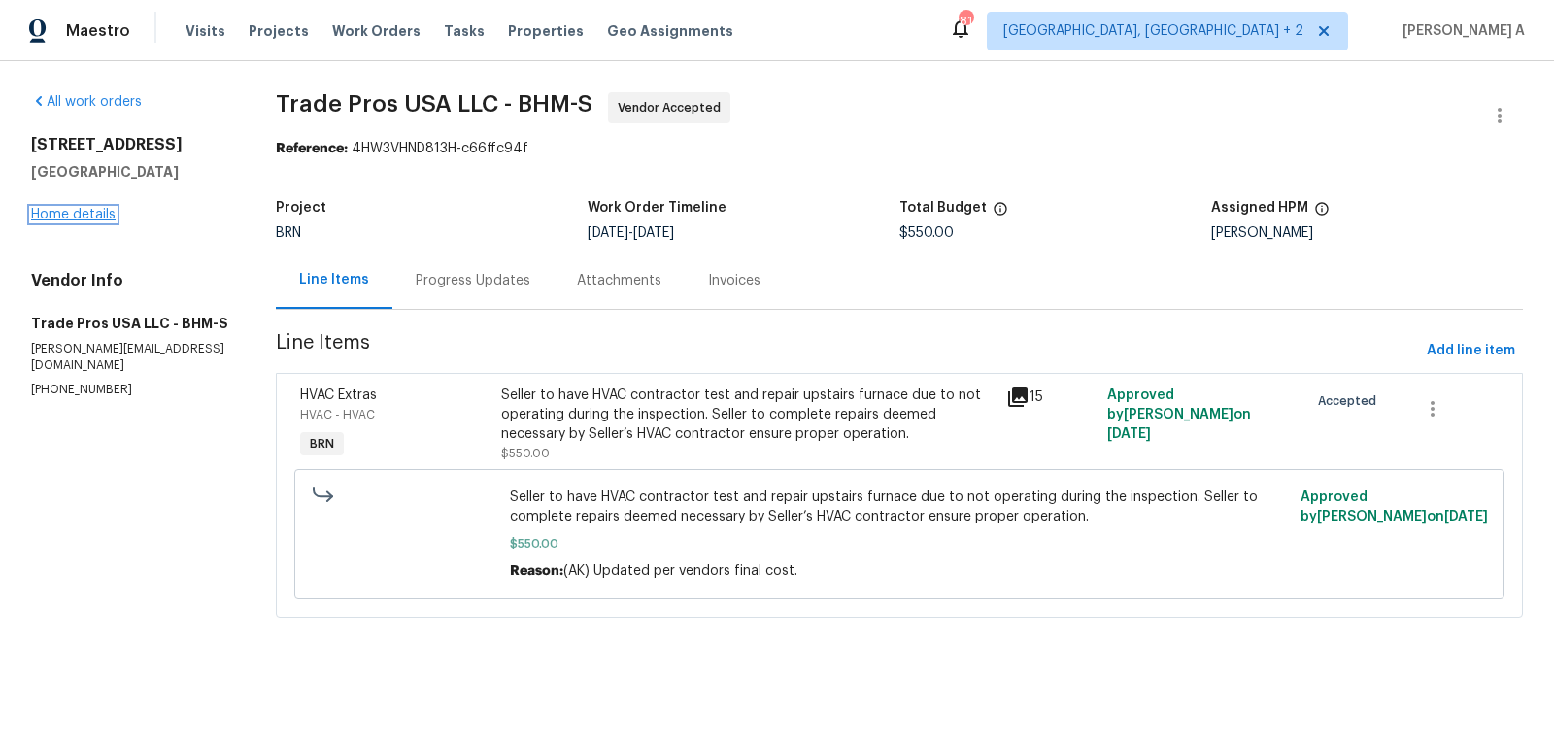
click at [97, 215] on link "Home details" at bounding box center [73, 215] width 84 height 14
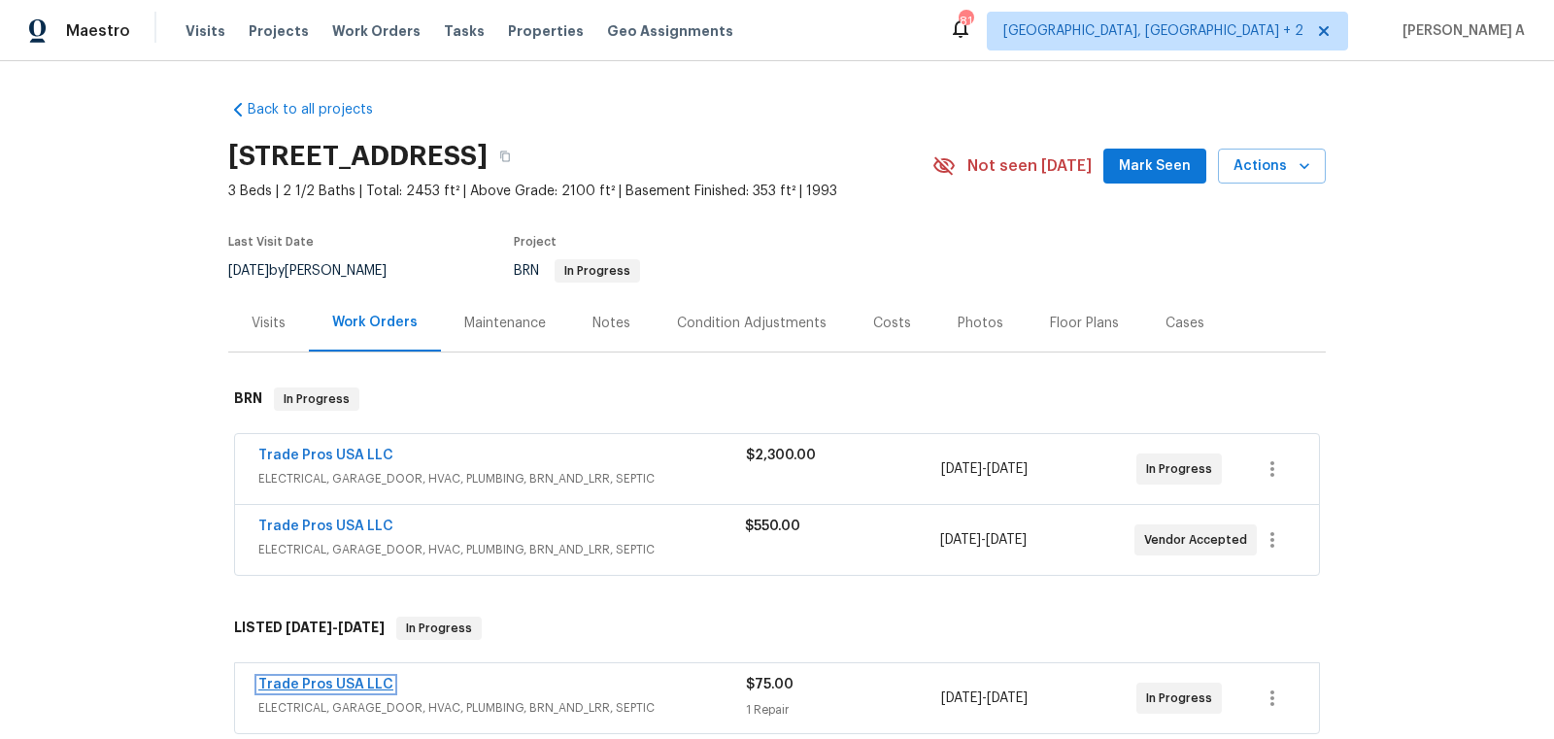
click at [318, 678] on link "Trade Pros USA LLC" at bounding box center [325, 685] width 135 height 14
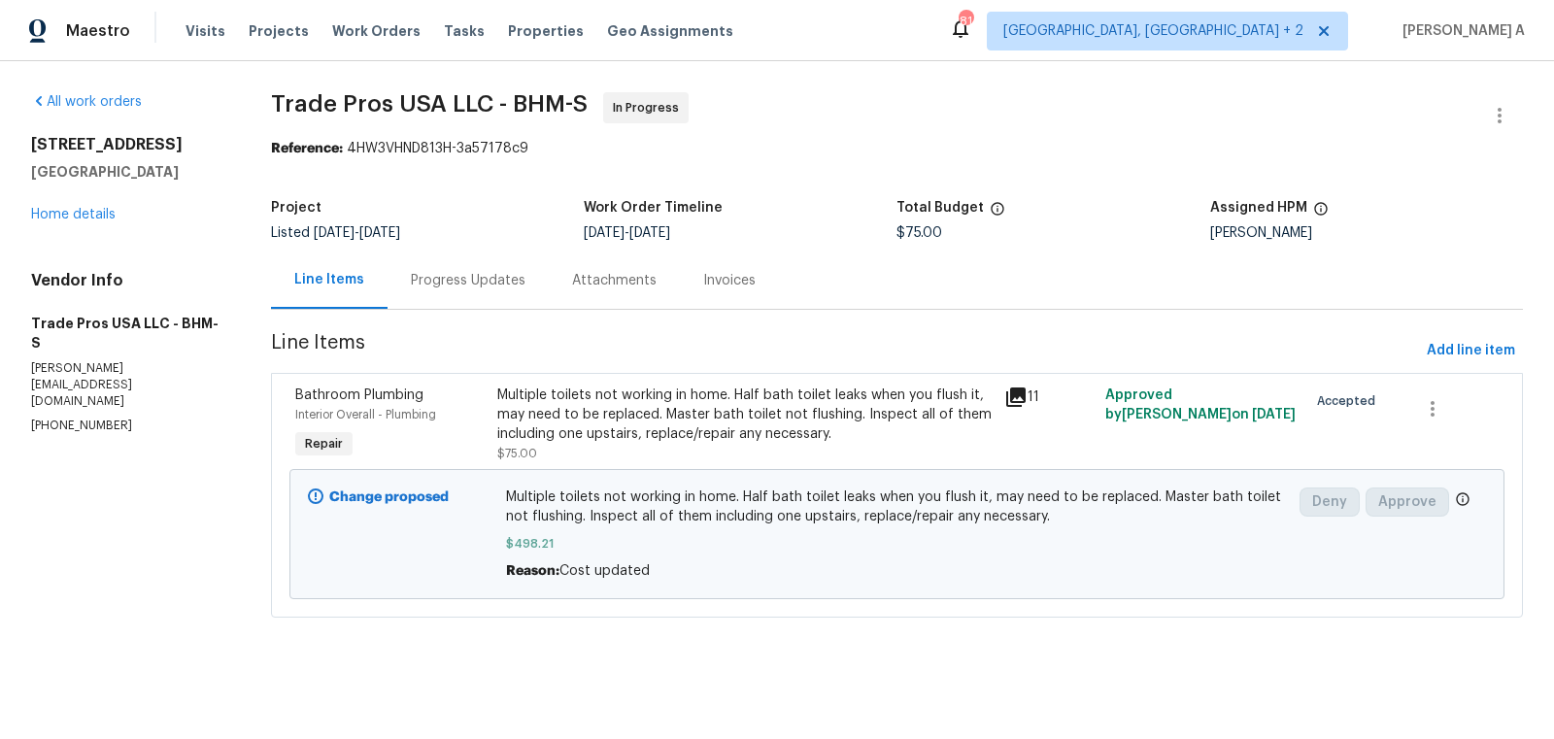
click at [448, 289] on div "Progress Updates" at bounding box center [468, 280] width 115 height 19
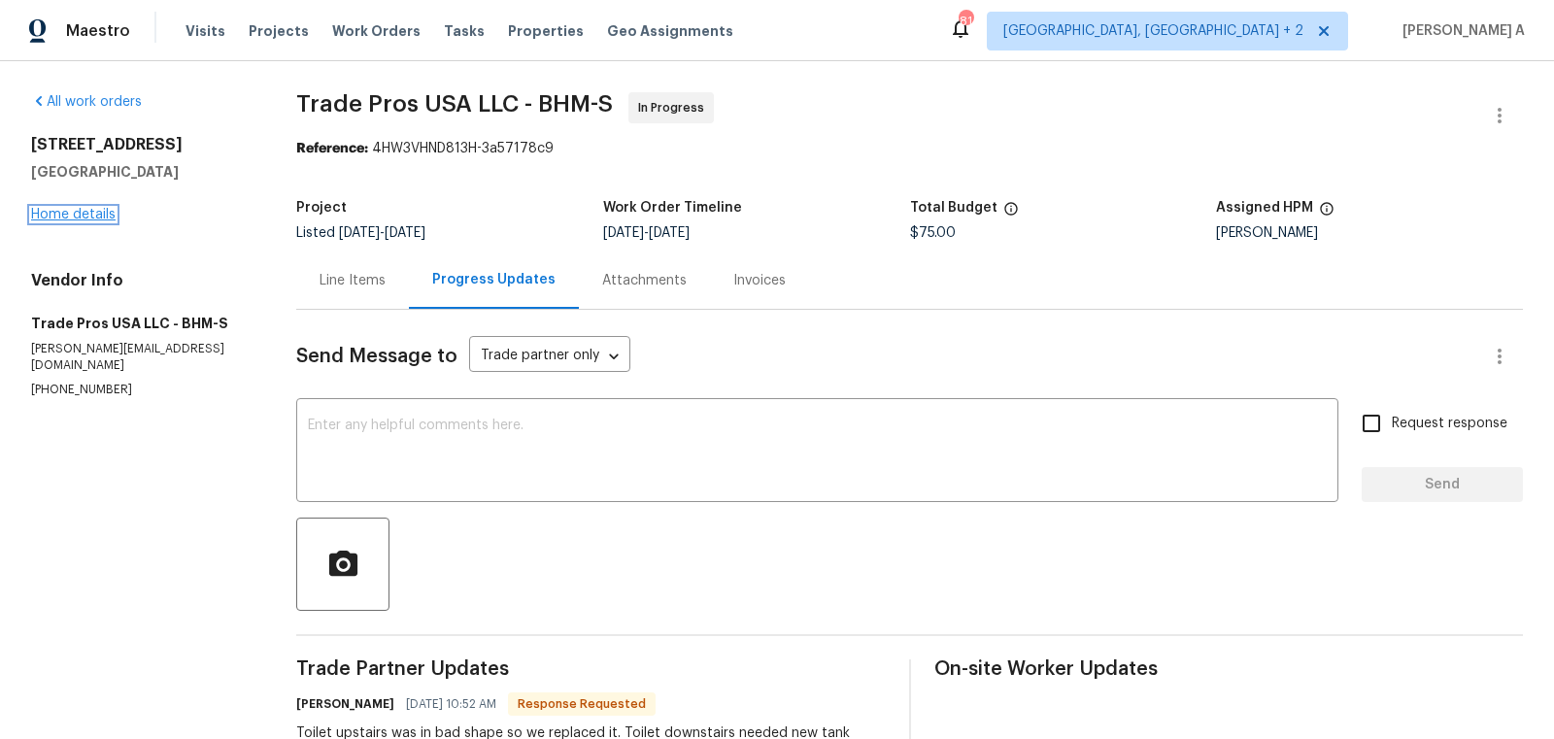
click at [97, 211] on link "Home details" at bounding box center [73, 215] width 84 height 14
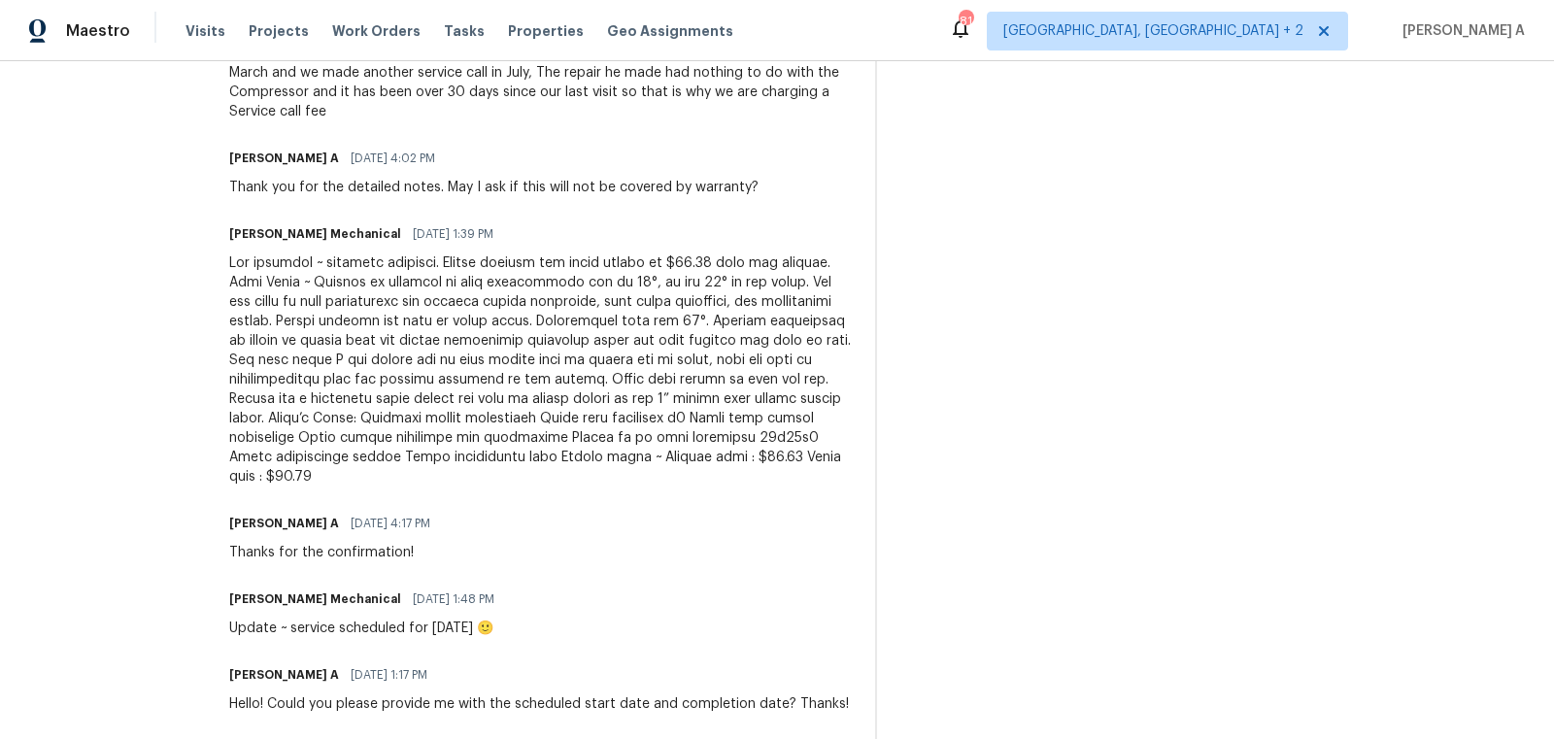
scroll to position [857, 0]
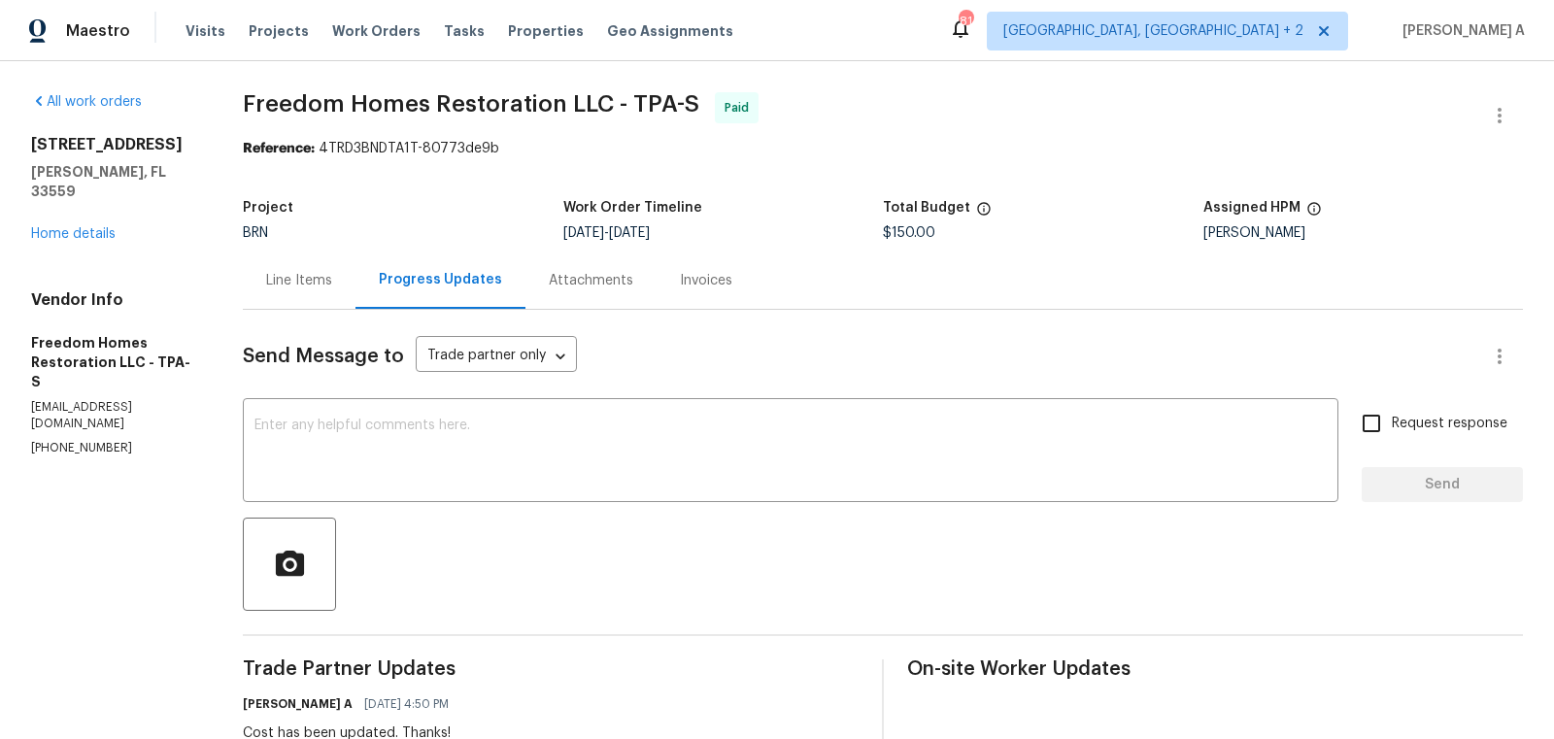
scroll to position [495, 0]
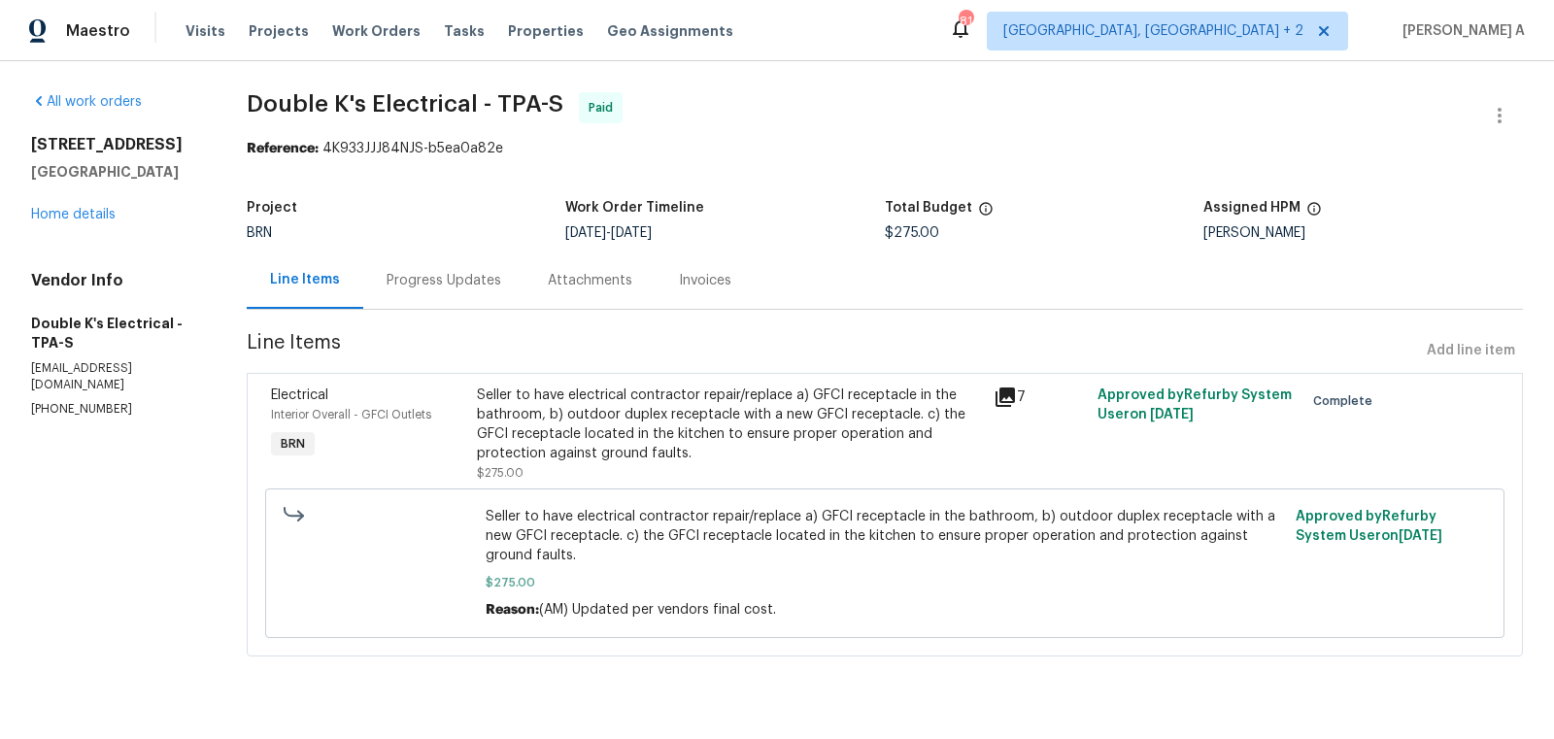
click at [445, 286] on div "Progress Updates" at bounding box center [443, 280] width 115 height 19
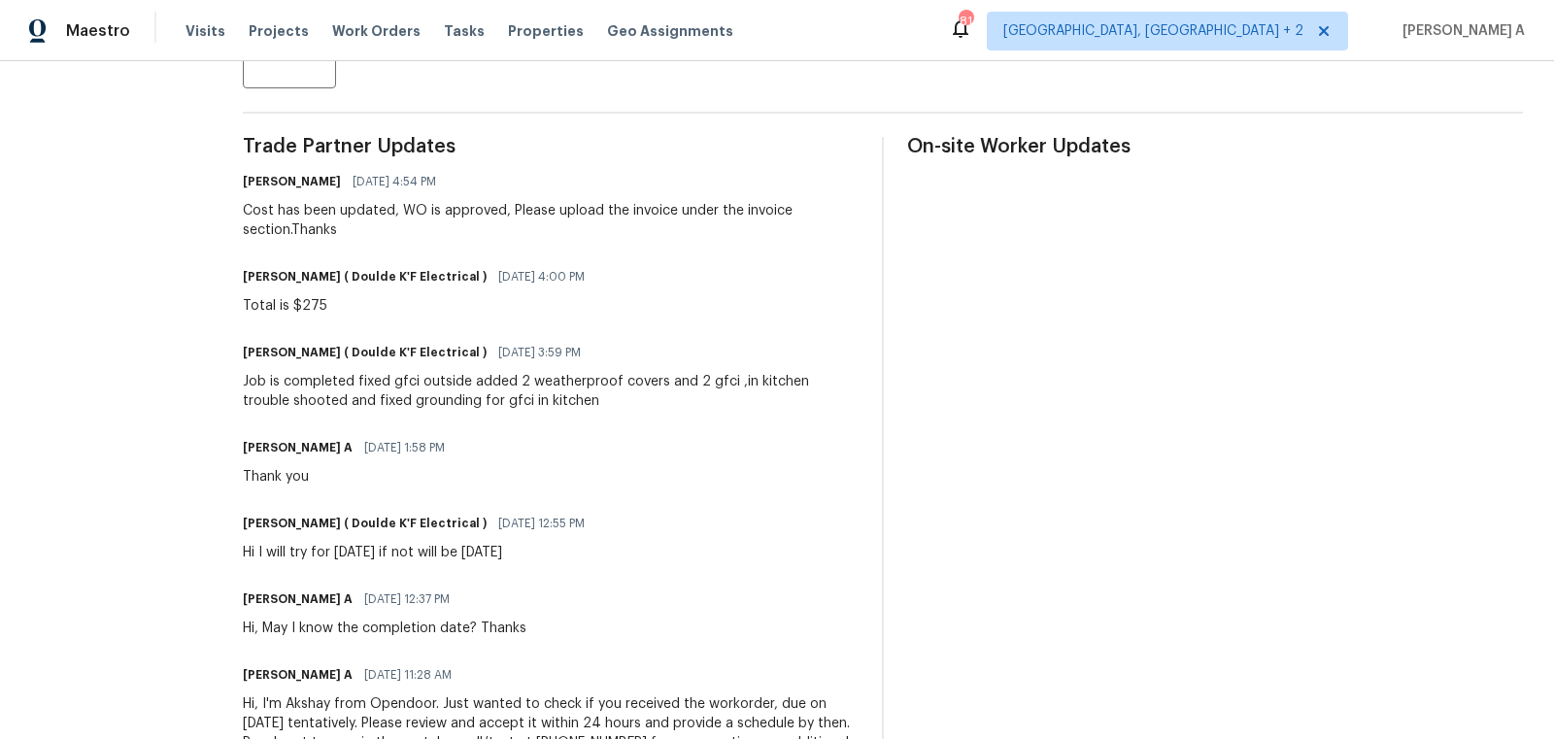
scroll to position [521, 0]
click at [1064, 381] on div "On-site Worker Updates" at bounding box center [1215, 467] width 616 height 658
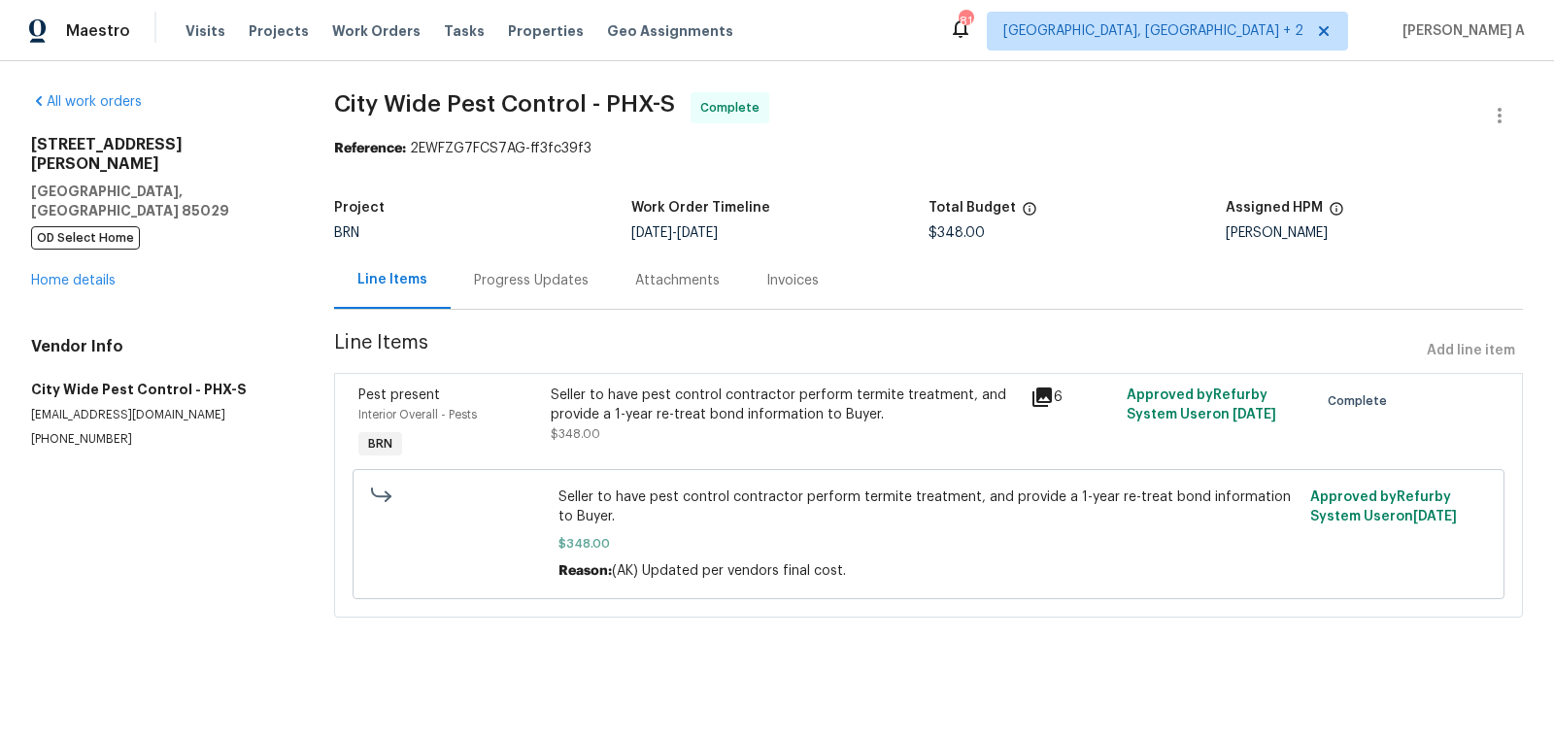
click at [546, 263] on div "Progress Updates" at bounding box center [531, 279] width 161 height 57
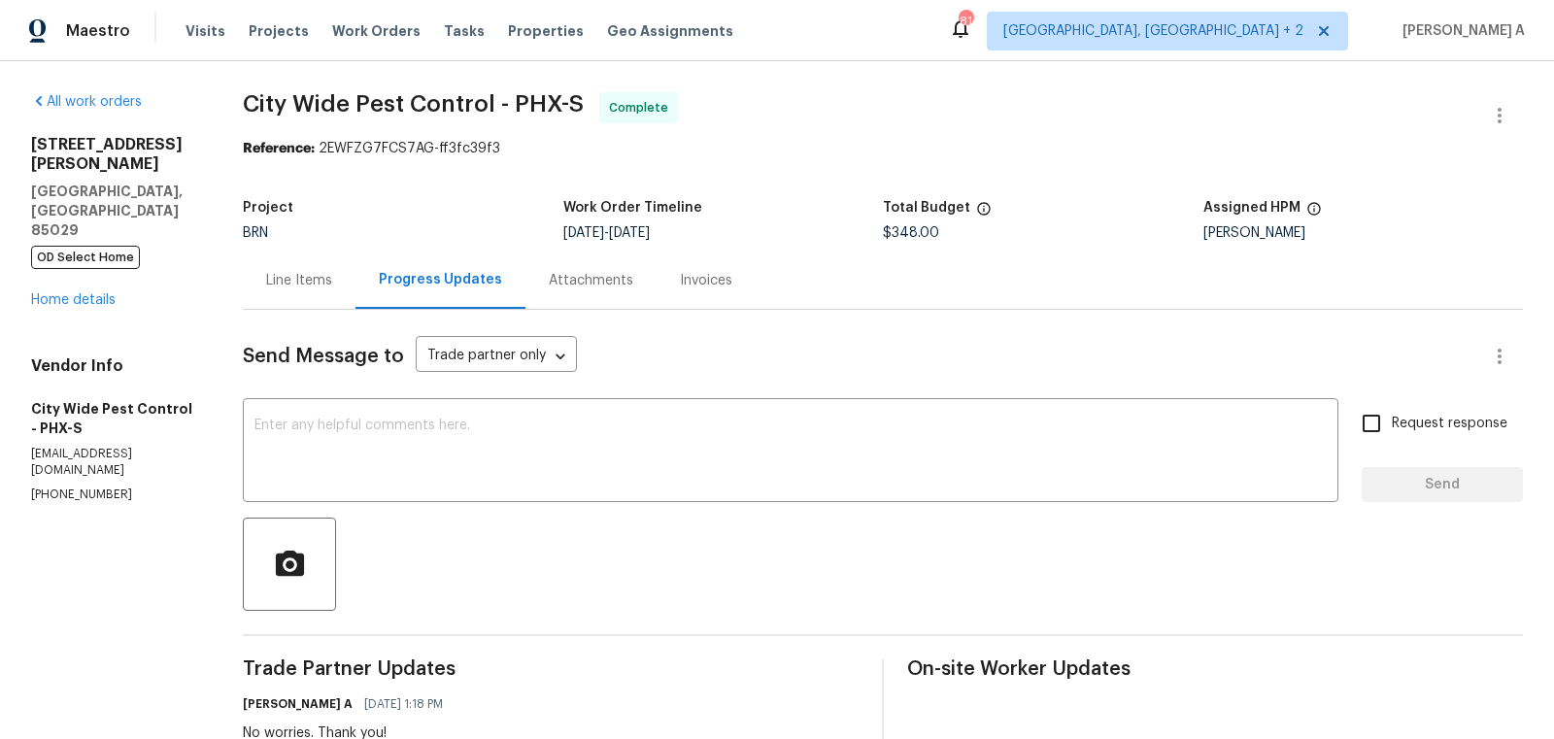
scroll to position [723, 0]
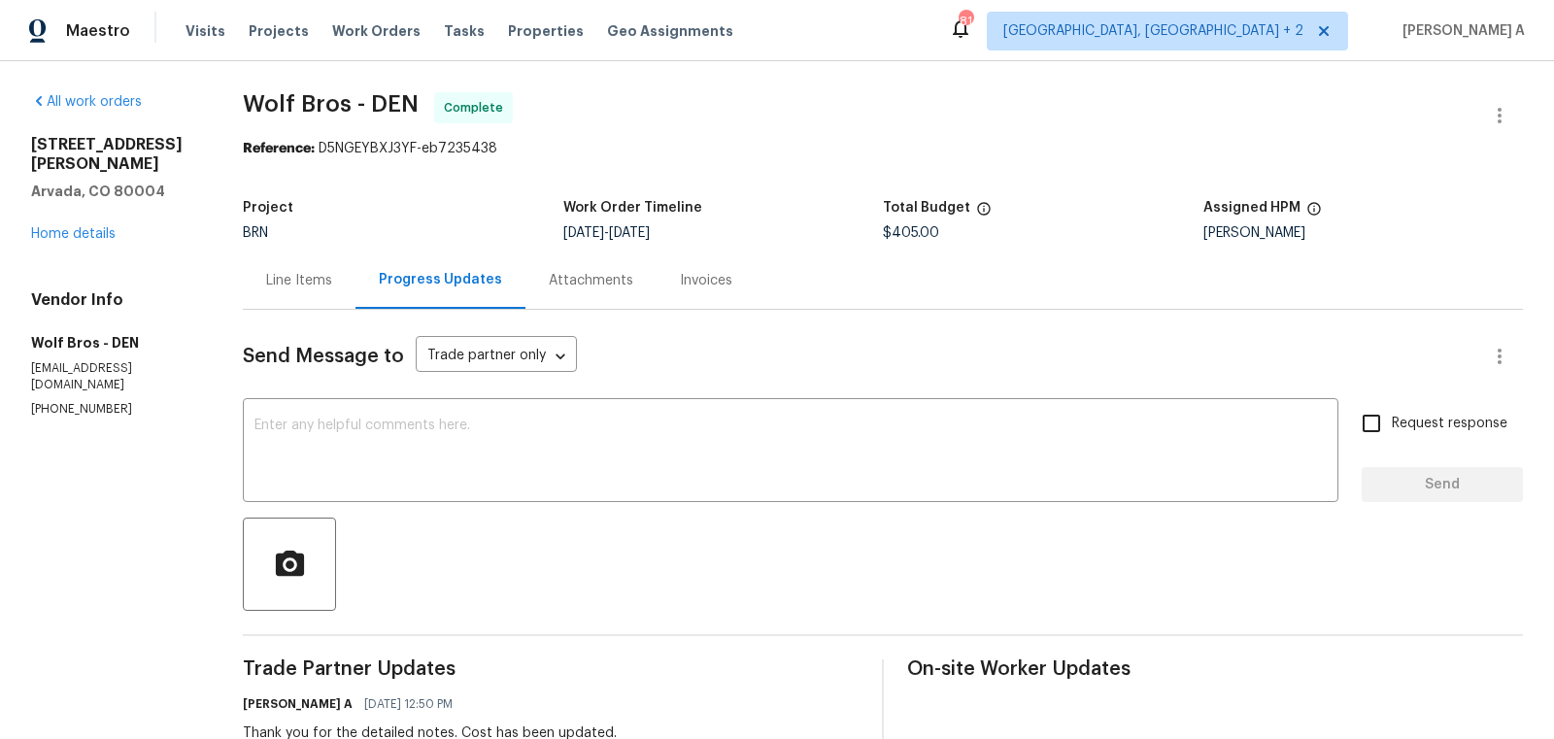
scroll to position [401, 0]
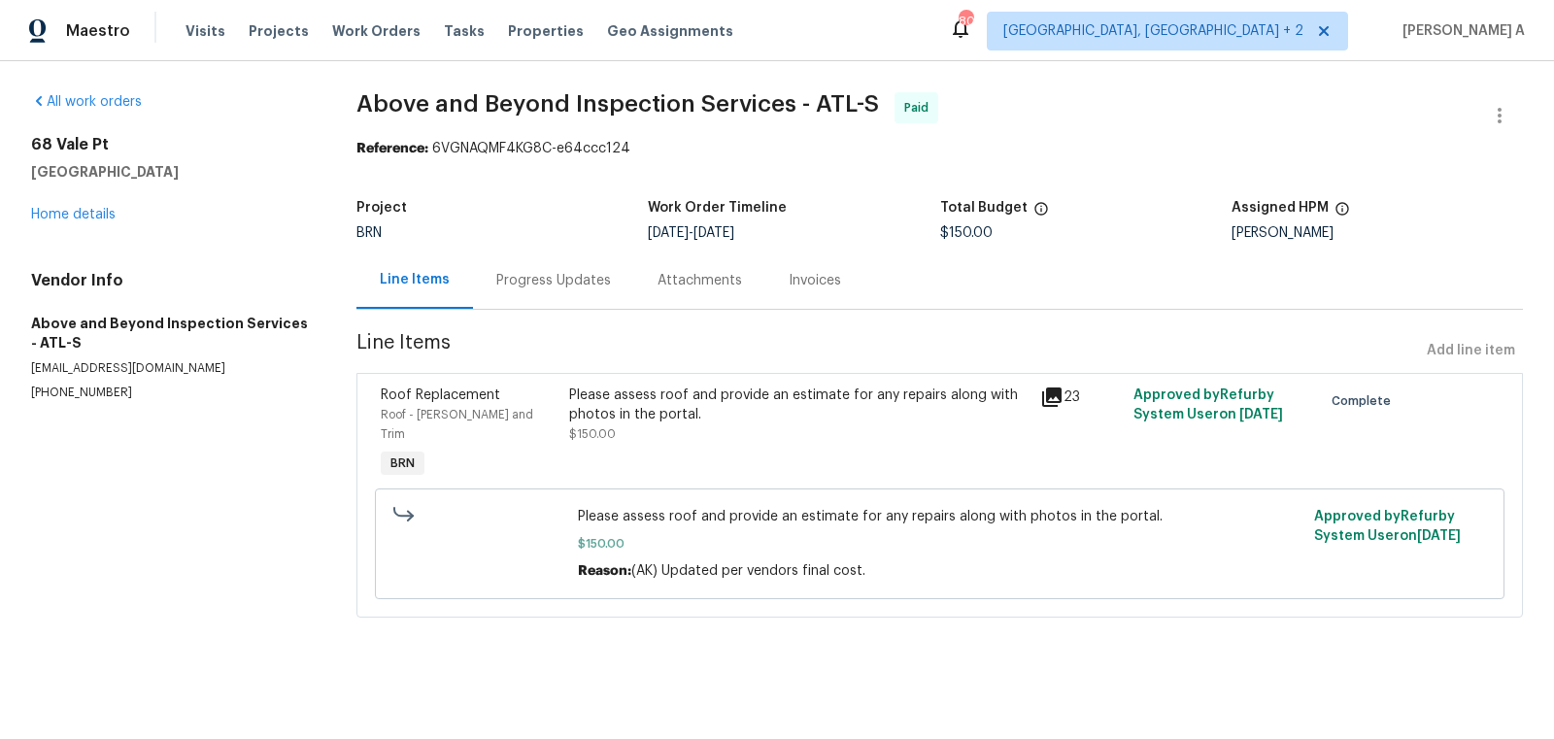
click at [512, 275] on div "Progress Updates" at bounding box center [553, 280] width 115 height 19
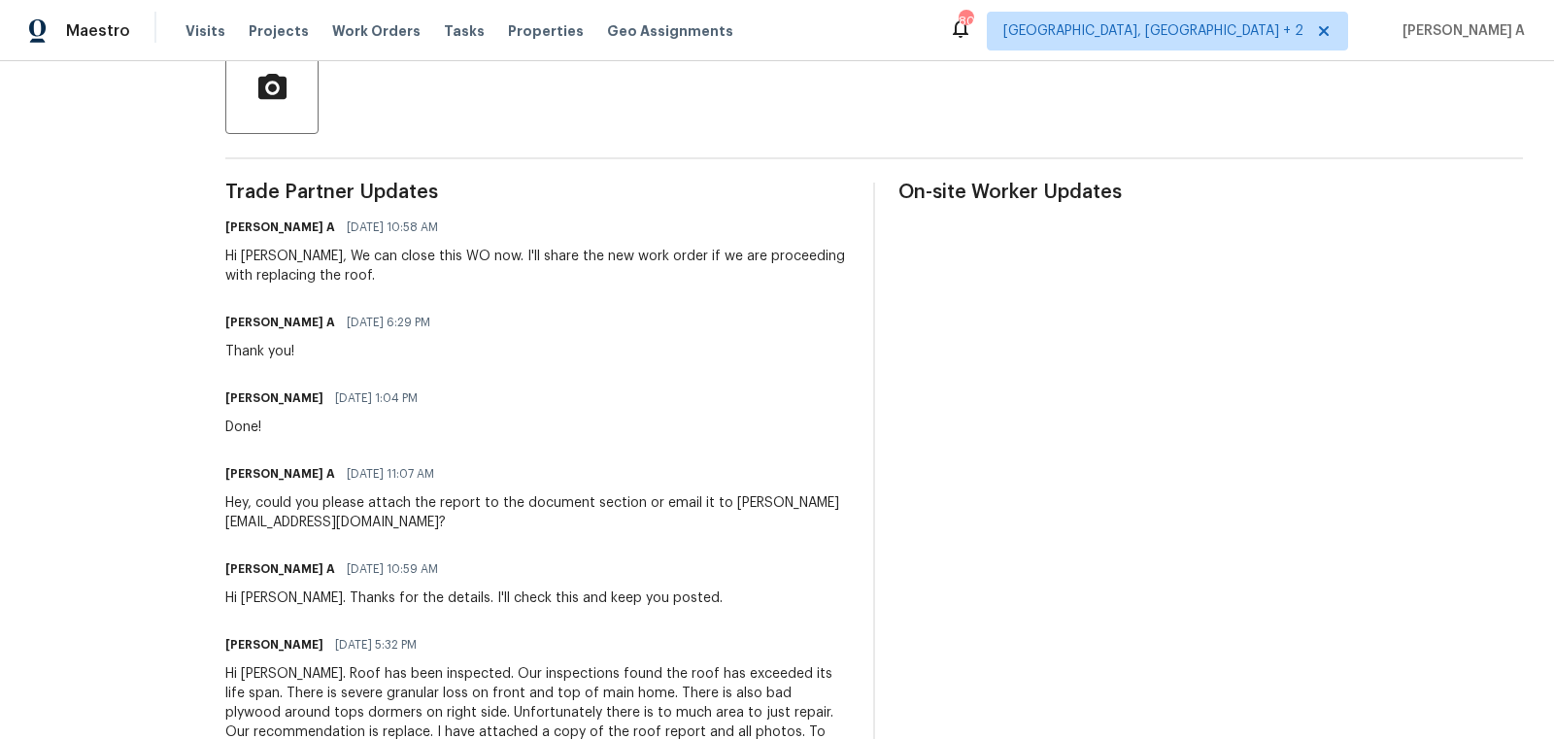
scroll to position [381, 0]
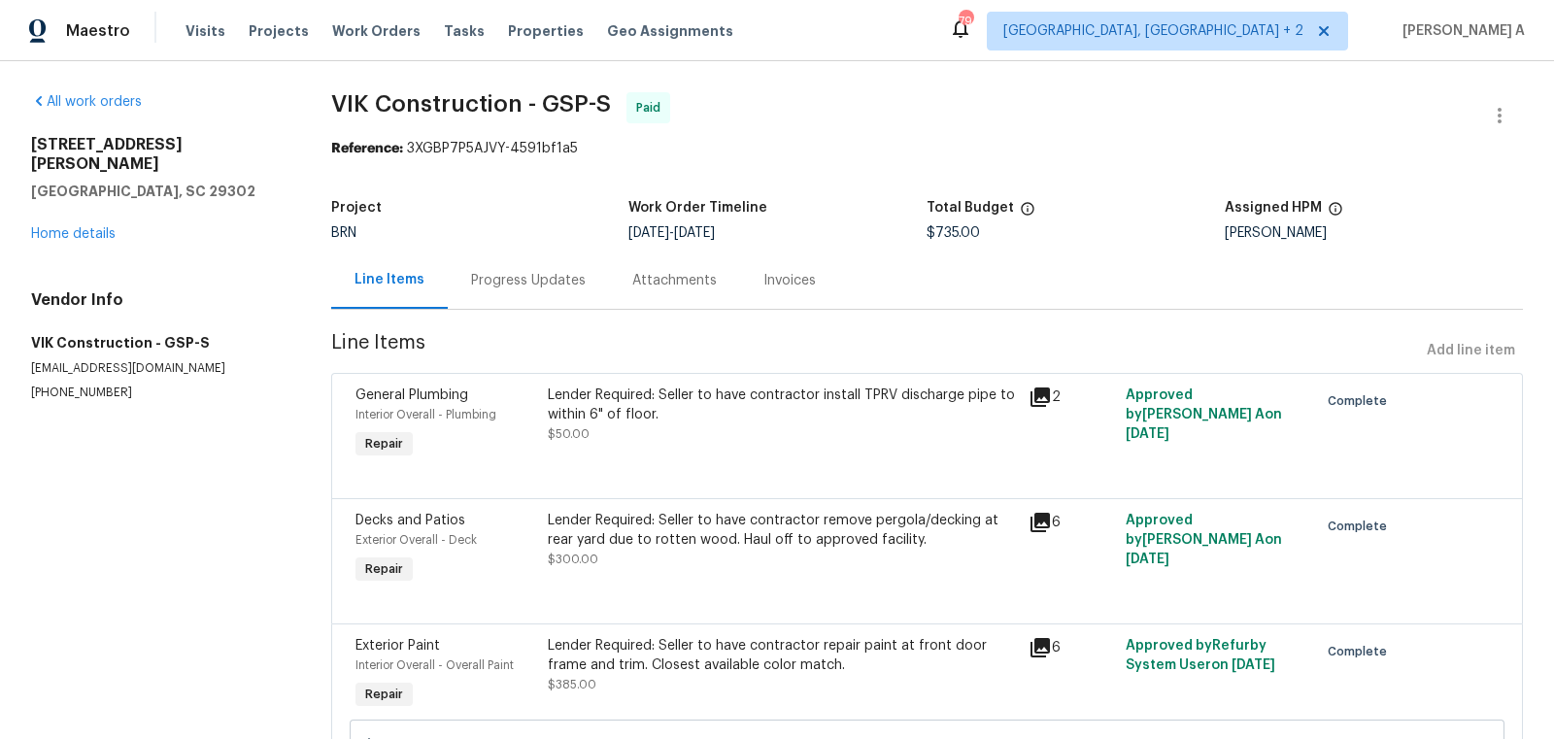
click at [542, 266] on div "Progress Updates" at bounding box center [528, 279] width 161 height 57
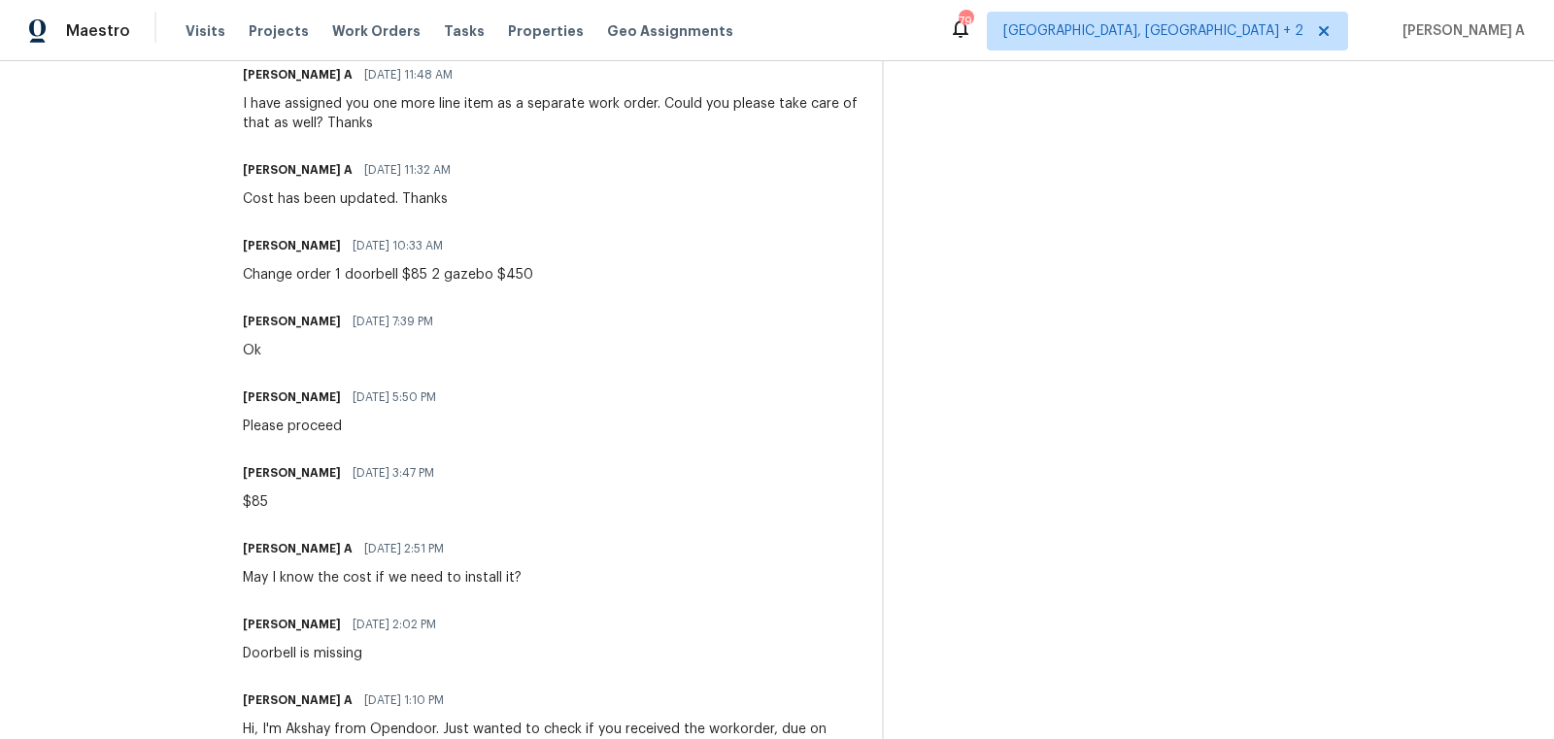
scroll to position [1322, 0]
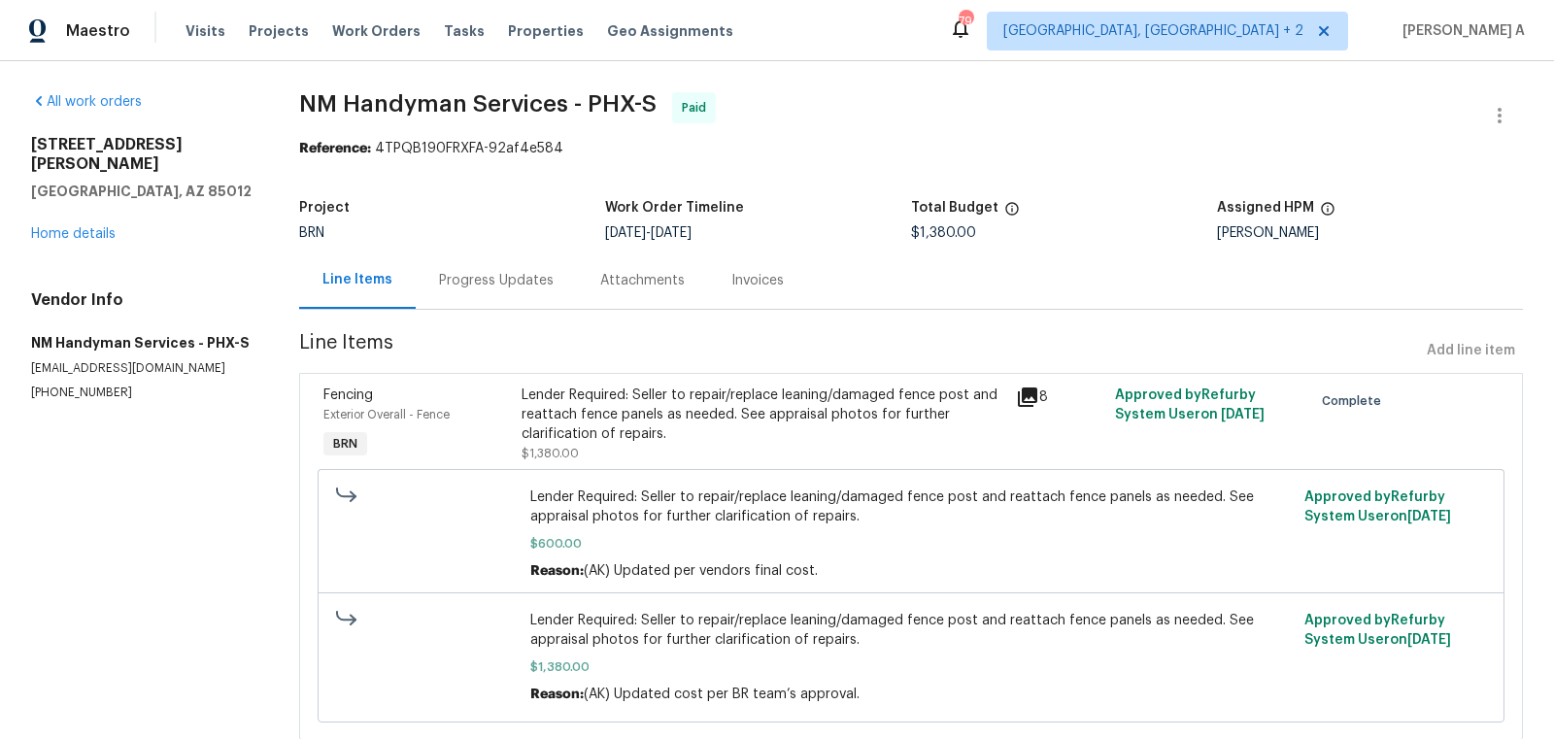
click at [519, 280] on div "Progress Updates" at bounding box center [496, 280] width 115 height 19
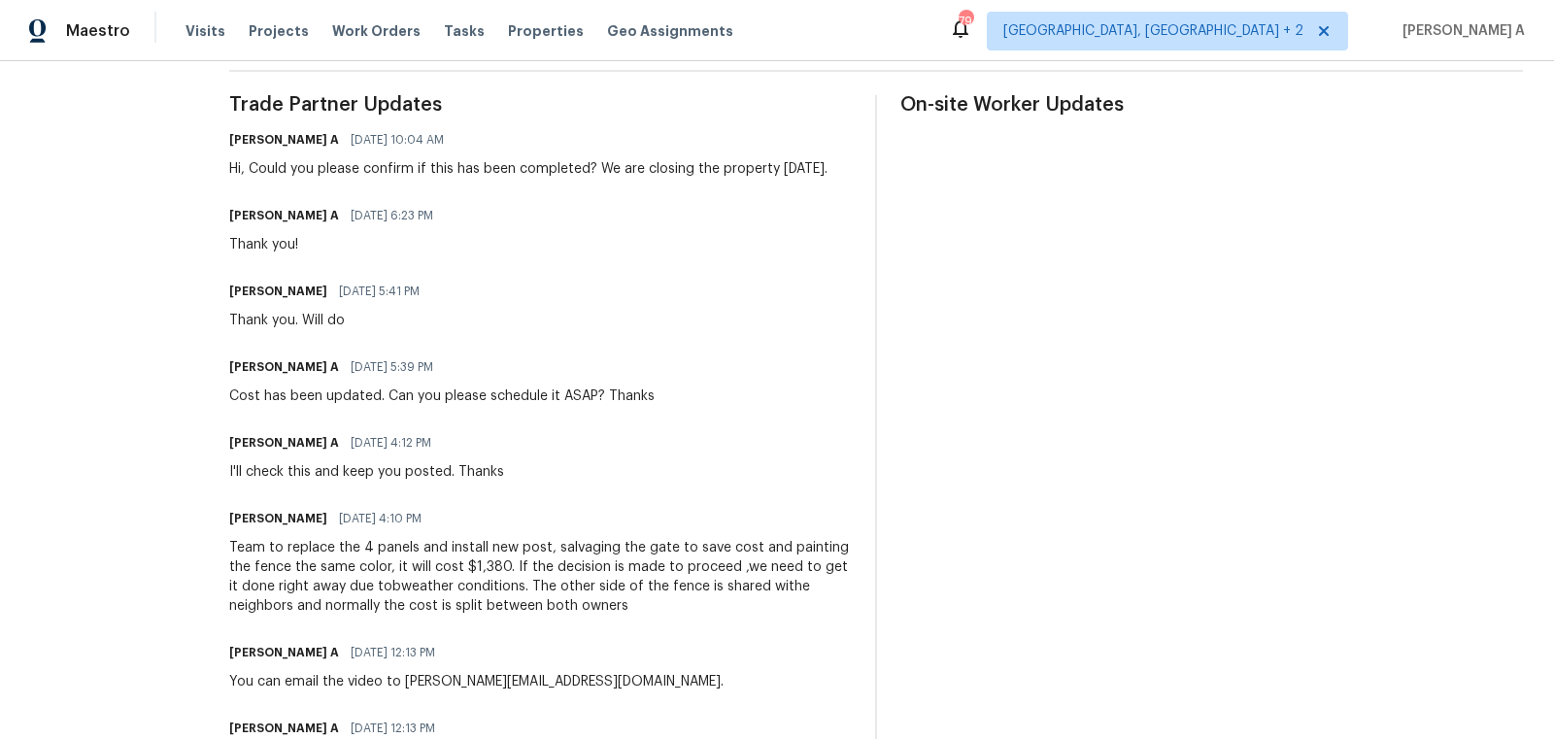
scroll to position [385, 0]
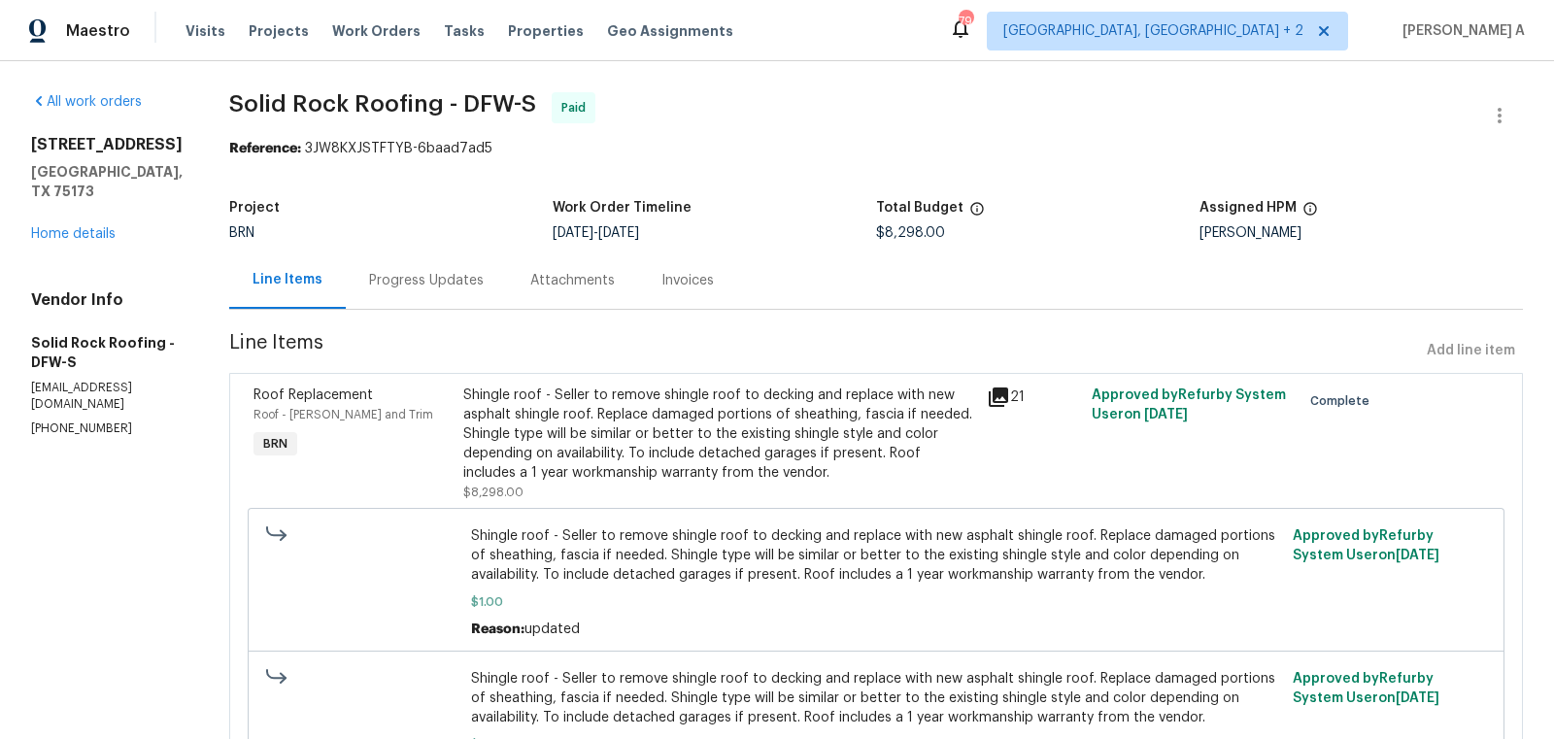
click at [445, 271] on div "Progress Updates" at bounding box center [426, 280] width 115 height 19
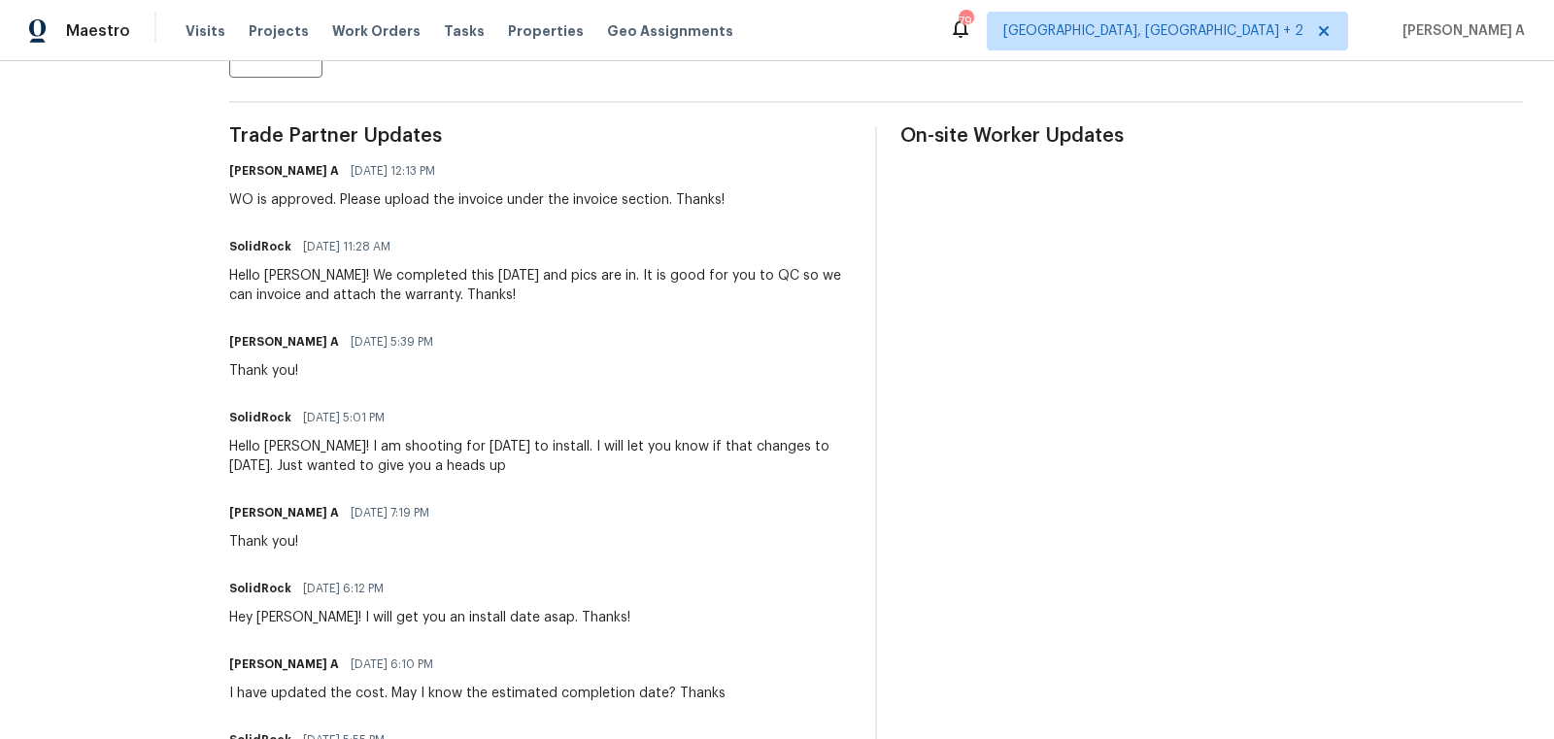
scroll to position [530, 0]
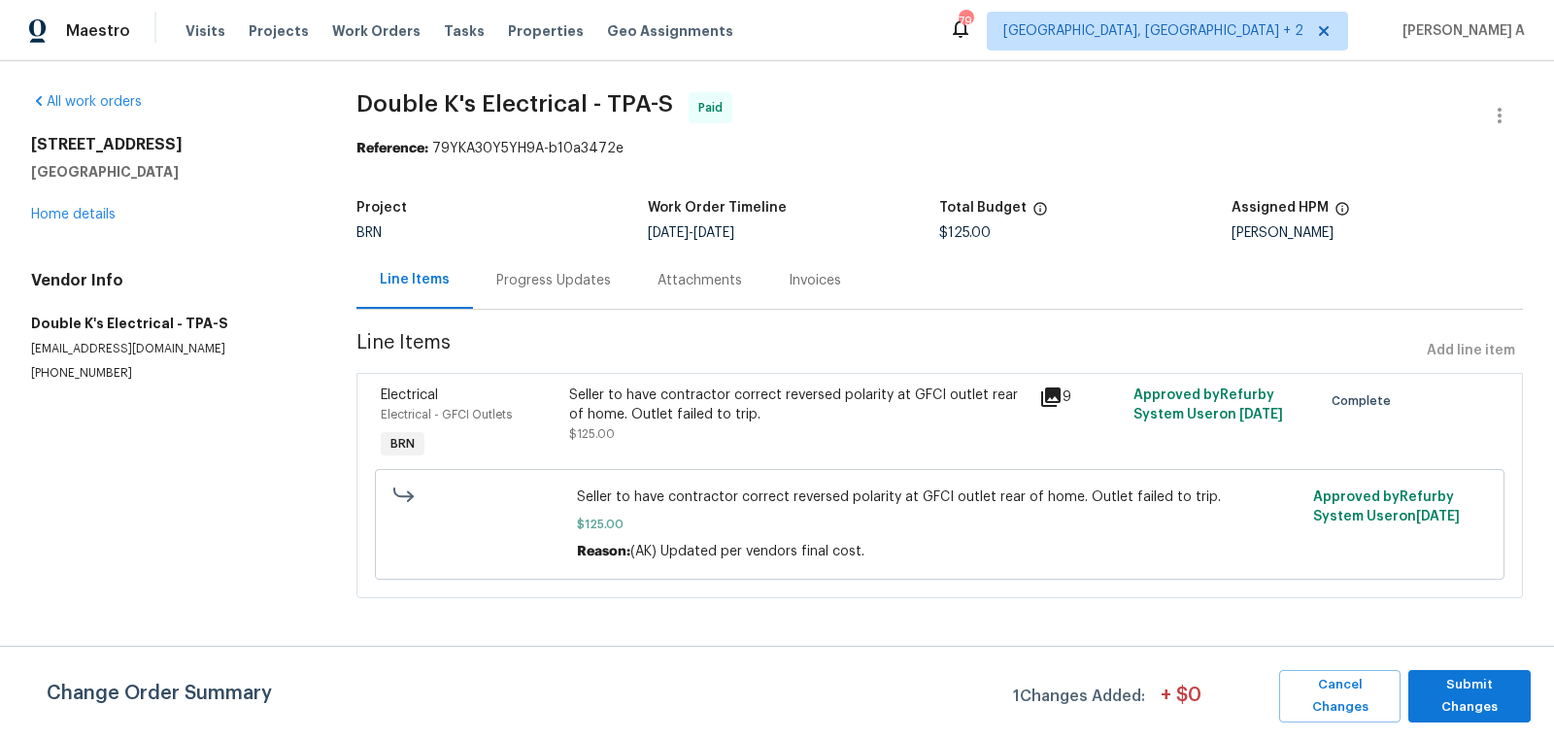
click at [525, 281] on div "Progress Updates" at bounding box center [553, 280] width 115 height 19
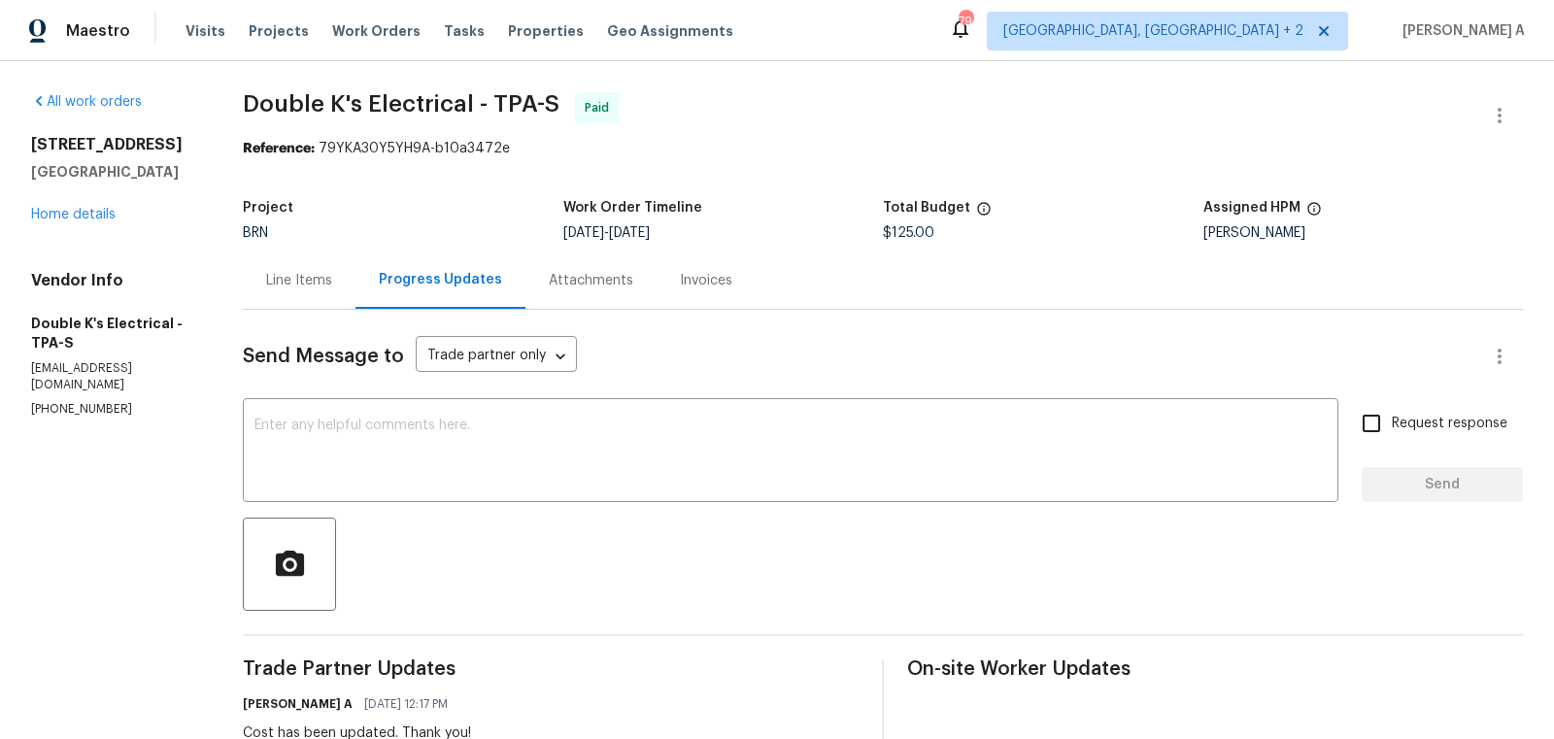
scroll to position [741, 0]
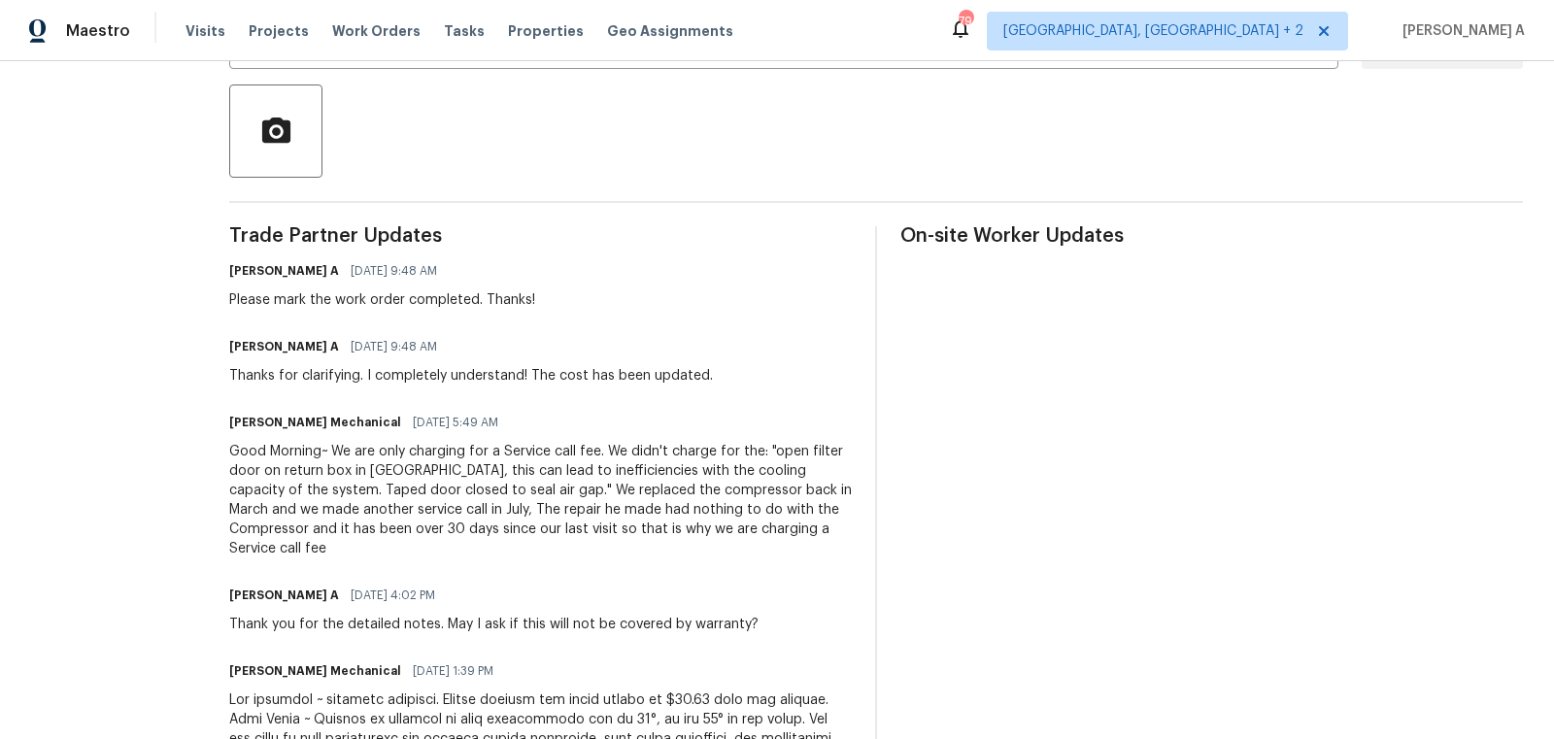
scroll to position [413, 0]
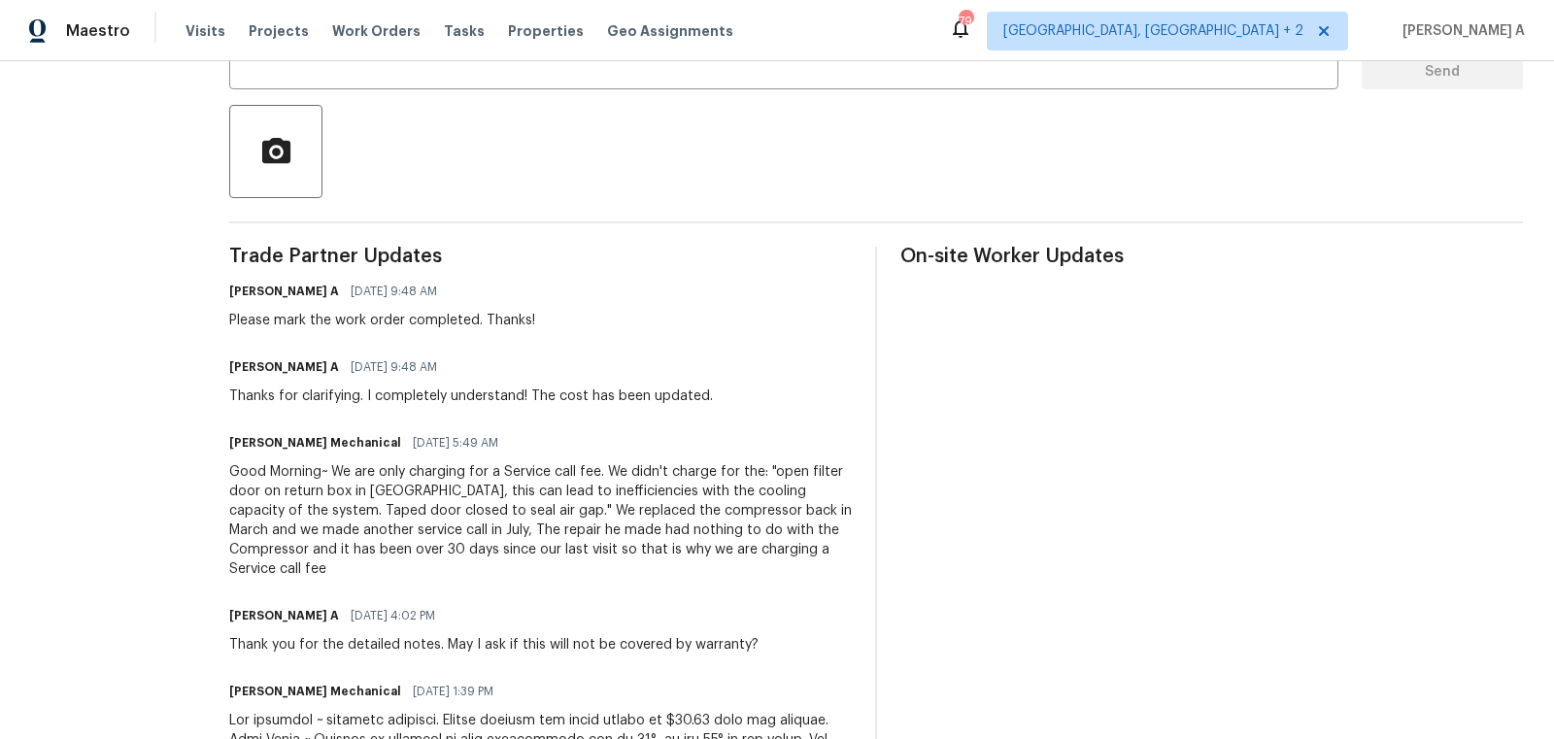
click at [781, 260] on span "Trade Partner Updates" at bounding box center [540, 256] width 622 height 19
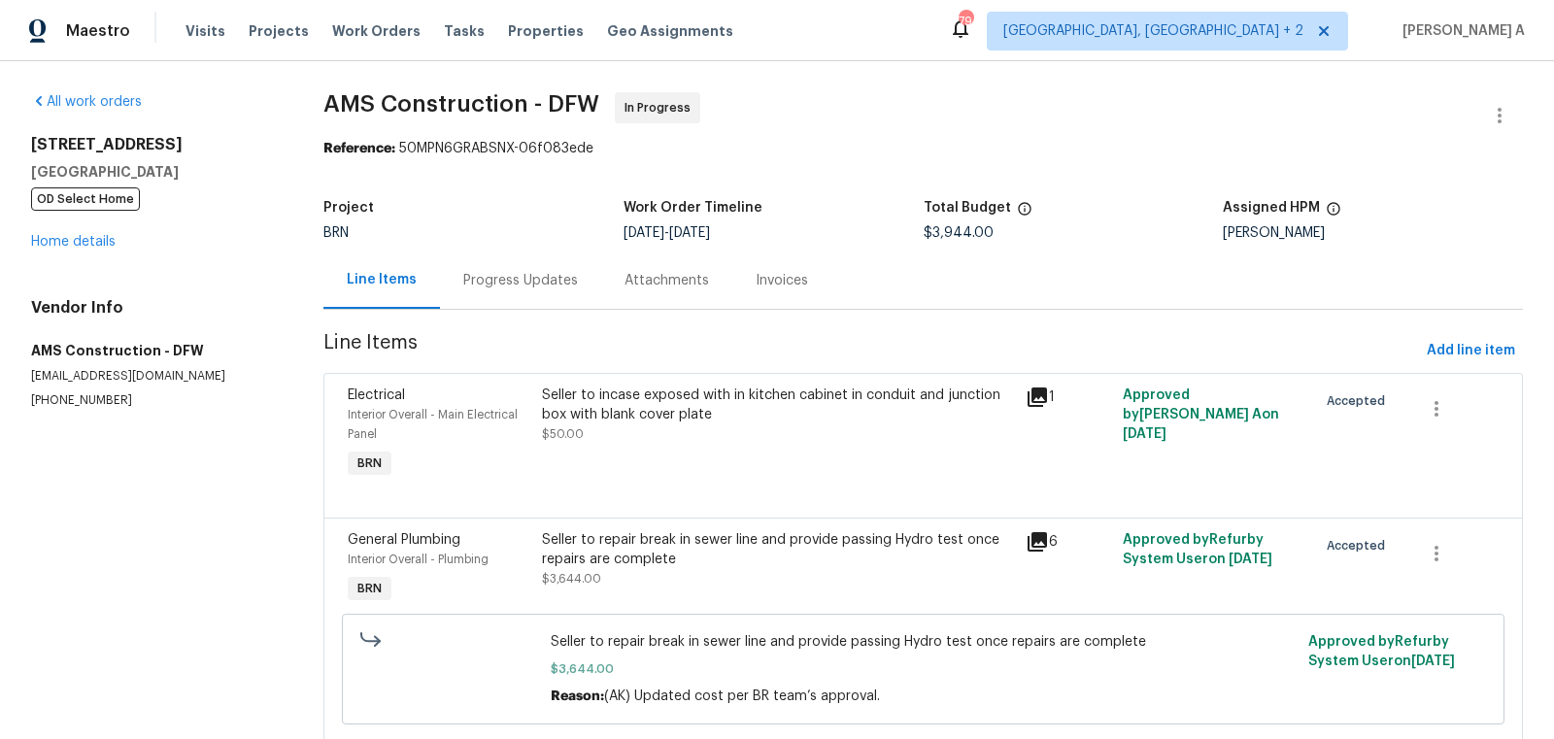
click at [537, 279] on div "Progress Updates" at bounding box center [520, 280] width 115 height 19
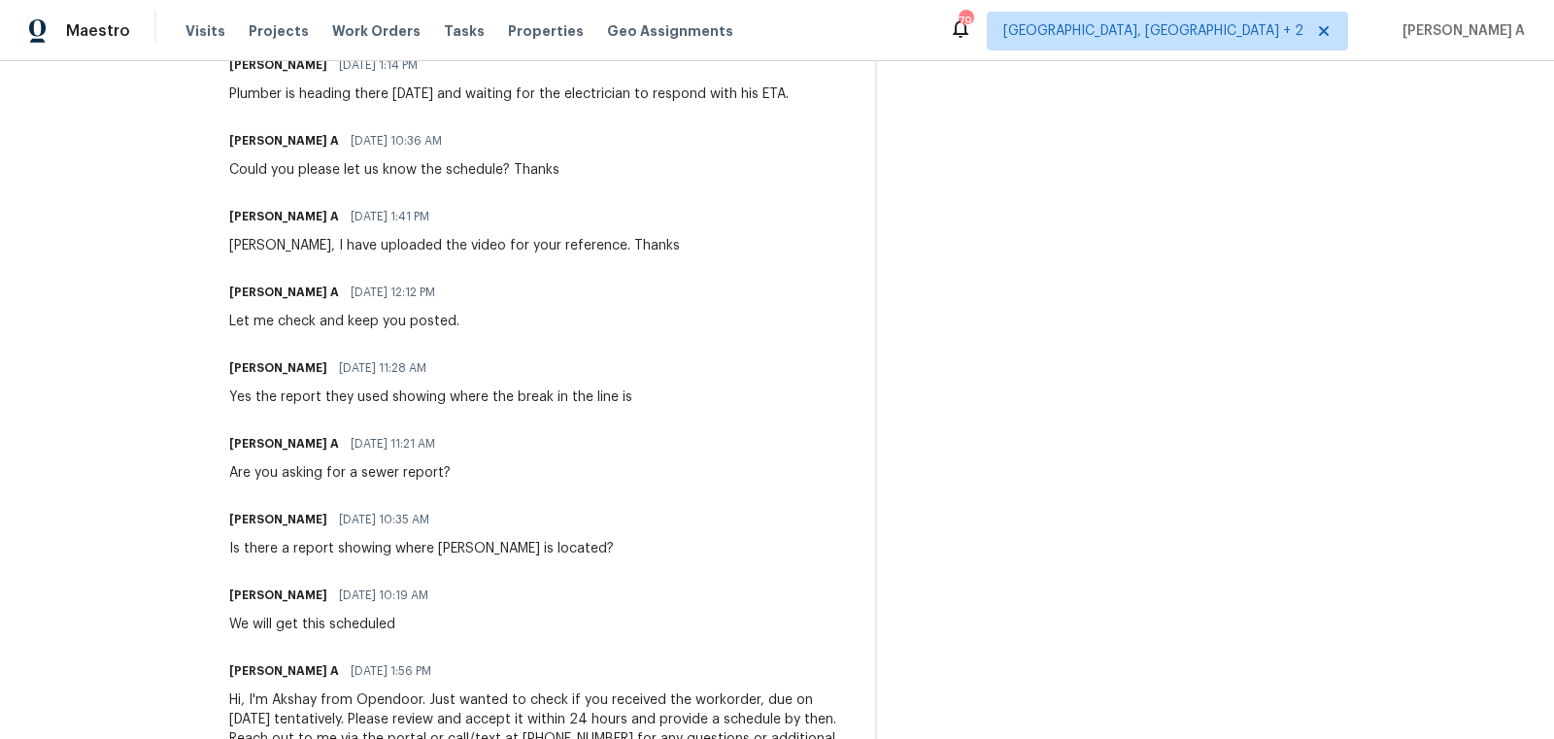
scroll to position [1585, 0]
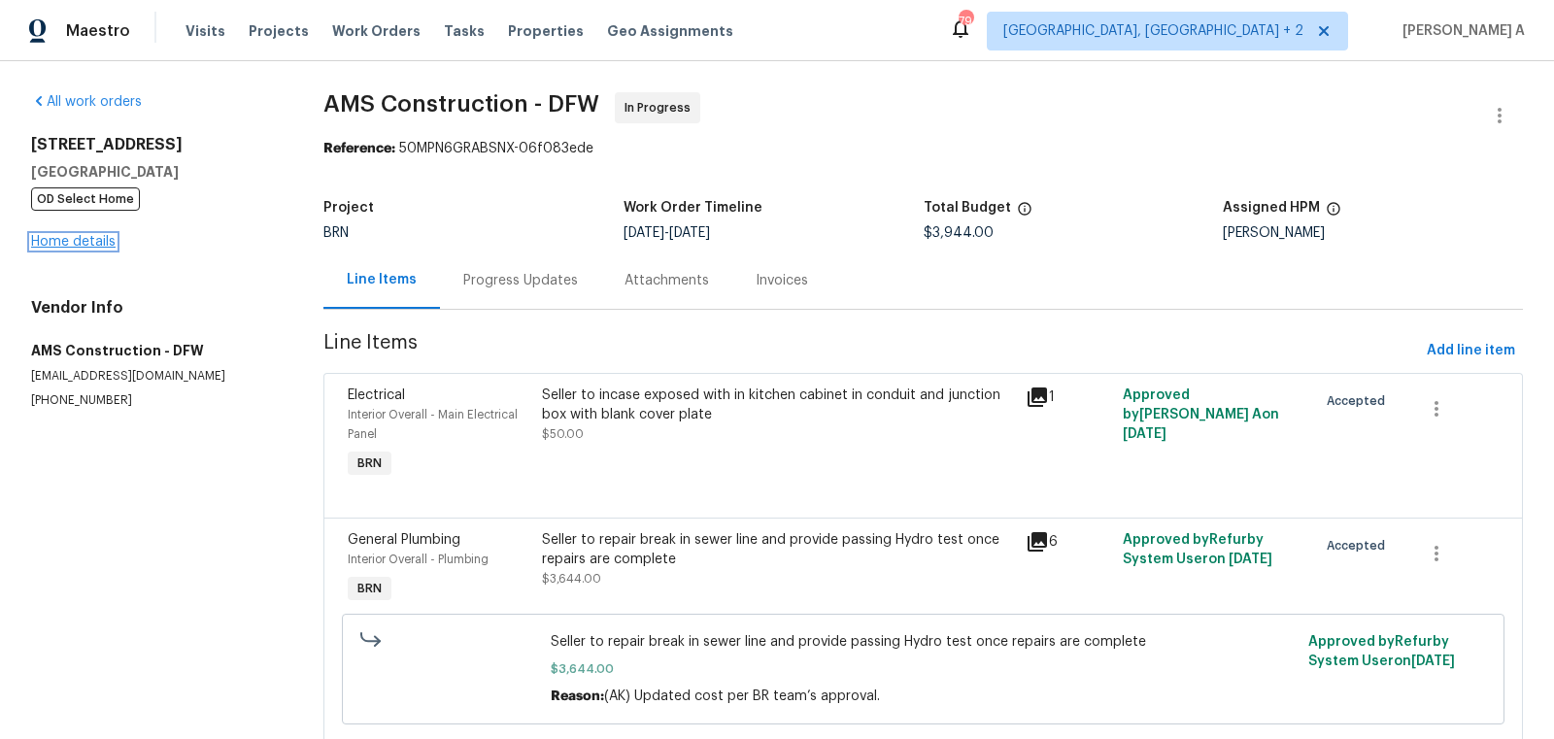
click at [92, 240] on link "Home details" at bounding box center [73, 242] width 84 height 14
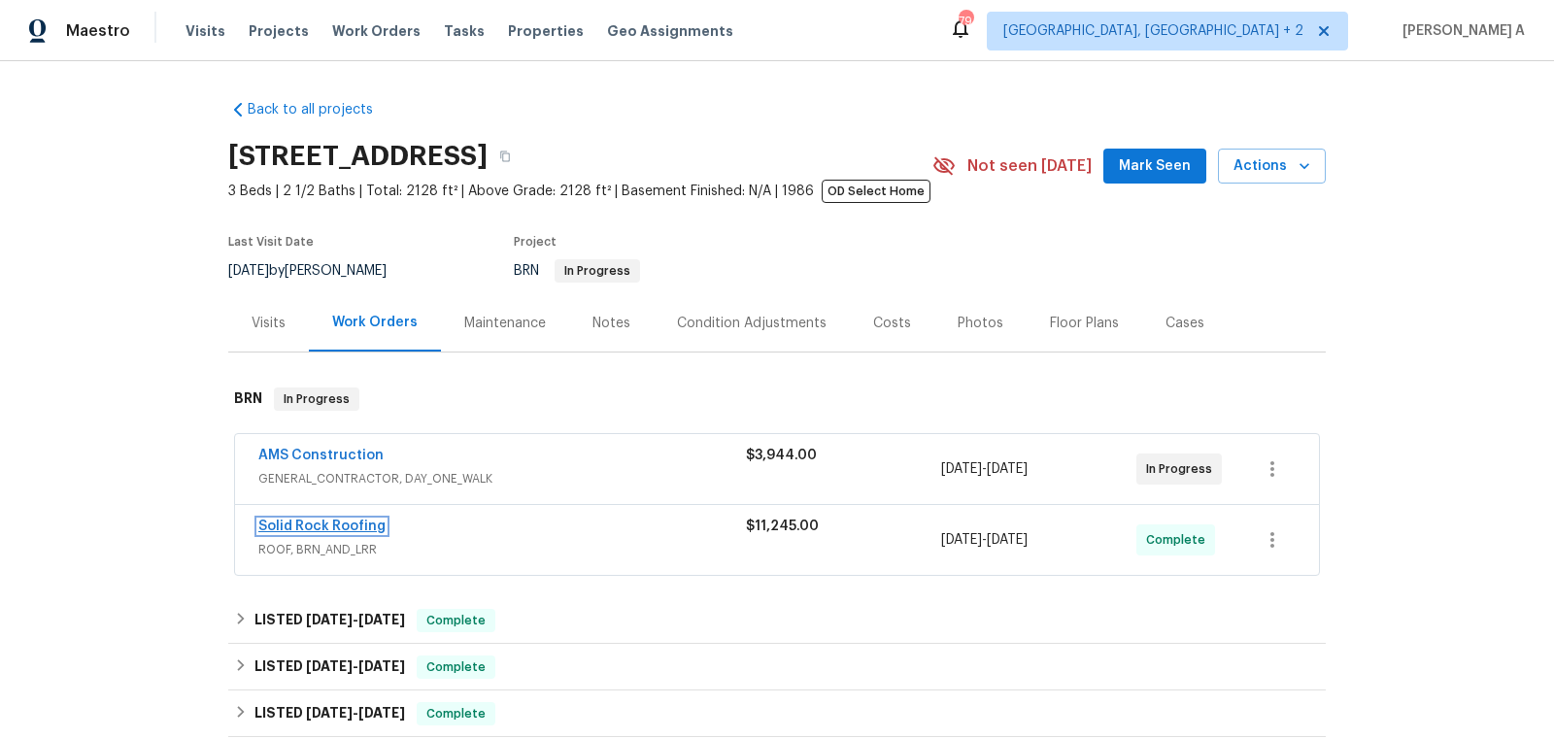
click at [299, 520] on link "Solid Rock Roofing" at bounding box center [321, 526] width 127 height 14
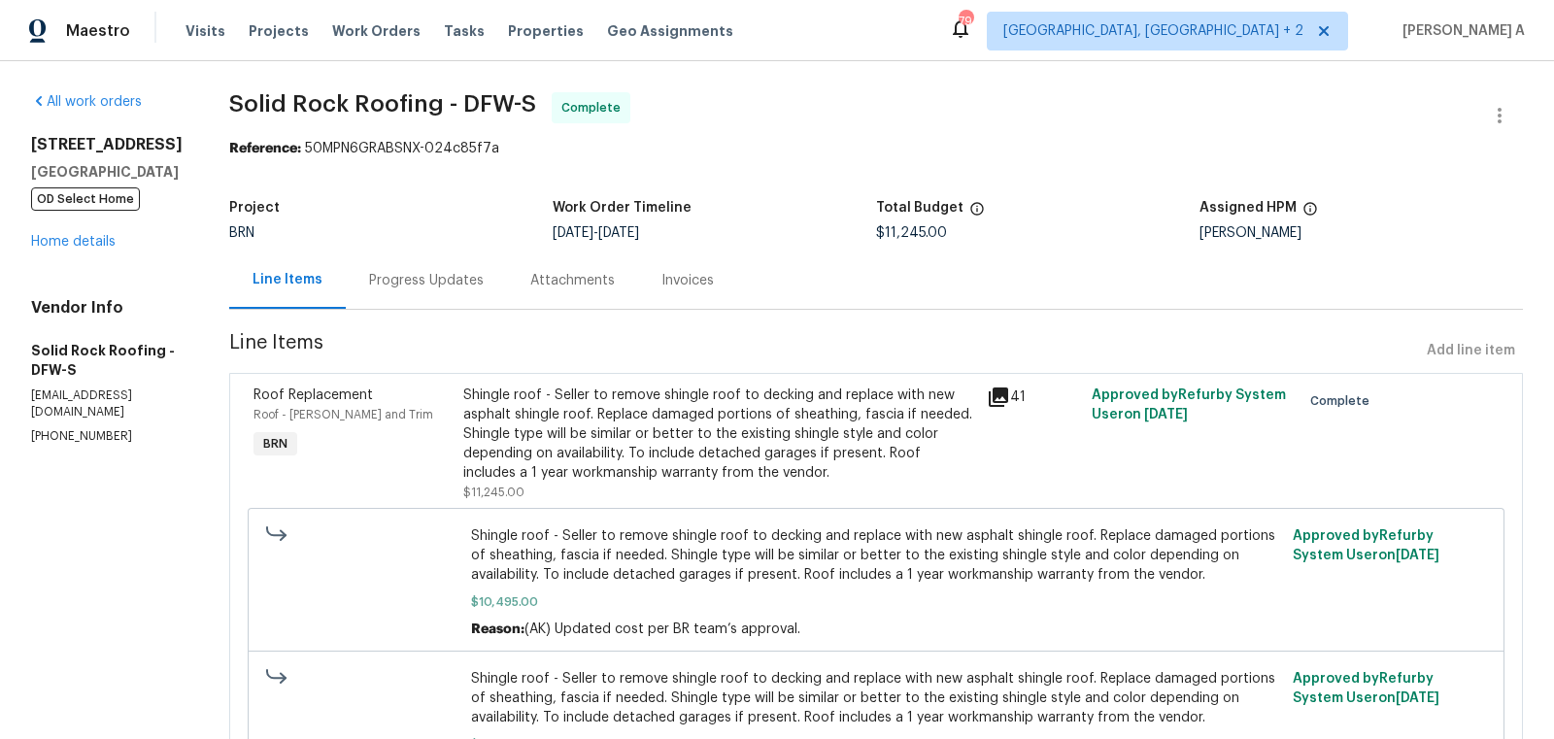
click at [431, 291] on div "Progress Updates" at bounding box center [426, 279] width 161 height 57
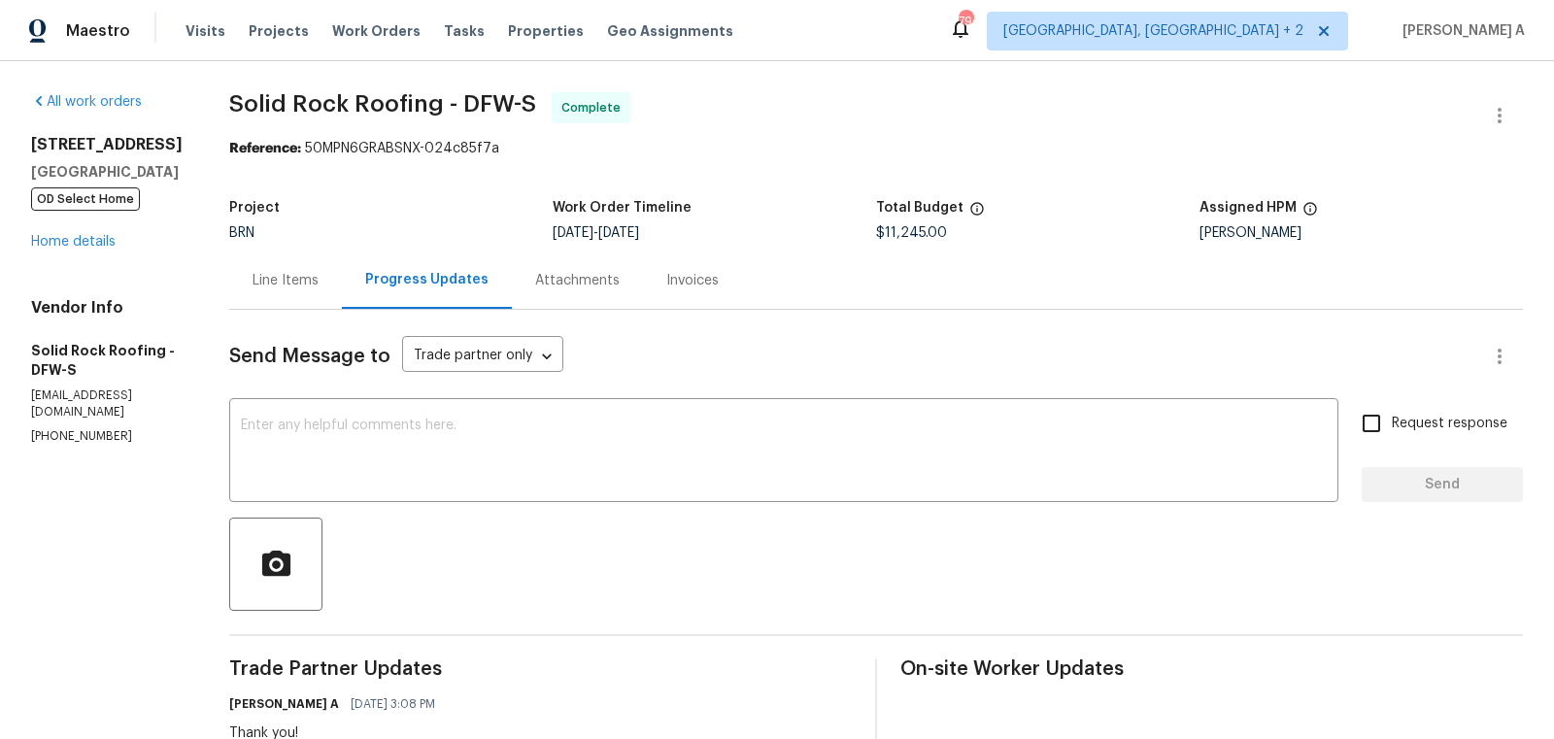
click at [255, 286] on div "Line Items" at bounding box center [285, 280] width 66 height 19
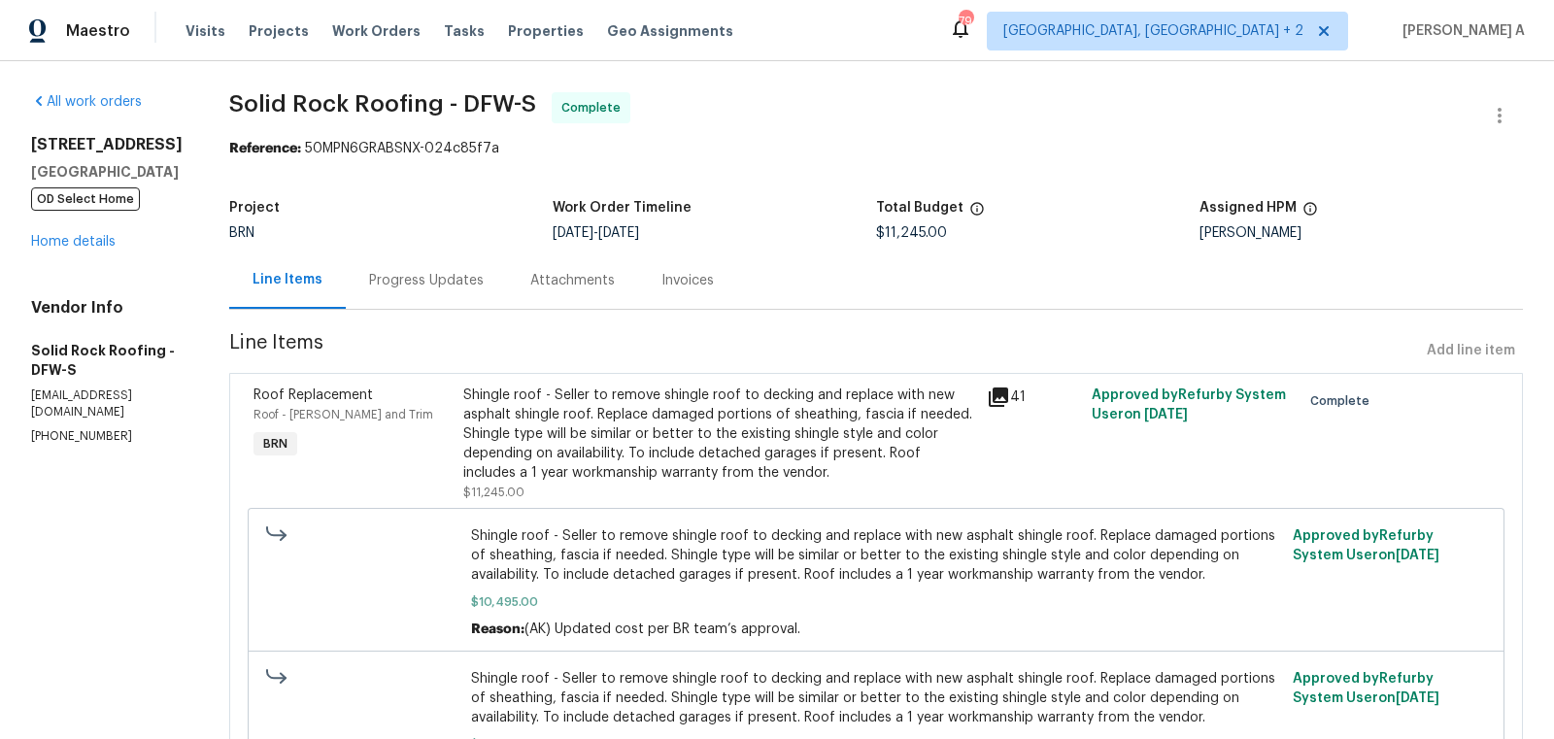
click at [663, 292] on div "Invoices" at bounding box center [687, 279] width 99 height 57
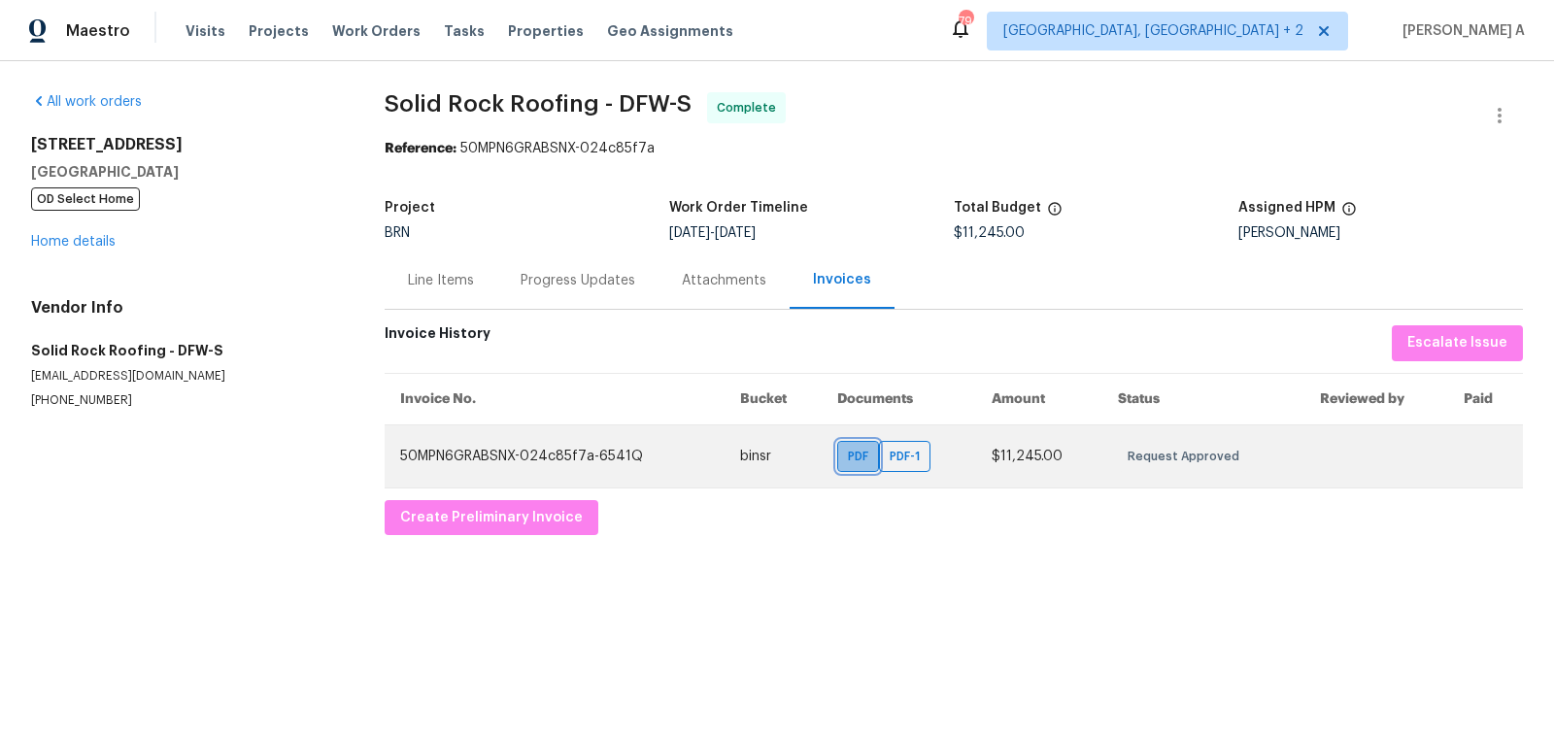
click at [852, 454] on span "PDF" at bounding box center [862, 456] width 28 height 19
click at [897, 449] on span "PDF-1" at bounding box center [908, 456] width 38 height 19
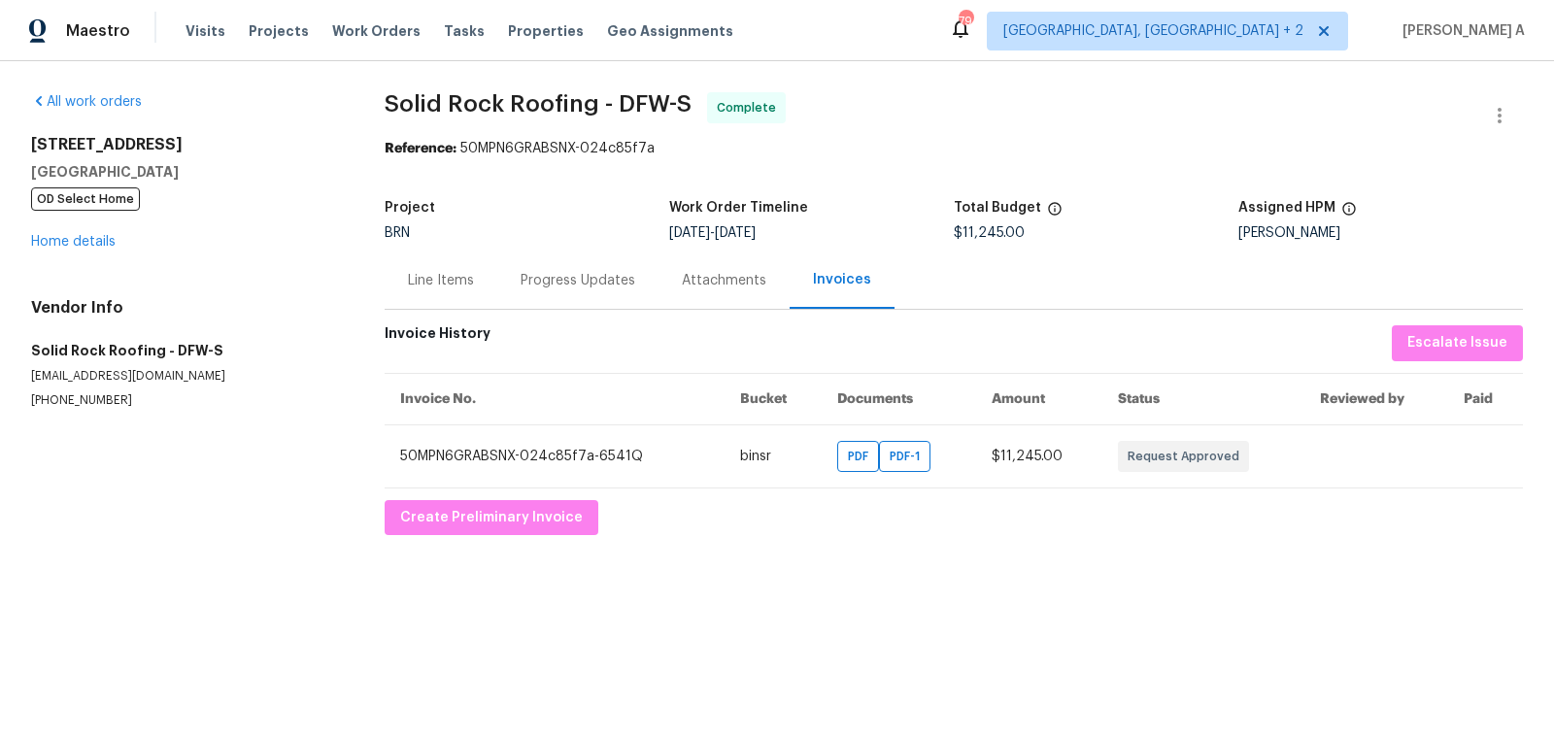
click at [550, 273] on div "Progress Updates" at bounding box center [577, 280] width 115 height 19
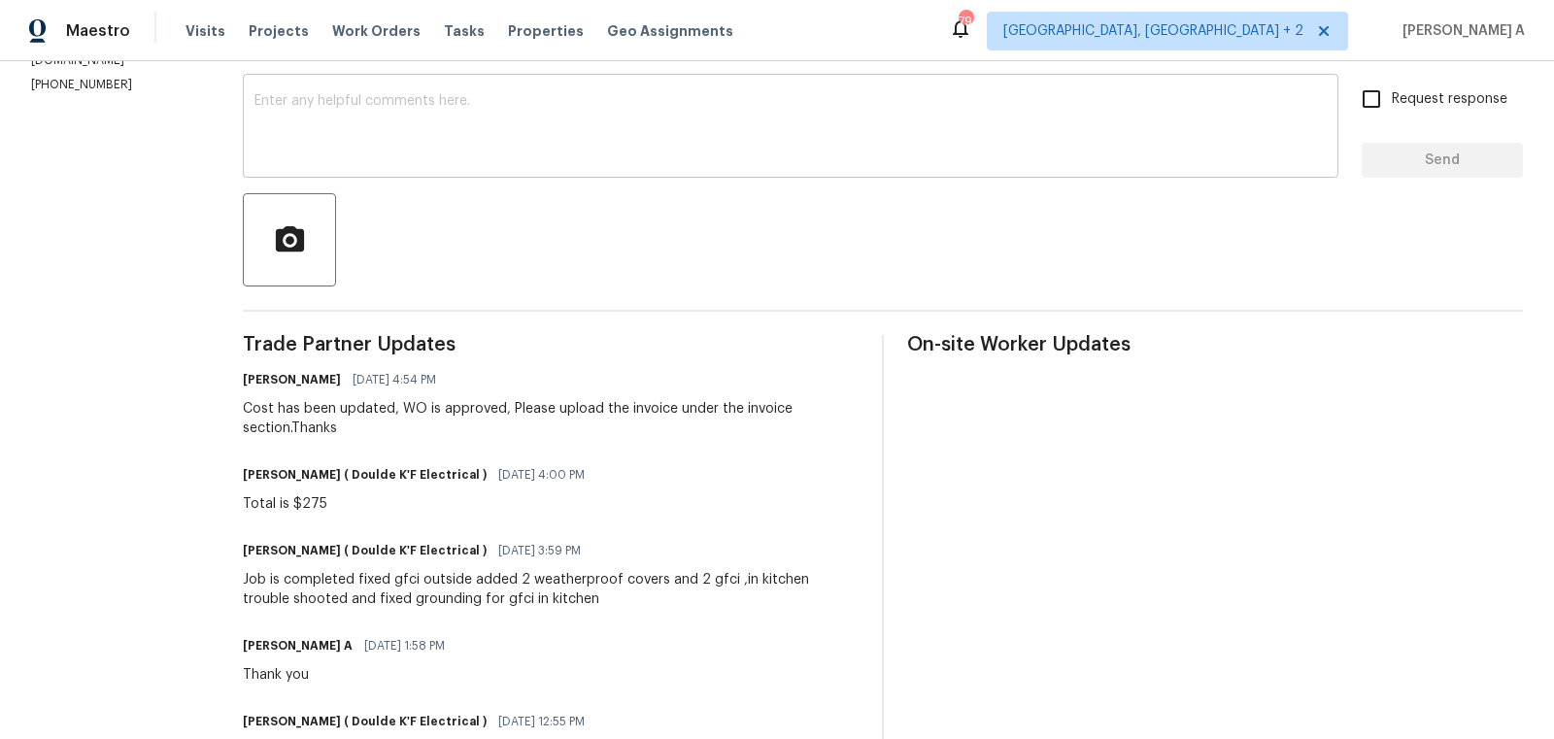
scroll to position [609, 0]
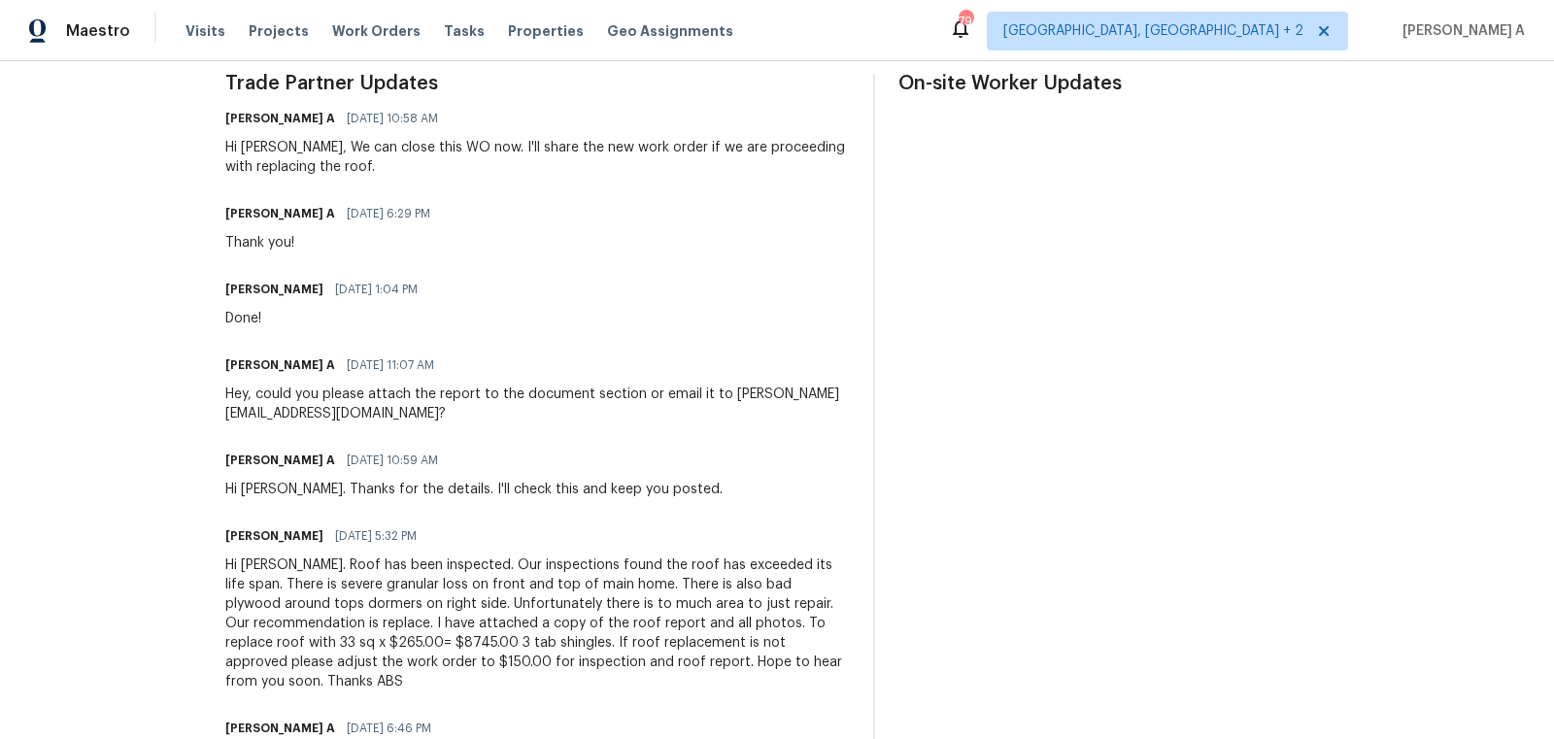
scroll to position [588, 0]
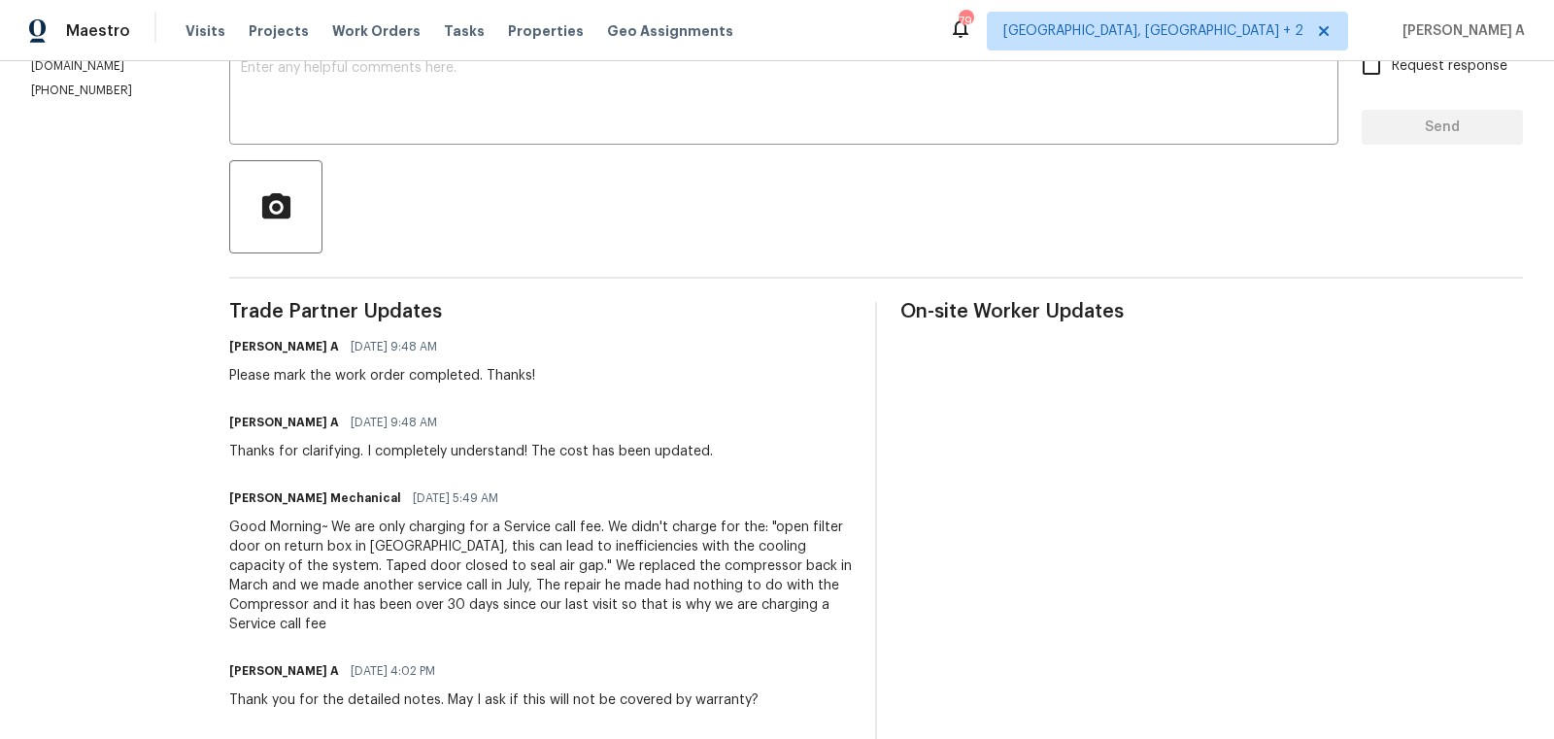
scroll to position [453, 0]
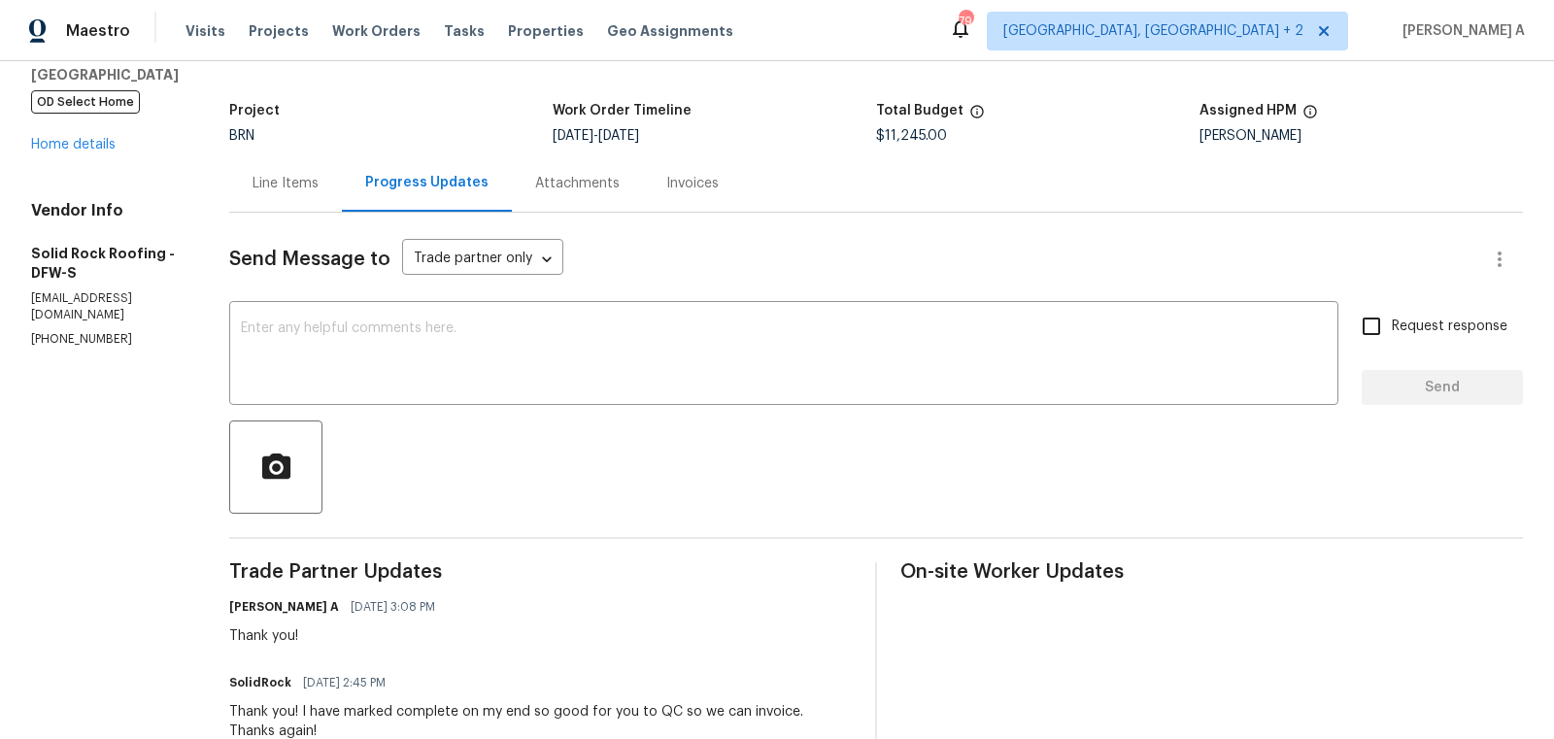
scroll to position [100, 0]
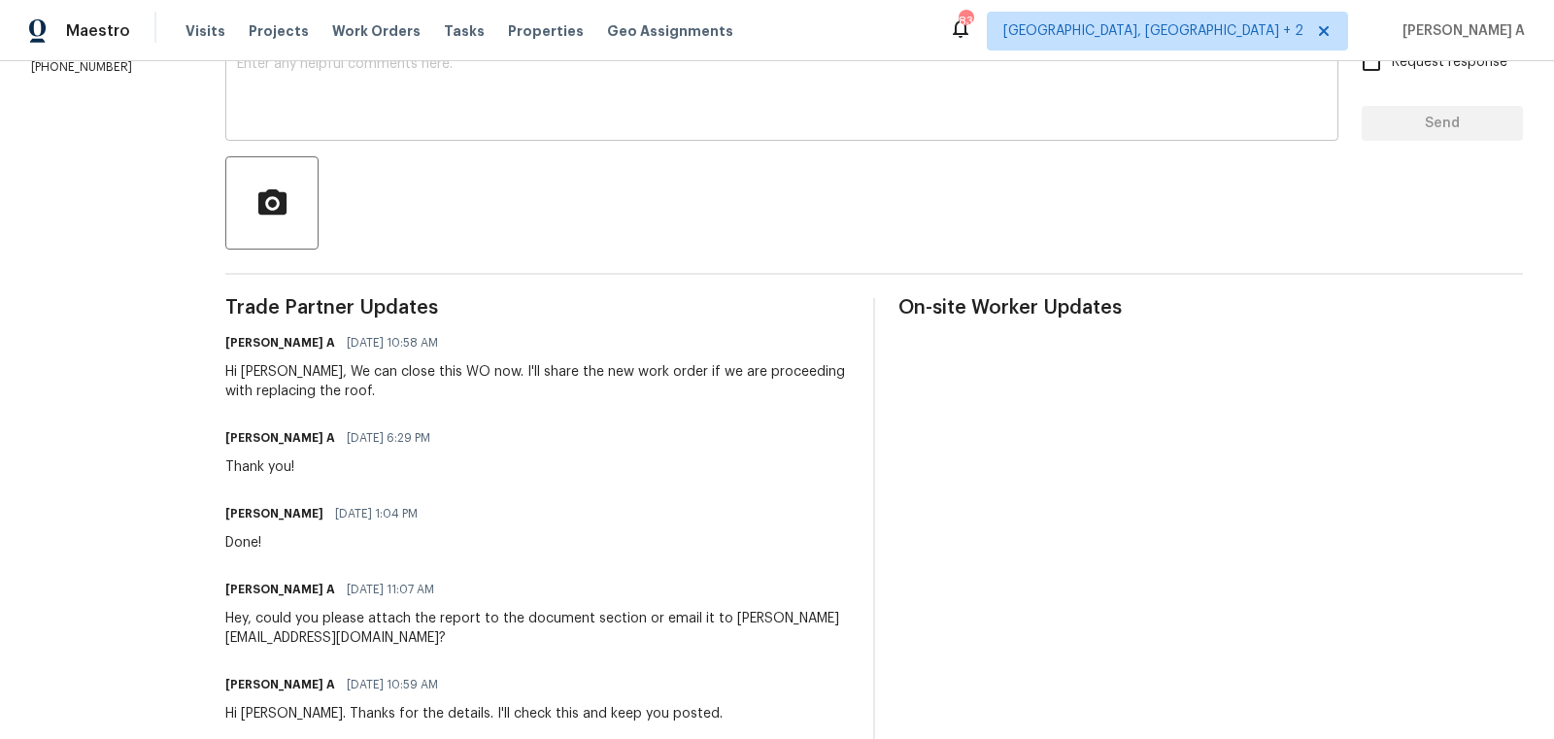
scroll to position [260, 0]
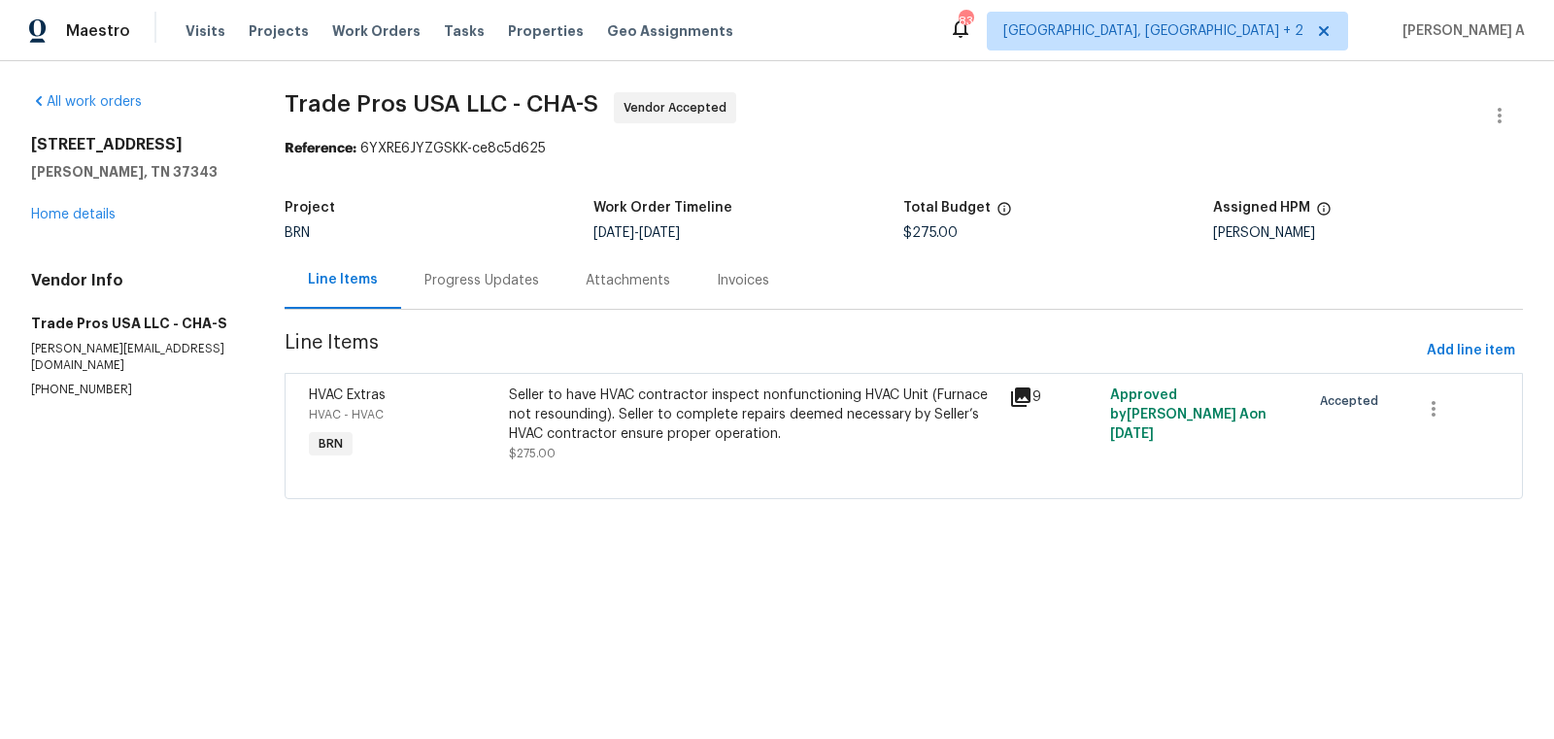
click at [529, 268] on div "Progress Updates" at bounding box center [481, 279] width 161 height 57
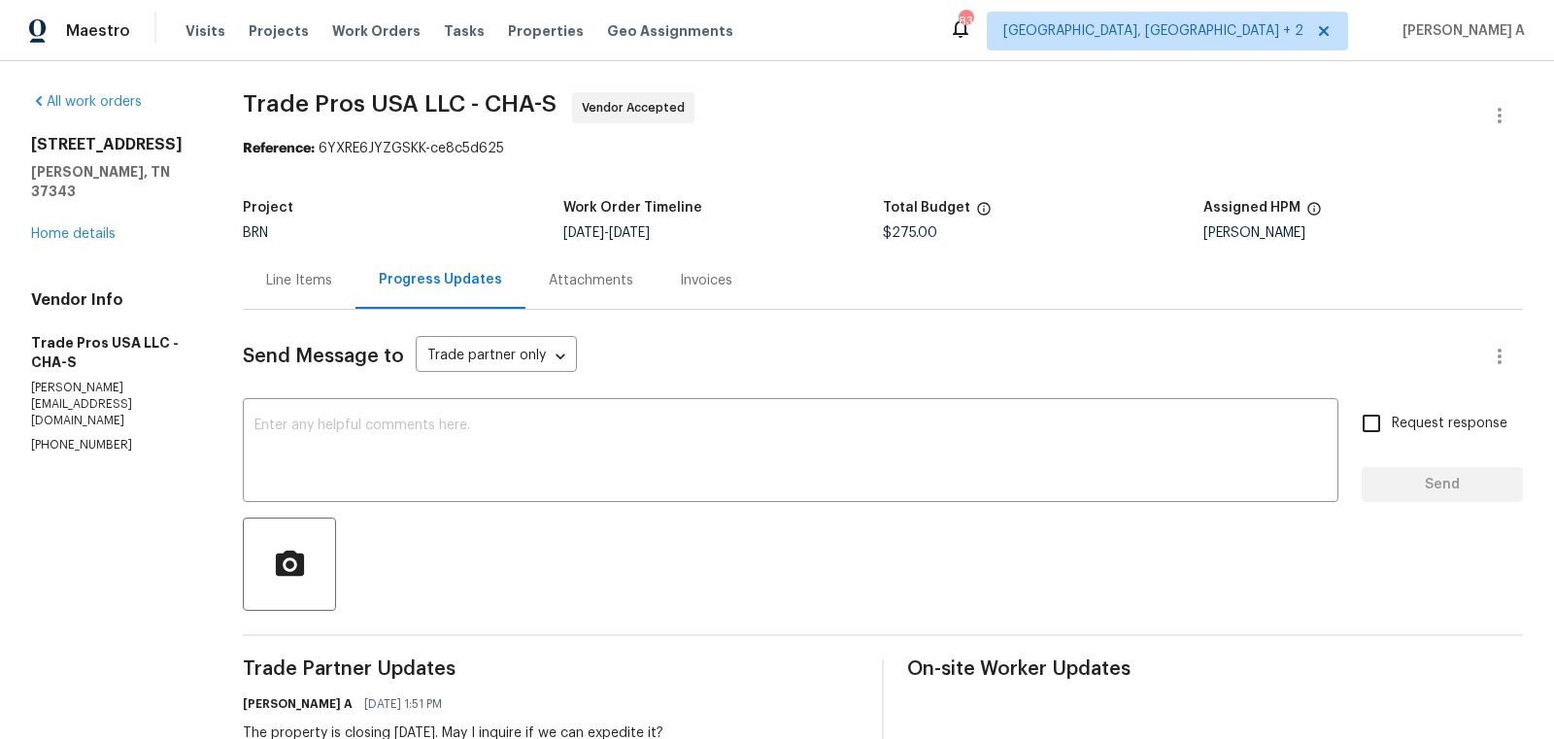
click at [67, 437] on p "[PHONE_NUMBER]" at bounding box center [113, 445] width 165 height 17
copy p "[PHONE_NUMBER]"
